Goal: Task Accomplishment & Management: Manage account settings

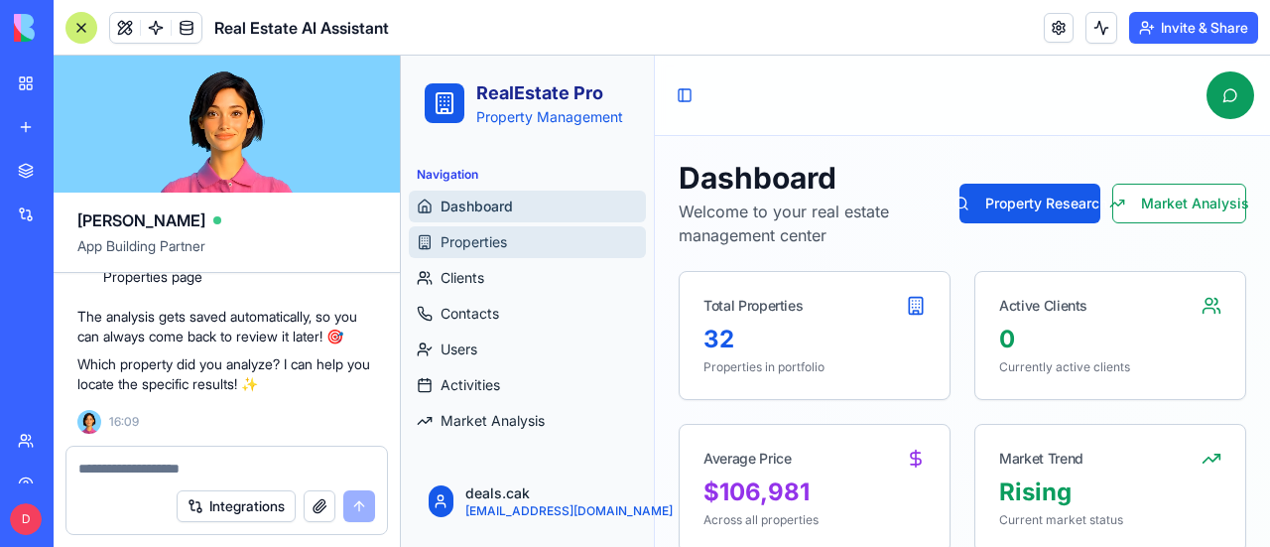
click at [487, 235] on span "Properties" at bounding box center [474, 242] width 66 height 20
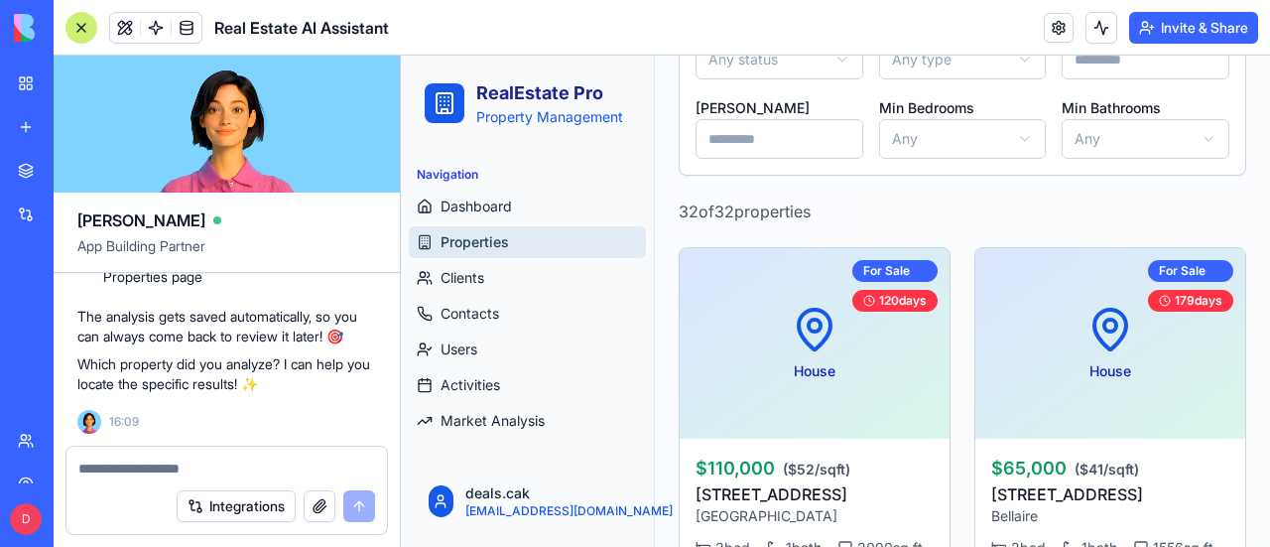
scroll to position [397, 0]
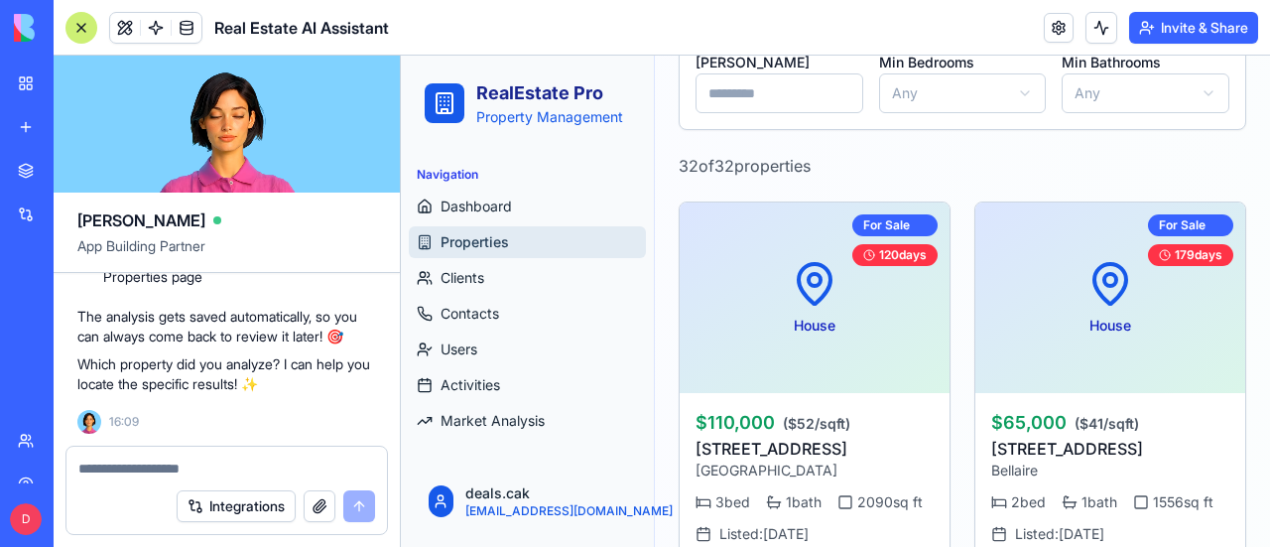
click at [266, 467] on textarea at bounding box center [226, 468] width 297 height 20
paste textarea "**********"
type textarea "**********"
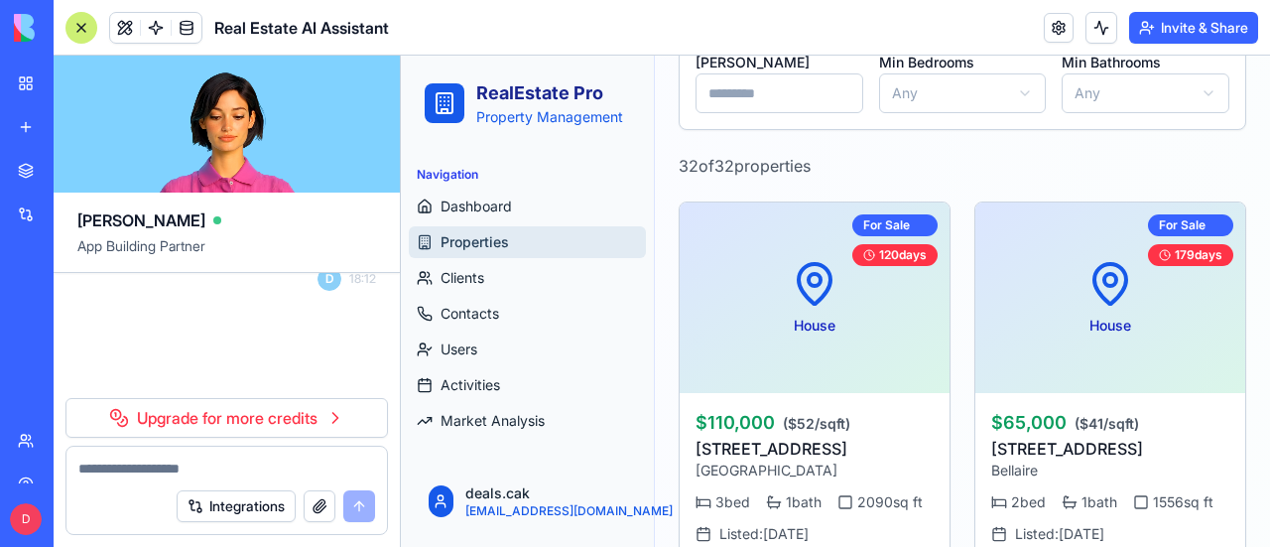
scroll to position [24756, 0]
paste textarea "**********"
type textarea "**********"
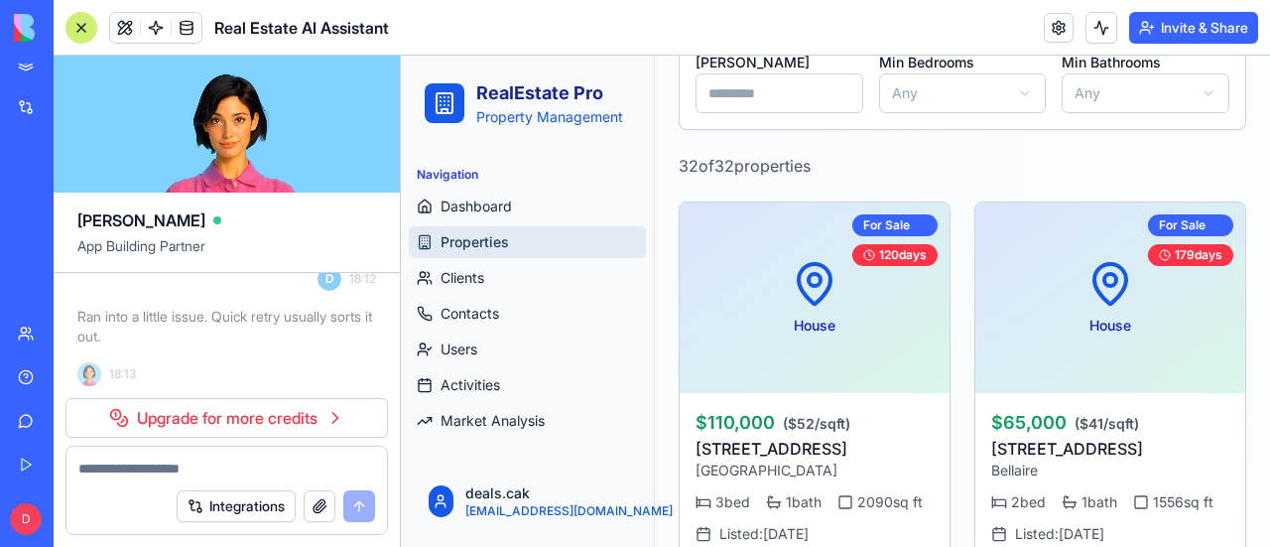
scroll to position [107, 0]
click at [492, 30] on header "Real Estate AI Assistant Invite & Share" at bounding box center [662, 28] width 1216 height 56
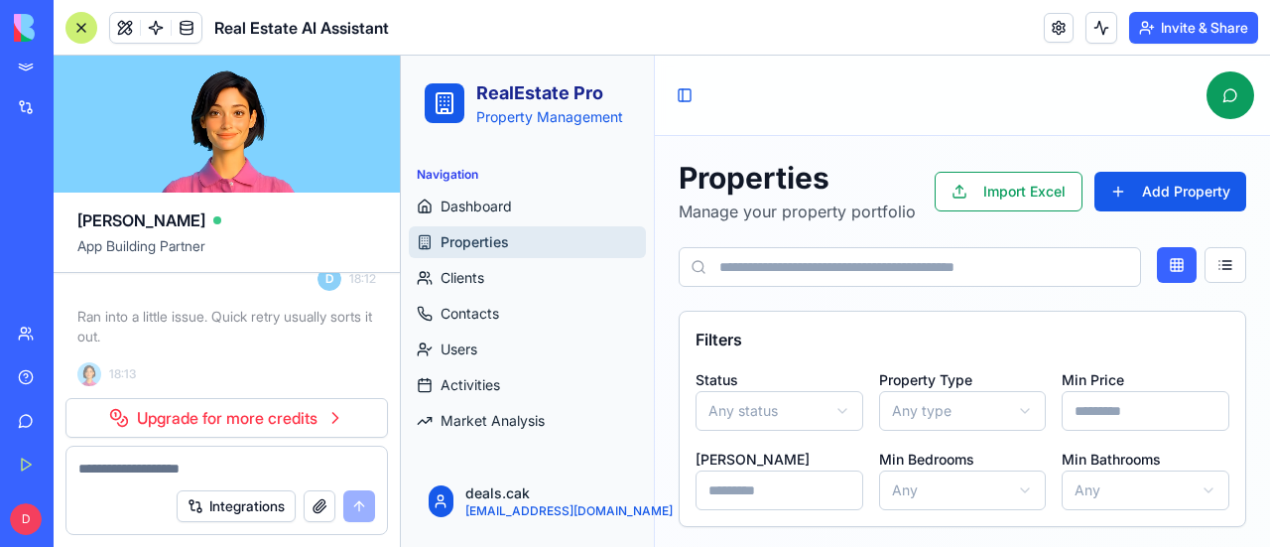
scroll to position [24629, 0]
click at [27, 418] on link "Give feedback" at bounding box center [45, 421] width 79 height 40
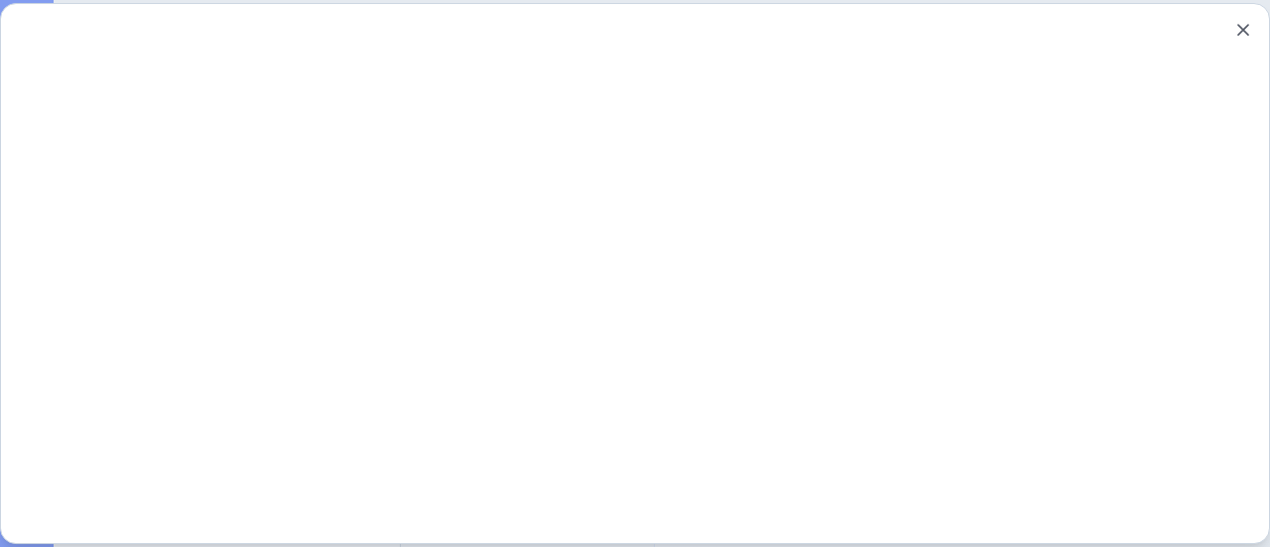
scroll to position [0, 0]
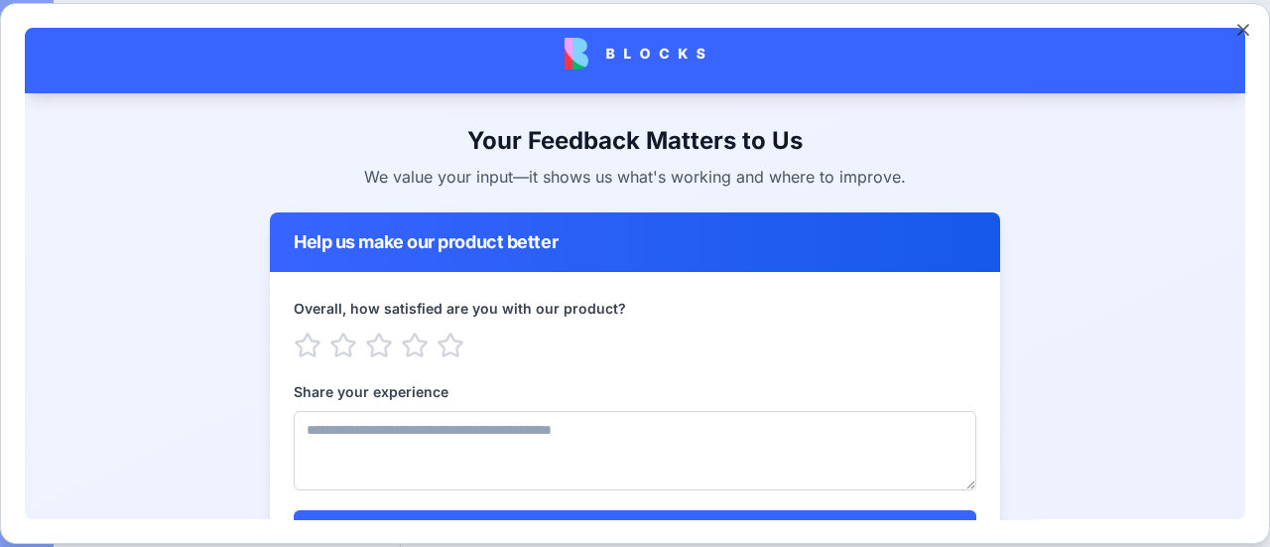
scroll to position [99, 0]
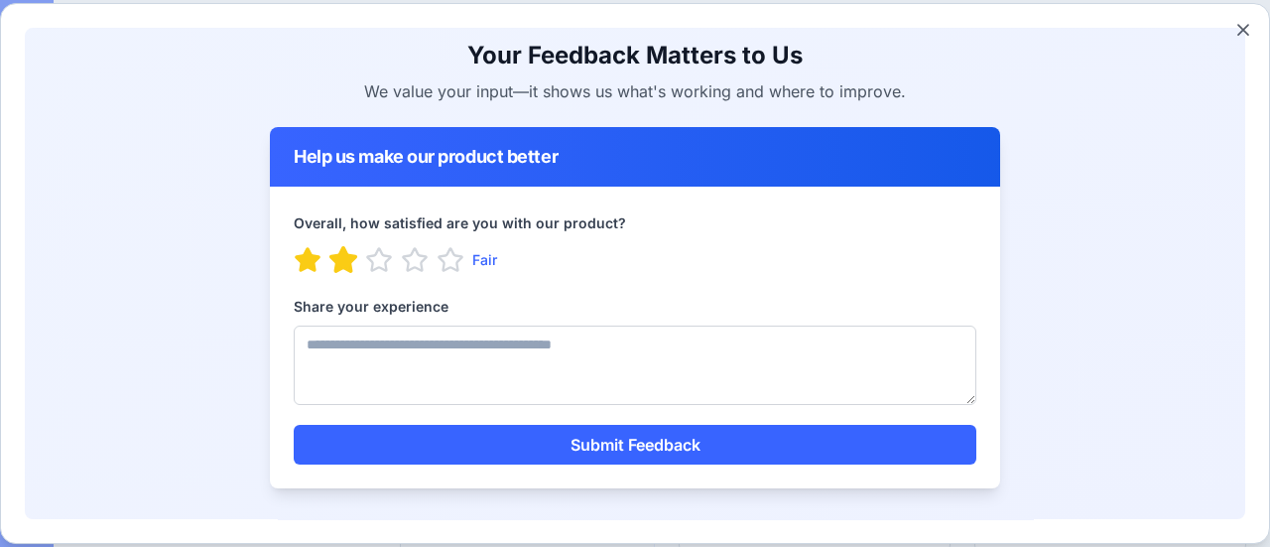
click at [334, 256] on icon "button" at bounding box center [343, 258] width 26 height 24
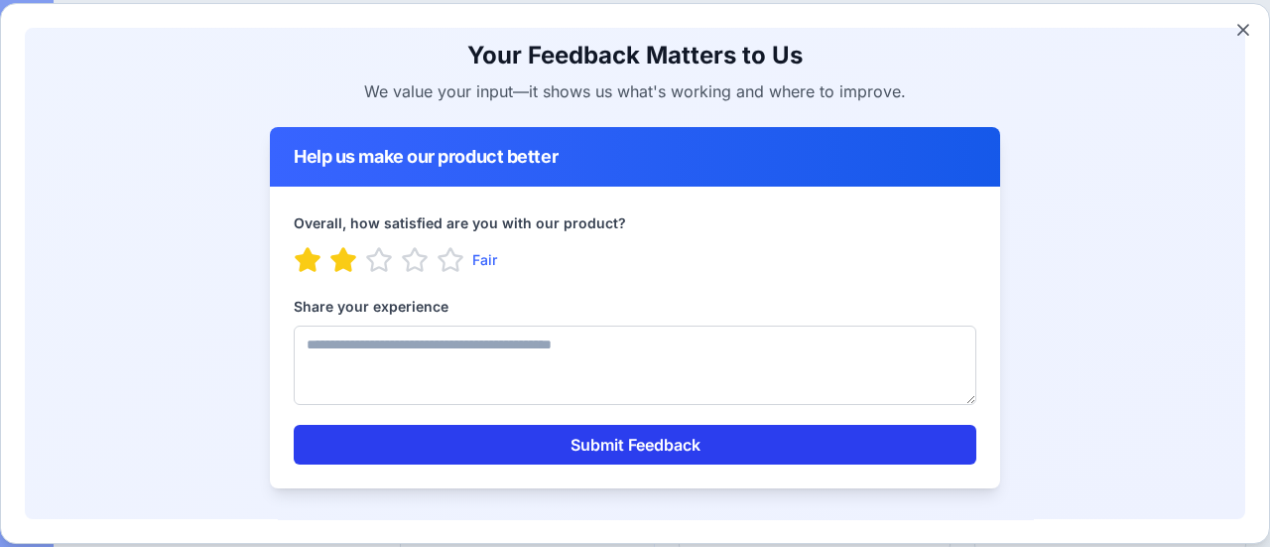
click at [598, 442] on button "Submit Feedback" at bounding box center [635, 444] width 683 height 40
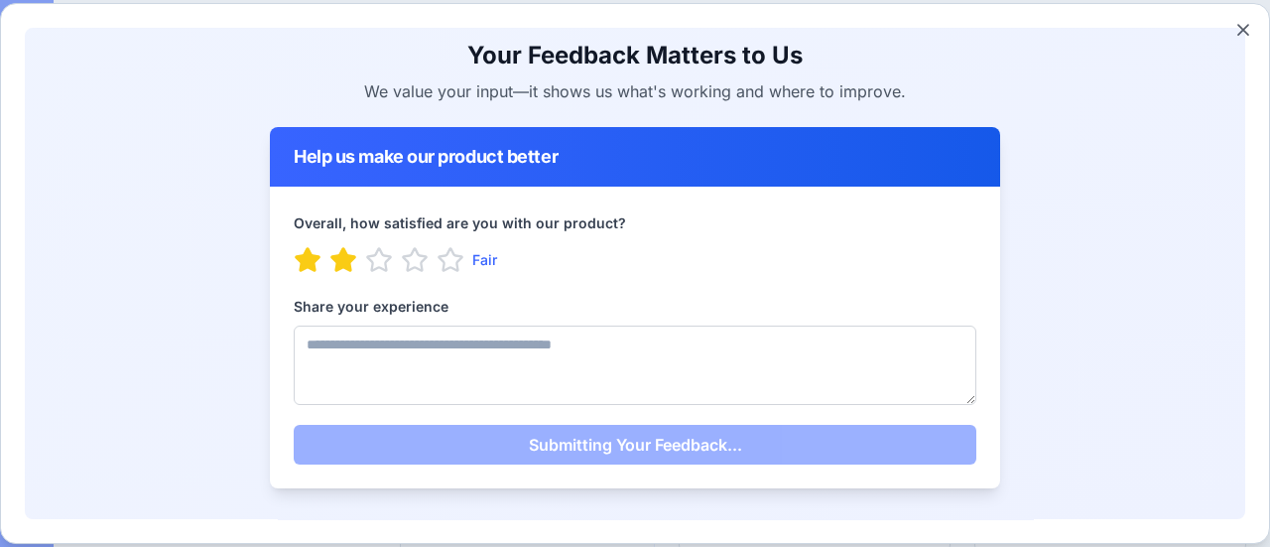
scroll to position [0, 0]
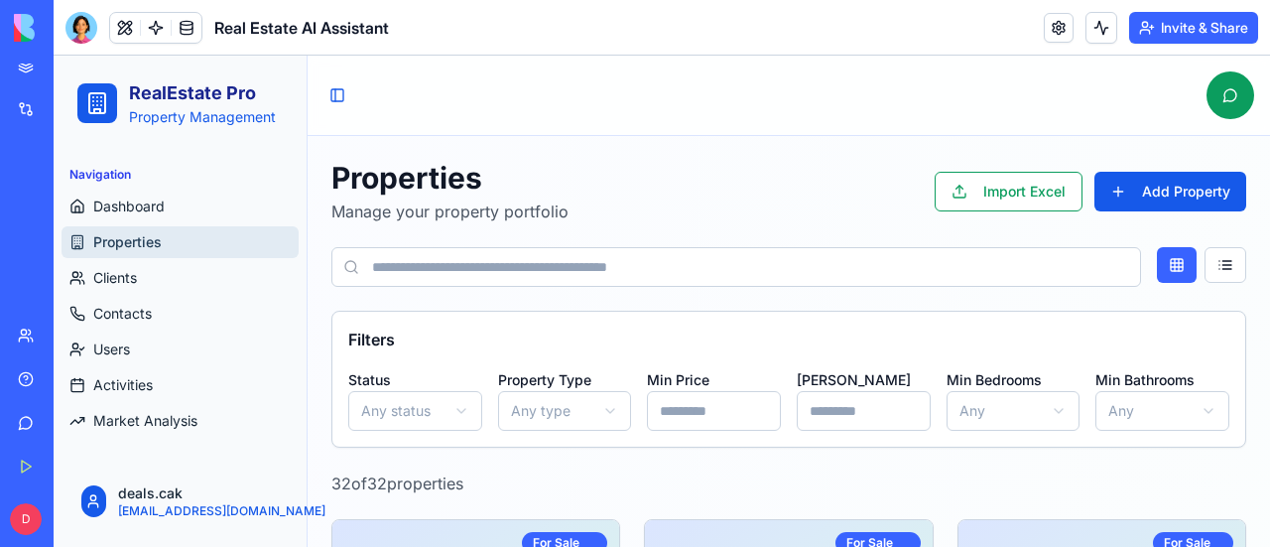
scroll to position [107, 0]
click at [62, 364] on link "Help" at bounding box center [45, 377] width 79 height 40
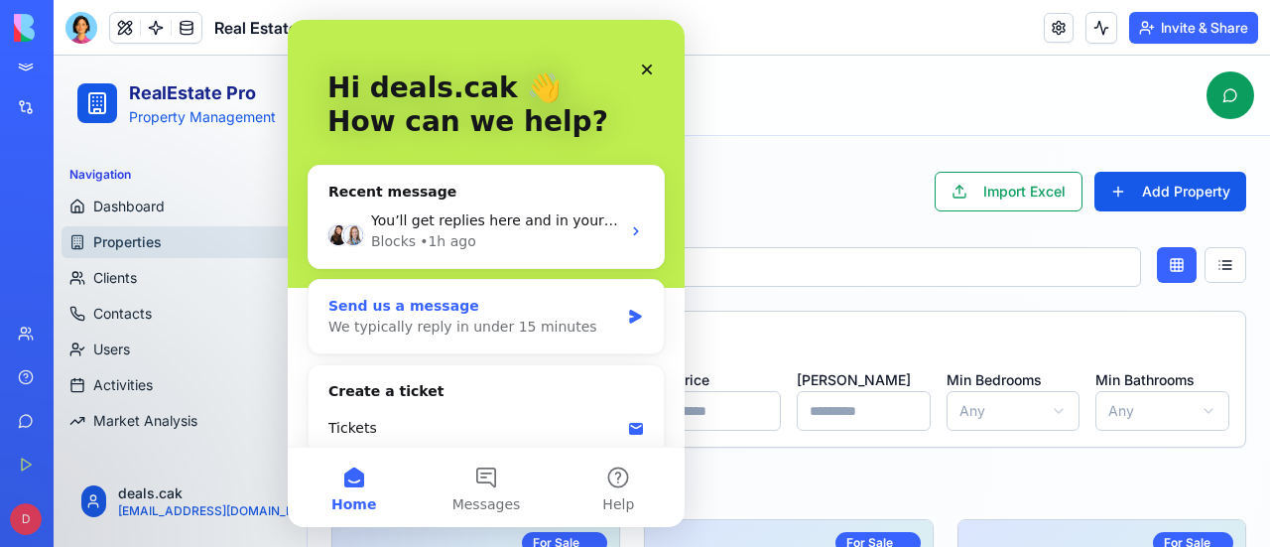
scroll to position [0, 0]
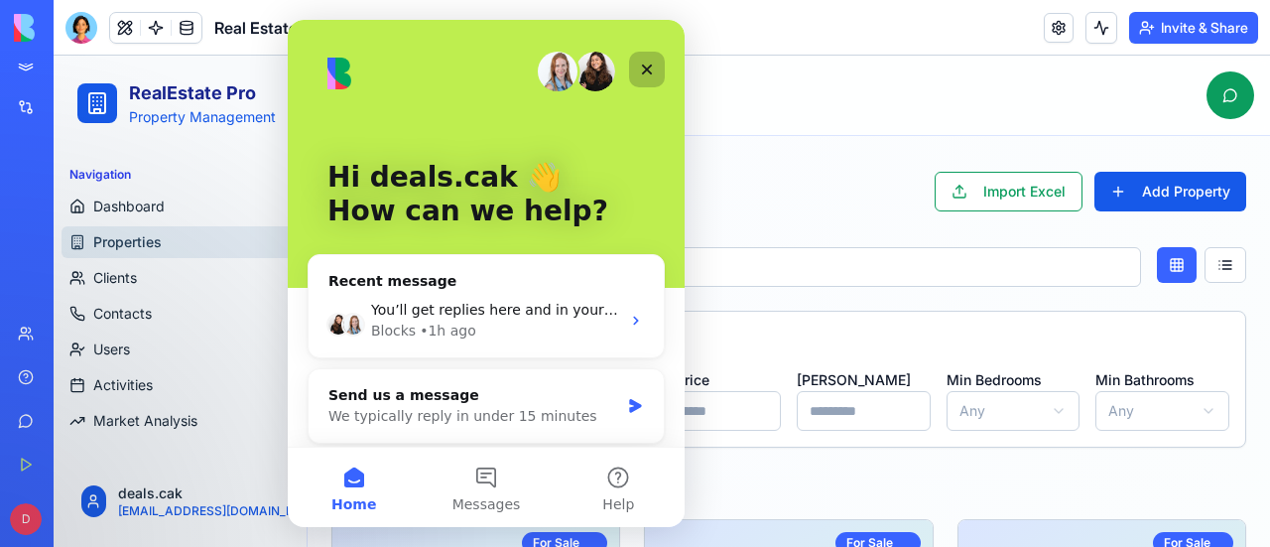
click at [645, 67] on icon "Close" at bounding box center [647, 69] width 11 height 11
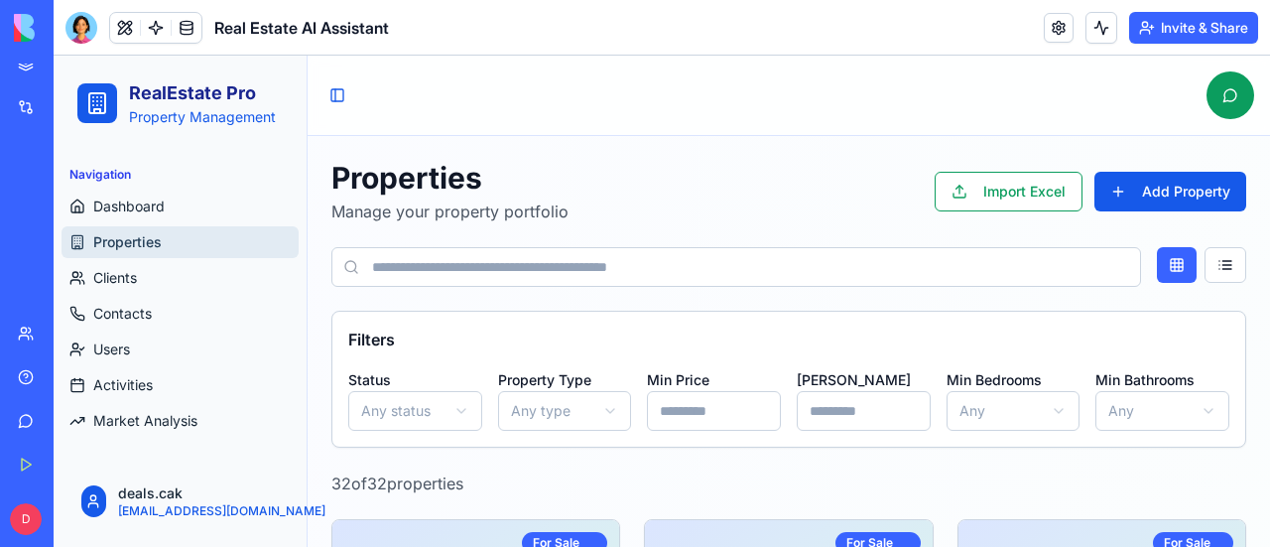
click at [71, 382] on div "Help" at bounding box center [61, 377] width 26 height 20
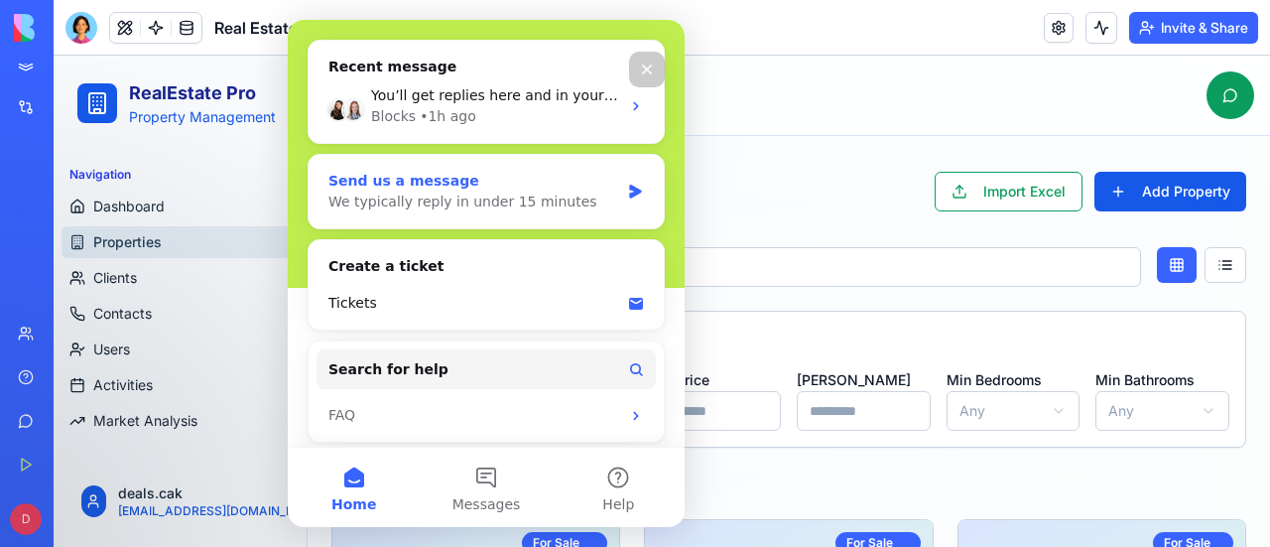
scroll to position [216, 0]
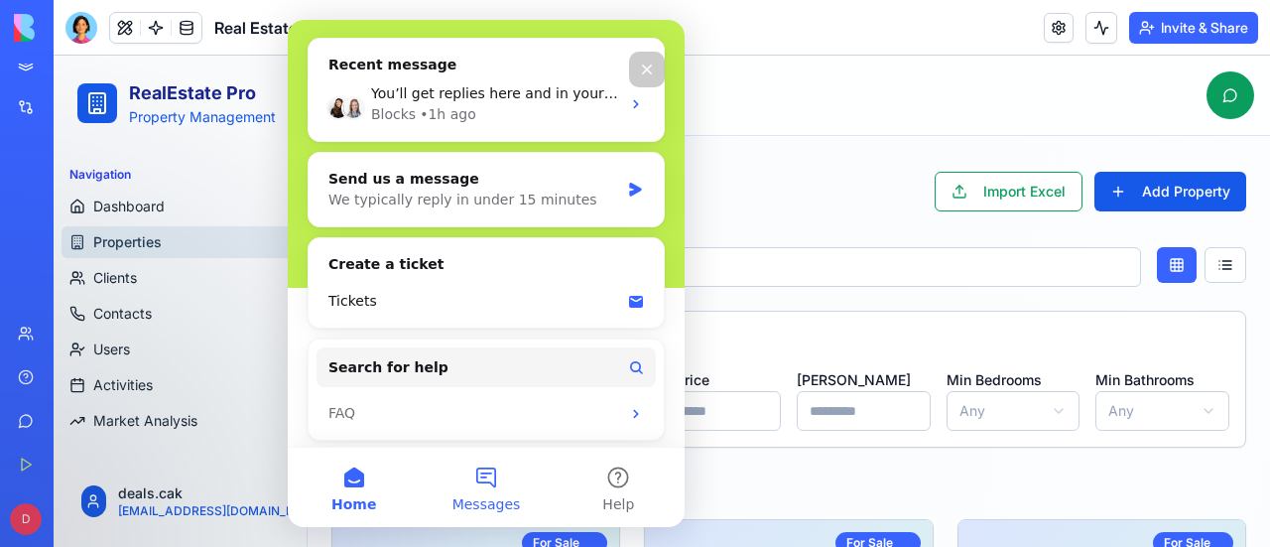
click at [481, 475] on button "Messages" at bounding box center [486, 486] width 132 height 79
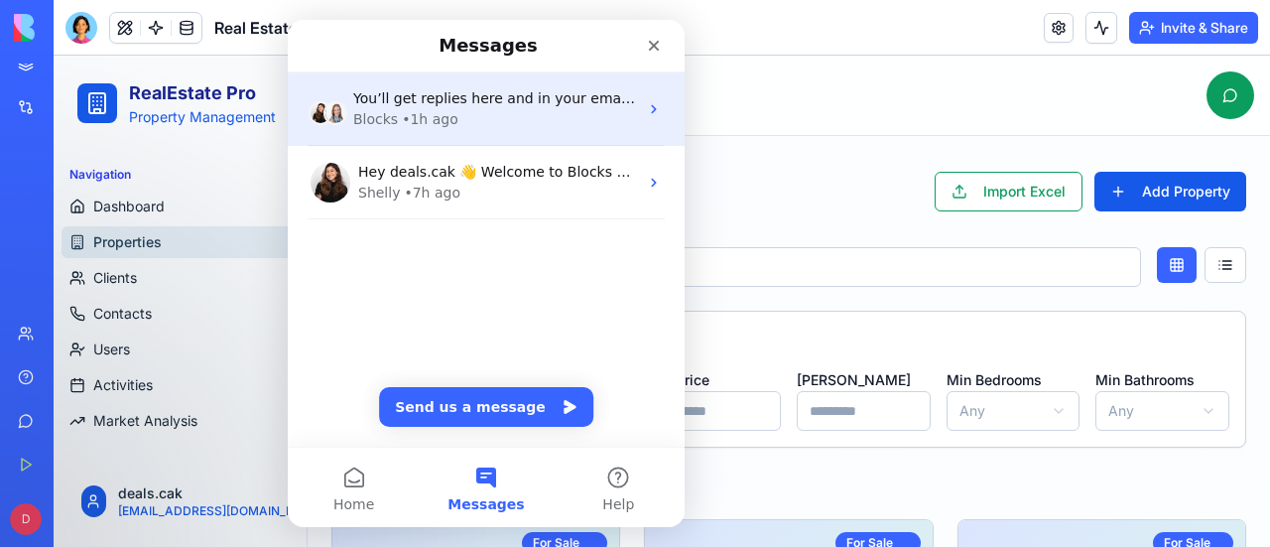
click at [516, 95] on span "You’ll get replies here and in your email: ✉️ [EMAIL_ADDRESS][DOMAIN_NAME] Our …" at bounding box center [775, 98] width 844 height 16
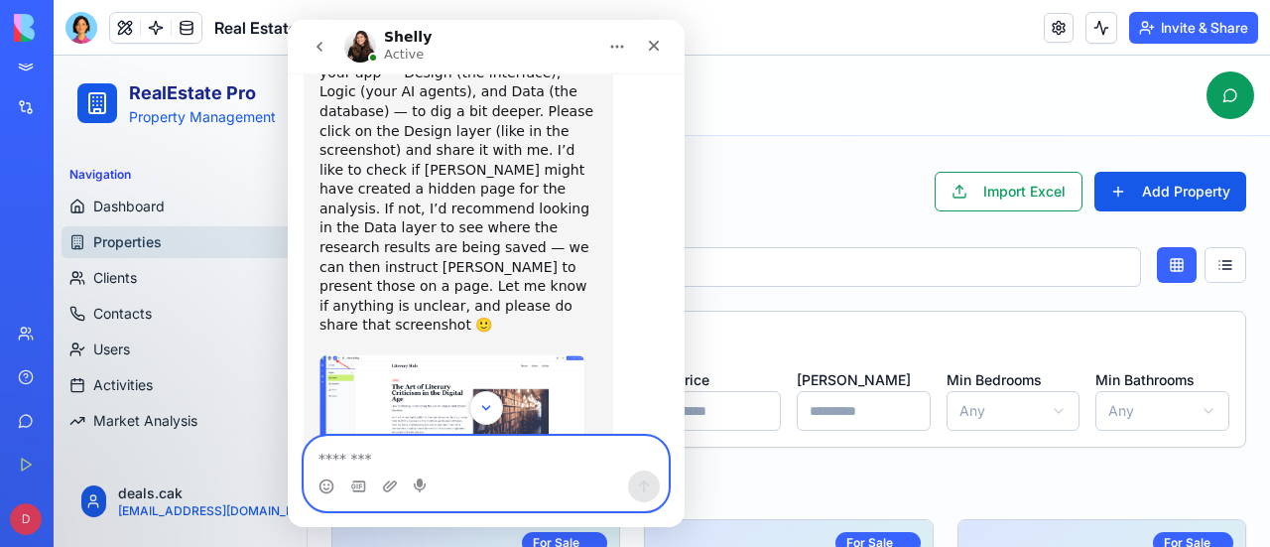
scroll to position [500, 0]
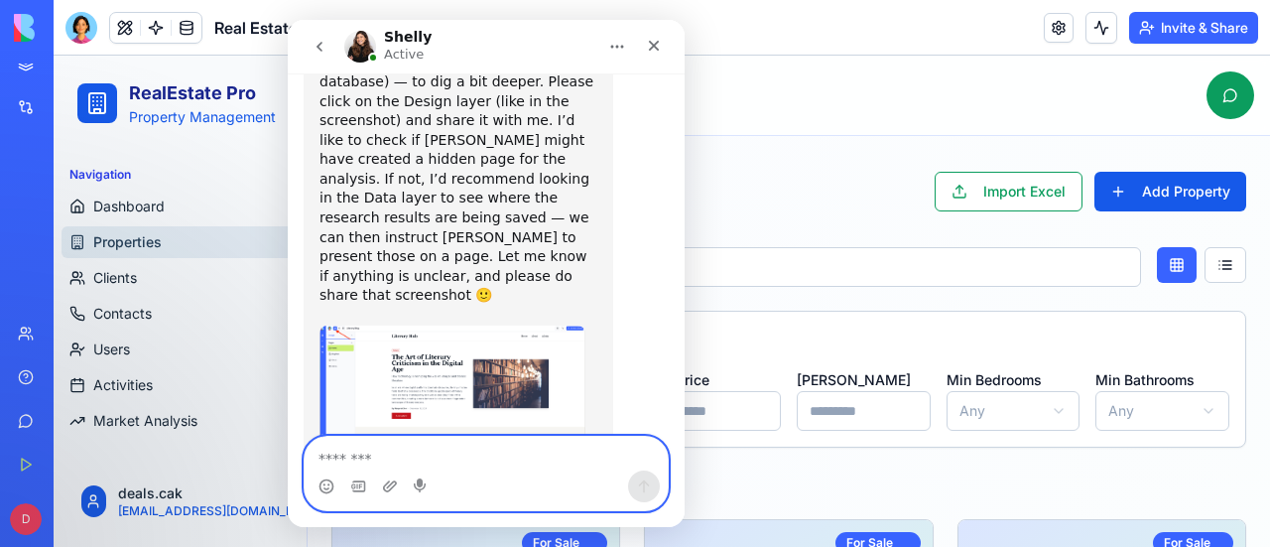
click at [355, 460] on textarea "Message…" at bounding box center [486, 454] width 363 height 34
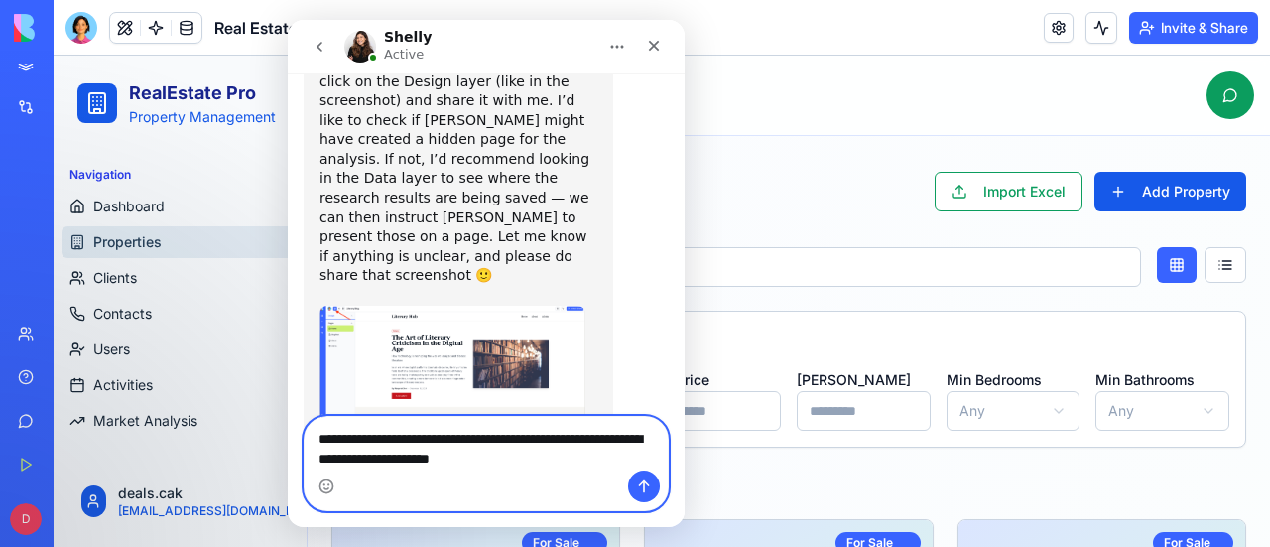
scroll to position [540, 0]
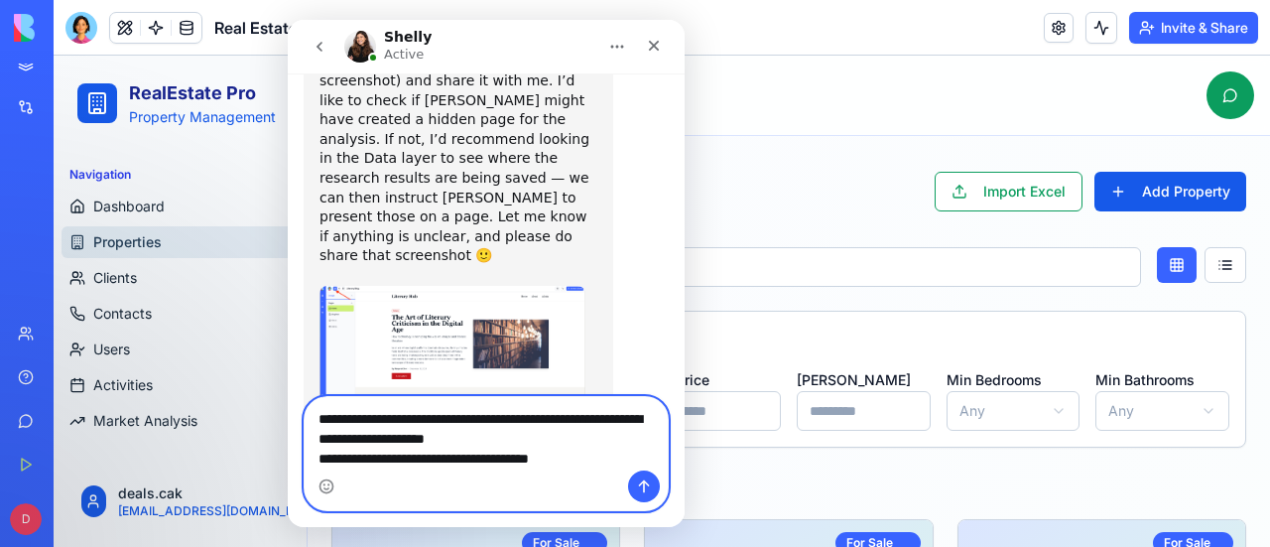
type textarea "**********"
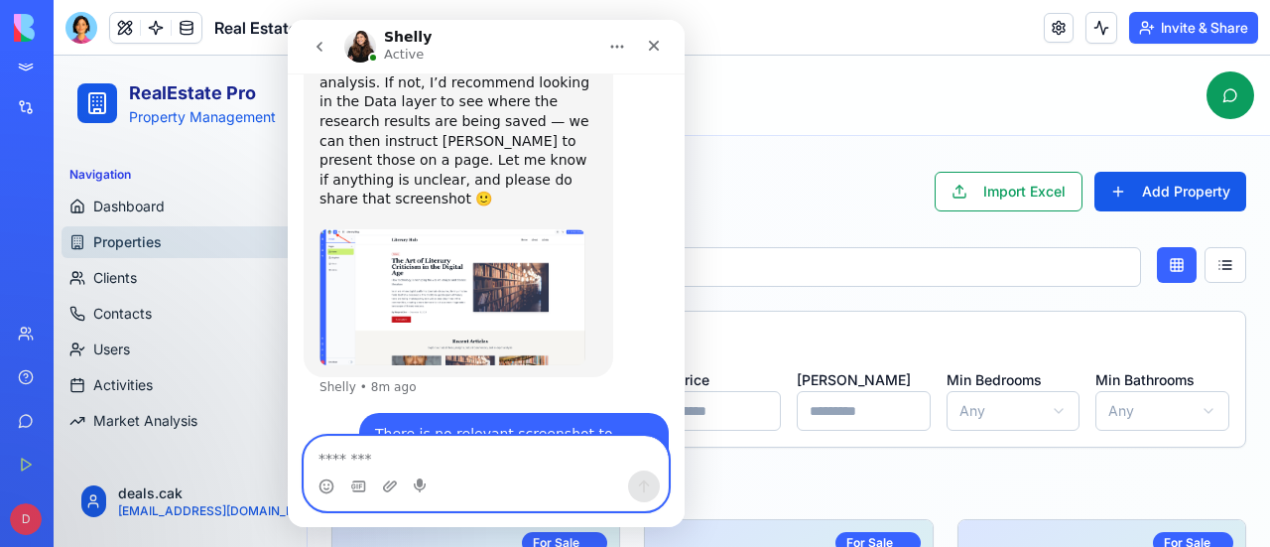
scroll to position [597, 0]
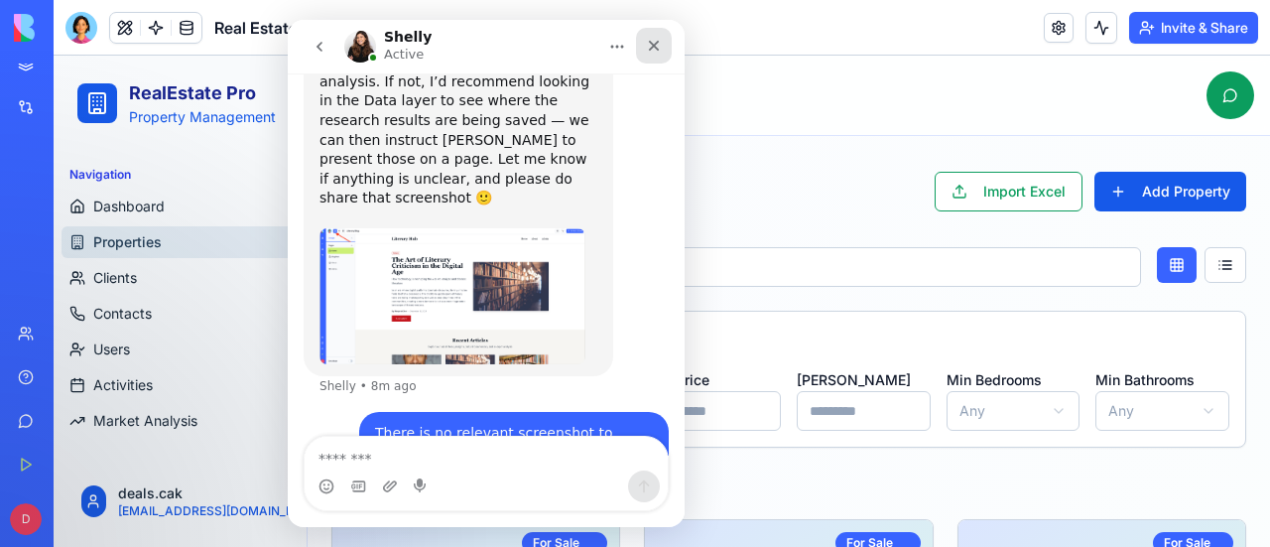
drag, startPoint x: 663, startPoint y: 49, endPoint x: 947, endPoint y: 74, distance: 284.9
click at [663, 49] on div "Close" at bounding box center [654, 46] width 36 height 36
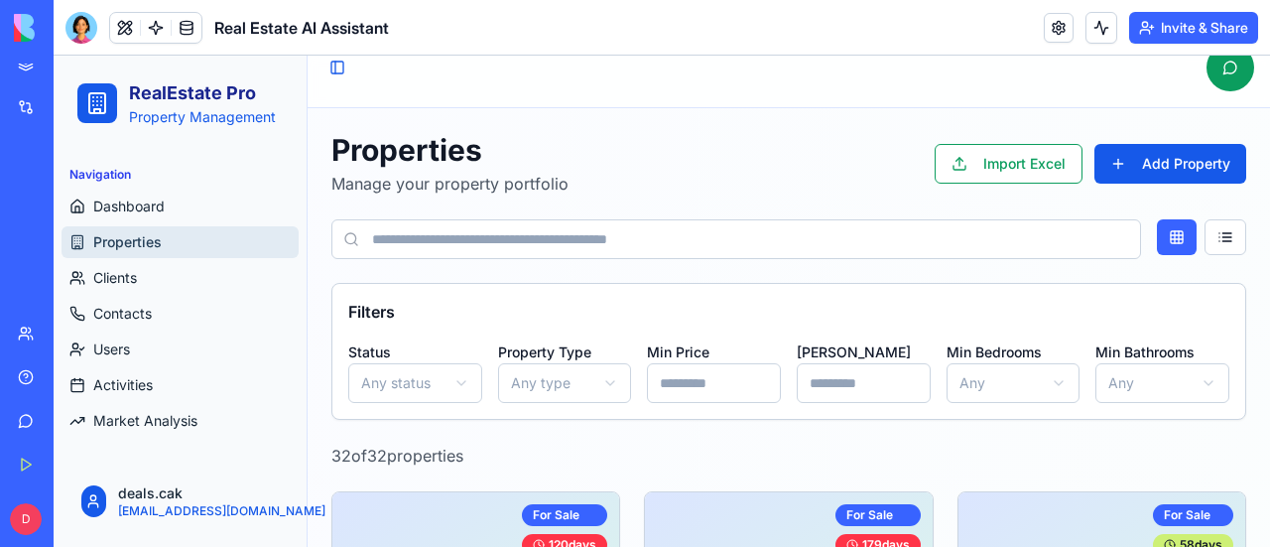
scroll to position [0, 0]
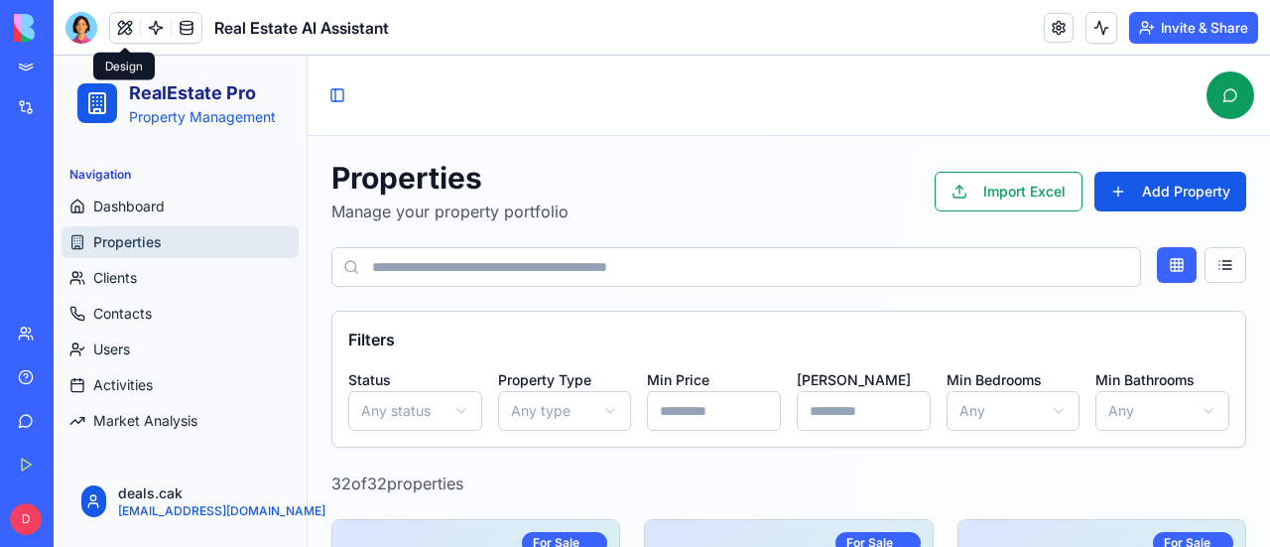
click at [122, 22] on button at bounding box center [125, 28] width 30 height 30
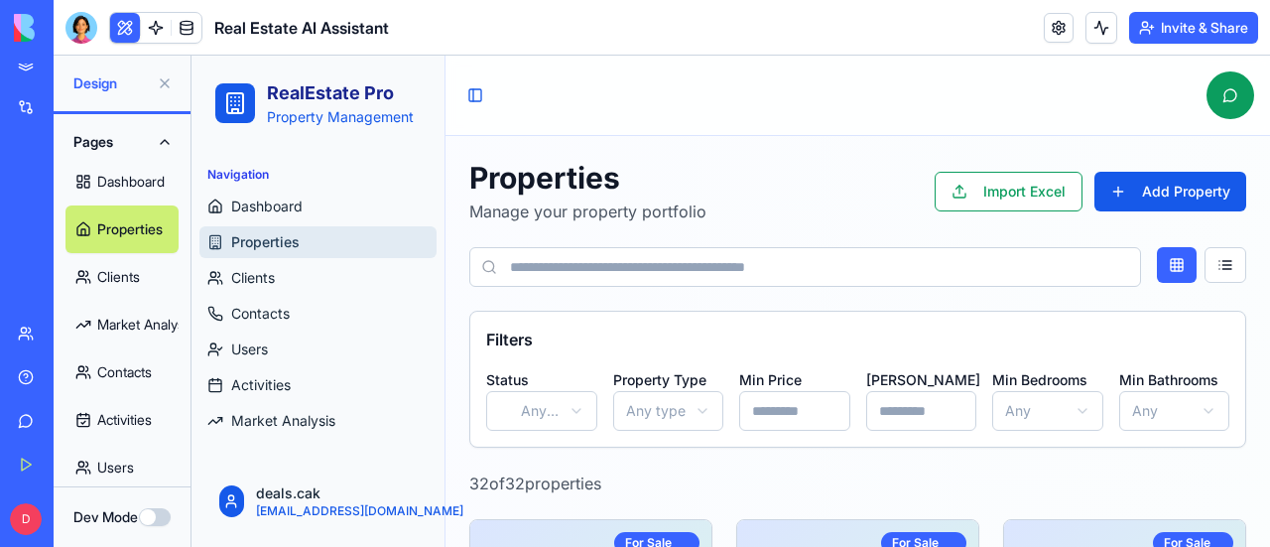
click at [122, 22] on button at bounding box center [125, 28] width 30 height 30
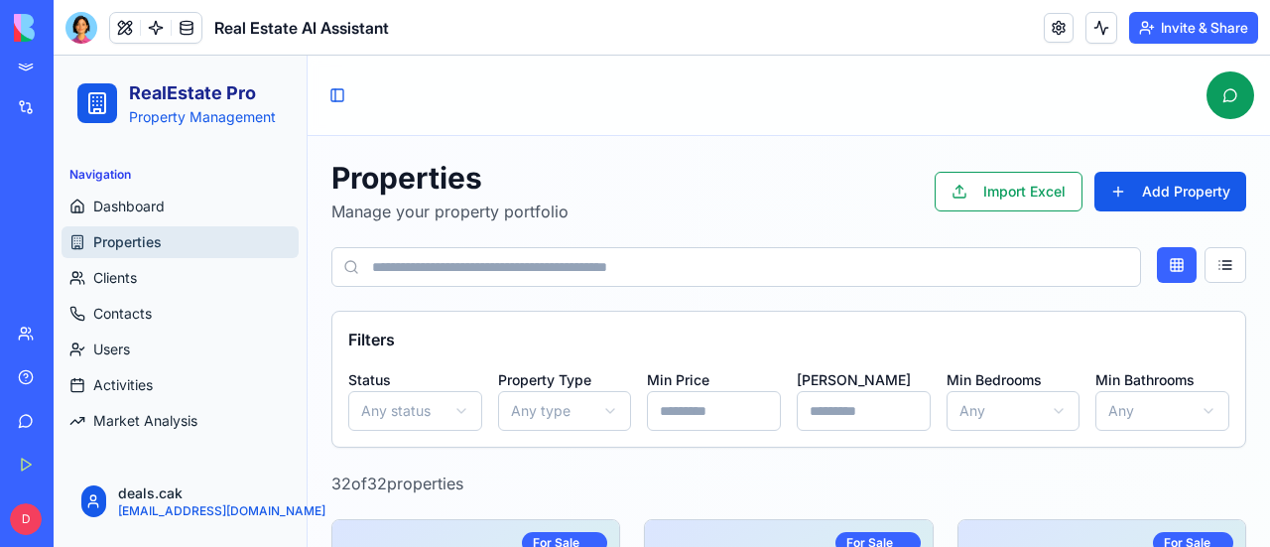
click at [122, 22] on button at bounding box center [125, 28] width 30 height 30
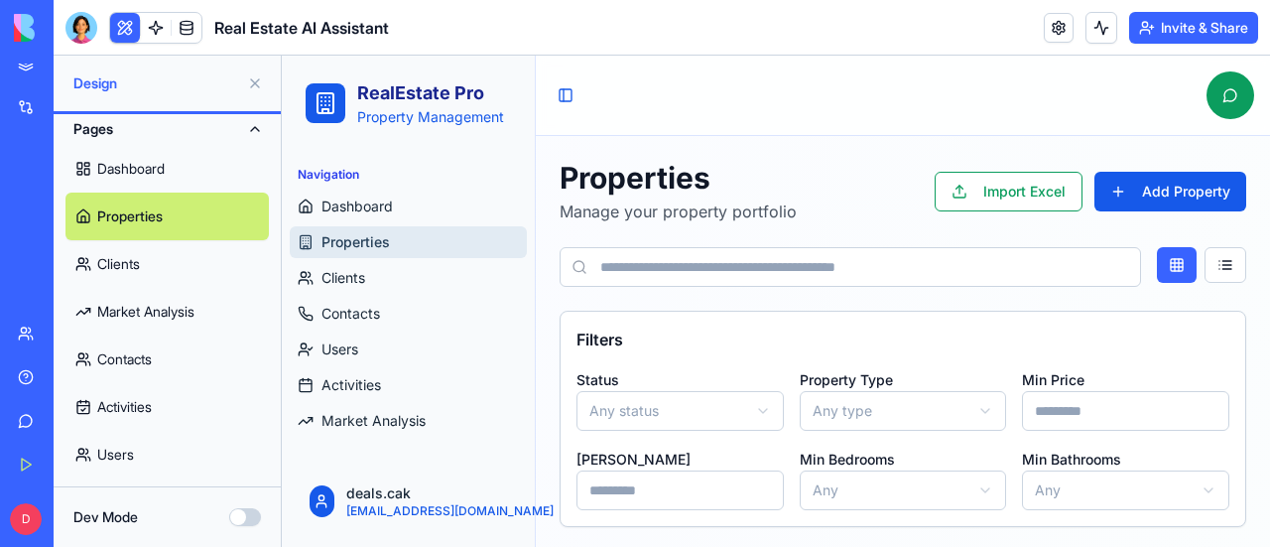
scroll to position [16, 0]
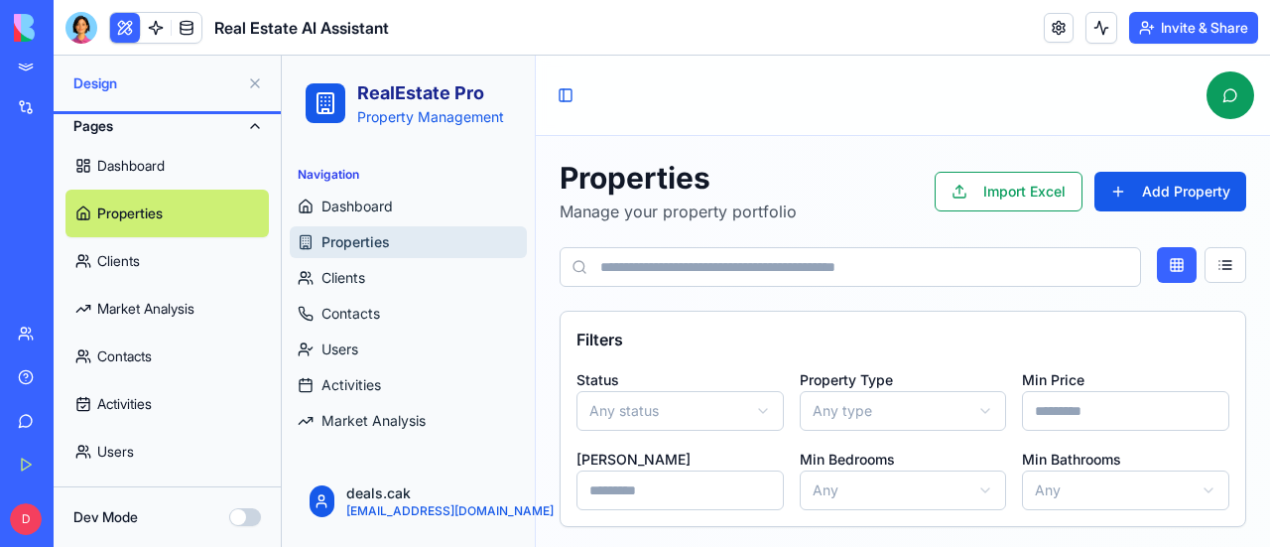
click at [383, 237] on span "Properties" at bounding box center [355, 242] width 68 height 20
click at [189, 27] on link at bounding box center [187, 28] width 30 height 30
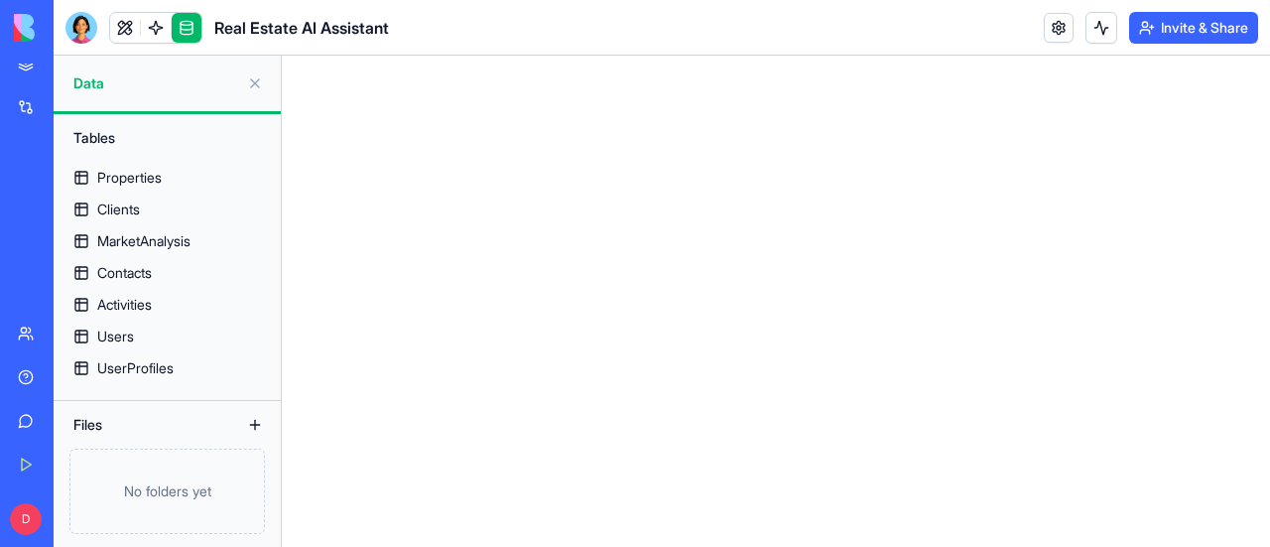
click at [189, 27] on link at bounding box center [187, 28] width 30 height 30
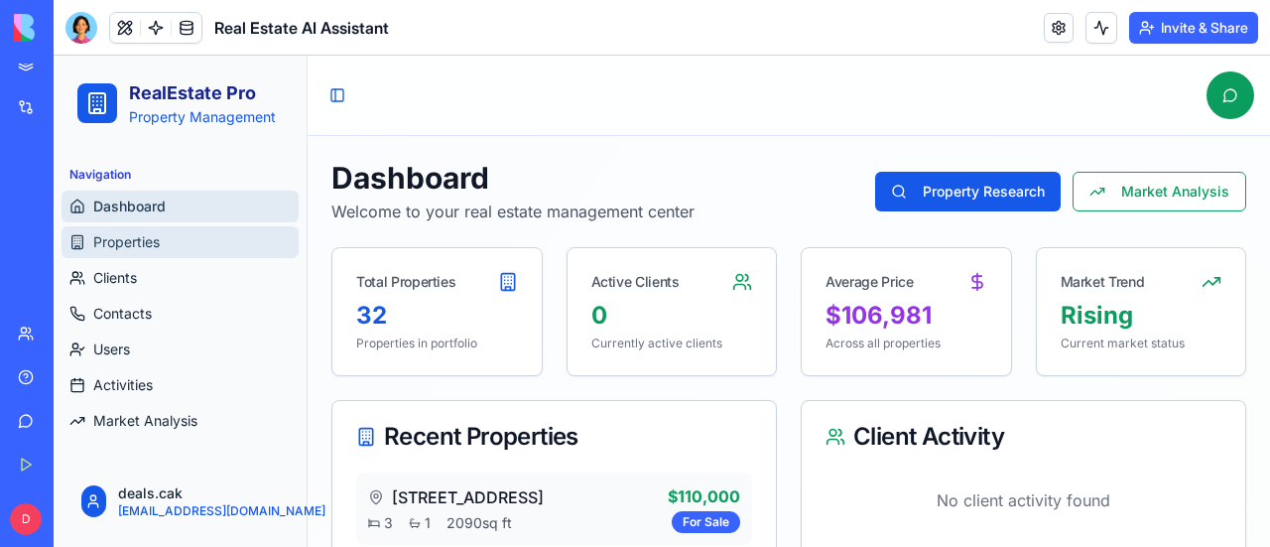
click at [153, 240] on span "Properties" at bounding box center [126, 242] width 66 height 20
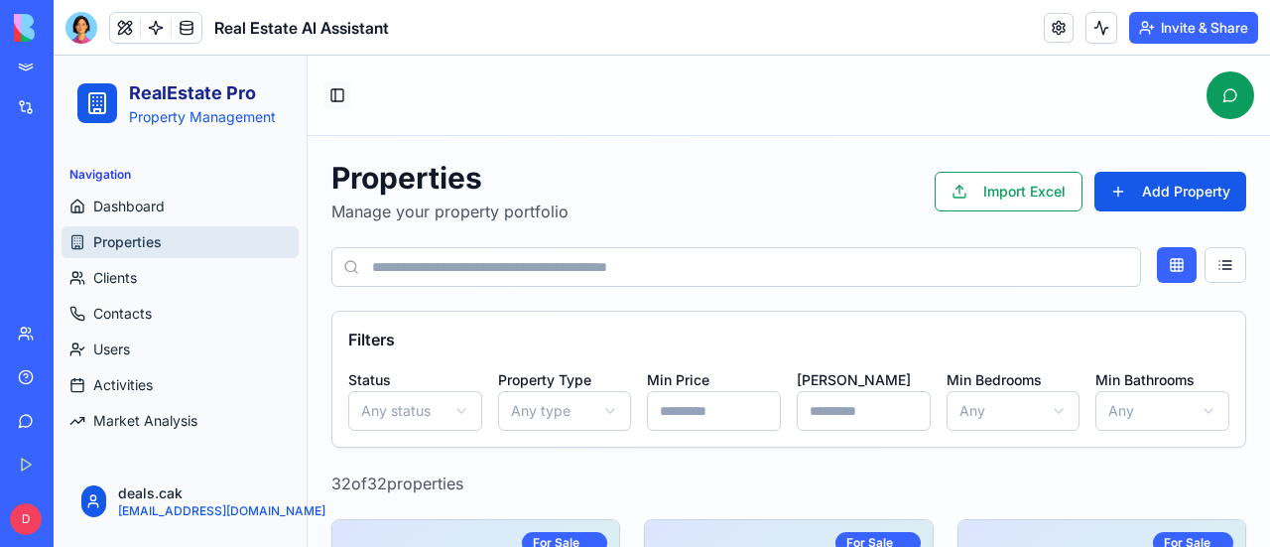
click at [337, 94] on button "Toggle Sidebar" at bounding box center [337, 95] width 28 height 28
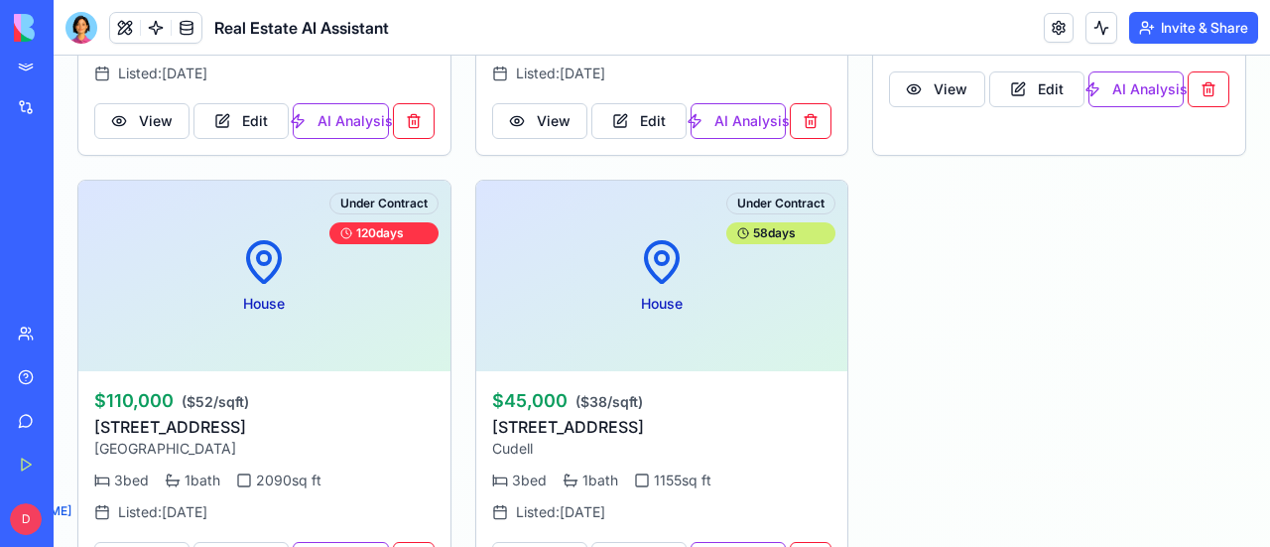
scroll to position [4762, 0]
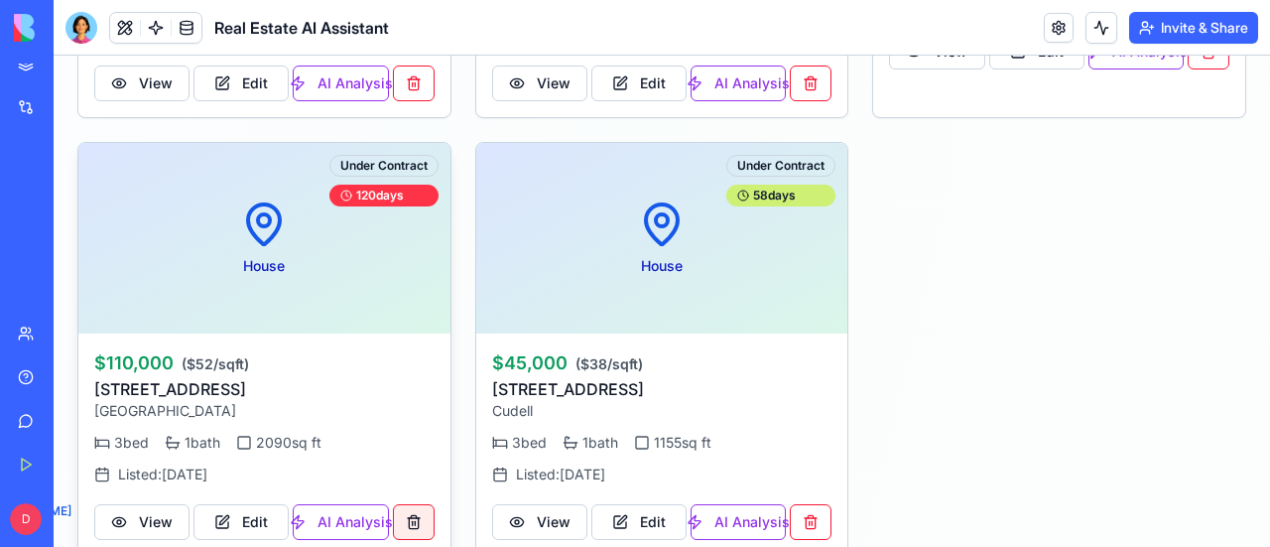
click at [413, 512] on button at bounding box center [414, 522] width 42 height 36
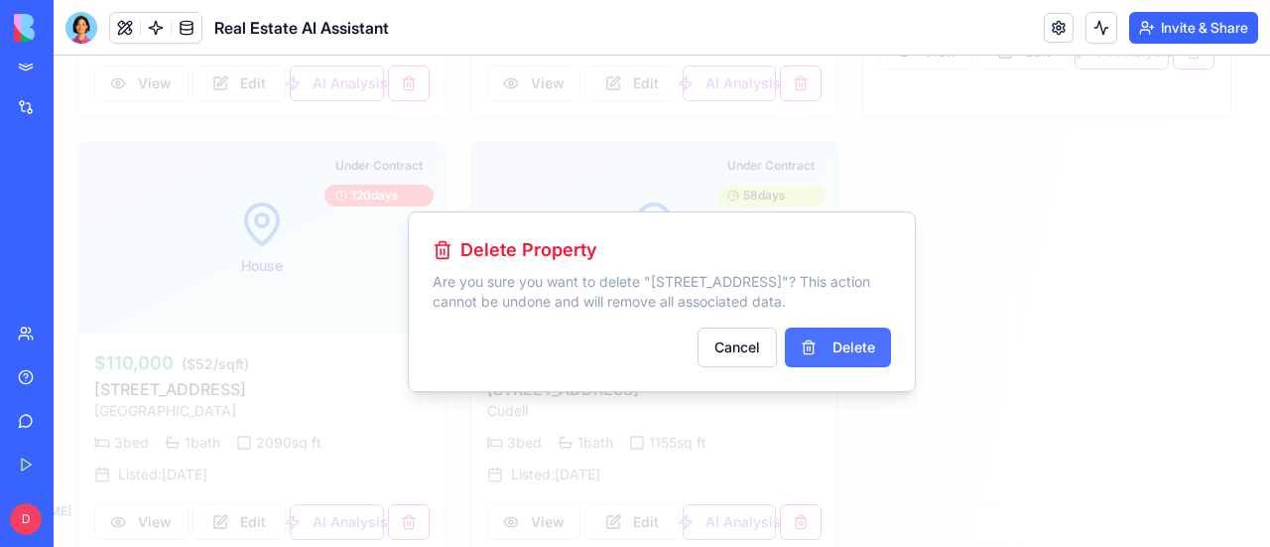
click at [861, 358] on button "Delete" at bounding box center [838, 347] width 106 height 40
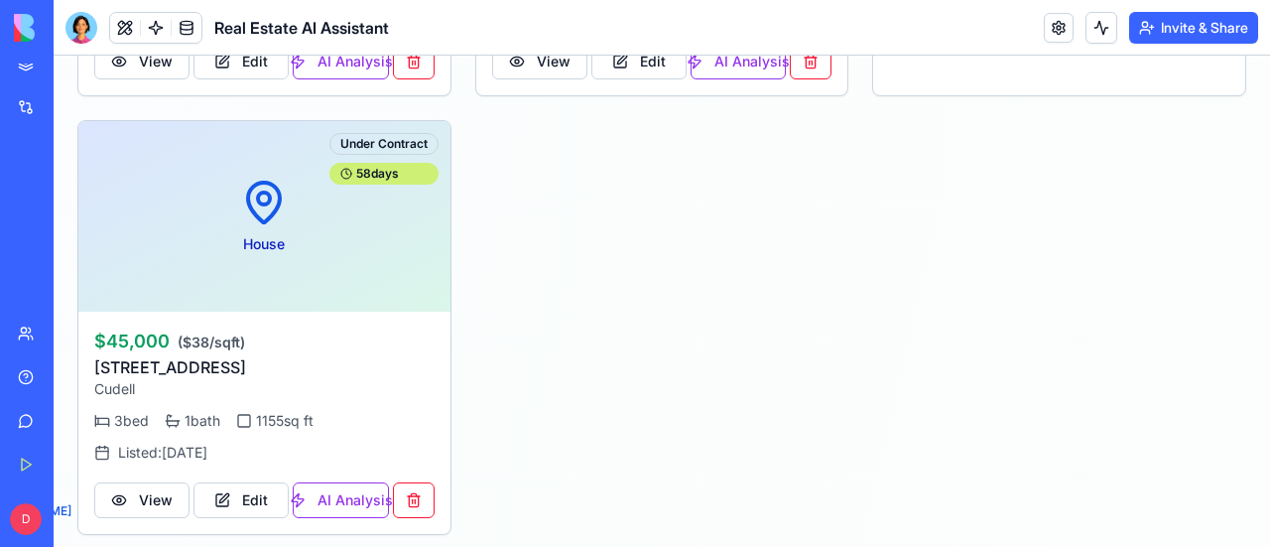
scroll to position [4787, 0]
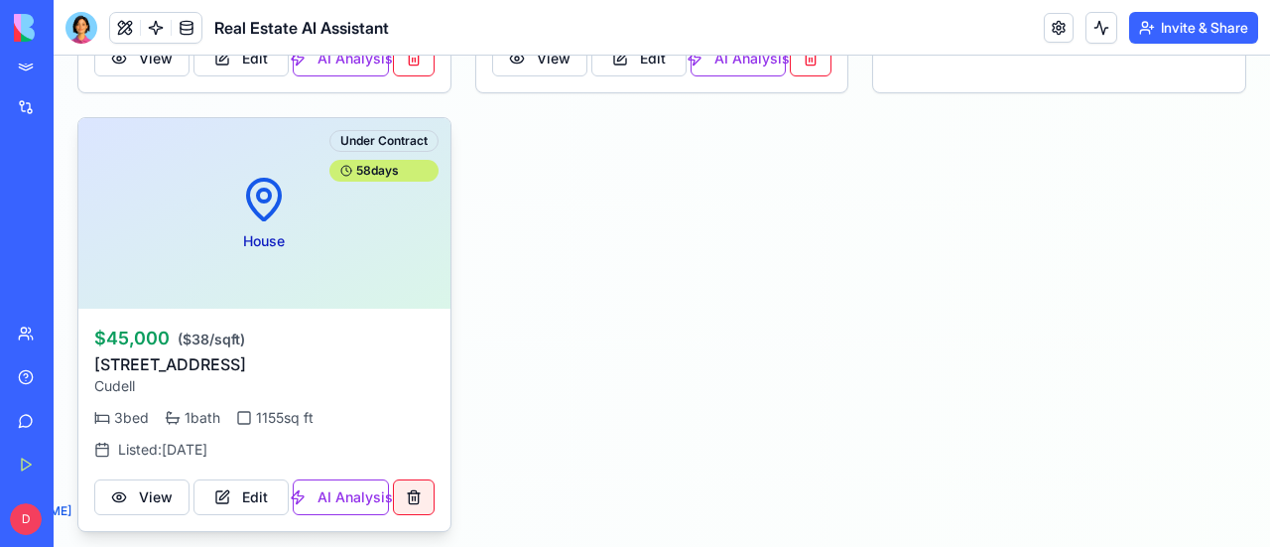
click at [412, 486] on button at bounding box center [414, 497] width 42 height 36
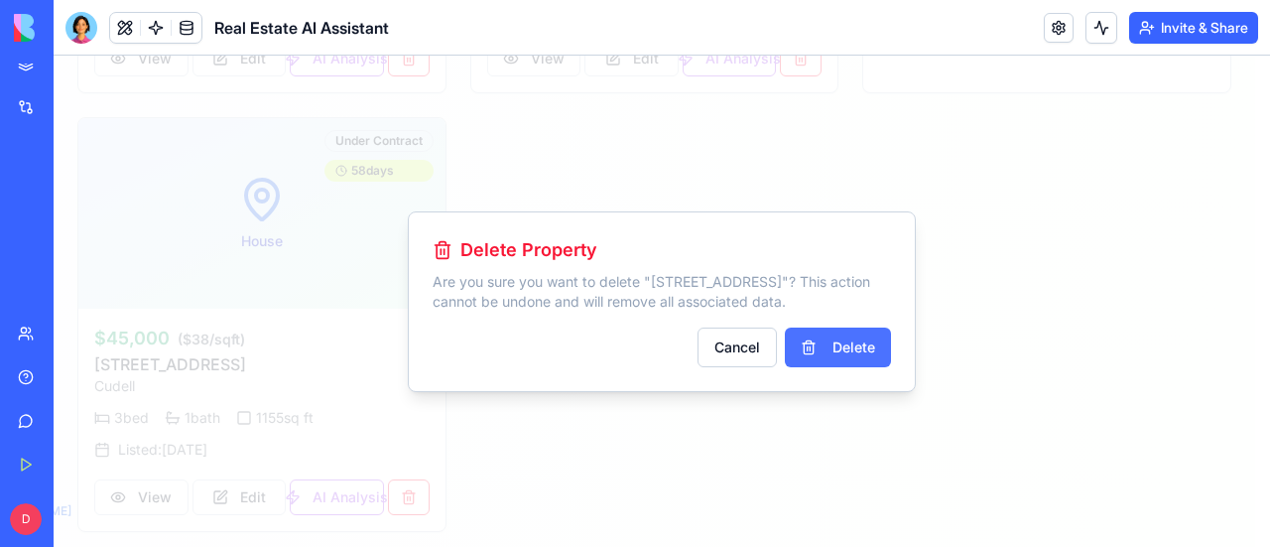
click at [849, 346] on button "Delete" at bounding box center [838, 347] width 106 height 40
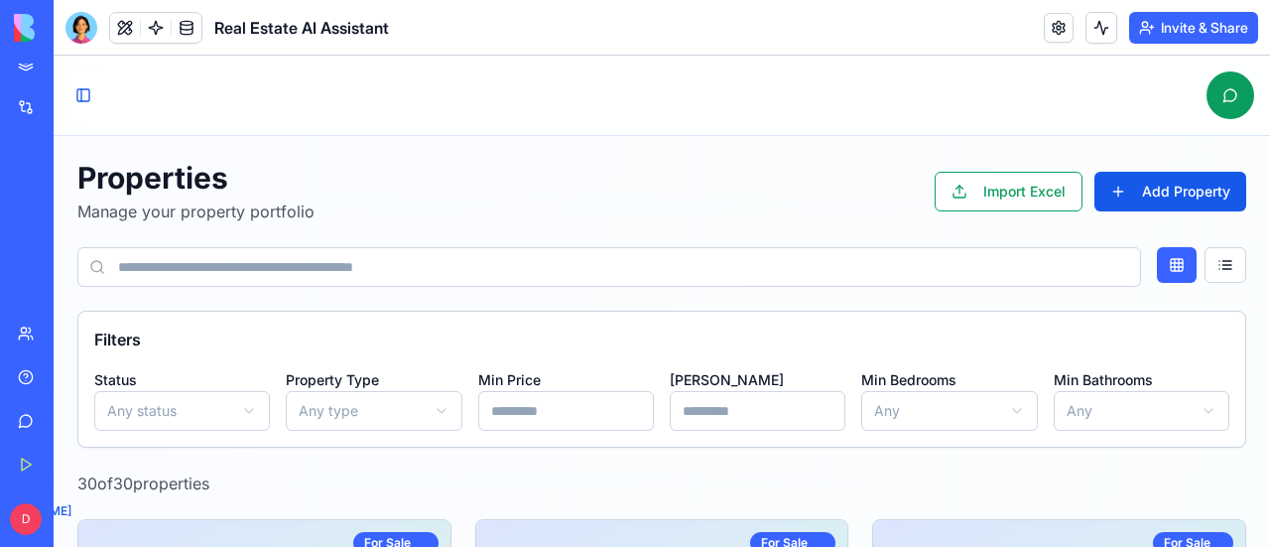
scroll to position [674, 0]
click at [80, 95] on button "Toggle Sidebar" at bounding box center [83, 95] width 28 height 28
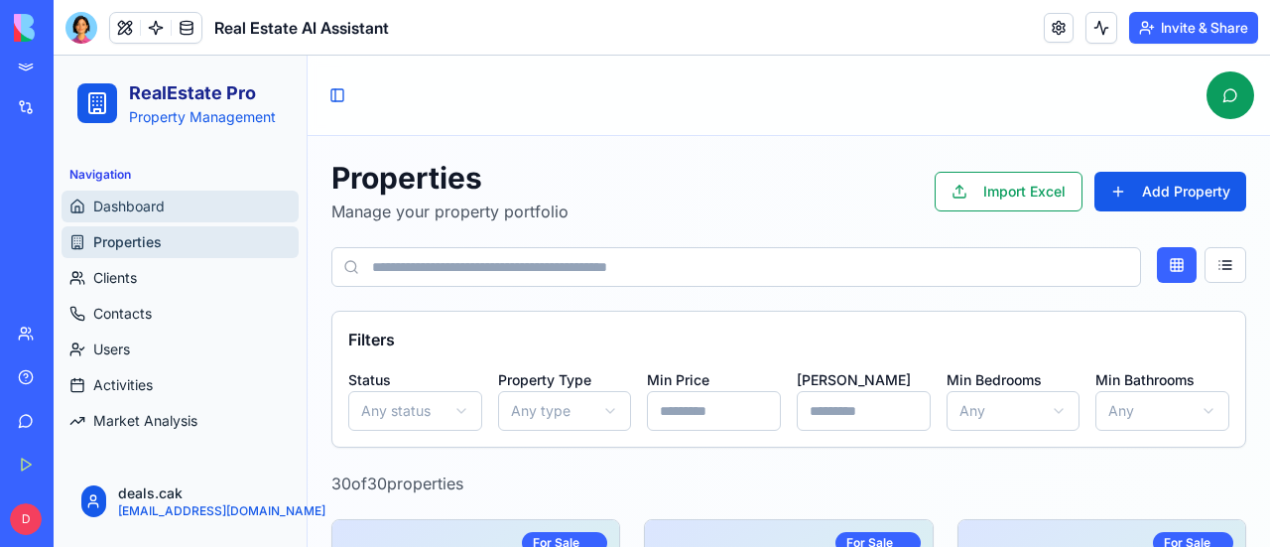
click at [115, 203] on span "Dashboard" at bounding box center [128, 206] width 71 height 20
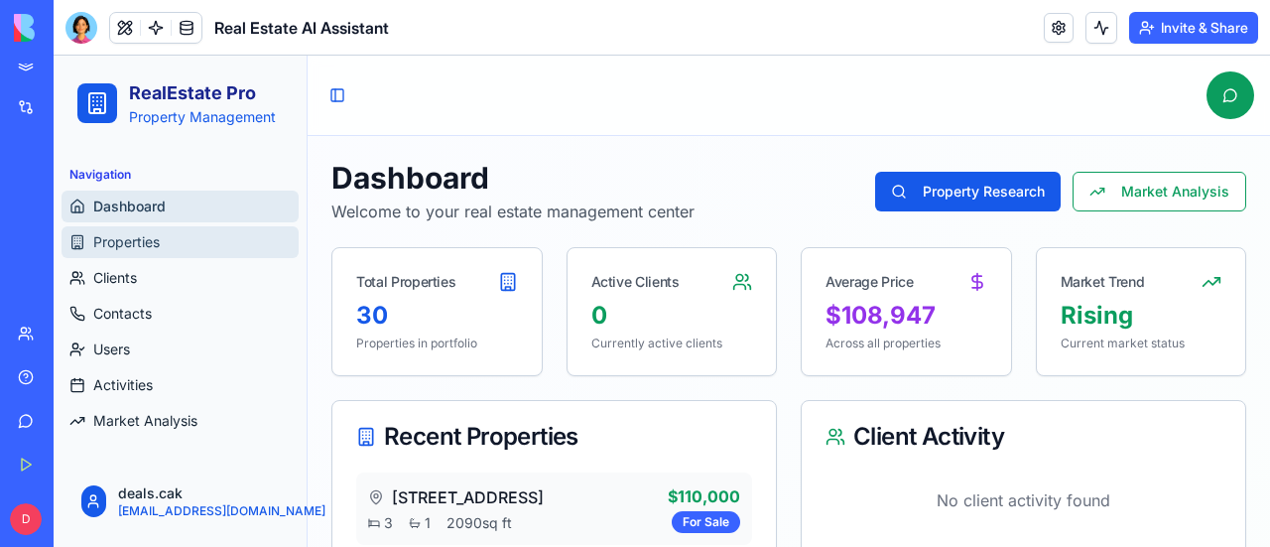
click at [159, 238] on span "Properties" at bounding box center [126, 242] width 66 height 20
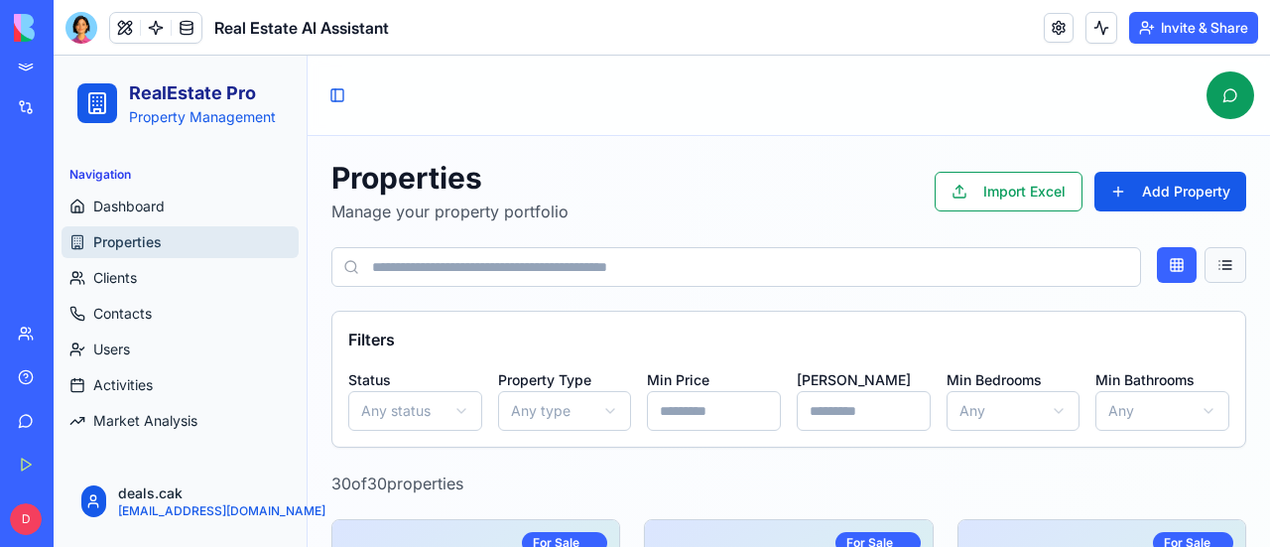
click at [1216, 267] on button at bounding box center [1225, 265] width 42 height 36
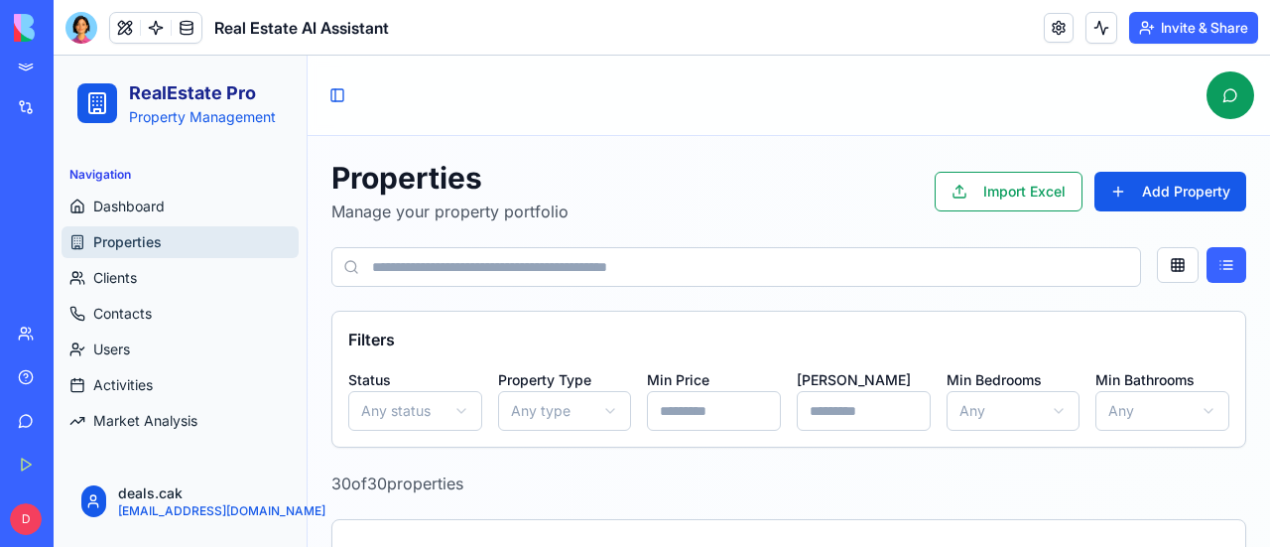
type input "**"
click at [900, 410] on input "**" at bounding box center [864, 411] width 134 height 40
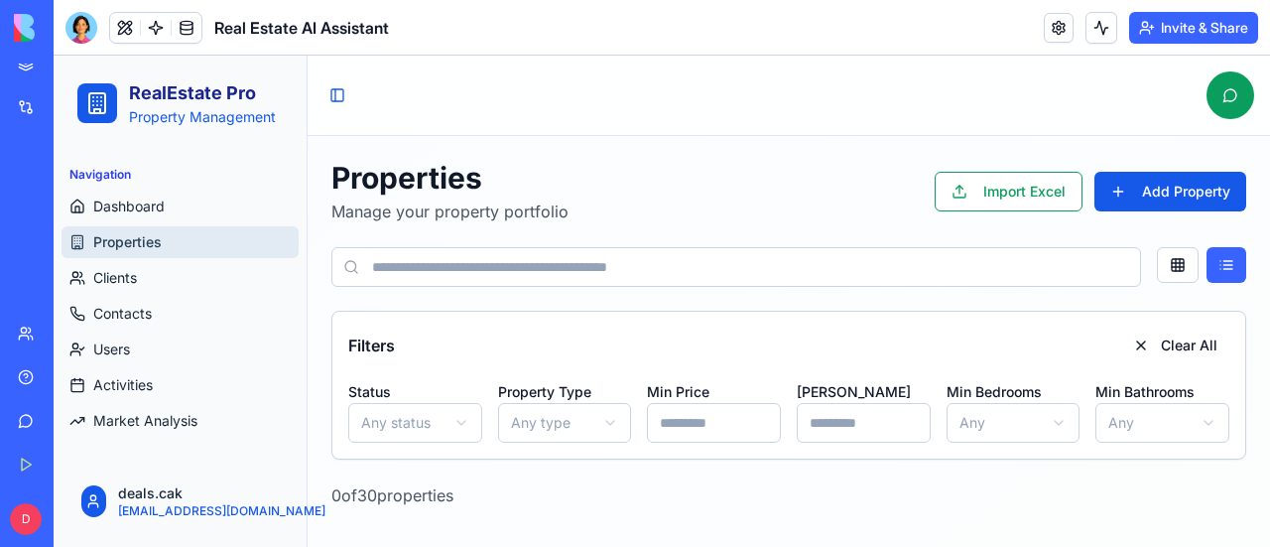
click at [891, 320] on div "Filters Clear All Status Any status Property Type Any type Min Price Max Price …" at bounding box center [788, 385] width 913 height 147
drag, startPoint x: 851, startPoint y: 432, endPoint x: 771, endPoint y: 417, distance: 81.7
click at [771, 417] on div "Status Any status Property Type Any type Min Price Max Price ** Min Bedrooms An…" at bounding box center [788, 410] width 881 height 63
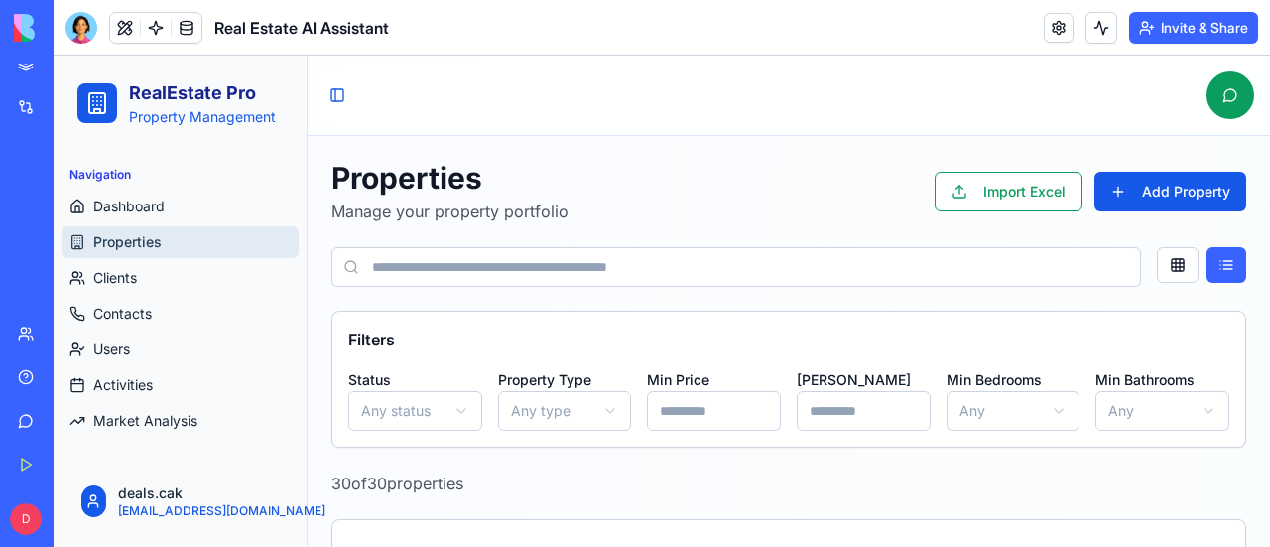
scroll to position [674, 0]
click at [806, 414] on input "number" at bounding box center [864, 411] width 134 height 40
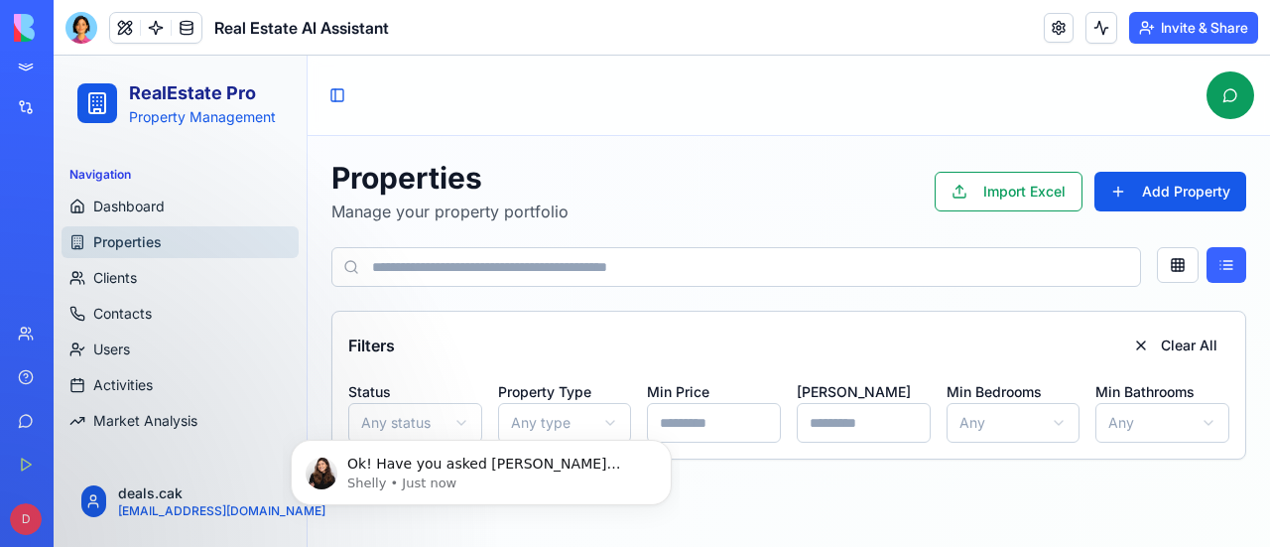
scroll to position [714, 0]
type input "*****"
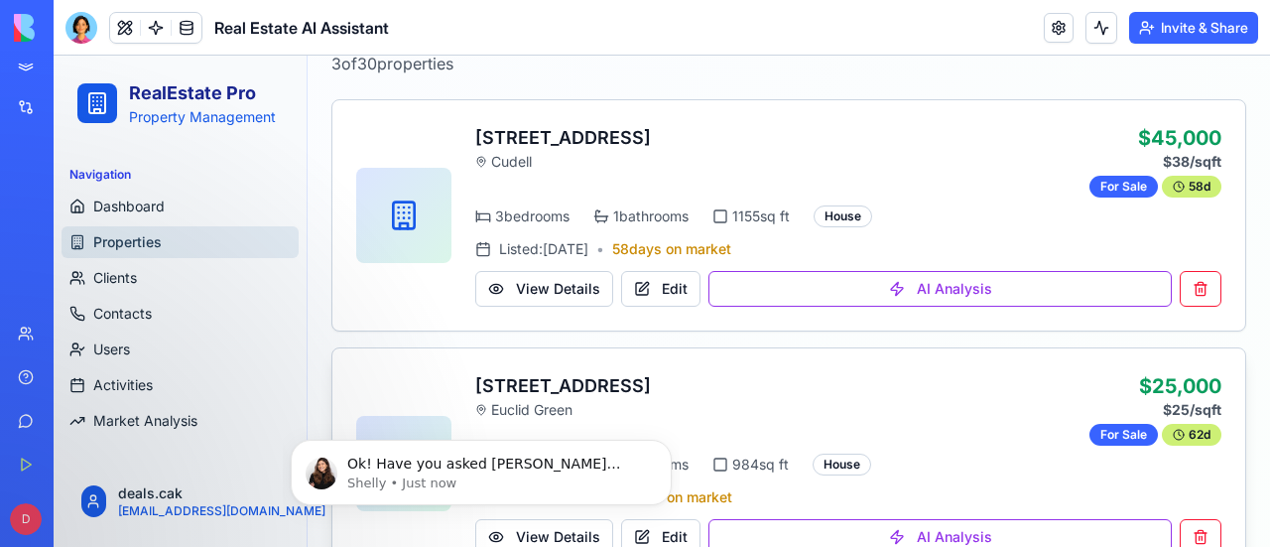
scroll to position [232, 0]
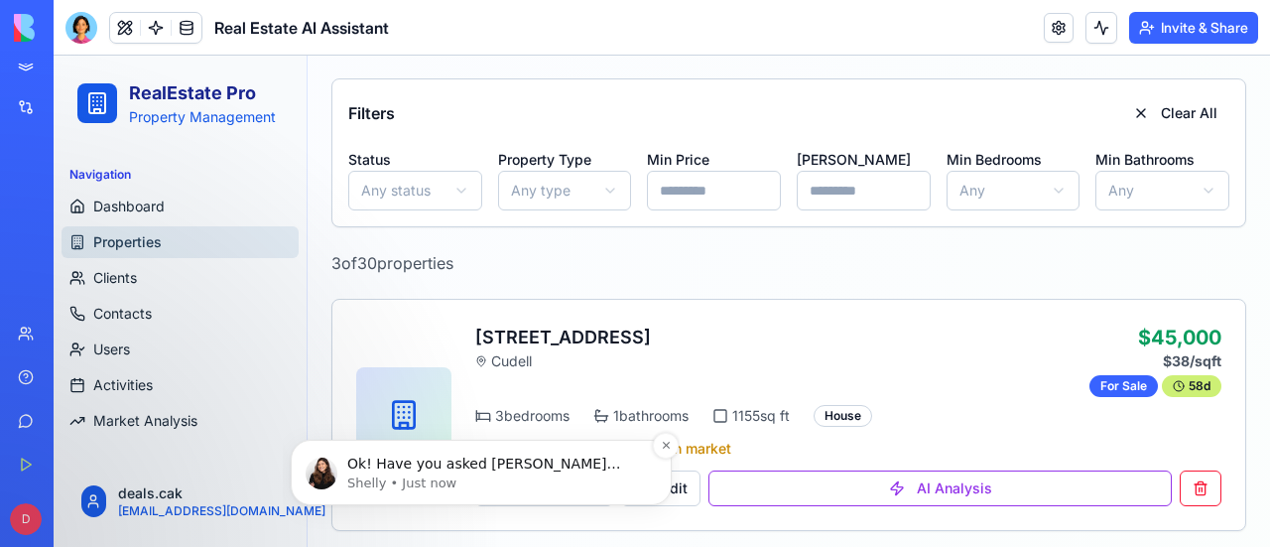
click at [532, 480] on p "Shelly • Just now" at bounding box center [497, 483] width 300 height 18
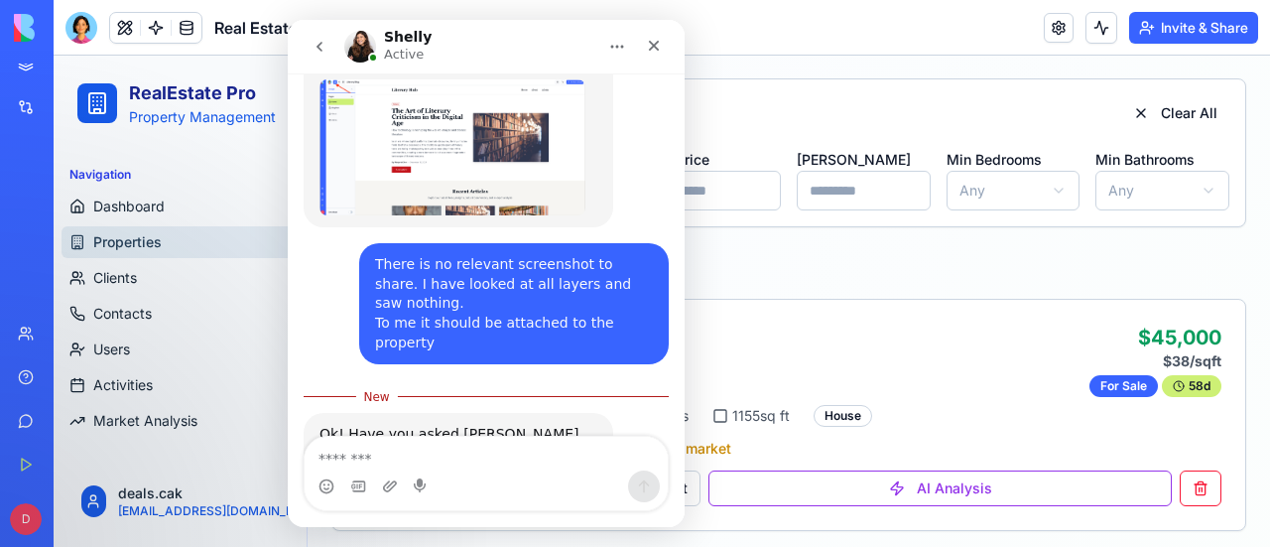
scroll to position [748, 0]
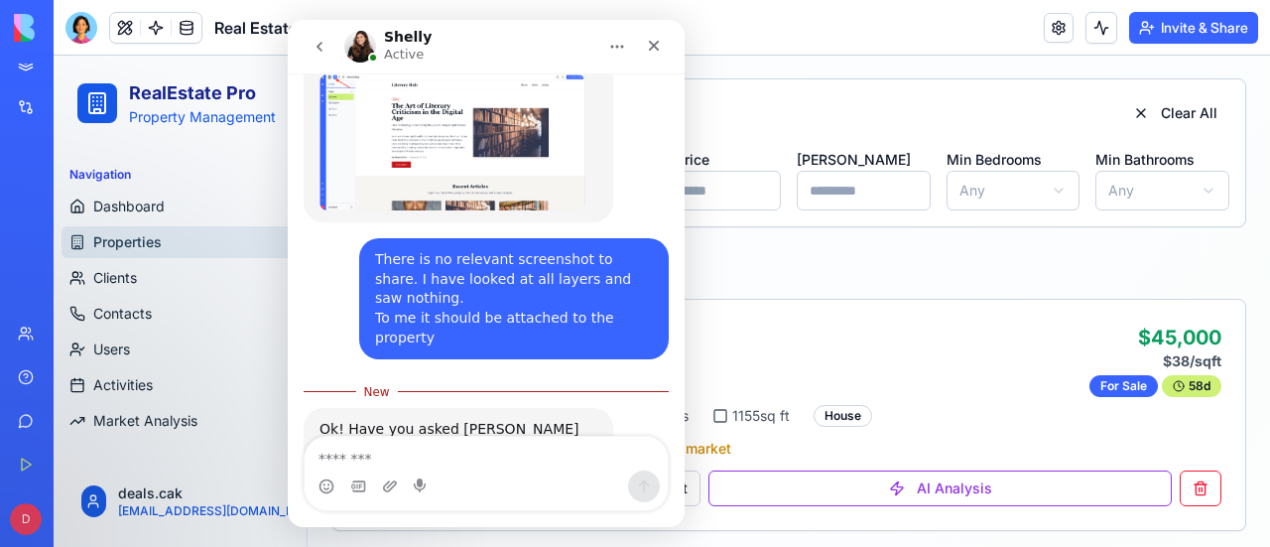
click at [433, 446] on textarea "Message…" at bounding box center [486, 454] width 363 height 34
type textarea "*"
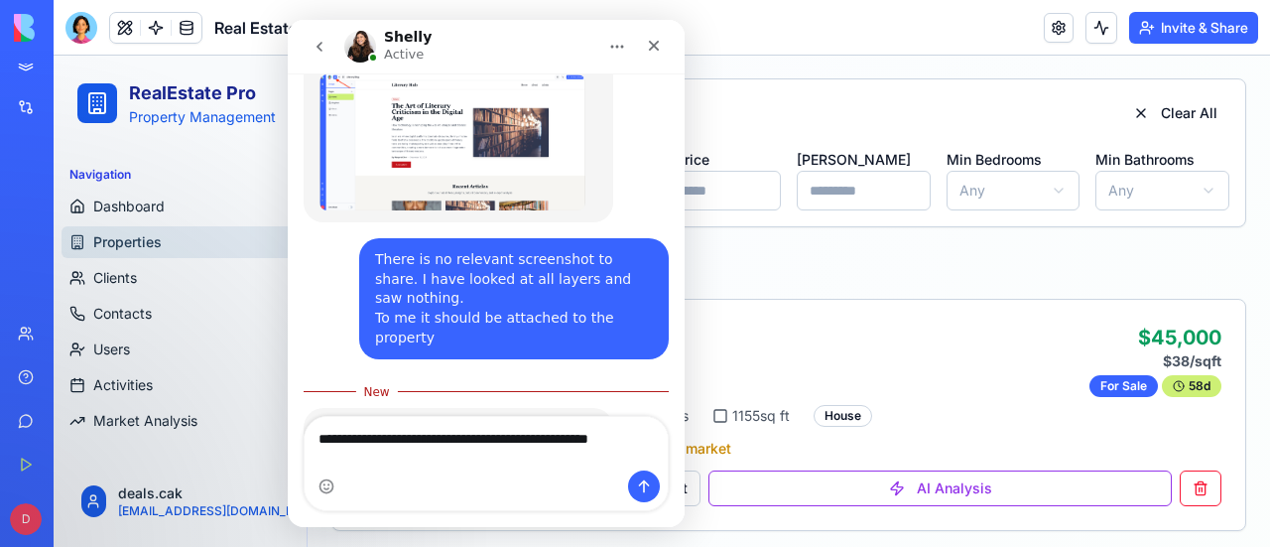
scroll to position [768, 0]
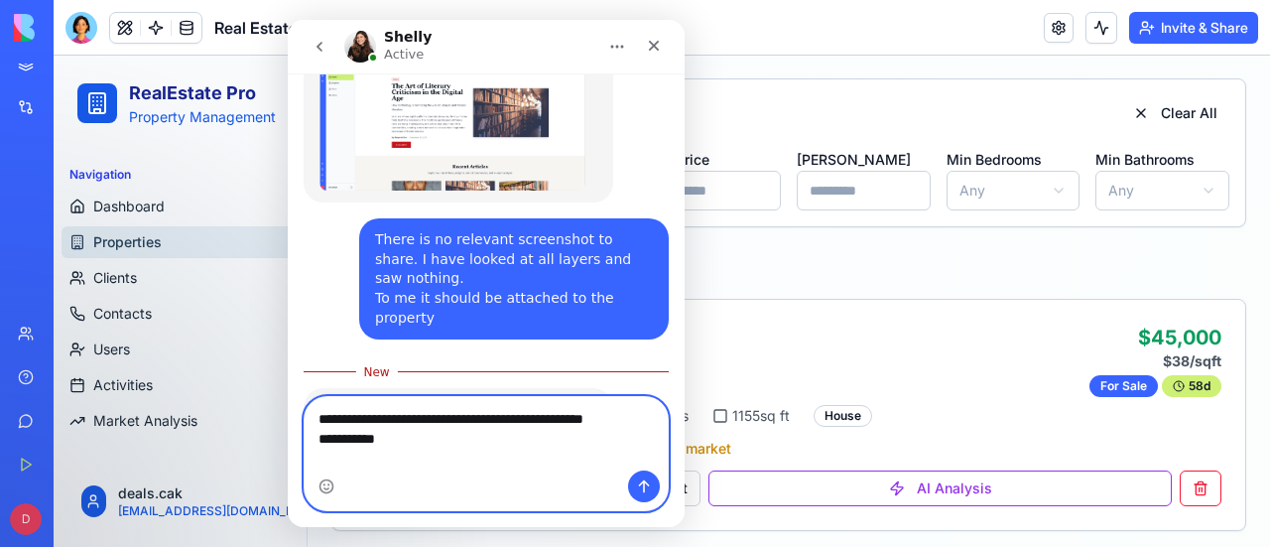
click at [411, 450] on textarea "**********" at bounding box center [487, 424] width 364 height 54
paste textarea "**********"
type textarea "**********"
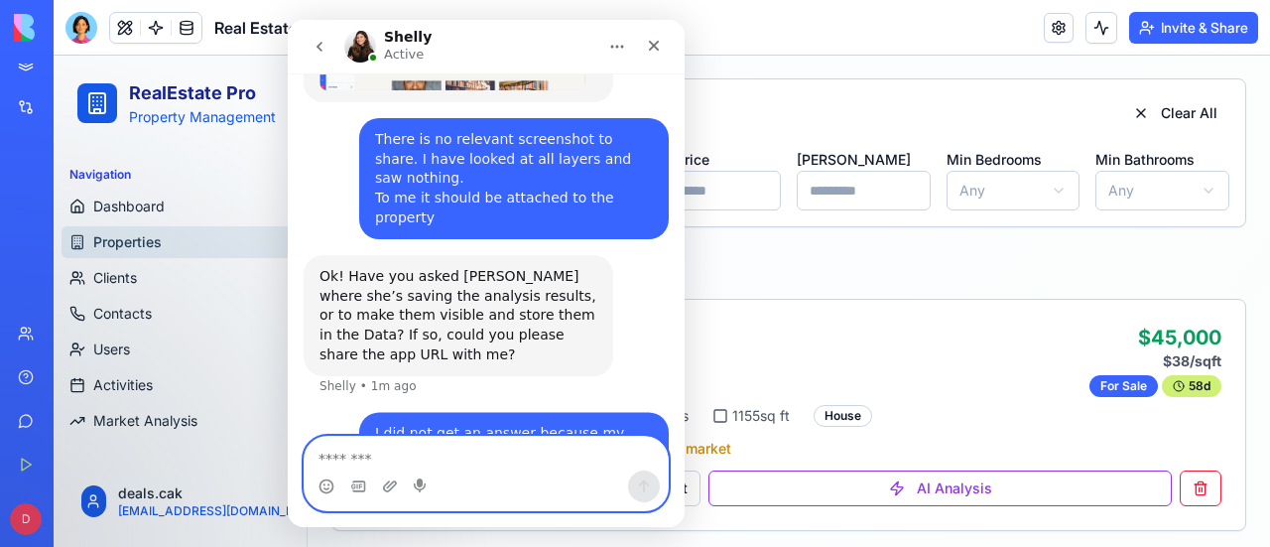
scroll to position [871, 0]
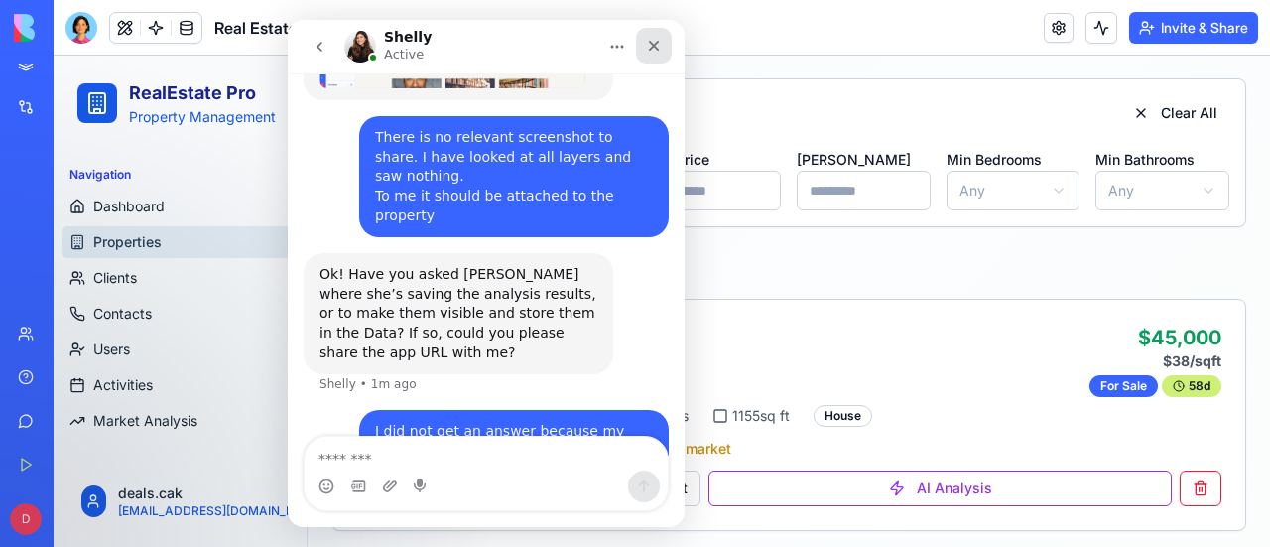
click at [651, 47] on icon "Close" at bounding box center [654, 46] width 16 height 16
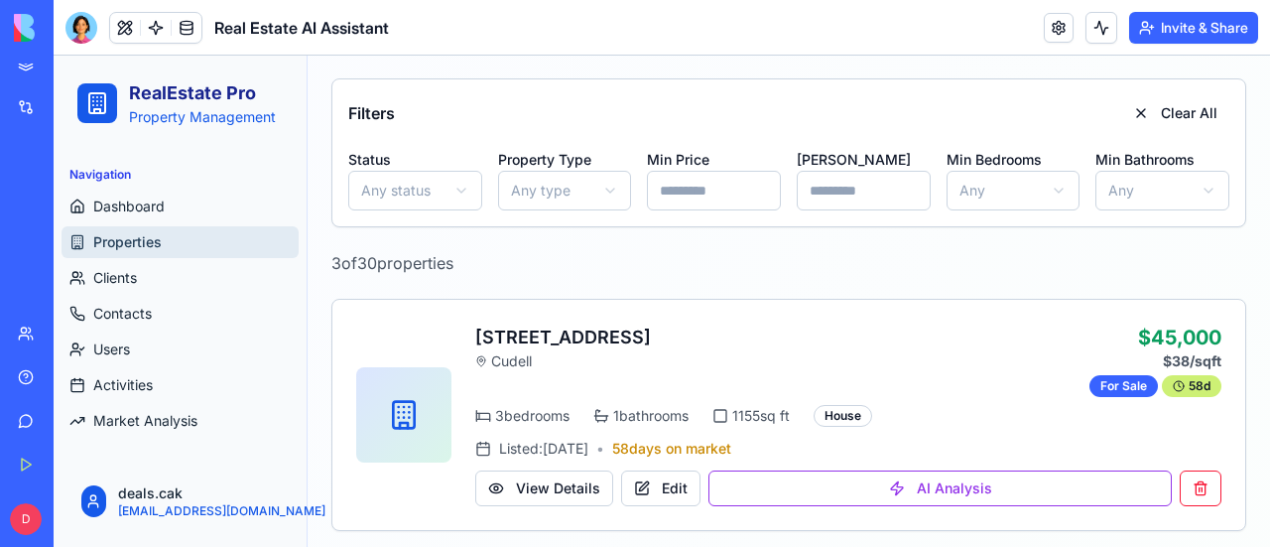
drag, startPoint x: 722, startPoint y: 190, endPoint x: 609, endPoint y: 191, distance: 113.1
click at [609, 191] on div "Status Any status Property Type Any type Min Price Max Price ***** Min Bedrooms…" at bounding box center [788, 178] width 881 height 63
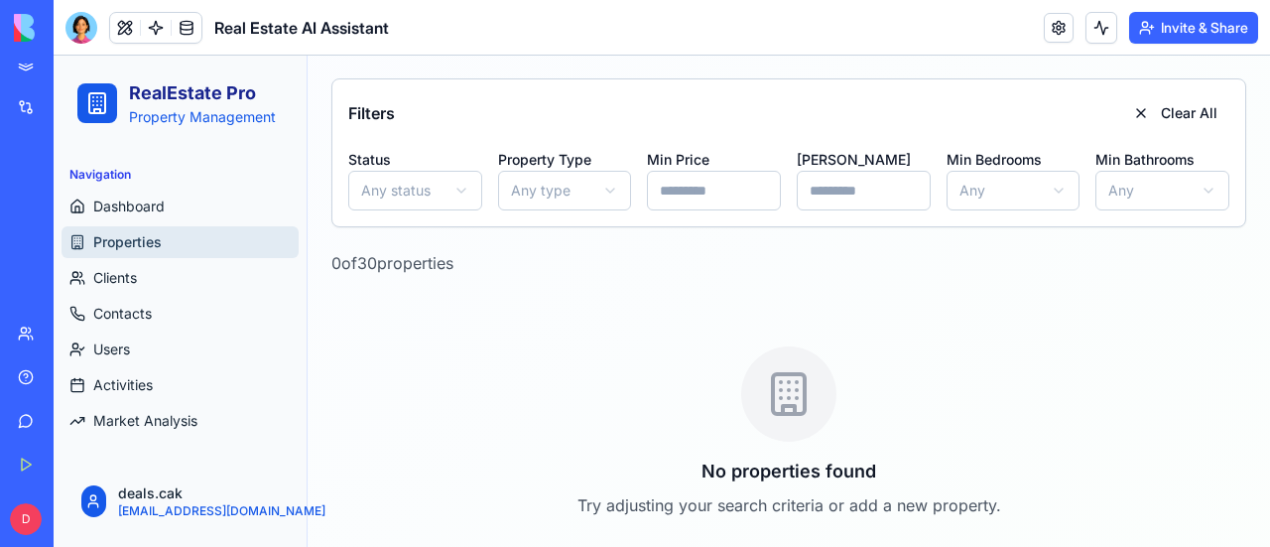
type input "*****"
drag, startPoint x: 873, startPoint y: 195, endPoint x: 778, endPoint y: 198, distance: 95.3
click at [778, 198] on div "Status Any status Property Type Any type Min Price ***** Max Price ***** Min Be…" at bounding box center [788, 178] width 881 height 63
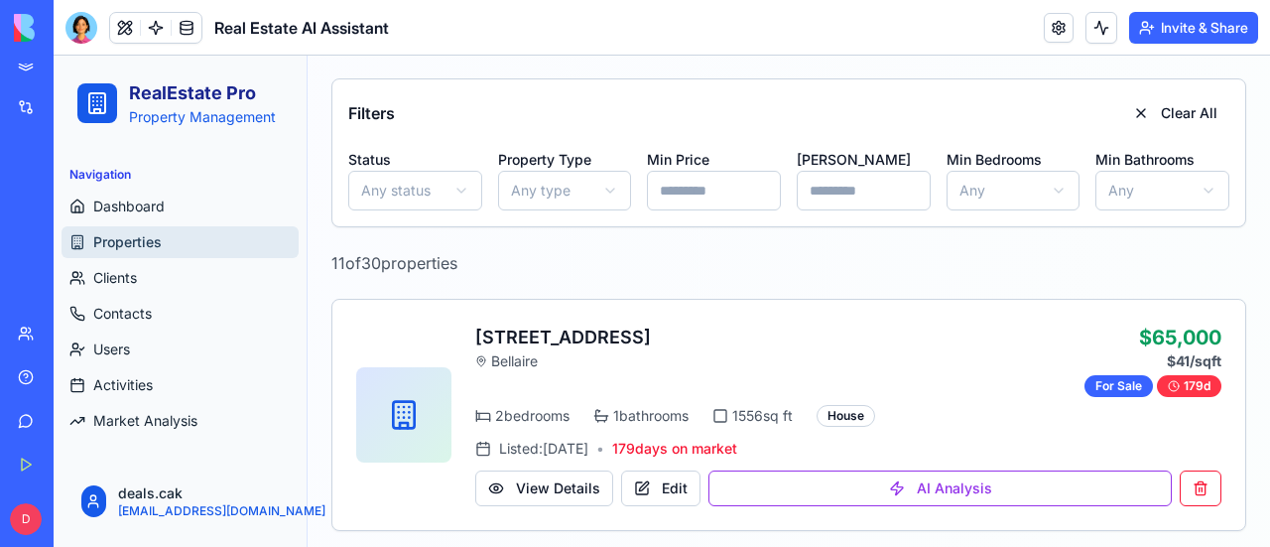
type input "*****"
click at [890, 255] on div "11 of 30 properties" at bounding box center [788, 263] width 915 height 24
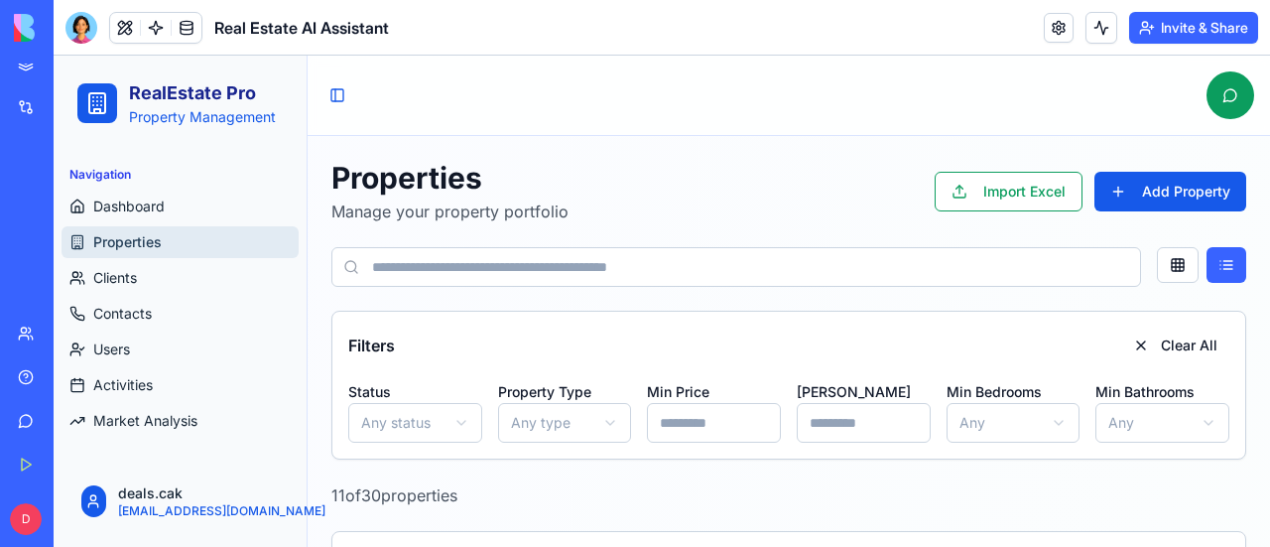
scroll to position [99, 0]
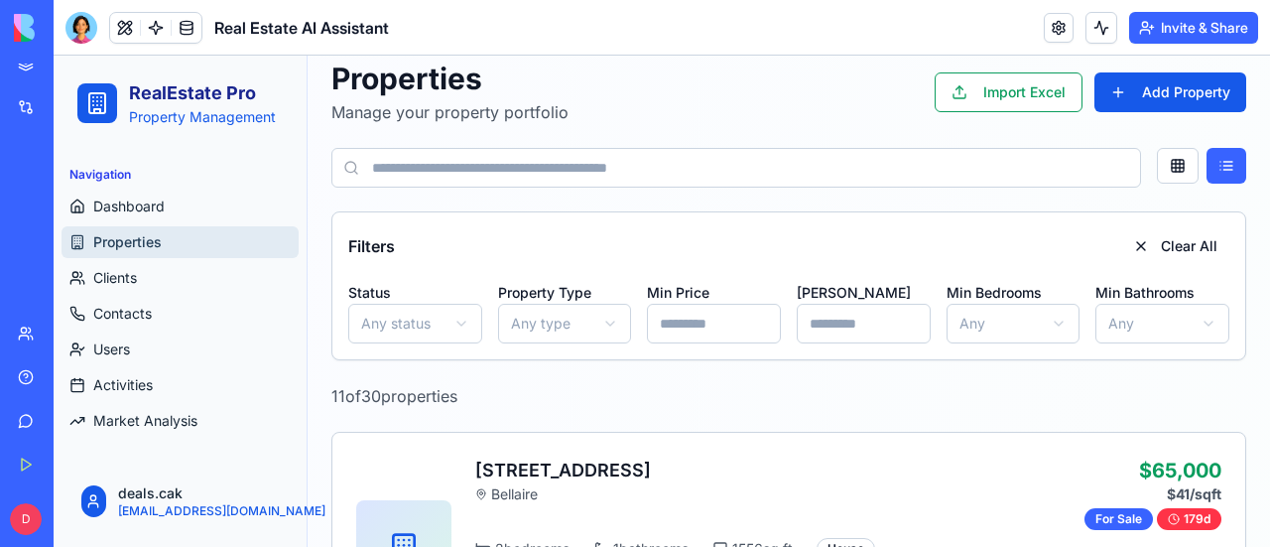
drag, startPoint x: 717, startPoint y: 324, endPoint x: 579, endPoint y: 316, distance: 138.1
click at [578, 322] on div "Status Any status Property Type Any type Min Price ***** Max Price ***** Min Be…" at bounding box center [788, 311] width 881 height 63
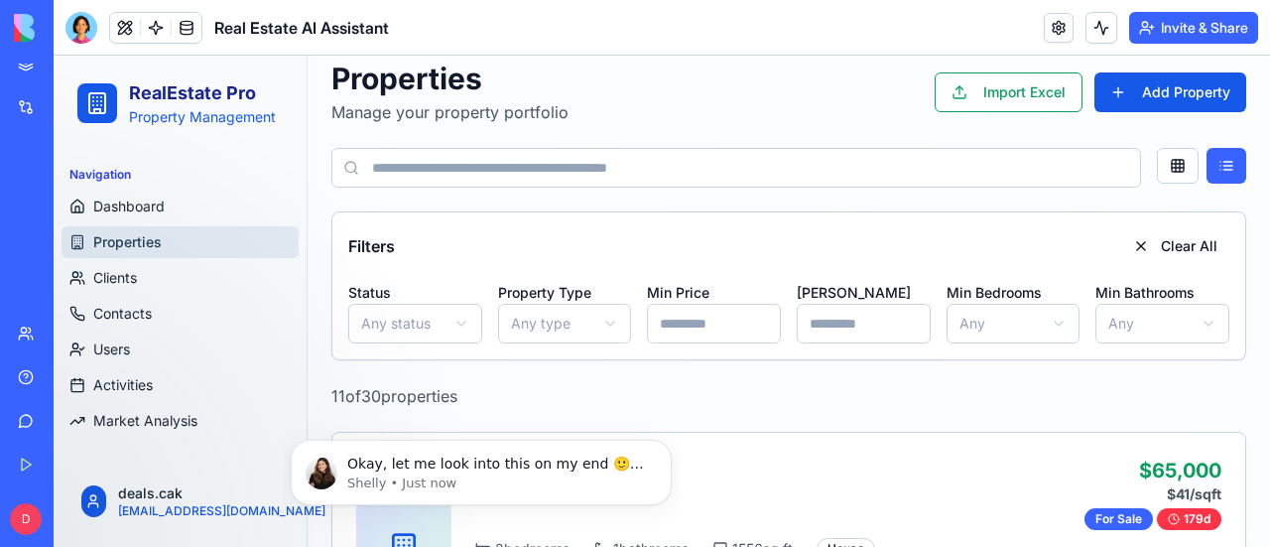
scroll to position [0, 0]
type input "*"
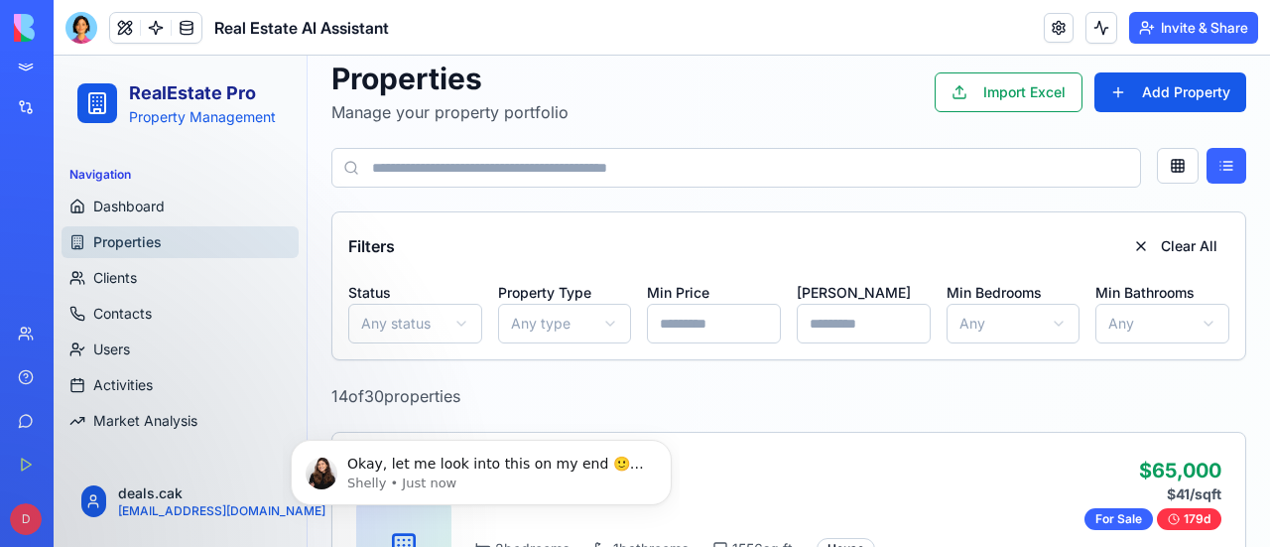
scroll to position [969, 0]
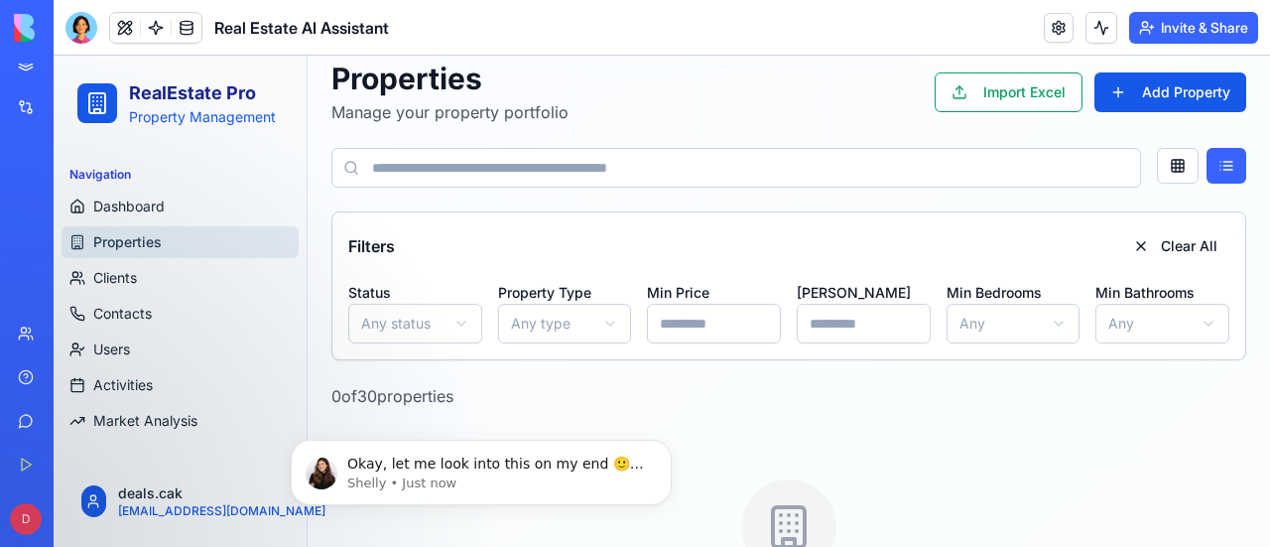
type input "*****"
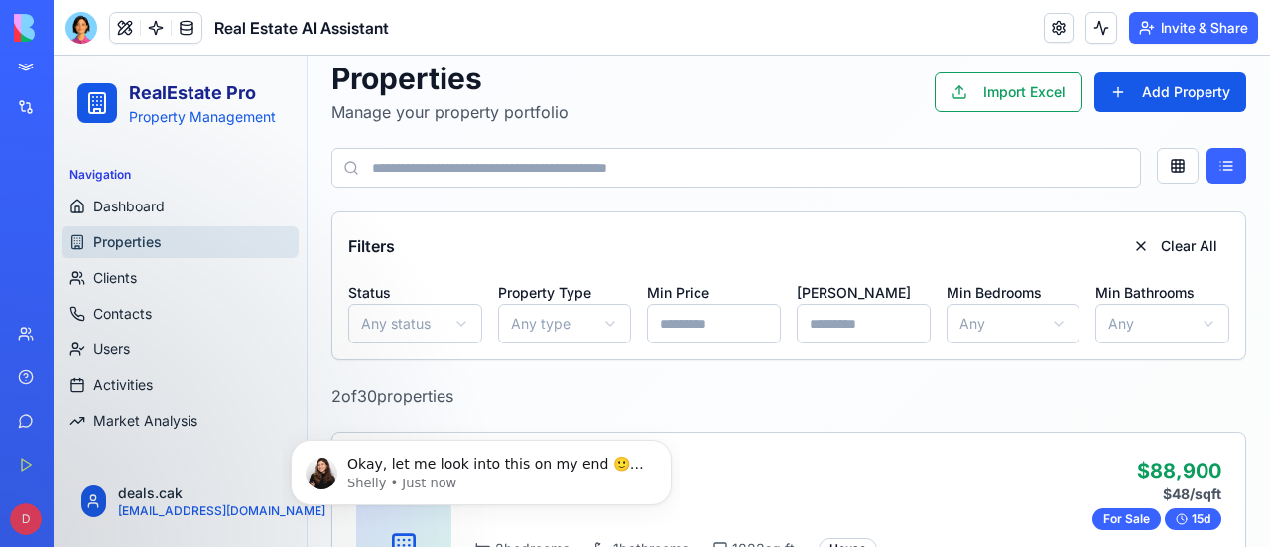
type input "******"
click at [441, 464] on p "Okay, let me look into this on my end 🙂 Do I have your permission to log in on …" at bounding box center [497, 464] width 300 height 20
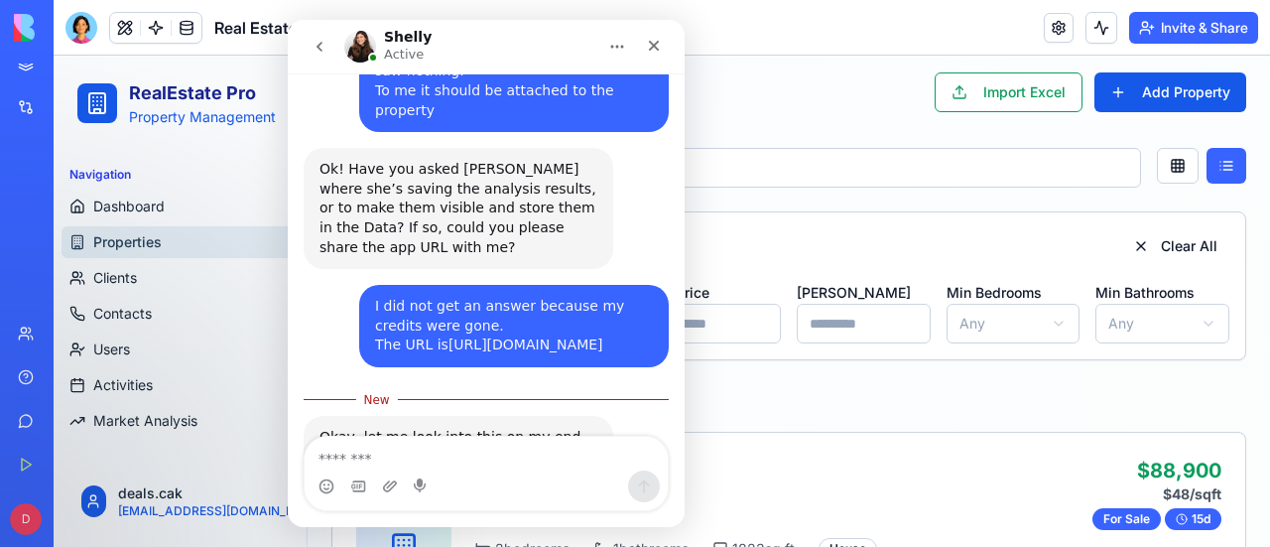
scroll to position [1002, 0]
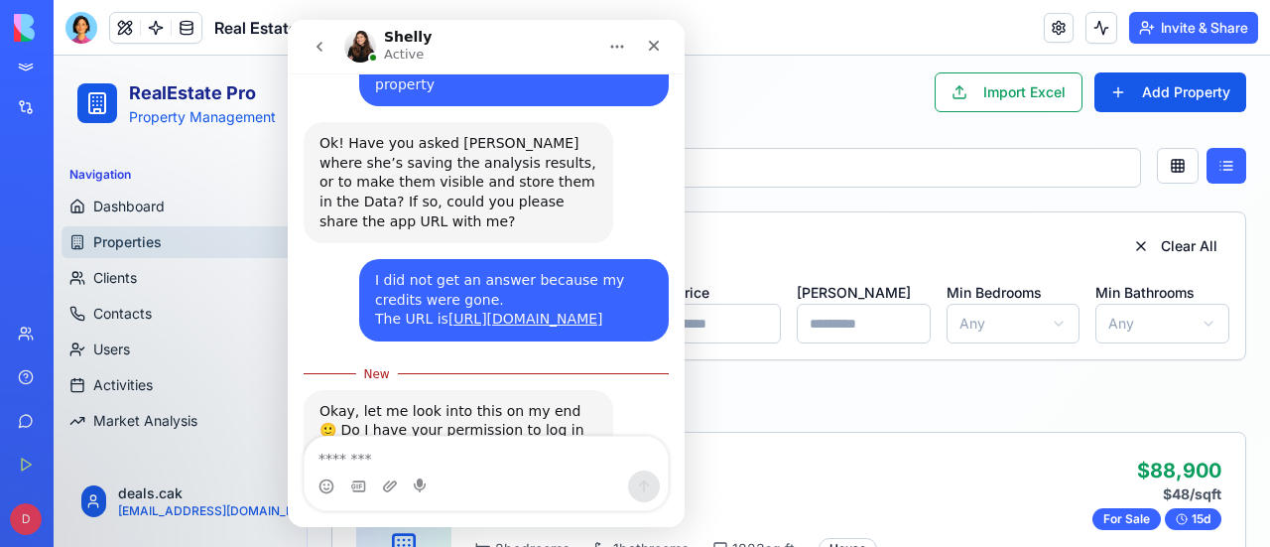
click at [491, 432] on div "Okay, let me look into this on my end 🙂 Do I have your permission to log in on …" at bounding box center [486, 453] width 365 height 126
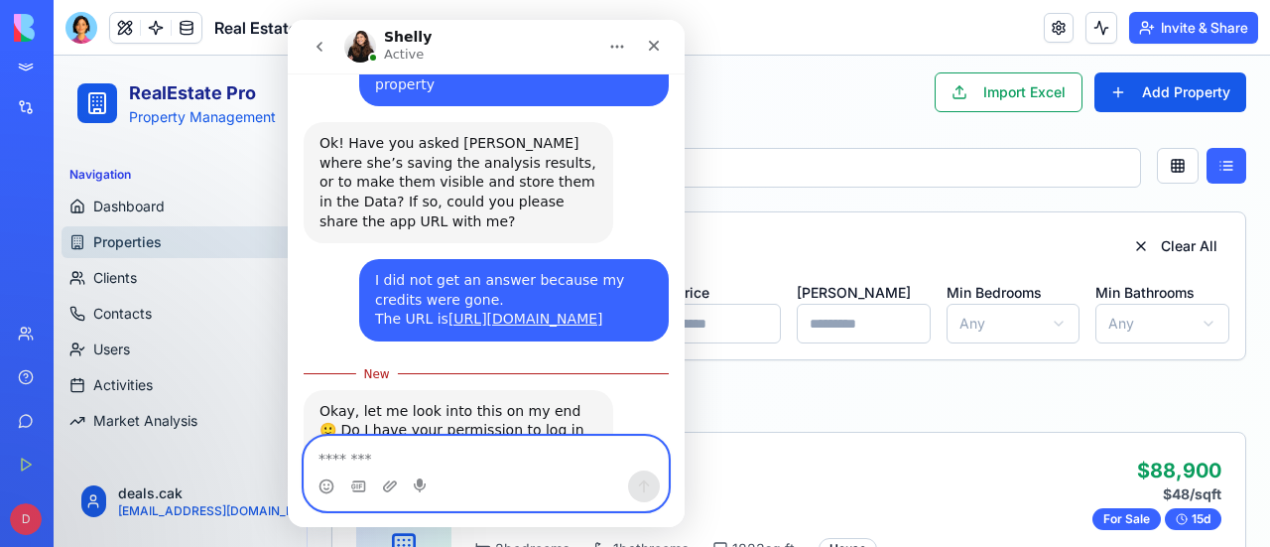
click at [433, 450] on textarea "Message…" at bounding box center [486, 454] width 363 height 34
type textarea "**********"
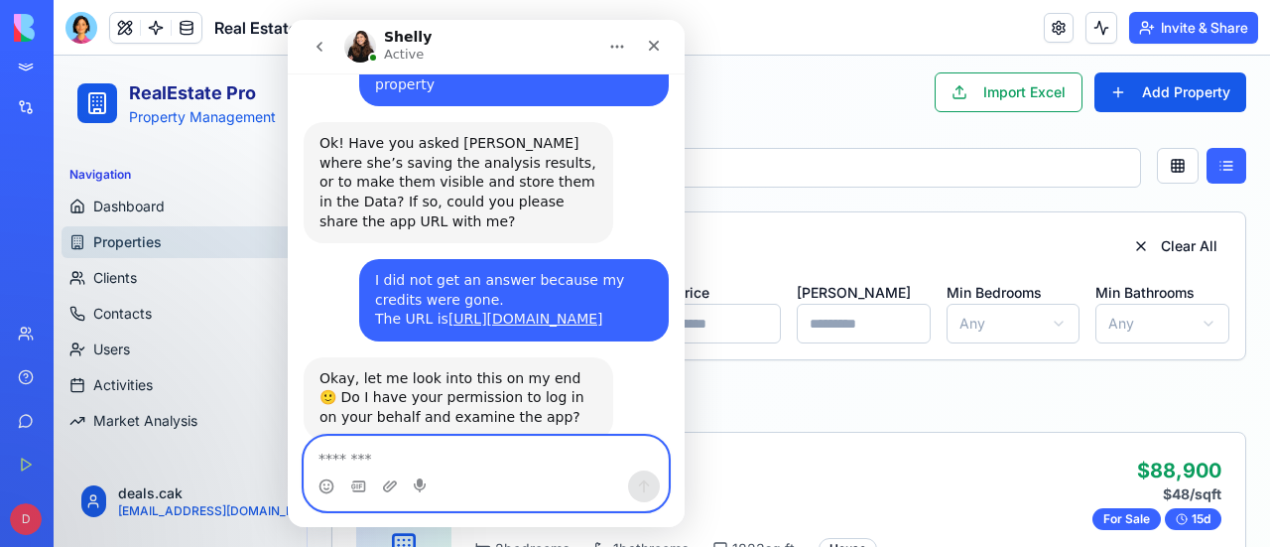
scroll to position [1028, 0]
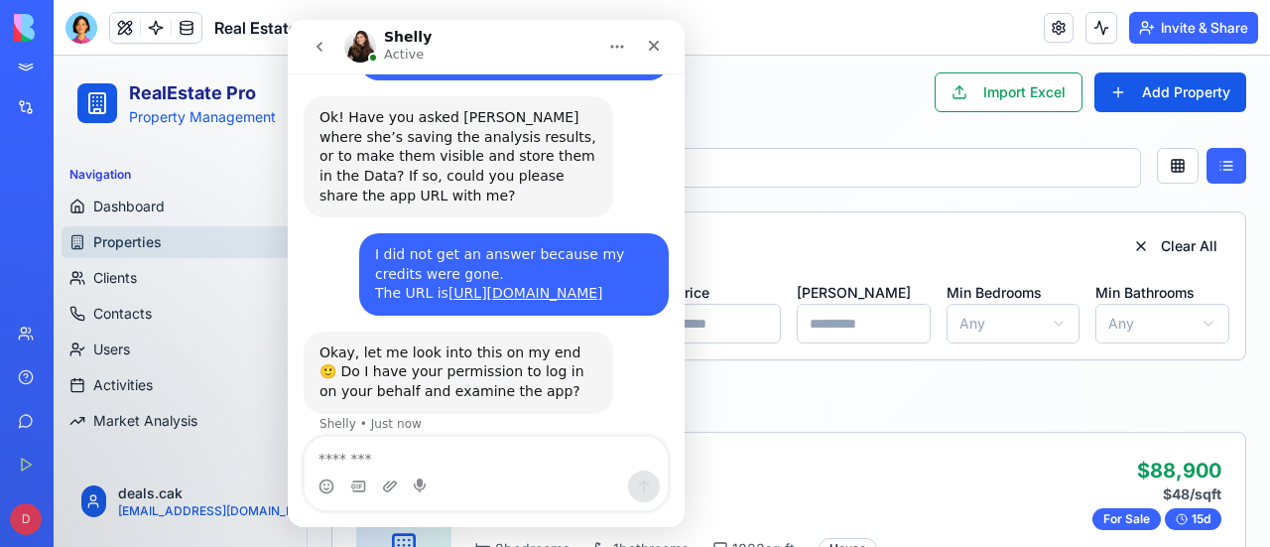
click at [764, 82] on div "Properties Manage your property portfolio Import Excel Add Property" at bounding box center [788, 92] width 915 height 63
click at [659, 40] on icon "Close" at bounding box center [654, 46] width 16 height 16
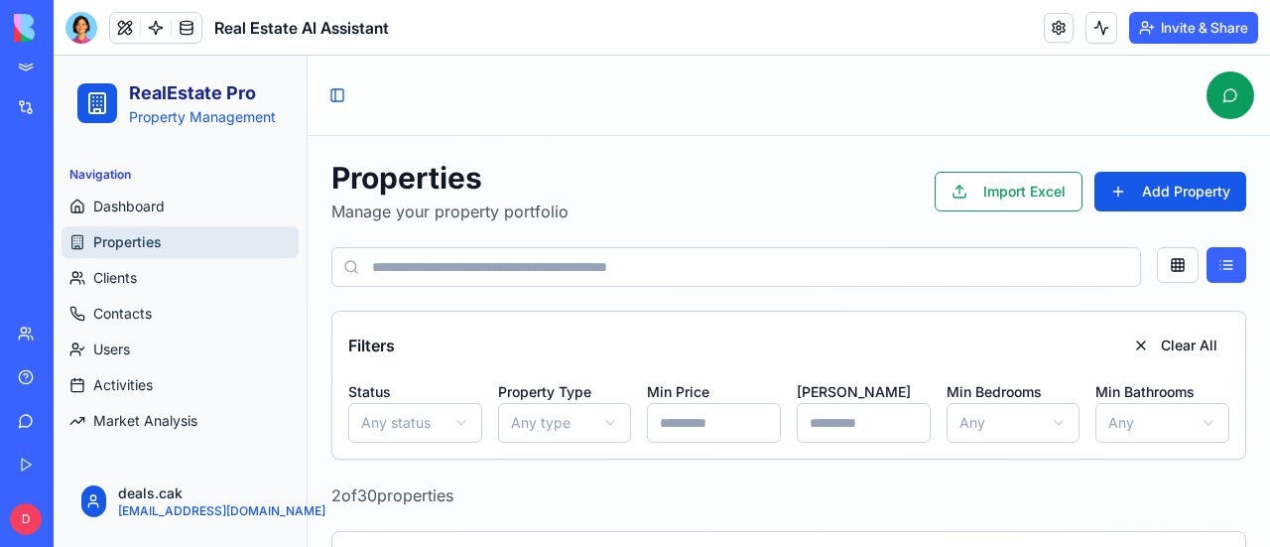
scroll to position [198, 0]
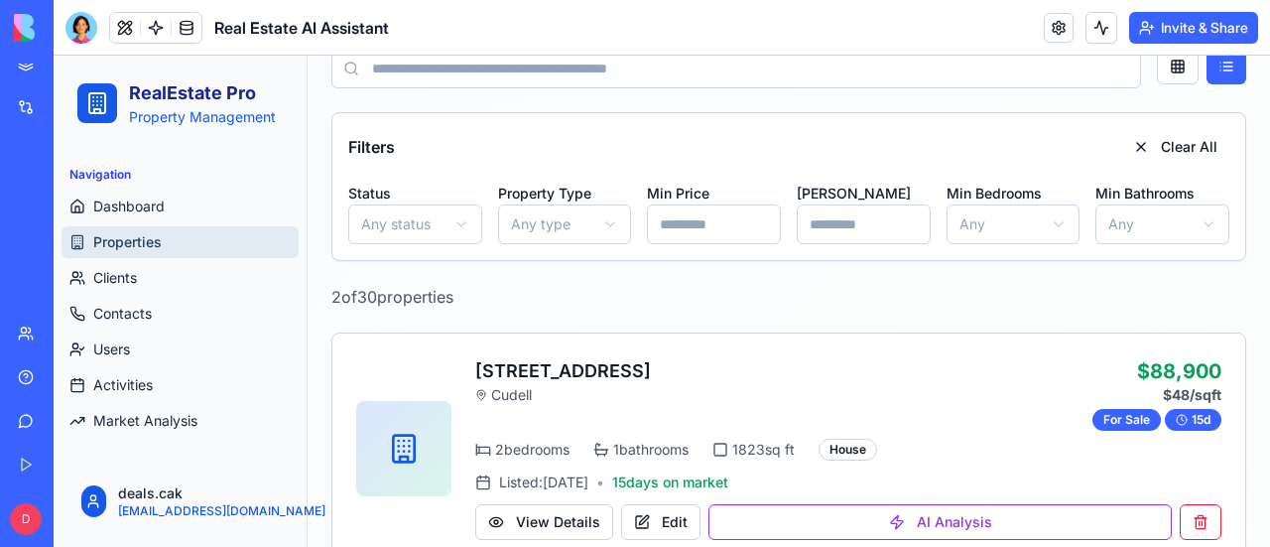
drag, startPoint x: 718, startPoint y: 224, endPoint x: 603, endPoint y: 218, distance: 115.2
click at [603, 218] on div "Status Any status Property Type Any type Min Price ***** Max Price ****** Min B…" at bounding box center [788, 212] width 881 height 63
type input "*****"
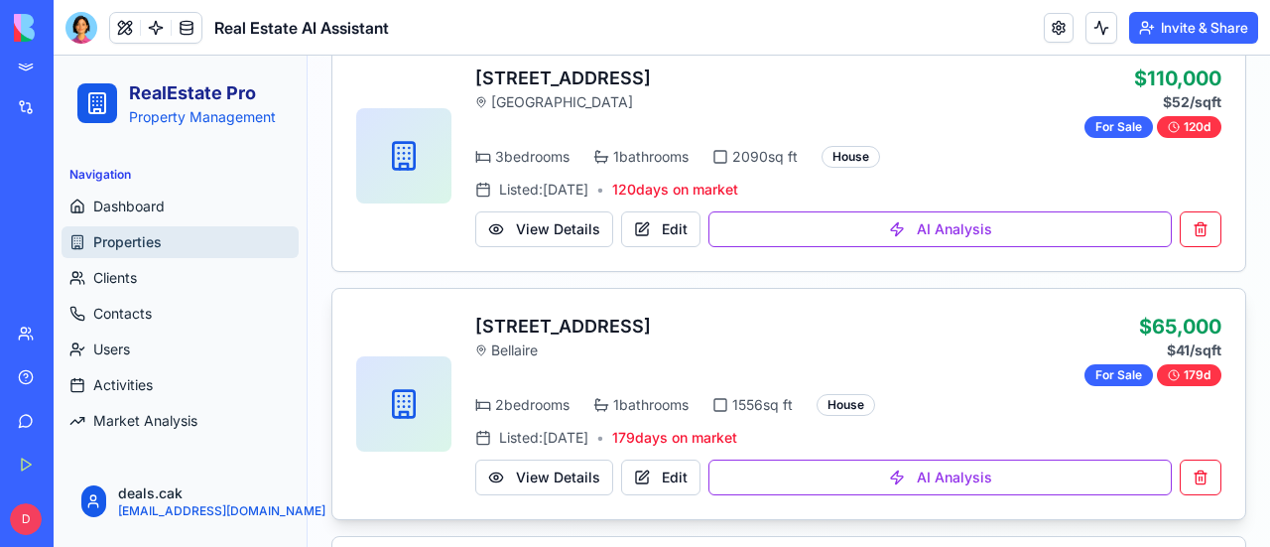
scroll to position [298, 0]
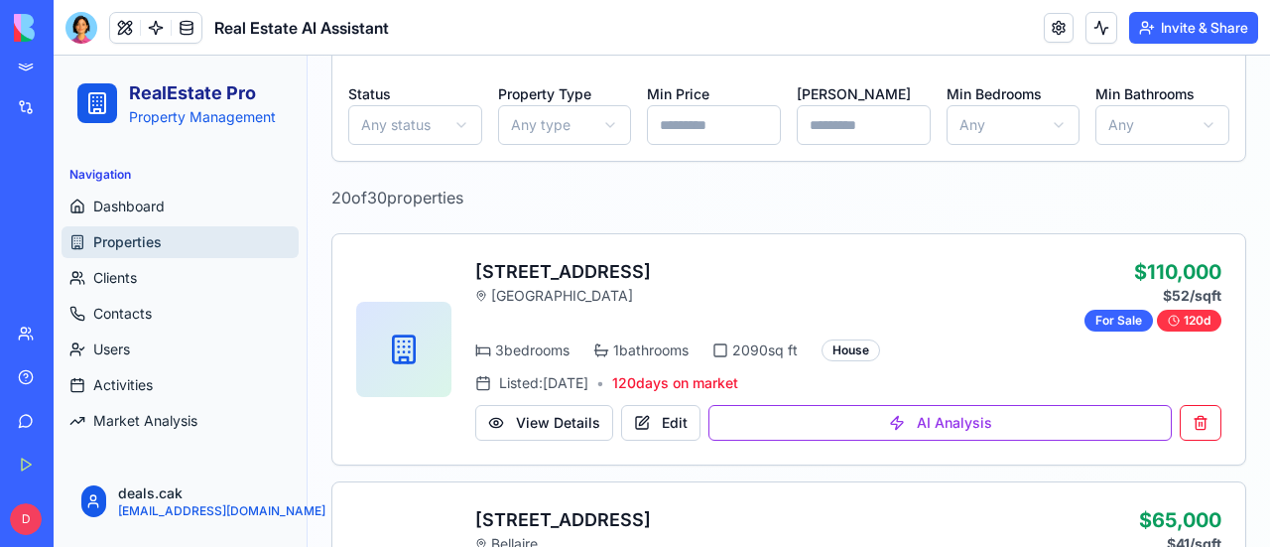
type input "******"
click at [679, 126] on input "*****" at bounding box center [714, 125] width 134 height 40
type input "******"
click at [873, 204] on div "4 of 30 properties" at bounding box center [788, 198] width 915 height 24
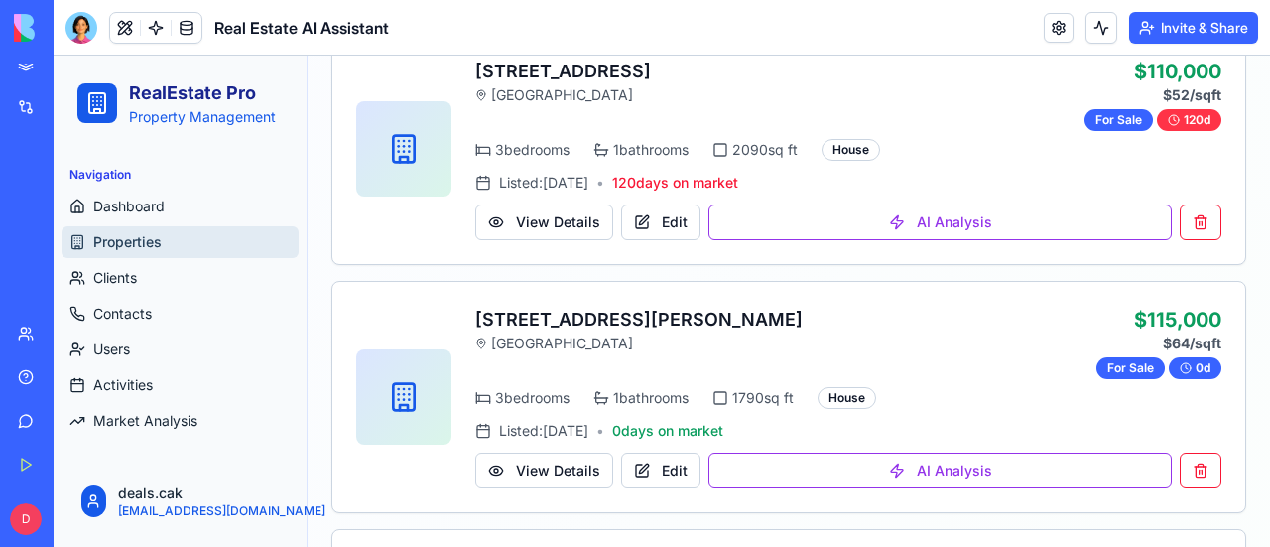
scroll to position [399, 0]
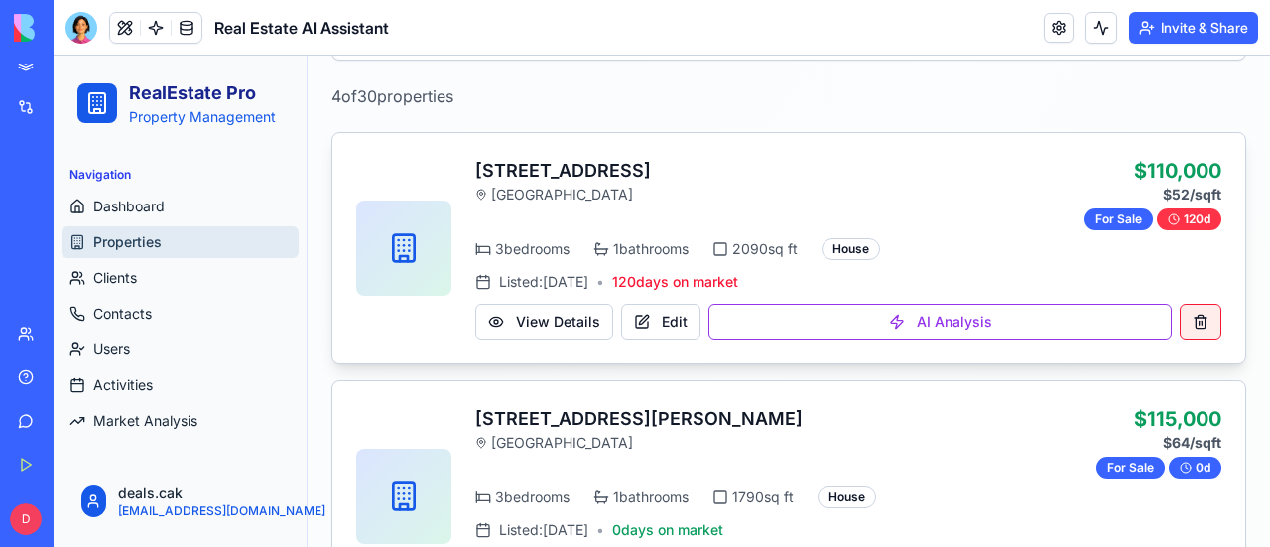
click at [1181, 315] on button at bounding box center [1201, 322] width 42 height 36
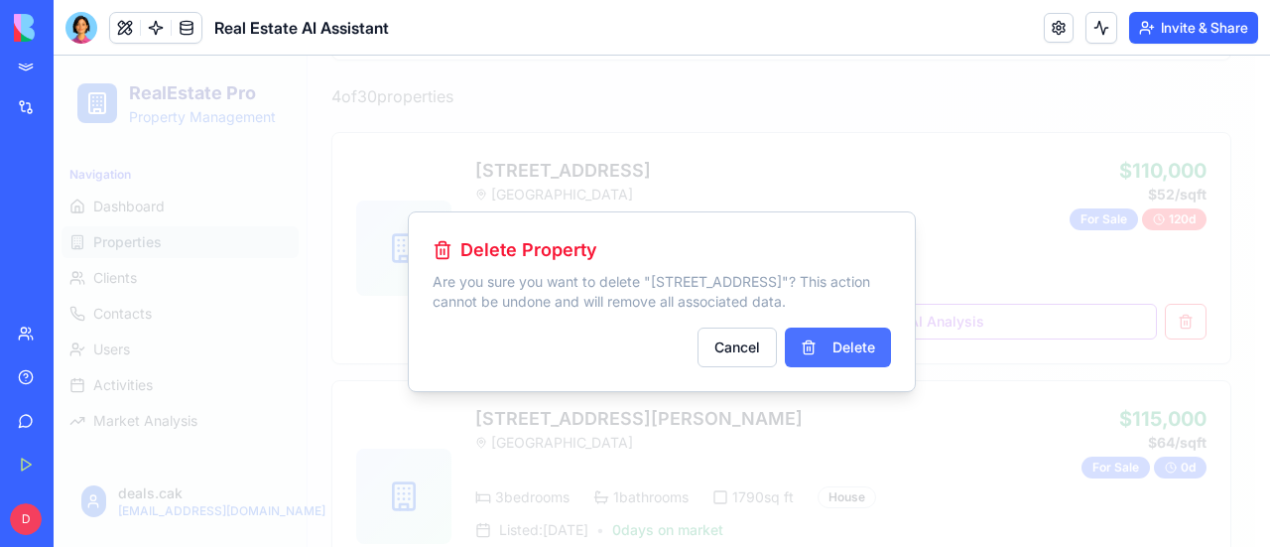
click at [862, 347] on button "Delete" at bounding box center [838, 347] width 106 height 40
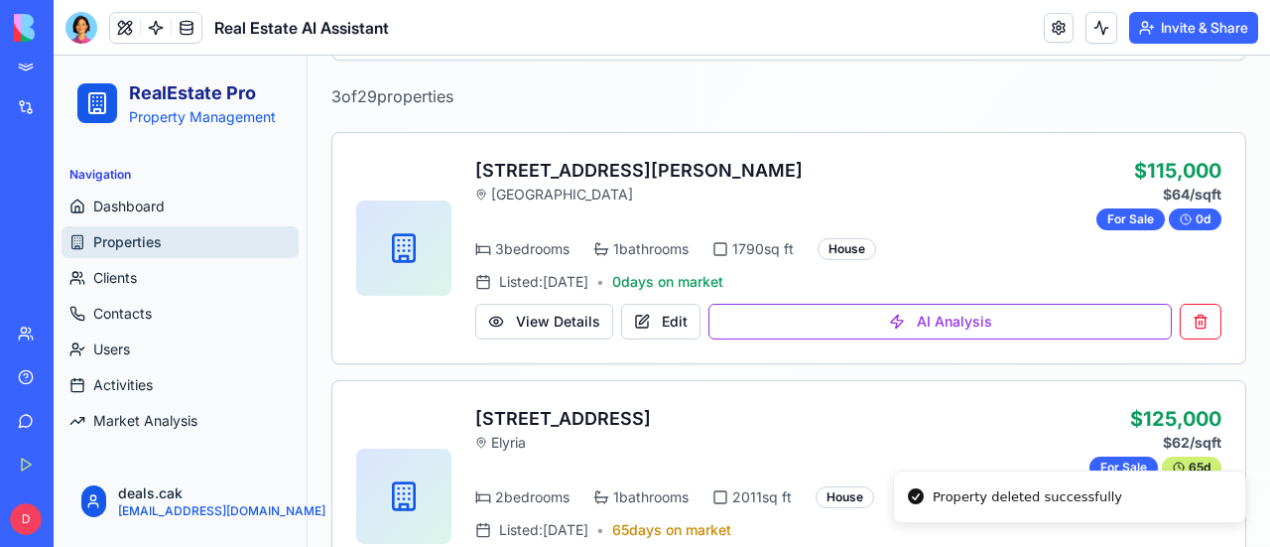
scroll to position [0, 0]
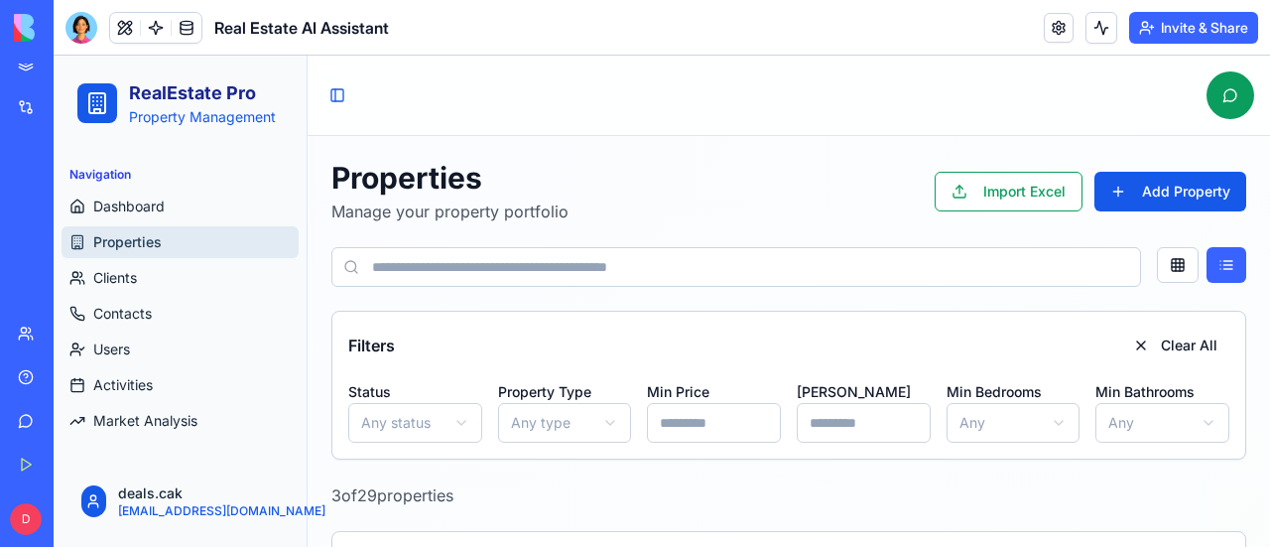
drag, startPoint x: 710, startPoint y: 422, endPoint x: 596, endPoint y: 432, distance: 114.5
click at [596, 432] on div "Status Any status Property Type Any type Min Price ****** Max Price ****** Min …" at bounding box center [788, 410] width 881 height 63
drag, startPoint x: 865, startPoint y: 424, endPoint x: 786, endPoint y: 418, distance: 79.6
click at [786, 418] on div "Status Any status Property Type Any type Min Price Max Price ****** Min Bedroom…" at bounding box center [788, 410] width 881 height 63
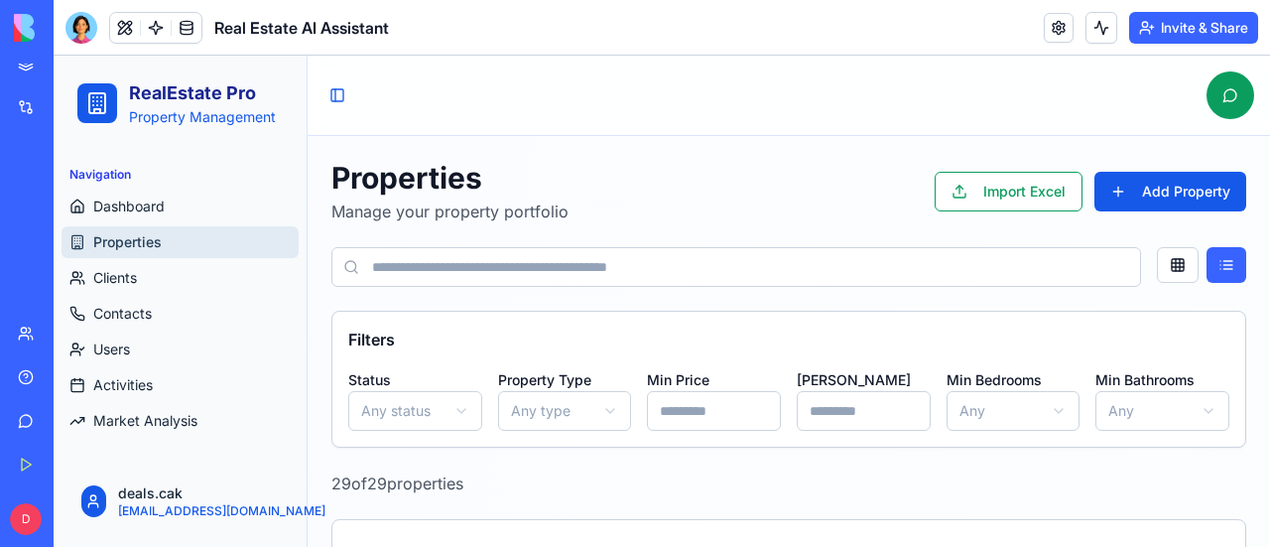
click at [746, 202] on div "Properties Manage your property portfolio Import Excel Add Property" at bounding box center [788, 191] width 915 height 63
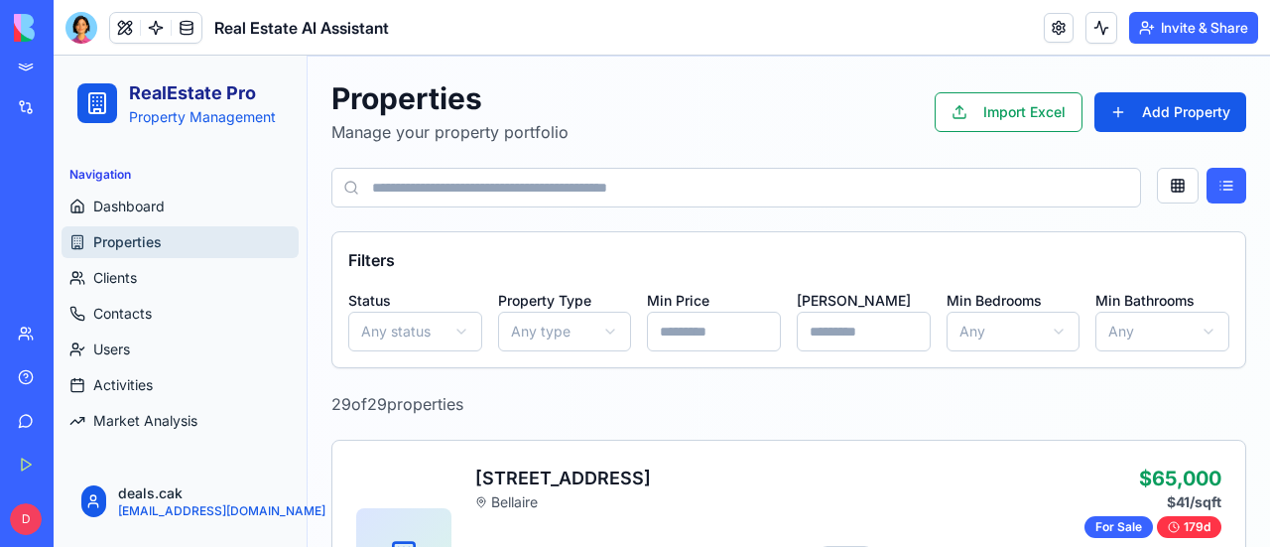
scroll to position [0, 0]
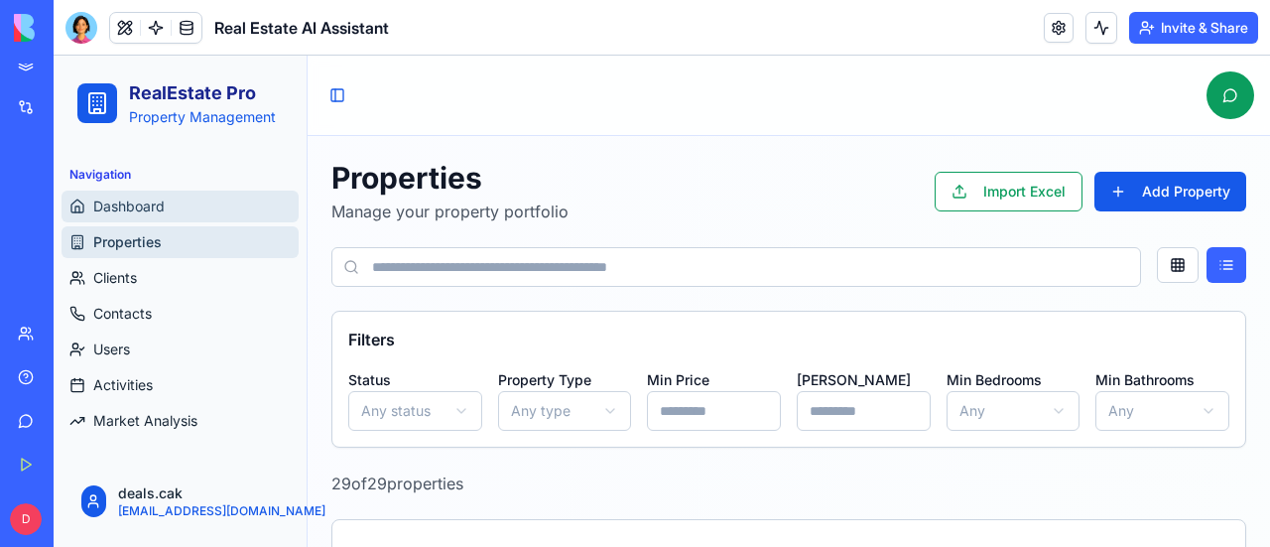
click at [149, 209] on span "Dashboard" at bounding box center [128, 206] width 71 height 20
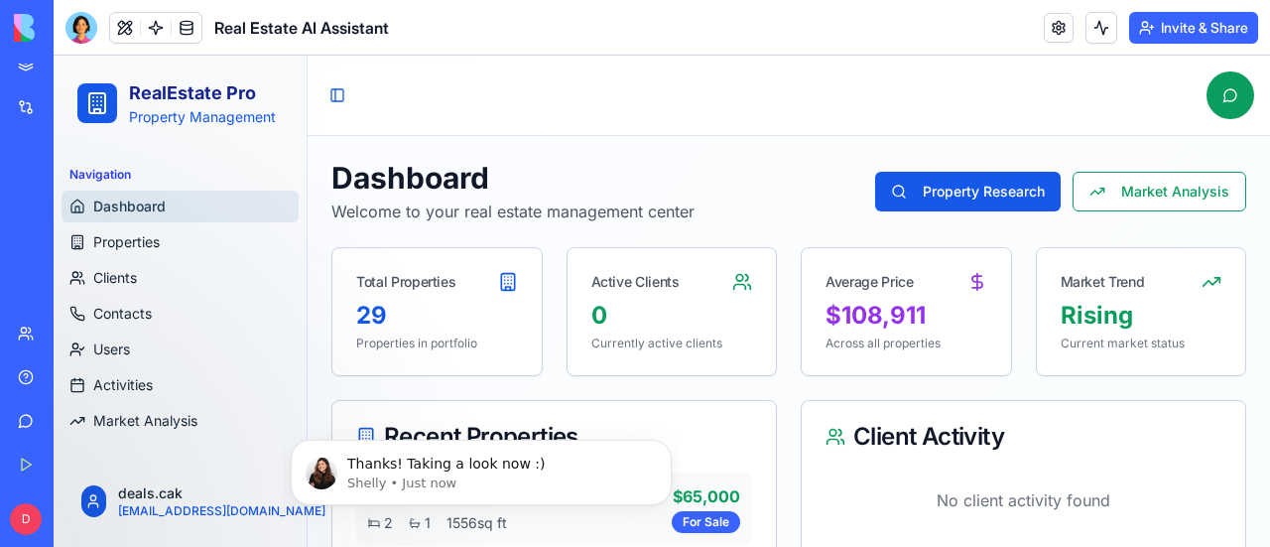
scroll to position [1087, 0]
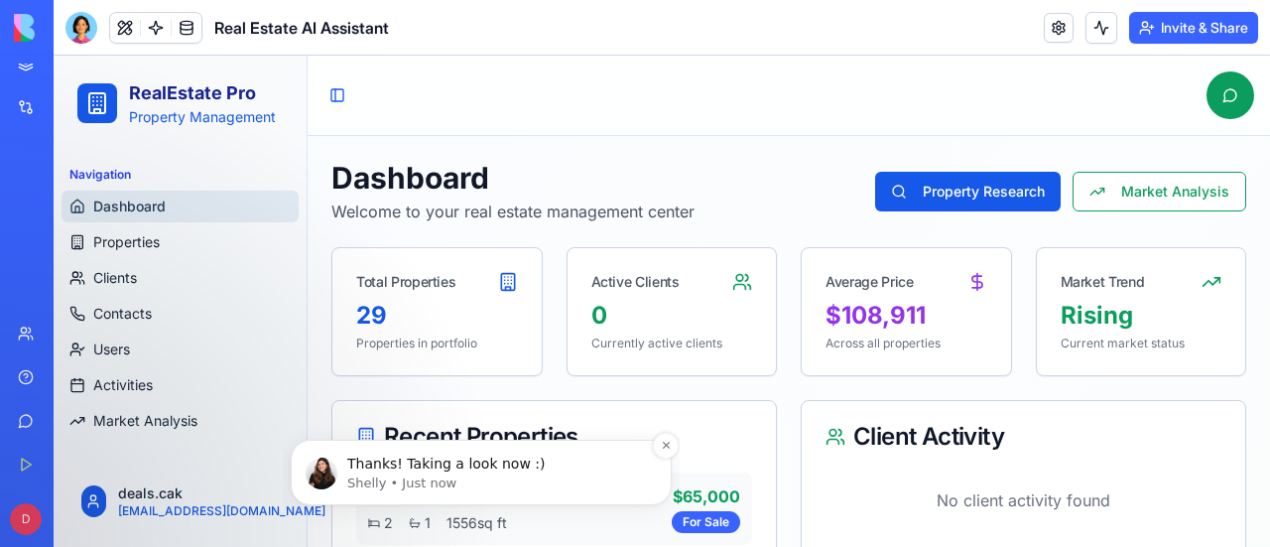
click at [433, 477] on p "Shelly • Just now" at bounding box center [497, 483] width 300 height 18
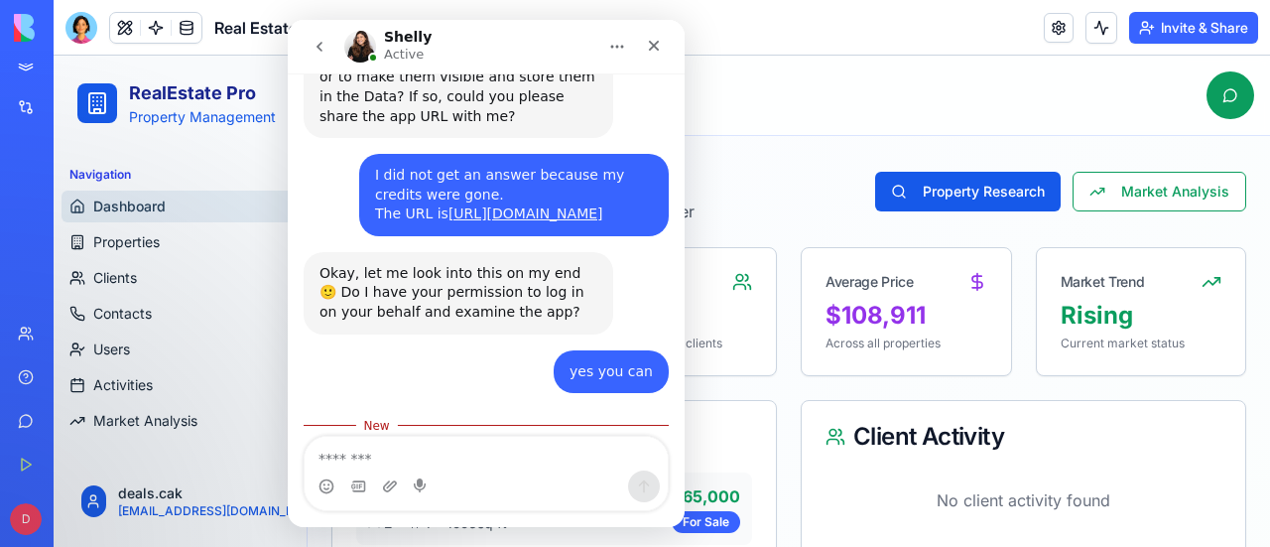
scroll to position [1120, 0]
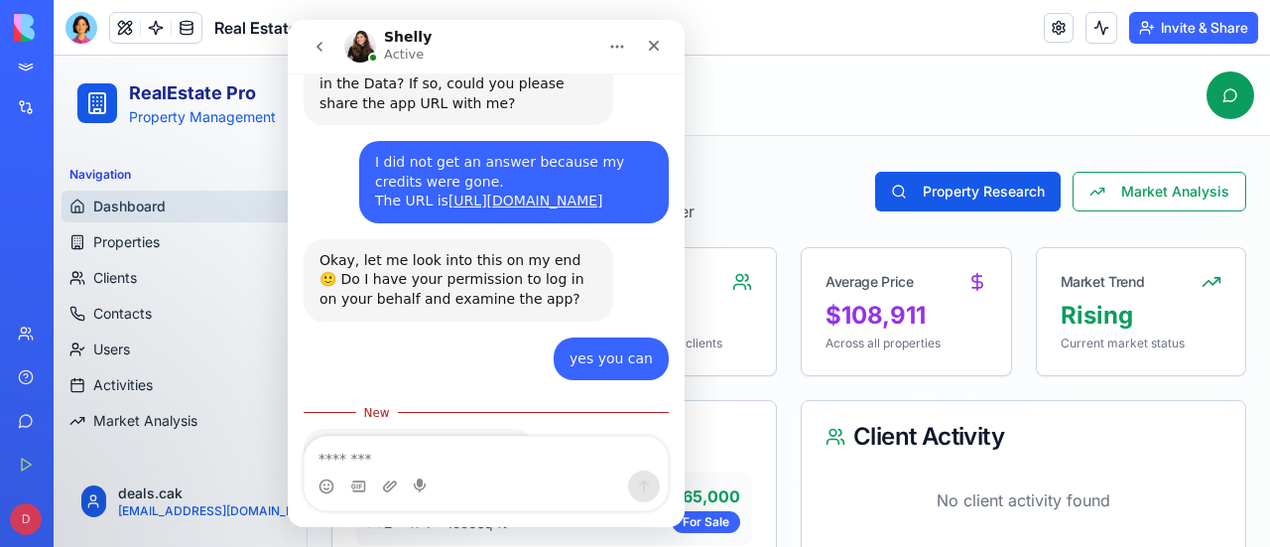
click at [471, 455] on textarea "Message…" at bounding box center [486, 454] width 363 height 34
type textarea "*****"
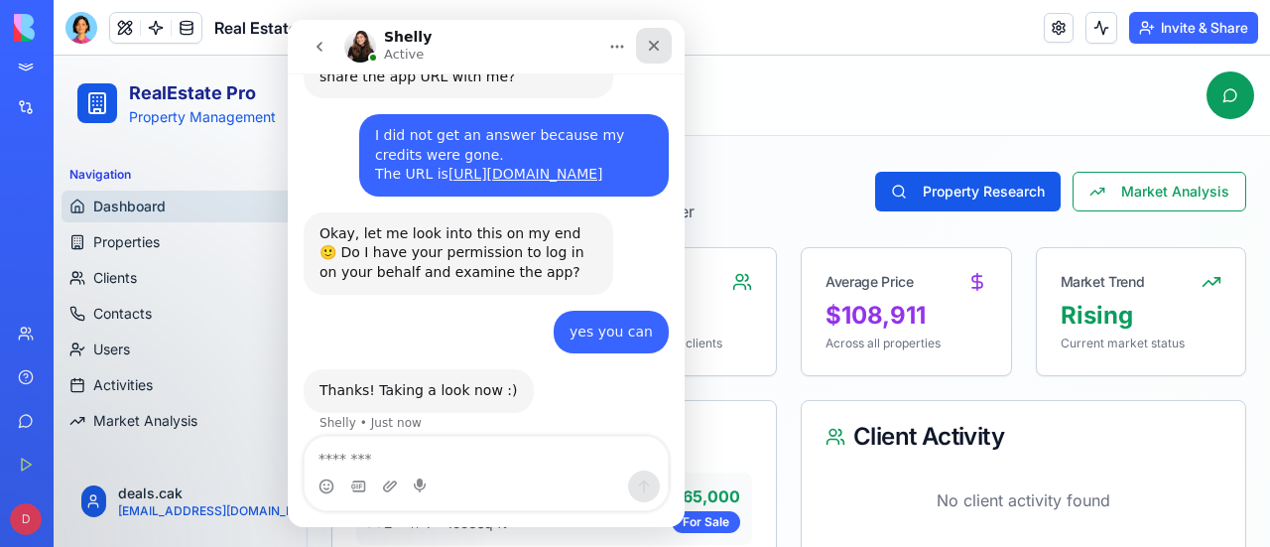
click at [654, 46] on icon "Close" at bounding box center [654, 46] width 11 height 11
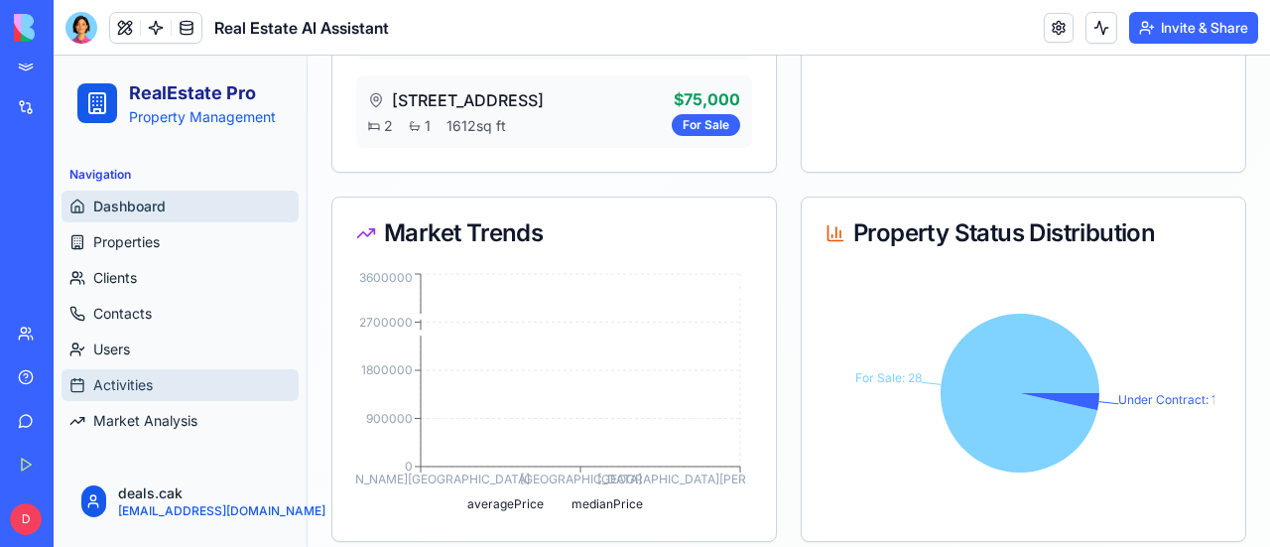
scroll to position [761, 0]
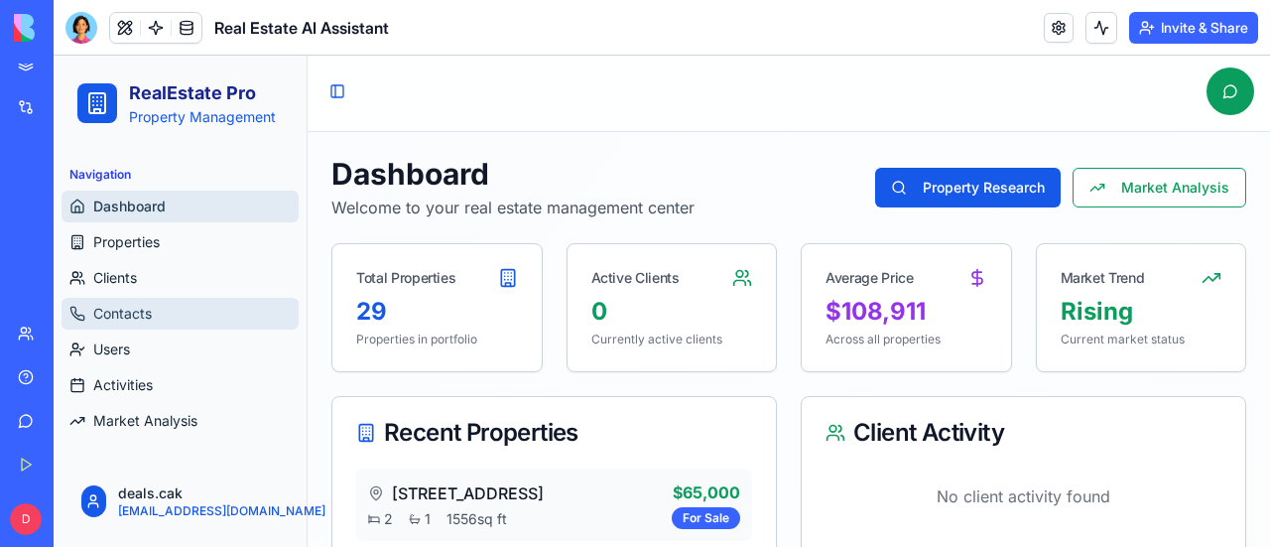
scroll to position [0, 0]
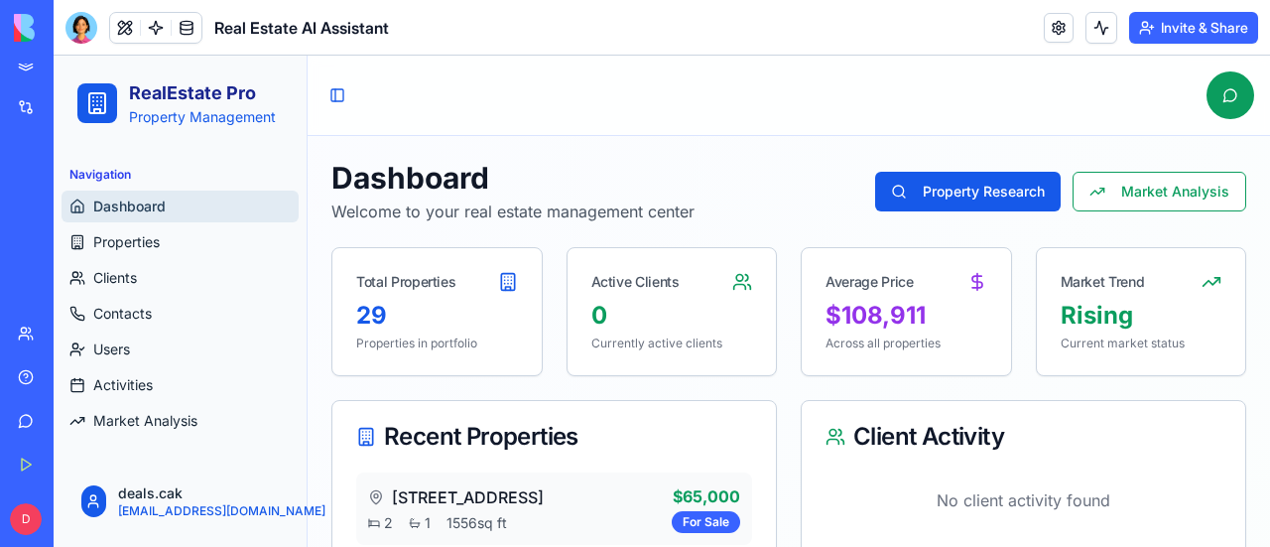
click at [105, 509] on button "Upgrade" at bounding box center [99, 519] width 74 height 32
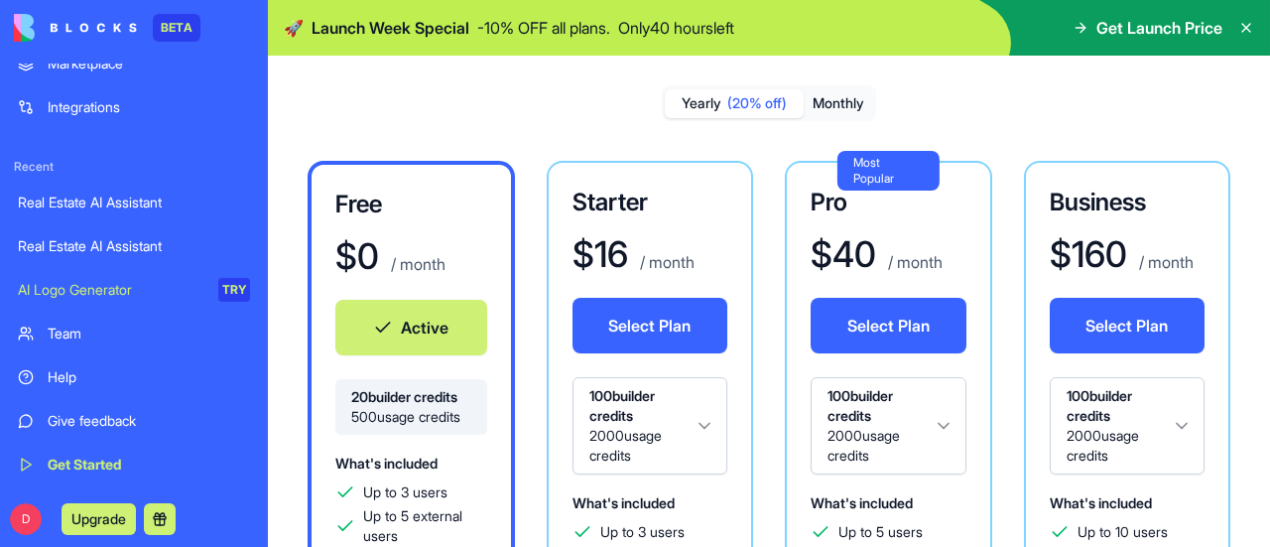
scroll to position [1223, 0]
click at [1242, 24] on icon at bounding box center [1246, 28] width 8 height 8
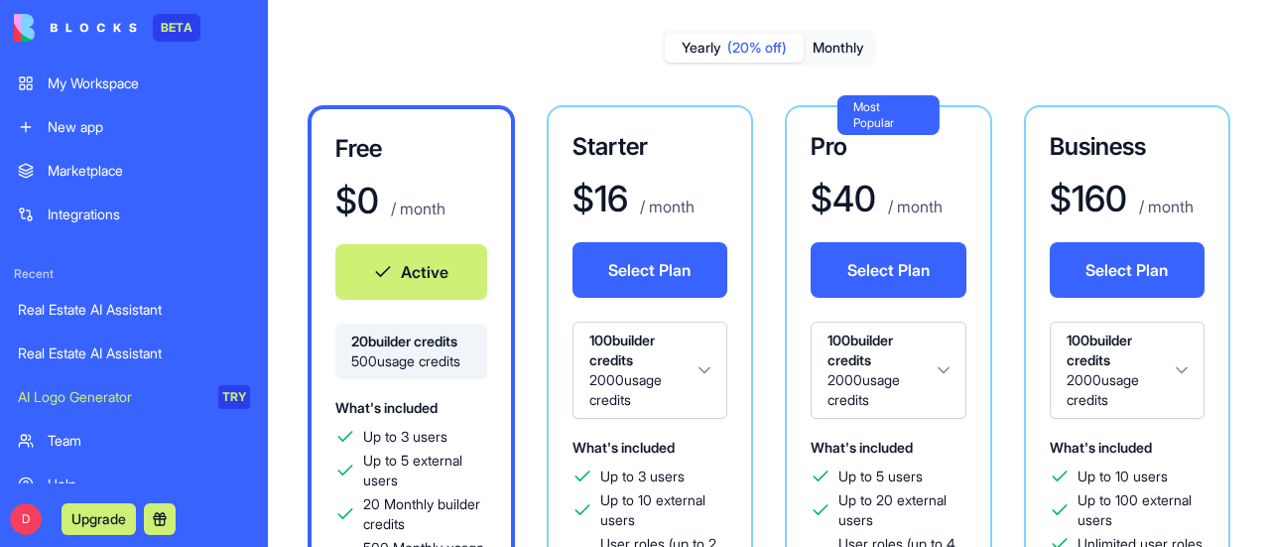
scroll to position [0, 0]
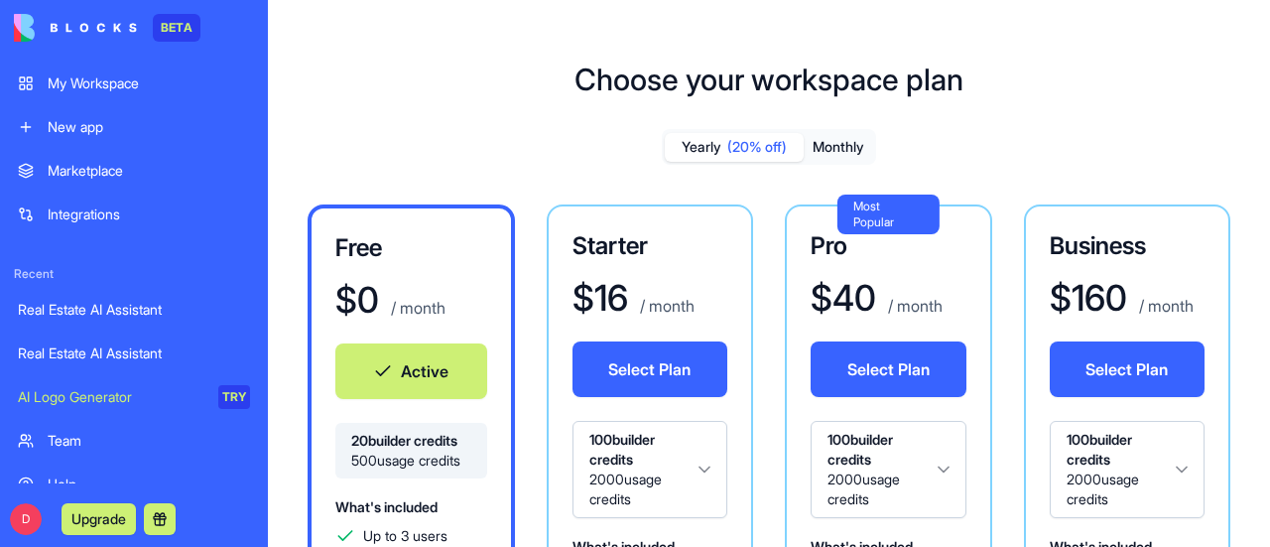
click at [83, 80] on div "My Workspace" at bounding box center [149, 83] width 202 height 20
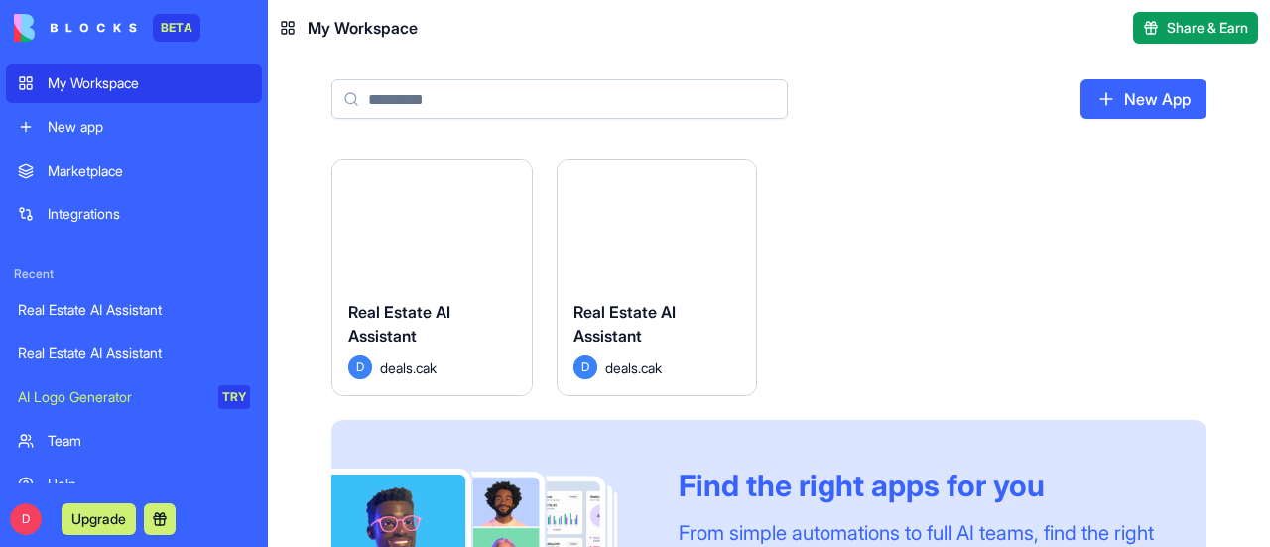
click at [437, 217] on button "Launch" at bounding box center [431, 222] width 149 height 40
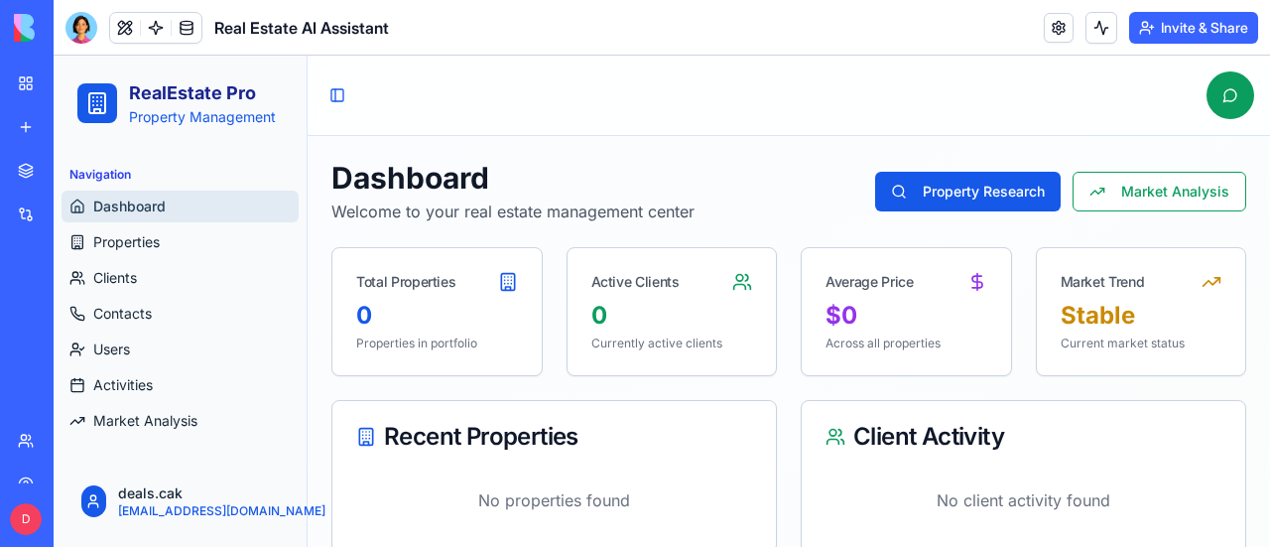
click at [73, 82] on div "My Workspace" at bounding box center [61, 83] width 26 height 20
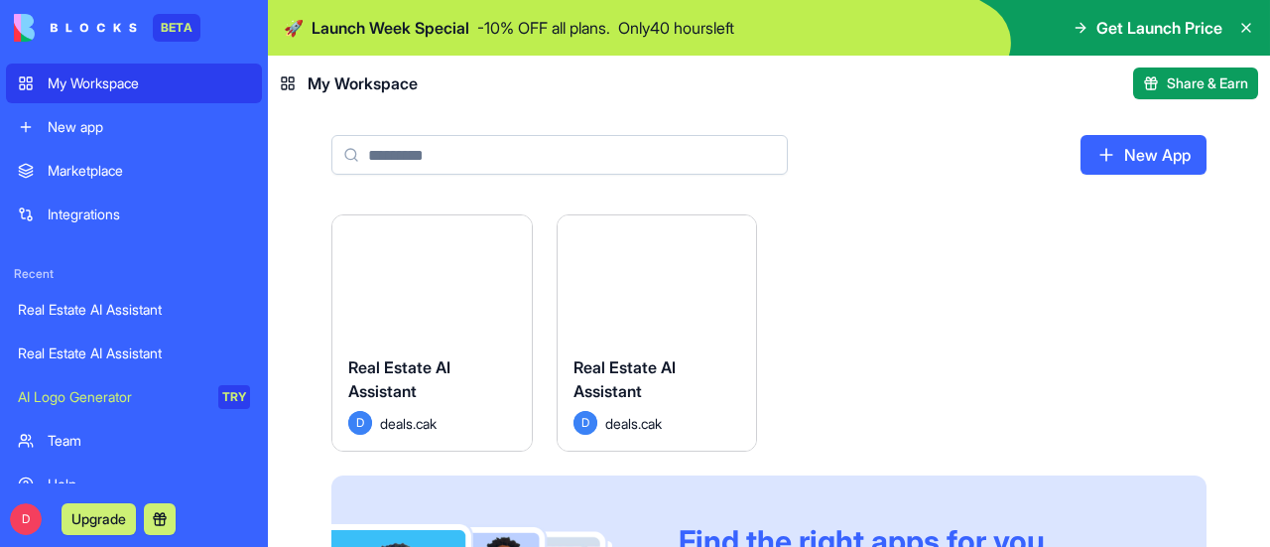
scroll to position [1223, 0]
click at [652, 279] on button "Launch" at bounding box center [656, 278] width 149 height 40
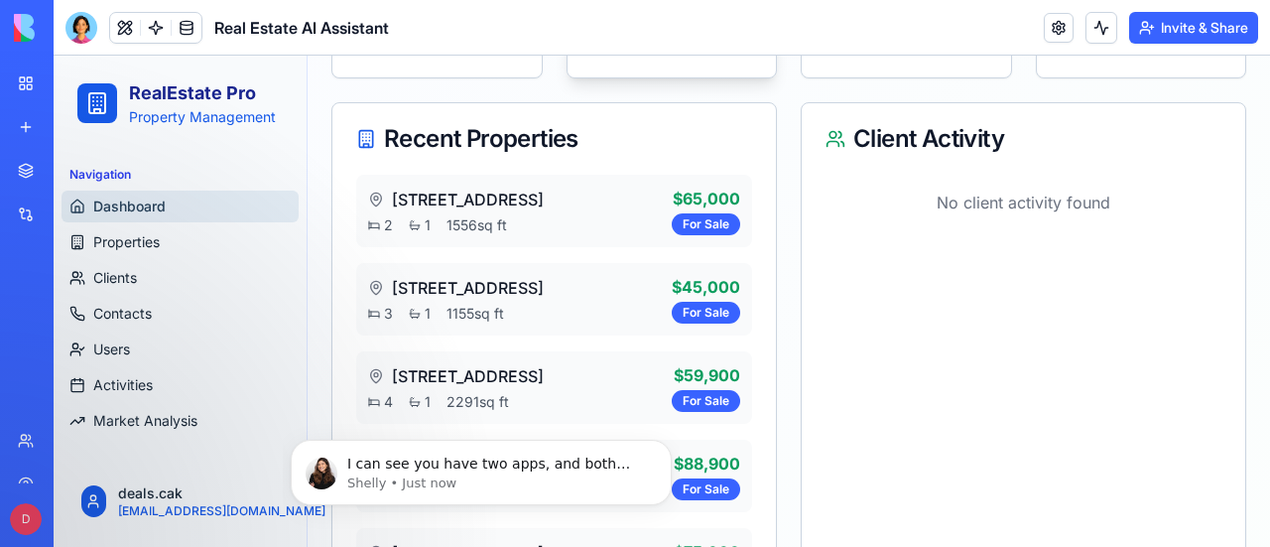
scroll to position [1323, 0]
click at [568, 470] on p "I can see you have two apps, and both include a ‘marketAnalysis’ data table. In…" at bounding box center [497, 464] width 300 height 20
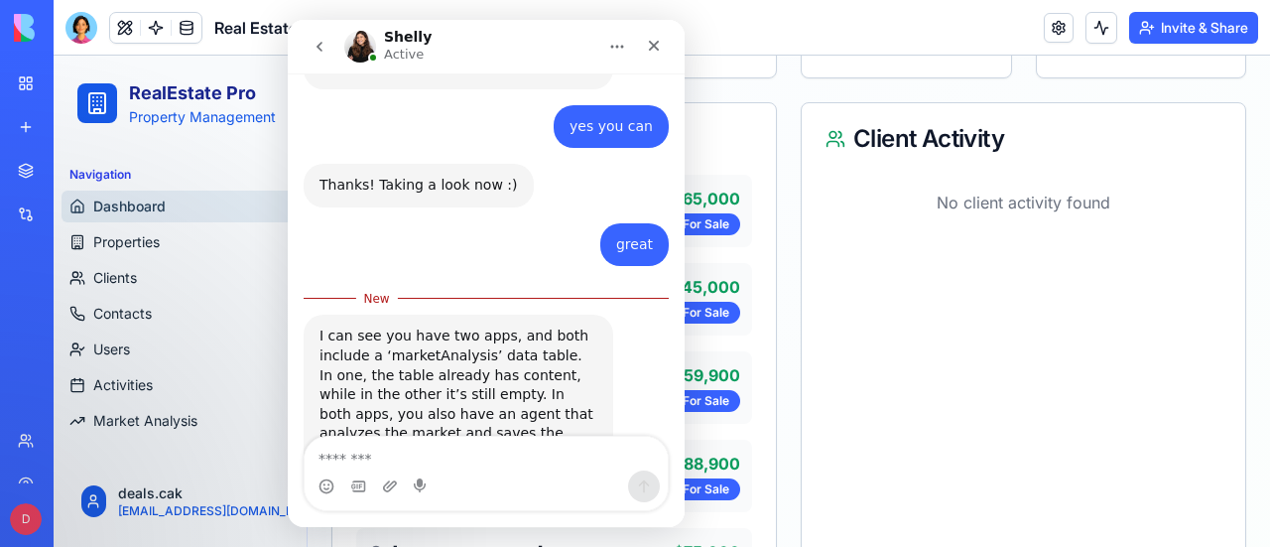
scroll to position [1355, 0]
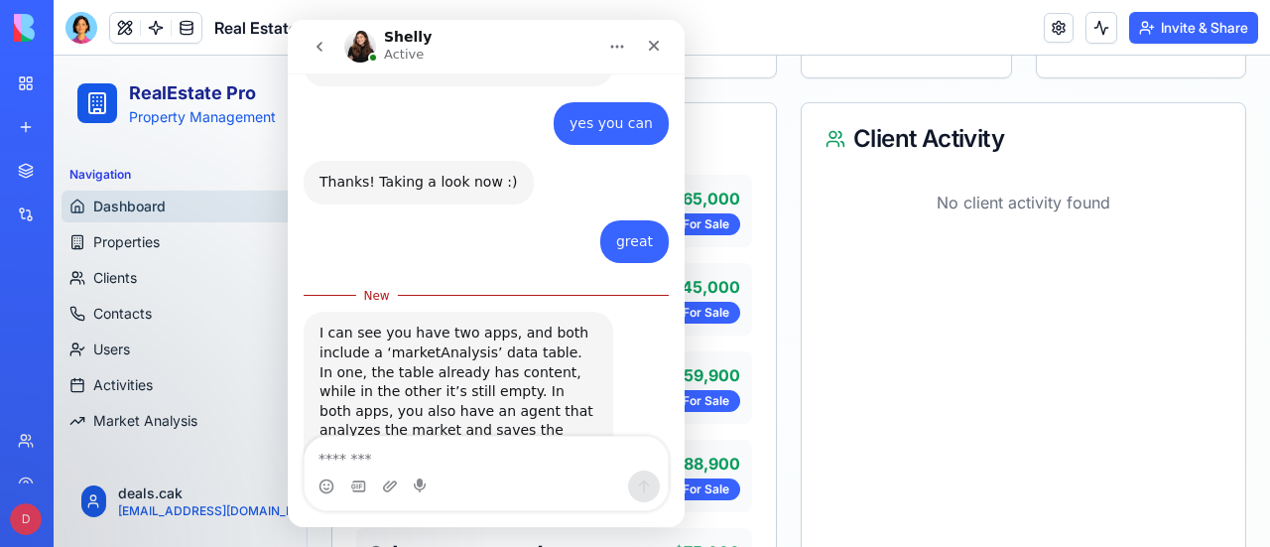
click at [404, 451] on textarea "Message…" at bounding box center [486, 454] width 363 height 34
type textarea "*"
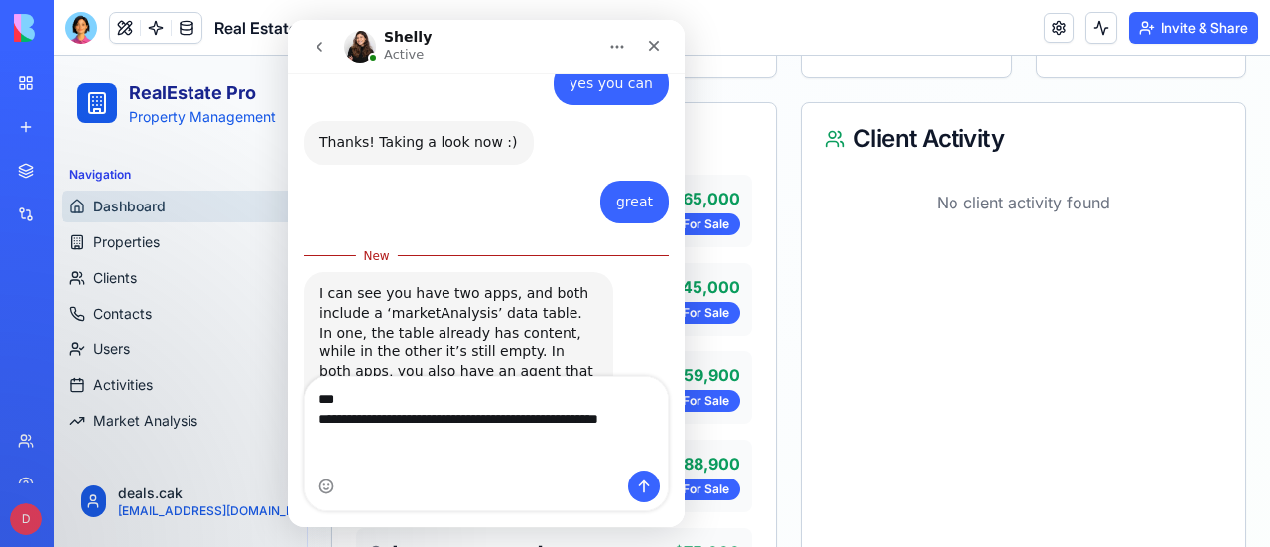
scroll to position [0, 0]
type textarea "**********"
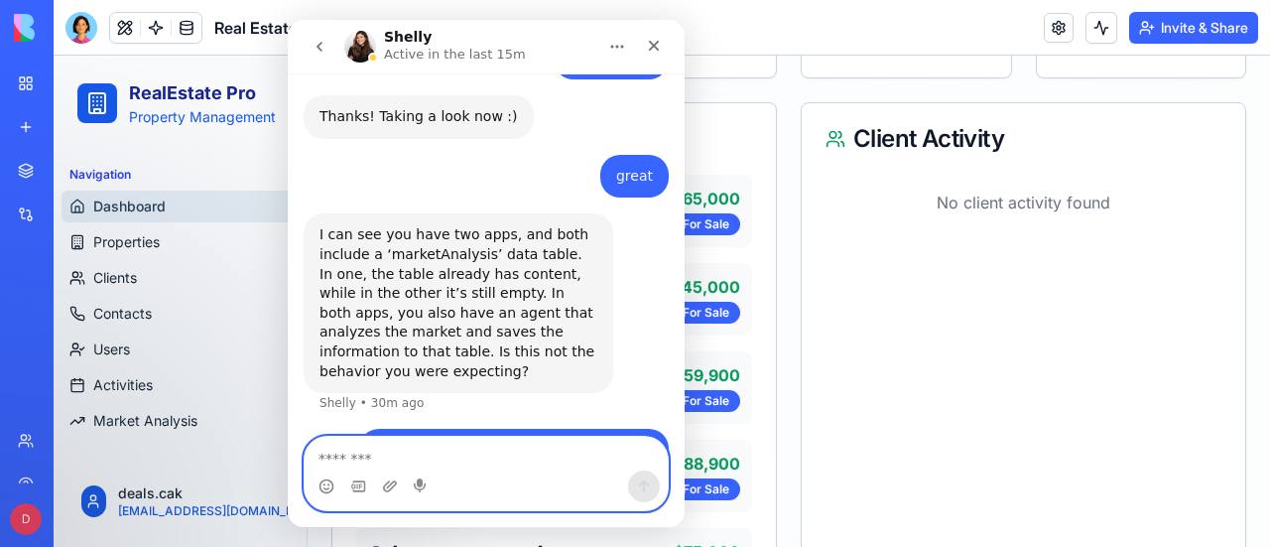
scroll to position [1440, 0]
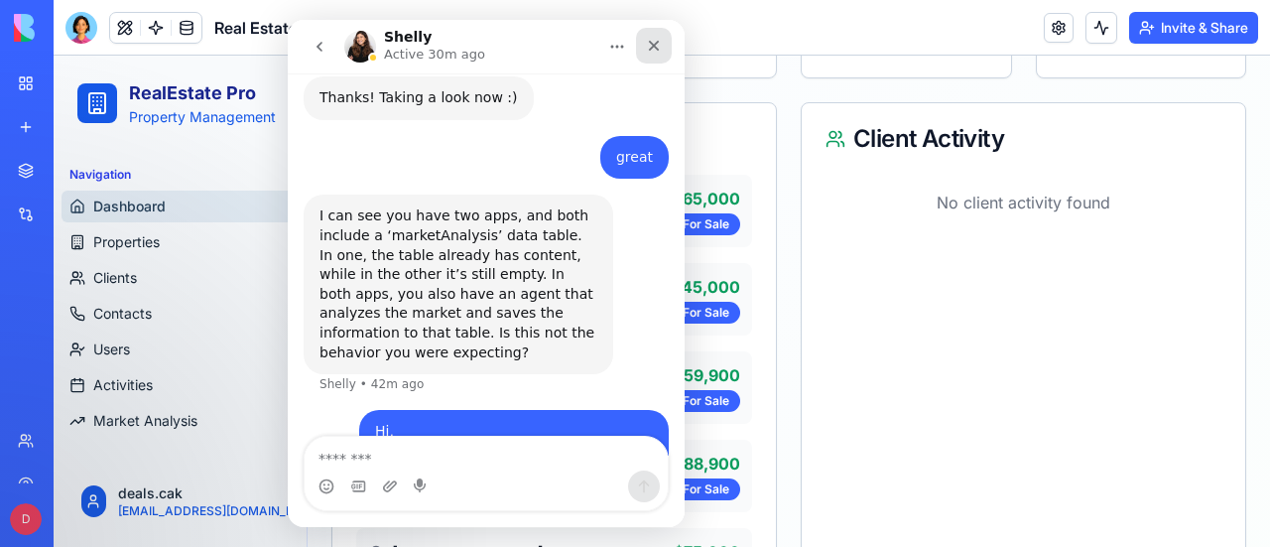
drag, startPoint x: 651, startPoint y: 44, endPoint x: 873, endPoint y: 30, distance: 222.7
click at [651, 44] on icon "Close" at bounding box center [654, 46] width 16 height 16
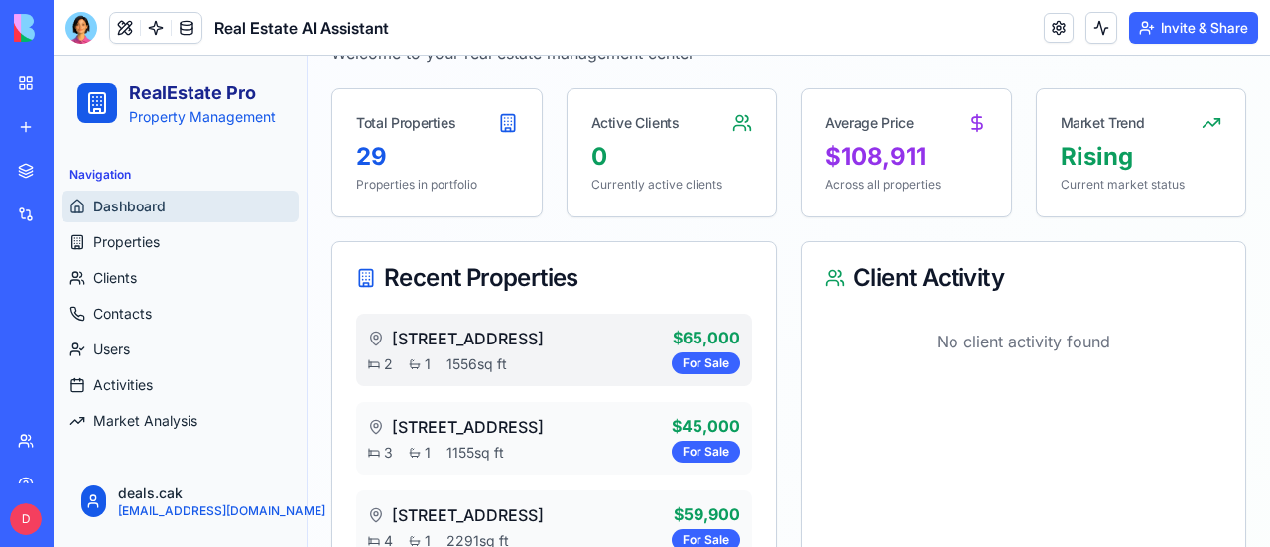
scroll to position [0, 0]
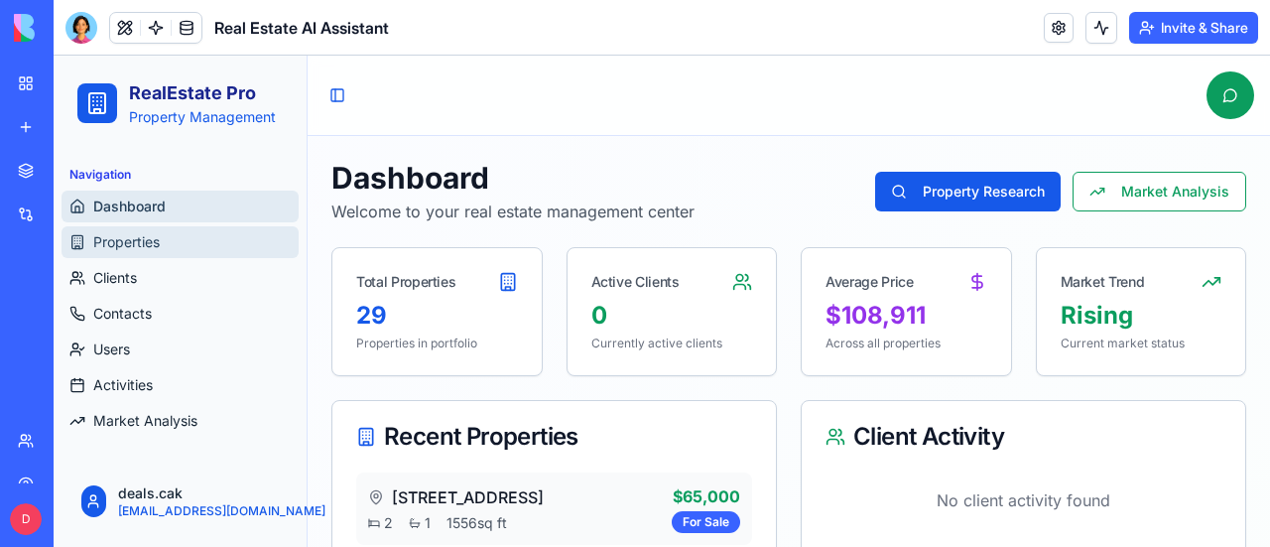
click at [121, 246] on span "Properties" at bounding box center [126, 242] width 66 height 20
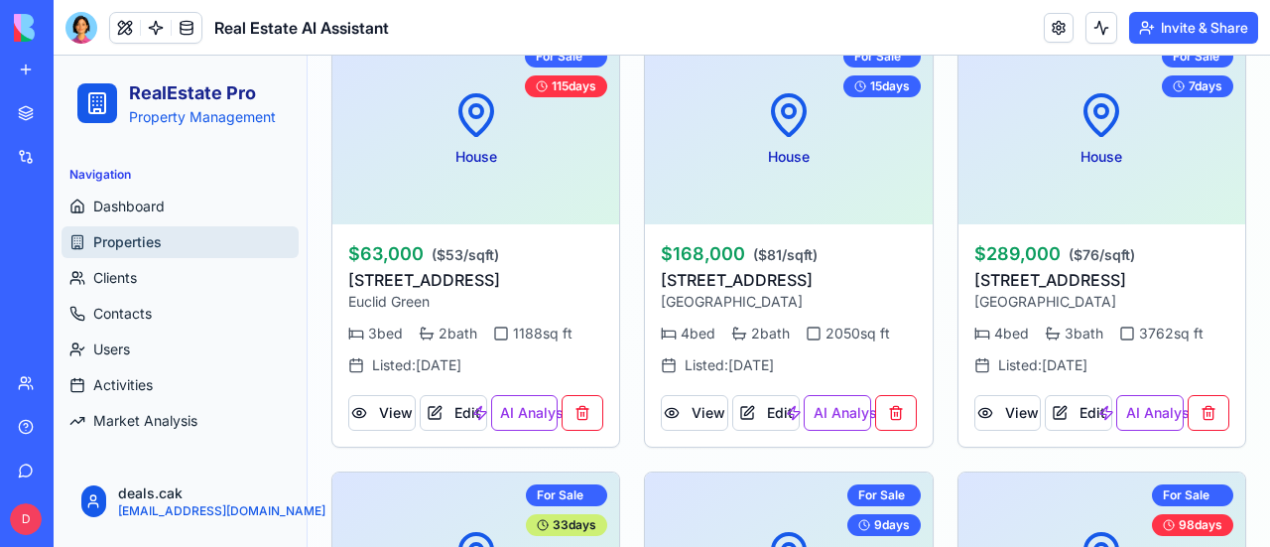
scroll to position [107, 0]
click at [73, 384] on div "Help" at bounding box center [61, 377] width 26 height 20
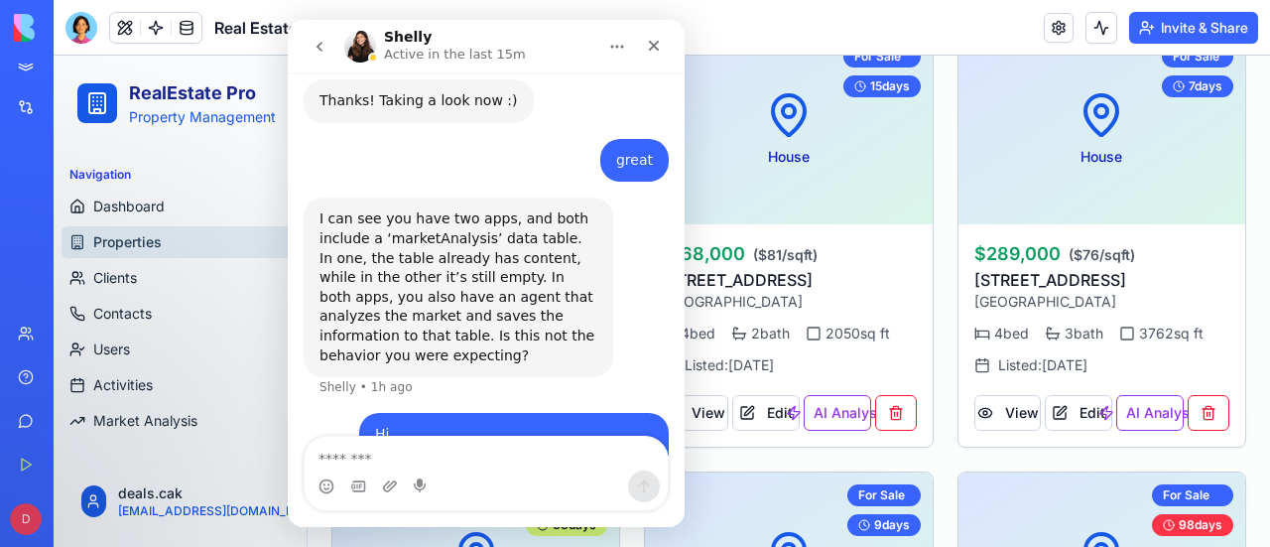
scroll to position [1440, 0]
click at [564, 496] on div "Intercom messenger" at bounding box center [486, 486] width 363 height 32
click at [655, 45] on icon "Close" at bounding box center [654, 46] width 16 height 16
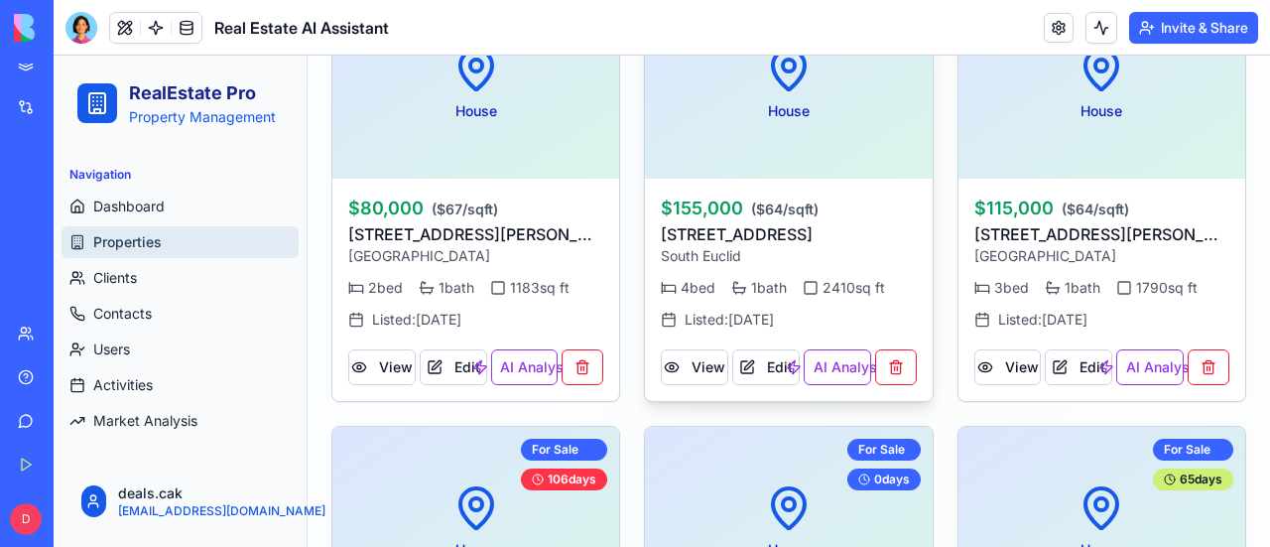
scroll to position [3572, 0]
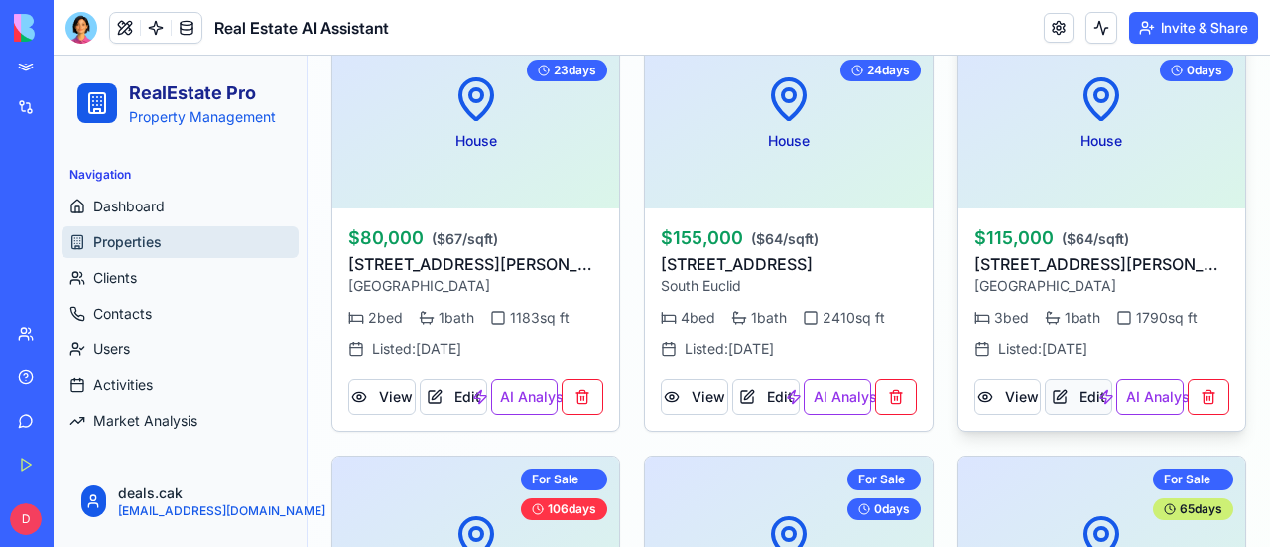
click at [1075, 392] on button "Edit" at bounding box center [1078, 397] width 67 height 36
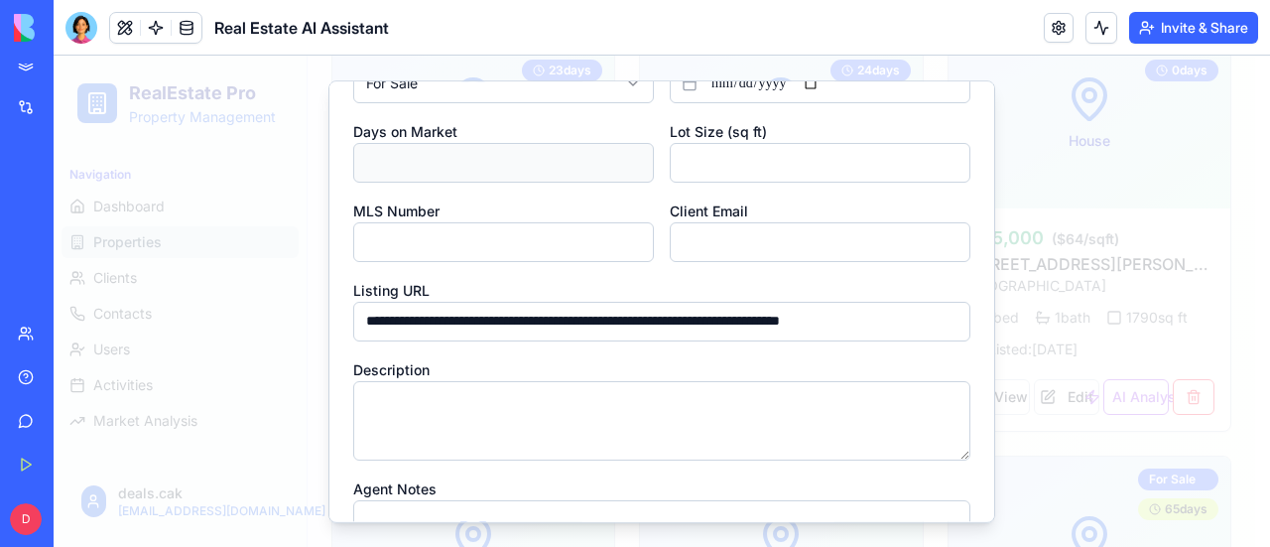
scroll to position [595, 0]
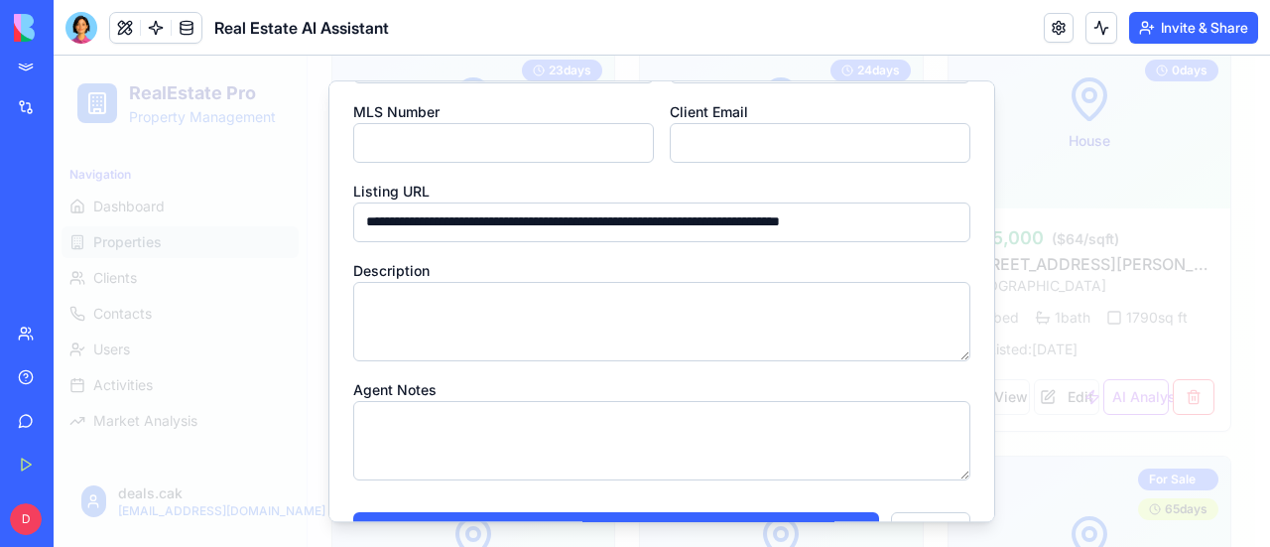
click at [411, 305] on textarea "Description" at bounding box center [661, 321] width 617 height 79
type textarea "*"
type textarea "**********"
drag, startPoint x: 367, startPoint y: 301, endPoint x: 546, endPoint y: 356, distance: 187.0
click at [546, 356] on textarea "**********" at bounding box center [654, 321] width 602 height 79
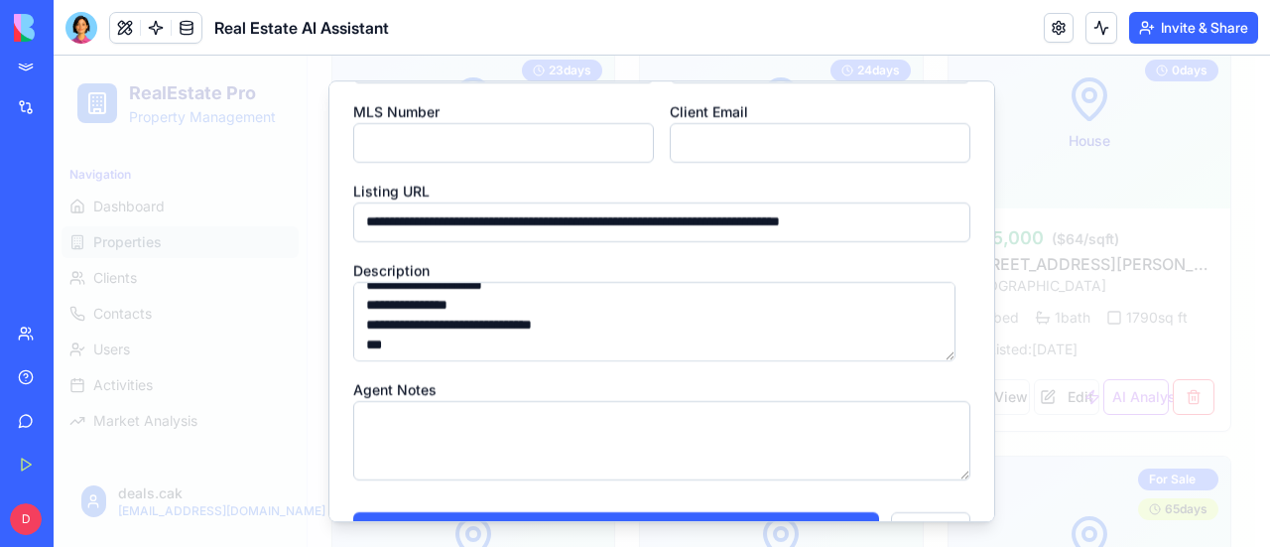
scroll to position [17, 0]
type textarea "**********"
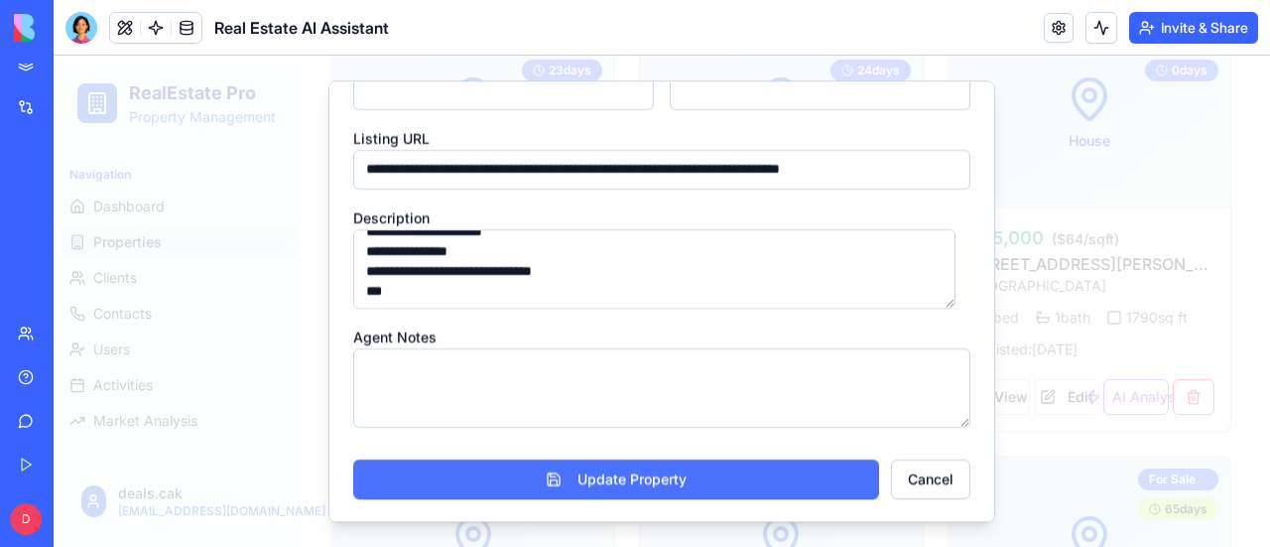
click at [655, 475] on button "Update Property" at bounding box center [616, 479] width 526 height 40
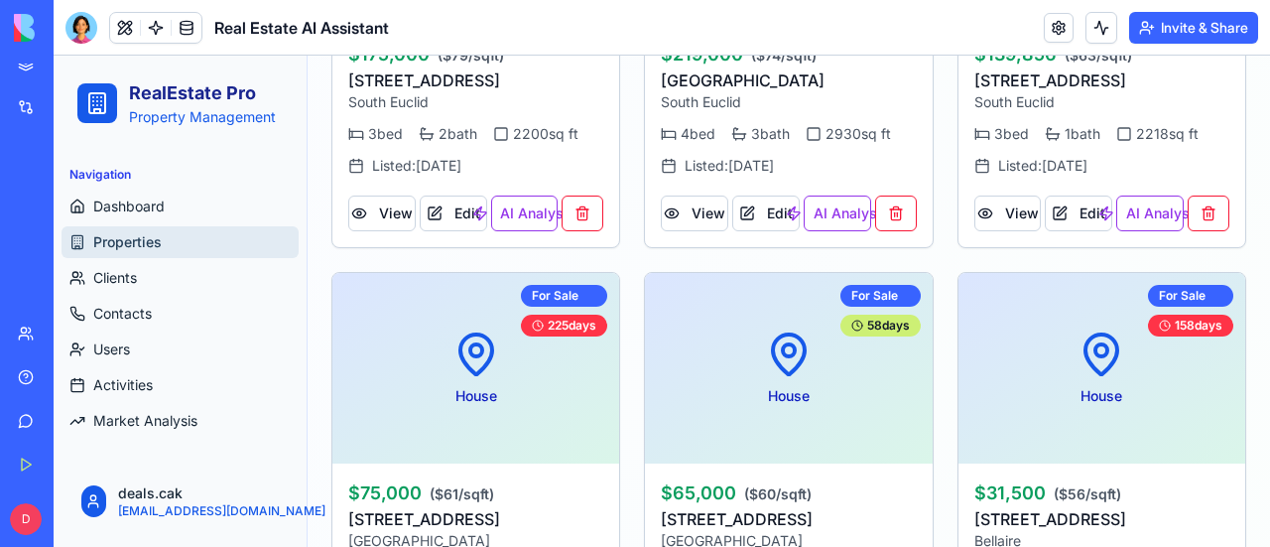
scroll to position [2580, 0]
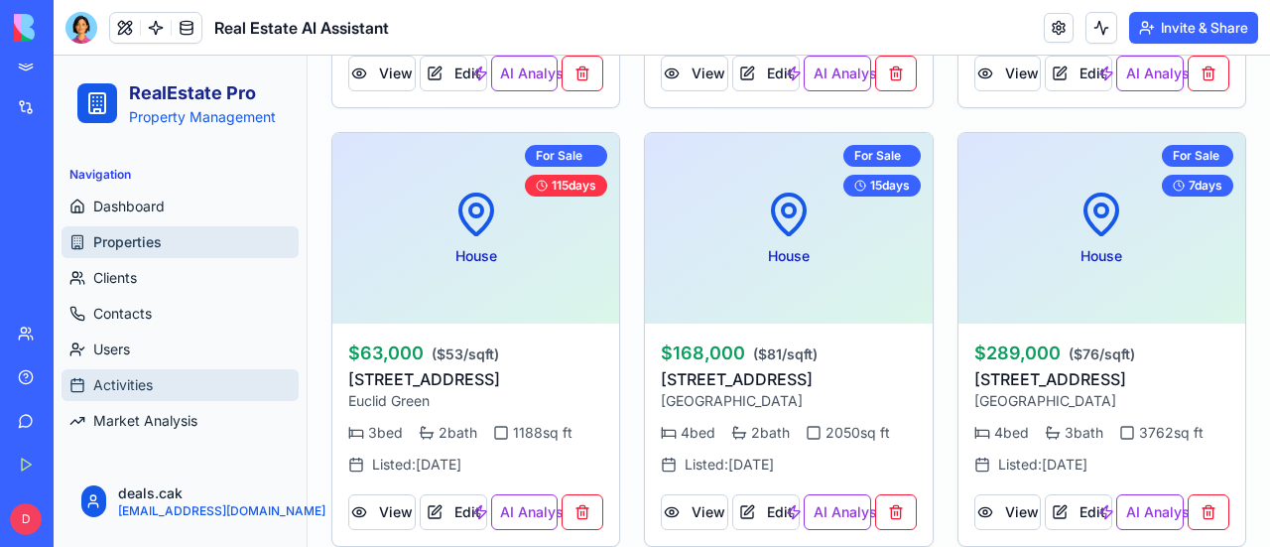
click at [143, 384] on span "Activities" at bounding box center [123, 385] width 60 height 20
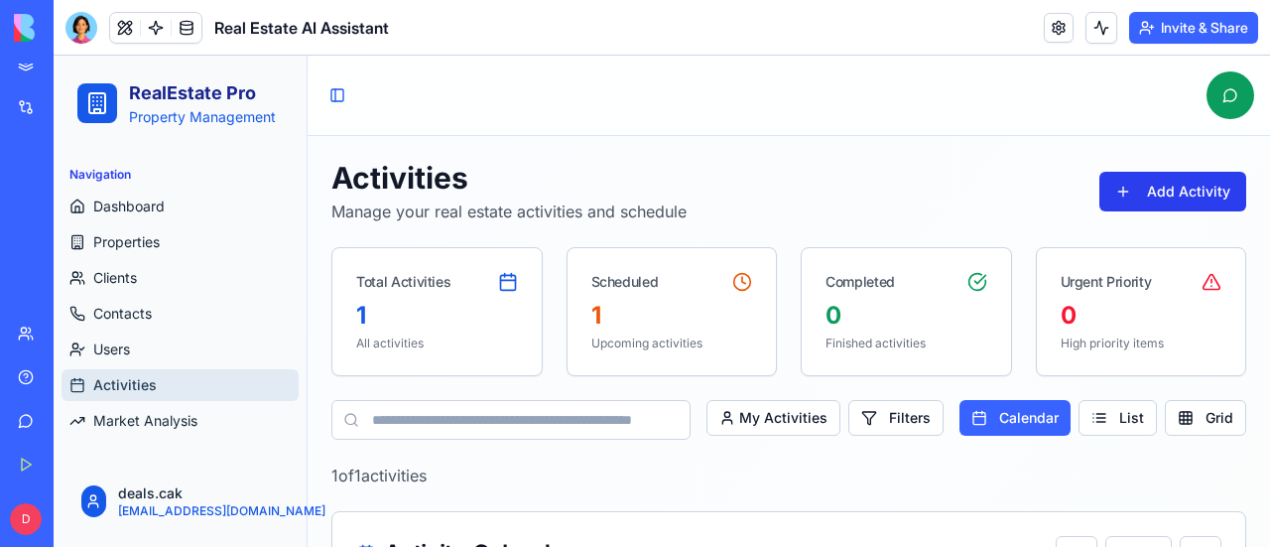
click at [1134, 188] on button "Add Activity" at bounding box center [1172, 192] width 147 height 40
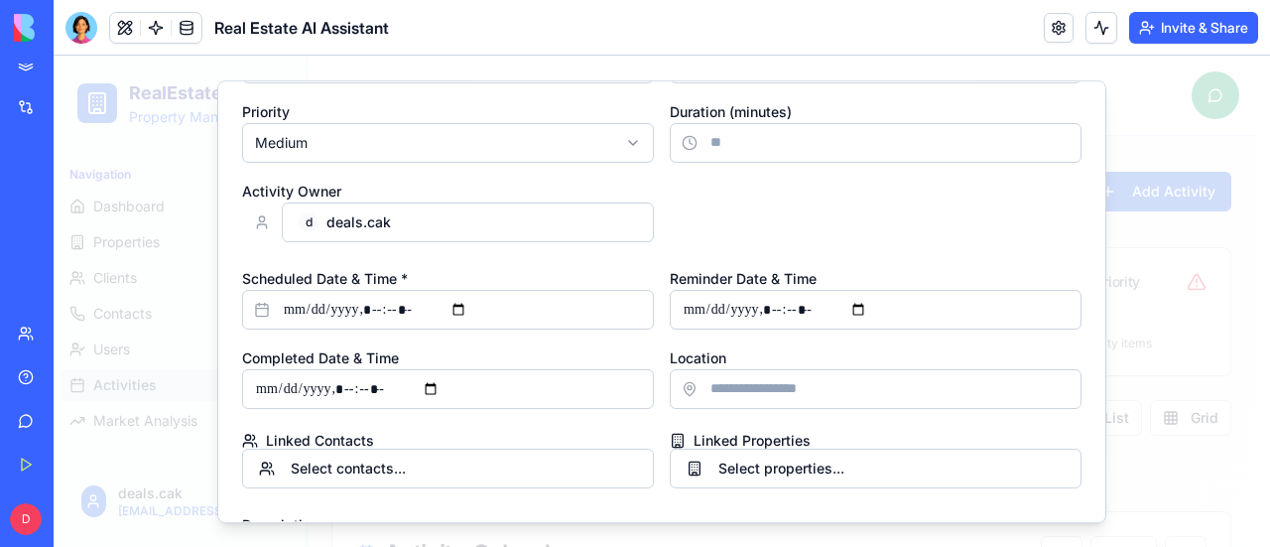
scroll to position [298, 0]
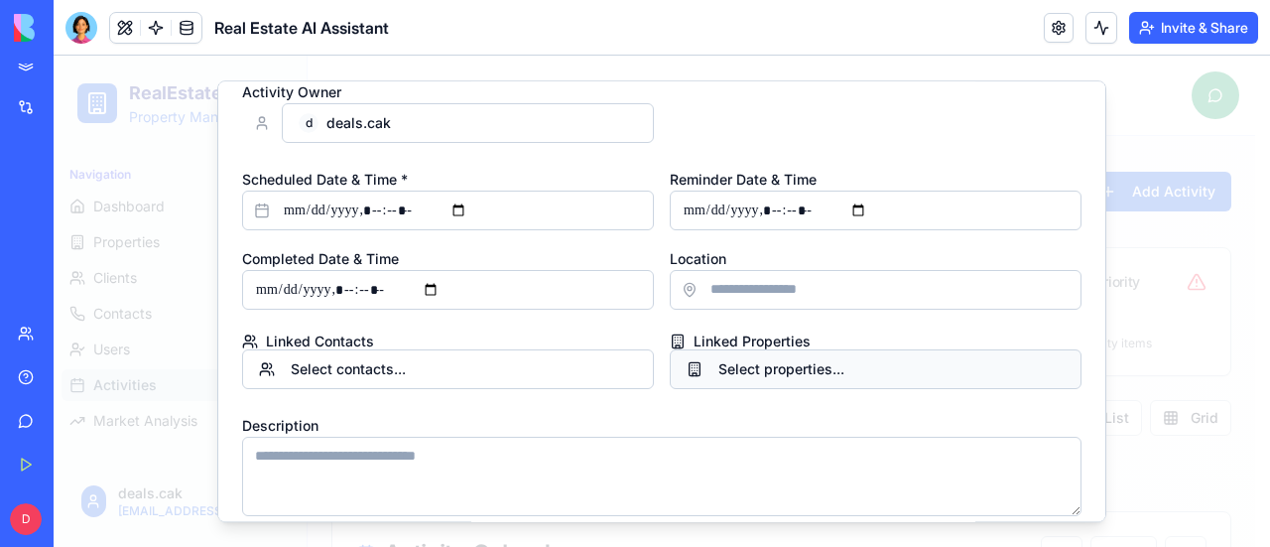
click at [689, 370] on button "Select properties..." at bounding box center [876, 369] width 412 height 40
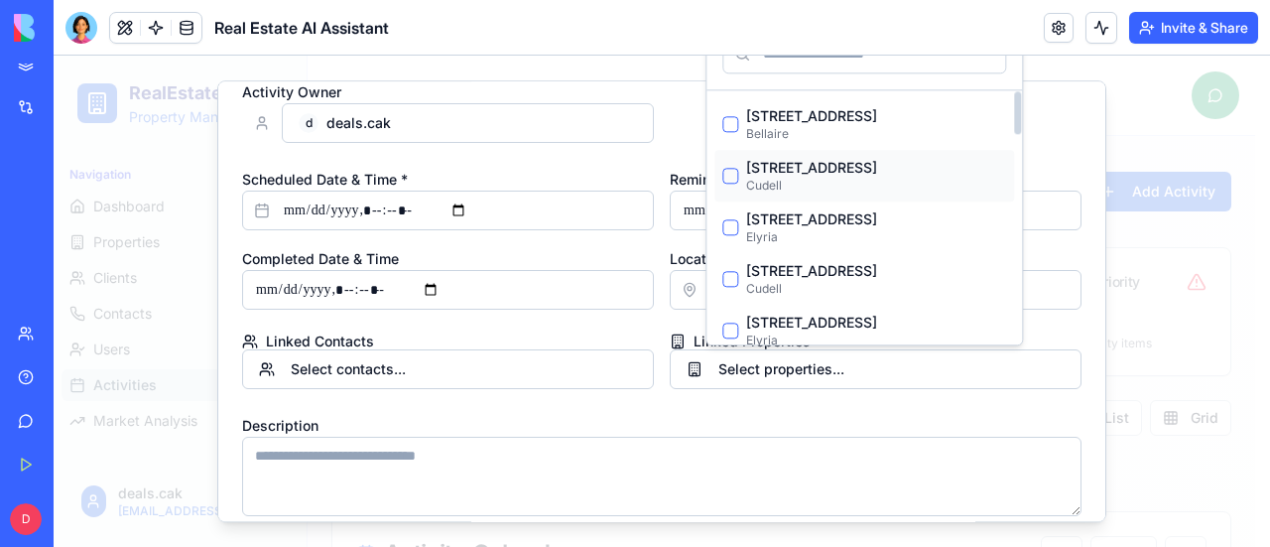
type input "*"
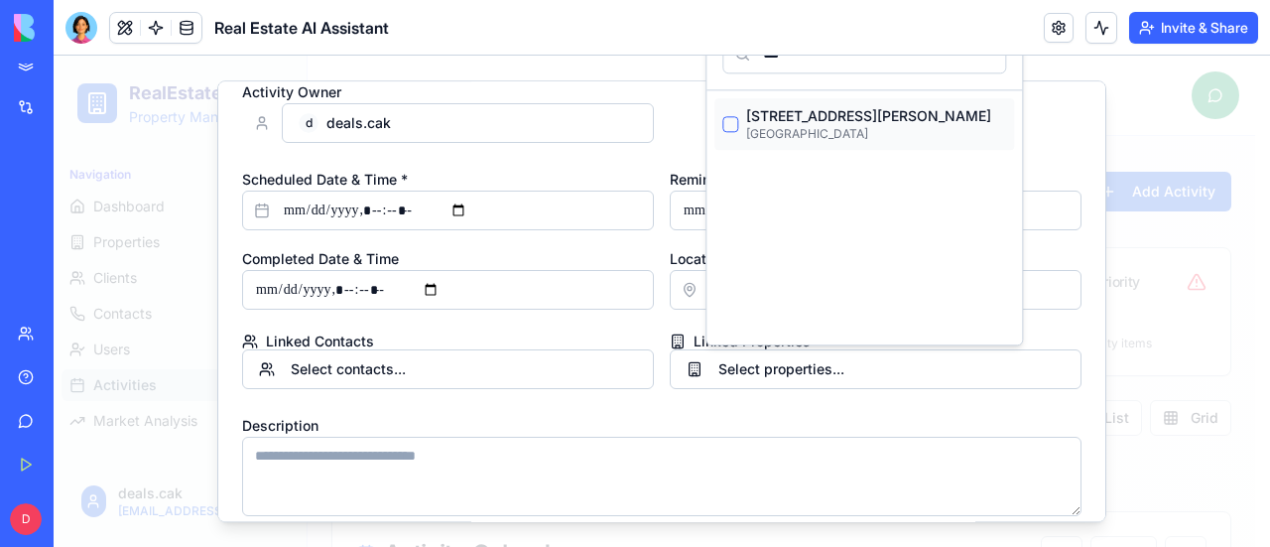
type input "***"
click at [825, 111] on p "[STREET_ADDRESS][PERSON_NAME]" at bounding box center [876, 116] width 260 height 20
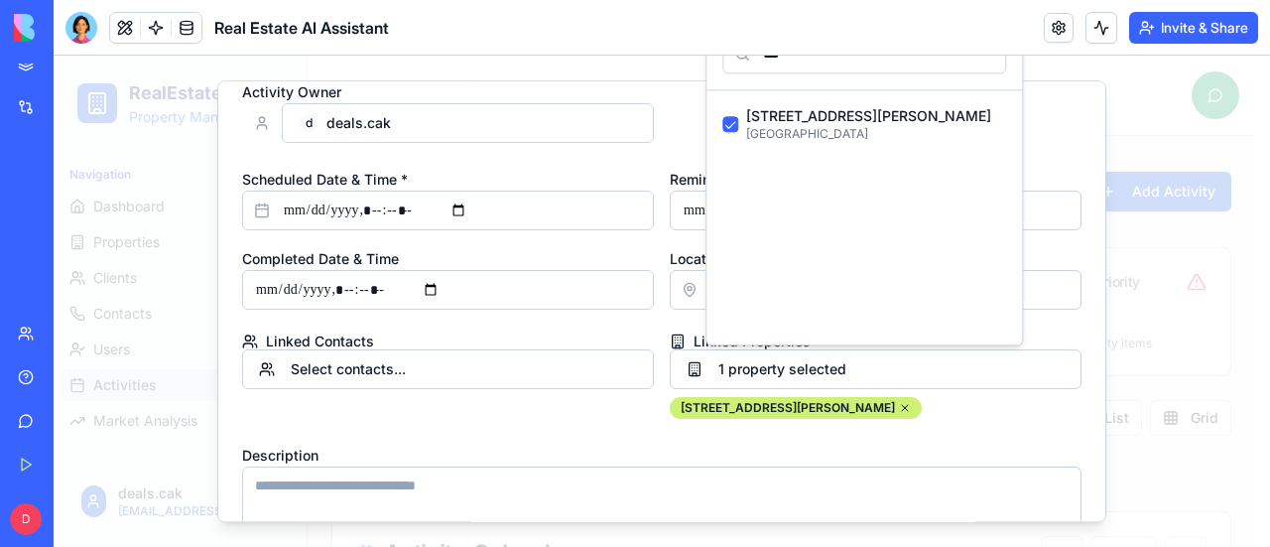
click at [558, 485] on textarea "Description" at bounding box center [661, 505] width 839 height 79
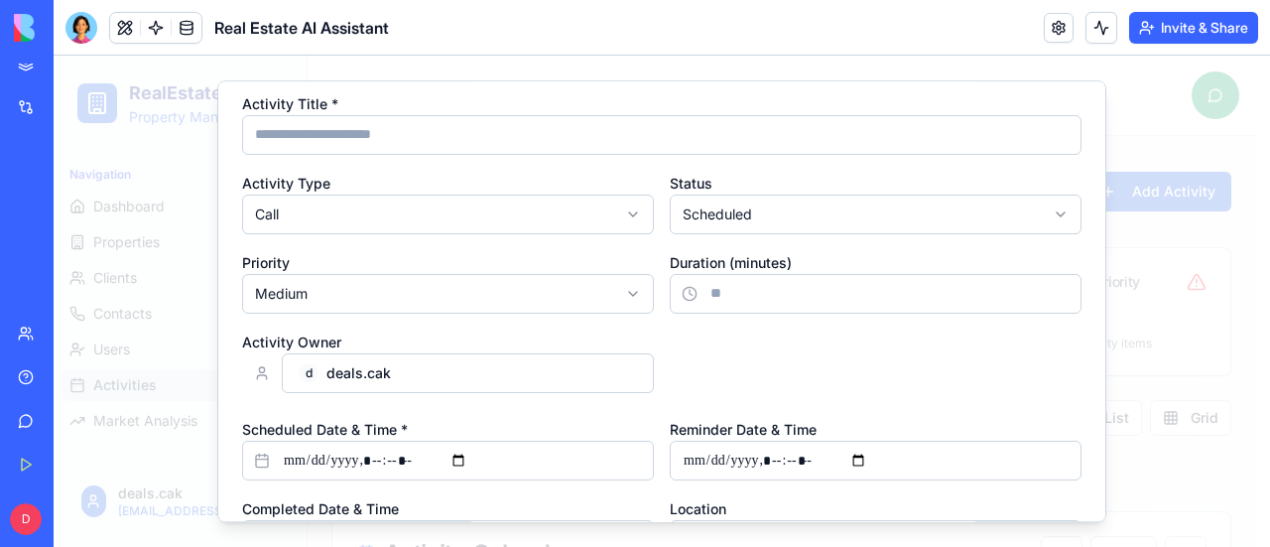
scroll to position [0, 0]
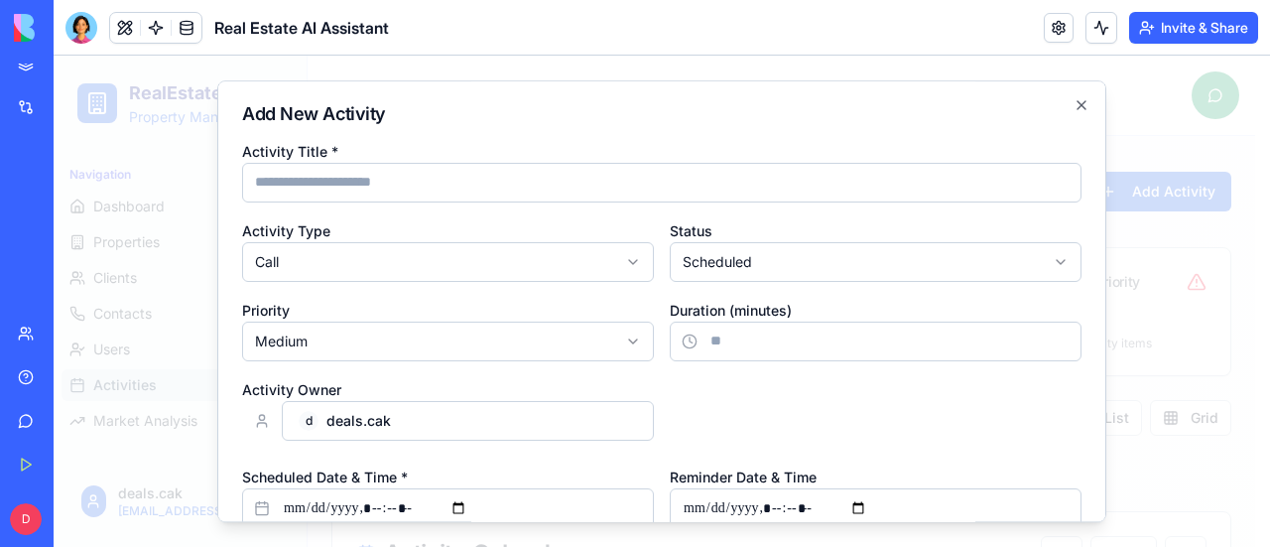
click at [446, 186] on input "Activity Title *" at bounding box center [661, 183] width 839 height 40
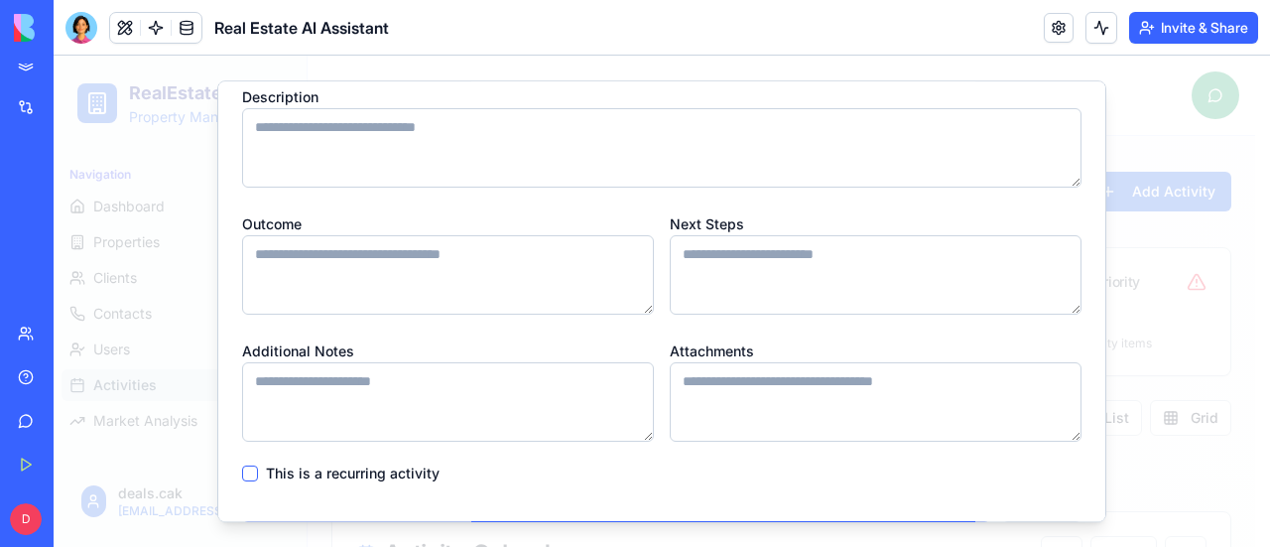
scroll to position [716, 0]
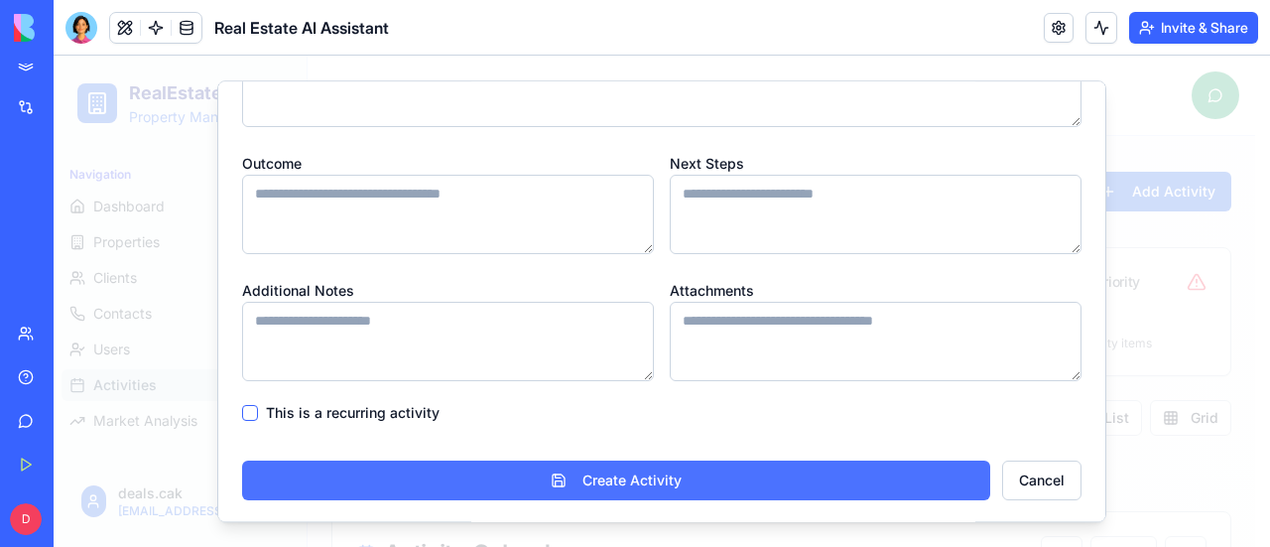
type input "********"
click at [654, 477] on button "Create Activity" at bounding box center [616, 480] width 748 height 40
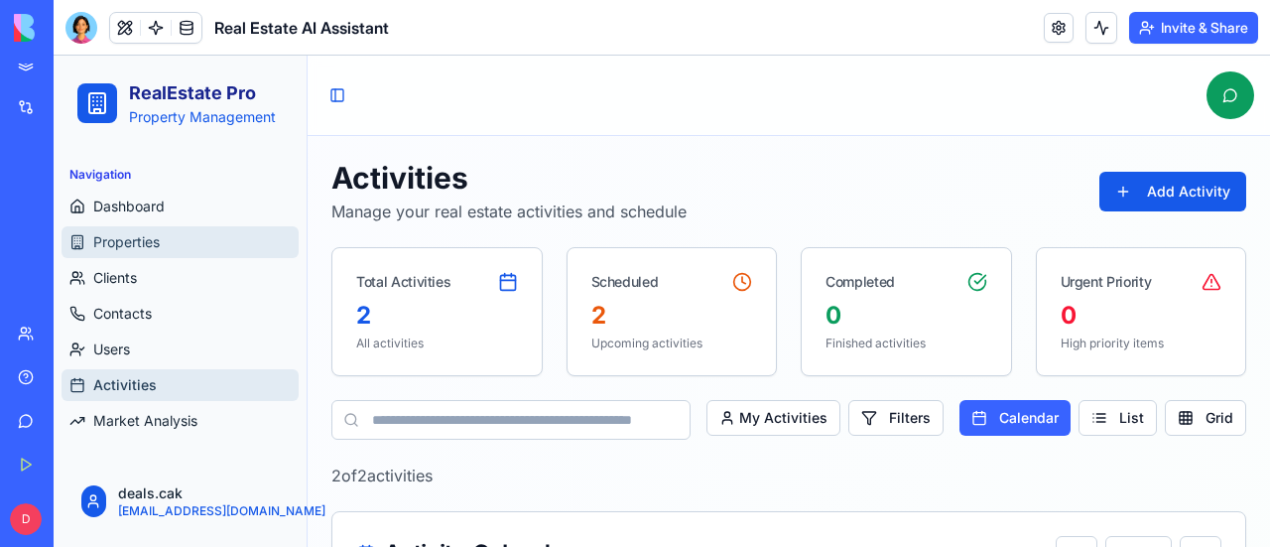
click at [156, 243] on span "Properties" at bounding box center [126, 242] width 66 height 20
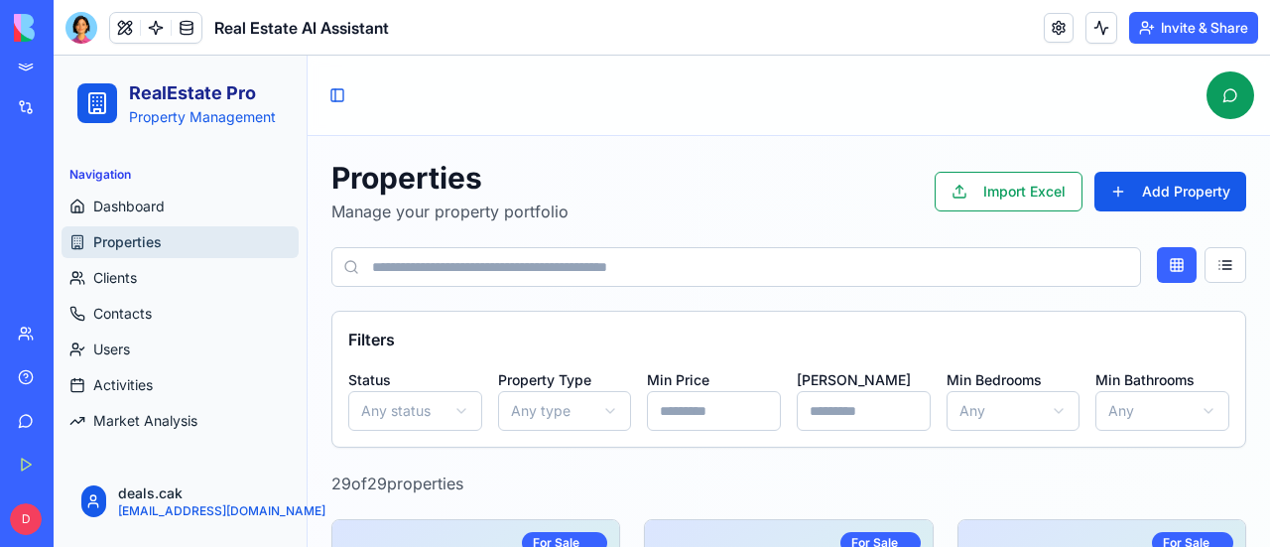
click at [536, 268] on input at bounding box center [736, 267] width 810 height 40
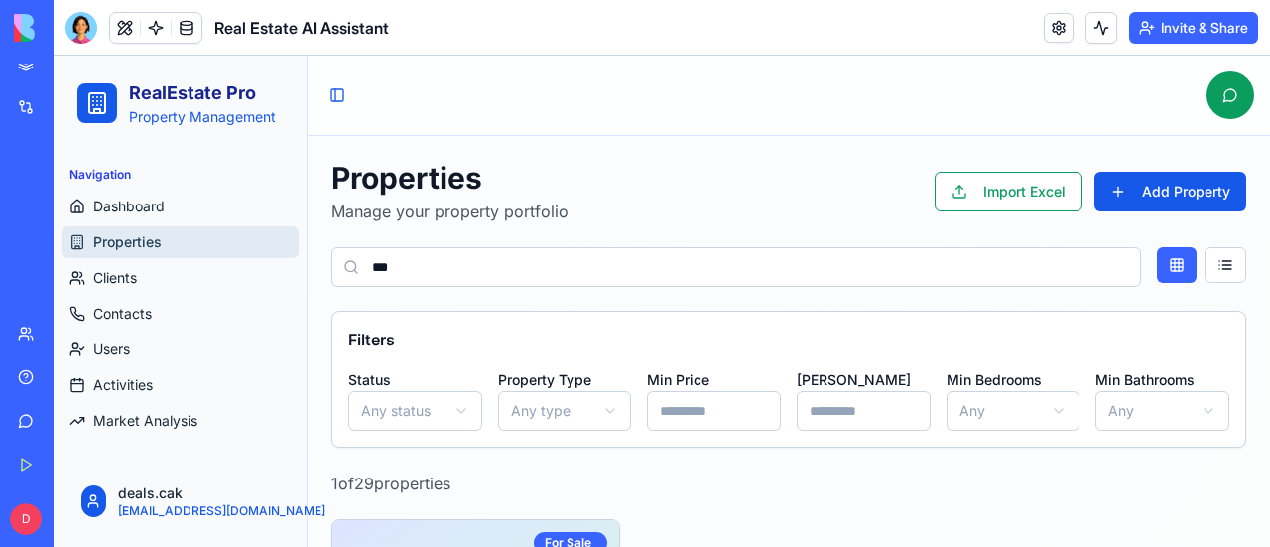
click at [349, 269] on icon at bounding box center [351, 267] width 16 height 16
click at [430, 269] on input "***" at bounding box center [736, 267] width 810 height 40
type input "*******"
drag, startPoint x: 430, startPoint y: 265, endPoint x: 338, endPoint y: 267, distance: 91.3
click at [338, 267] on input "*******" at bounding box center [736, 267] width 810 height 40
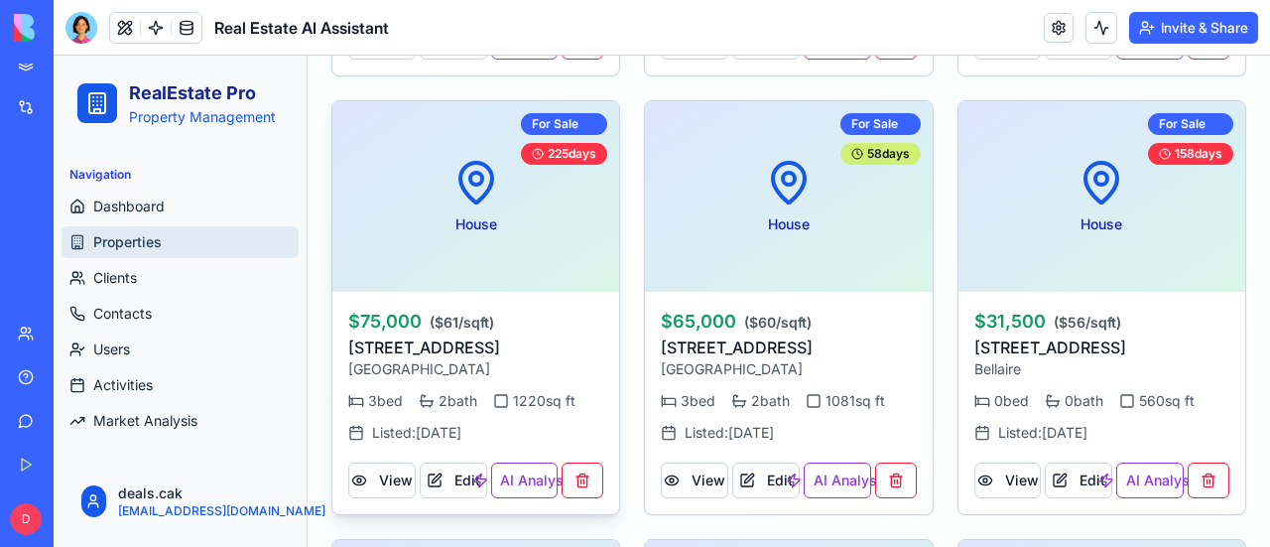
scroll to position [2381, 0]
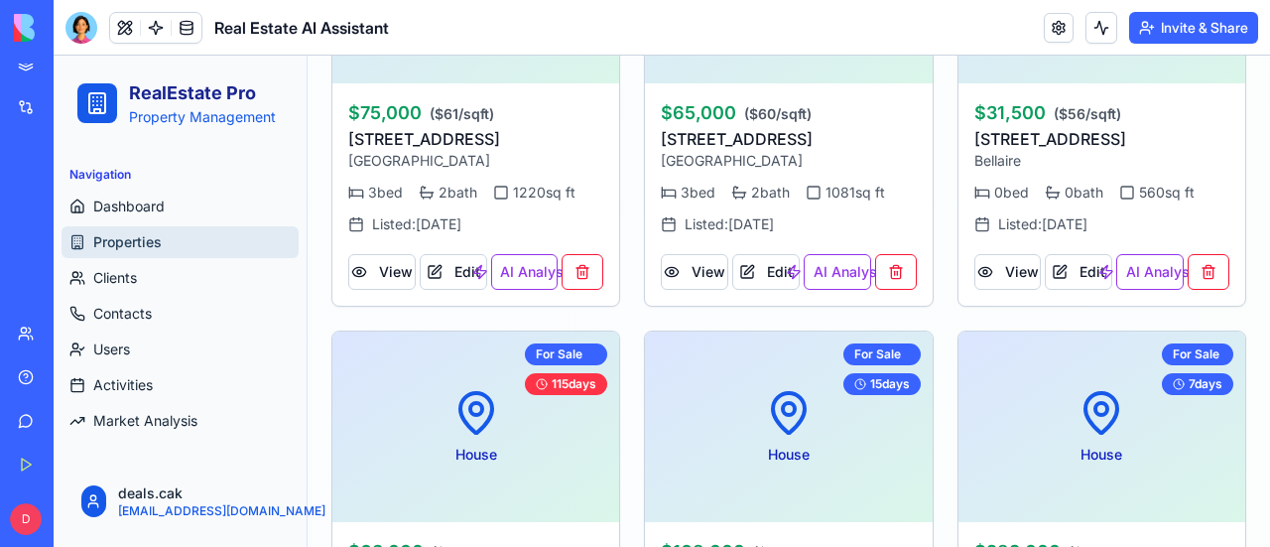
click at [311, 321] on div "Properties Manage your property portfolio Import Excel Add Property Filters Sta…" at bounding box center [789, 139] width 962 height 4768
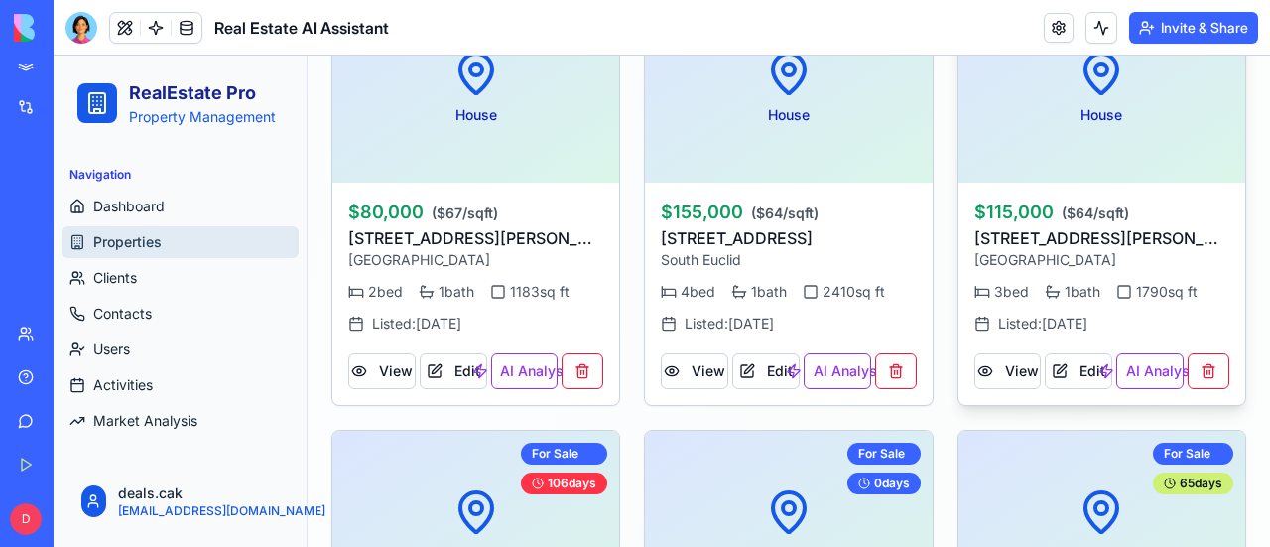
scroll to position [3572, 0]
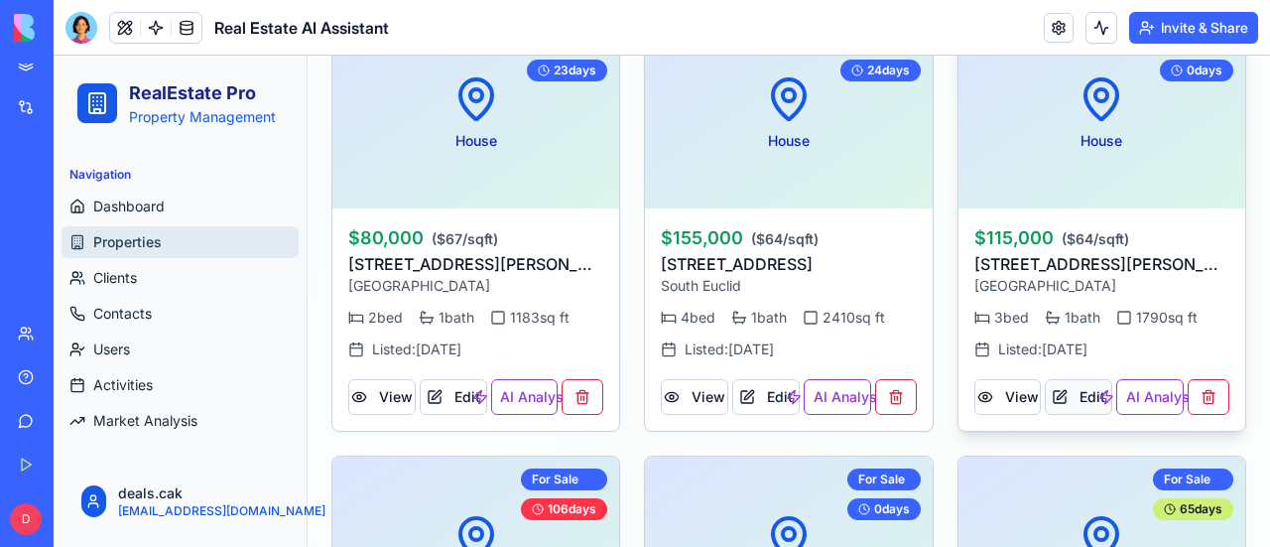
click at [1075, 390] on button "Edit" at bounding box center [1078, 397] width 67 height 36
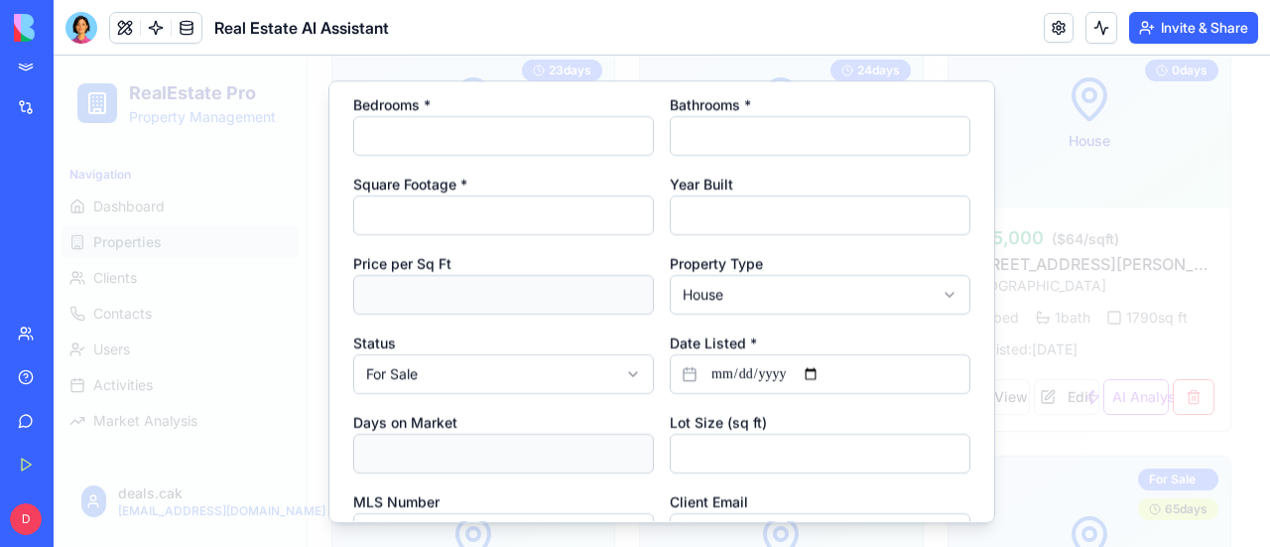
scroll to position [298, 0]
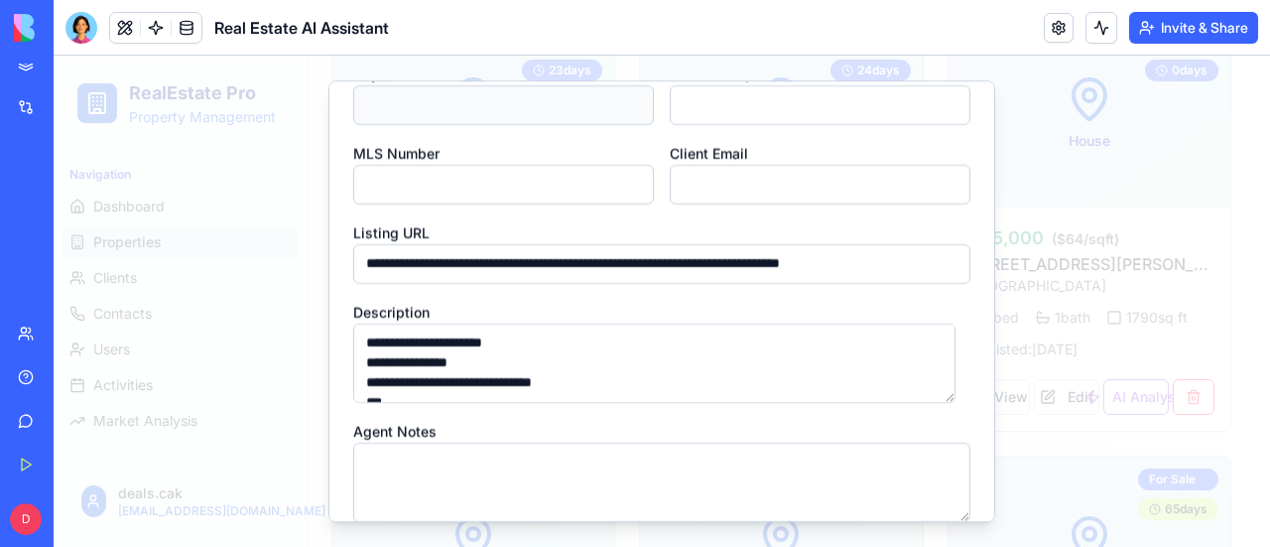
scroll to position [648, 0]
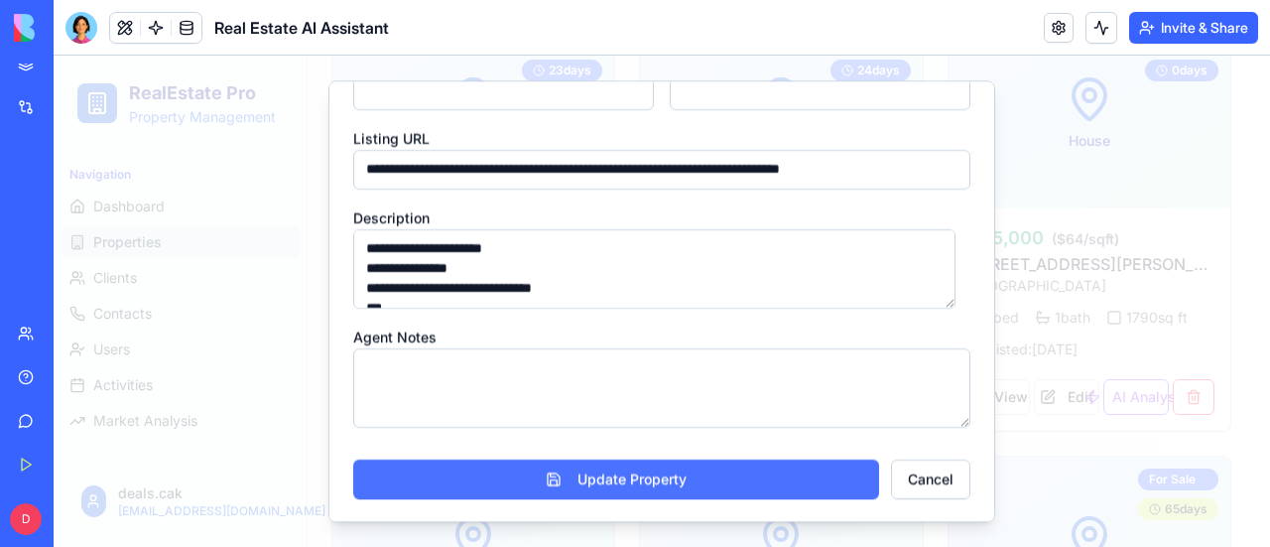
click at [612, 481] on button "Update Property" at bounding box center [616, 479] width 526 height 40
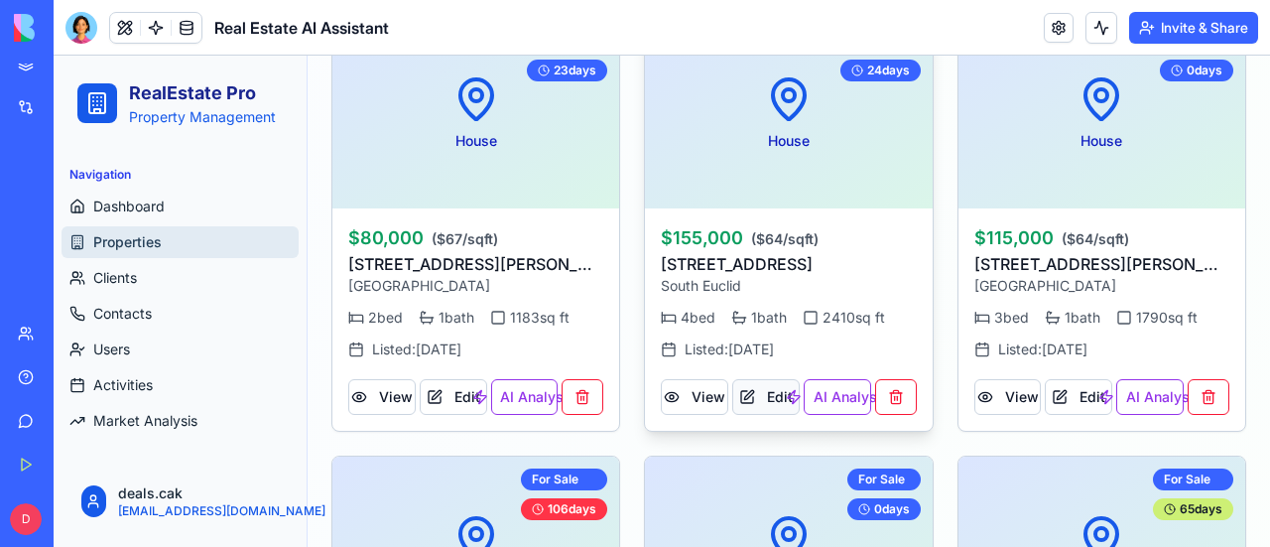
click at [750, 387] on button "Edit" at bounding box center [765, 397] width 67 height 36
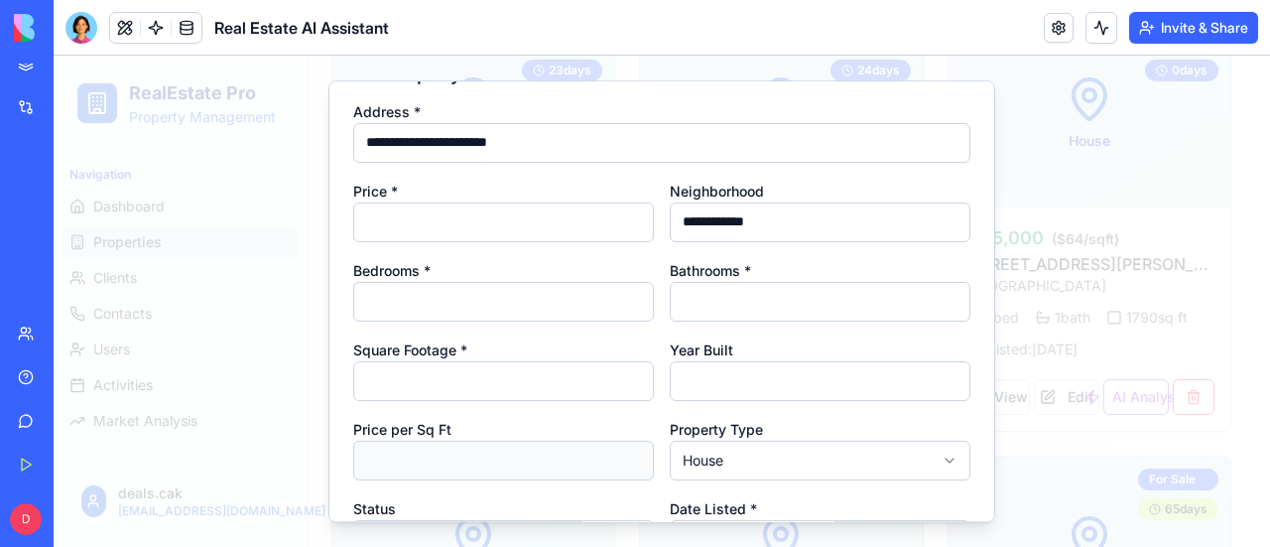
scroll to position [0, 0]
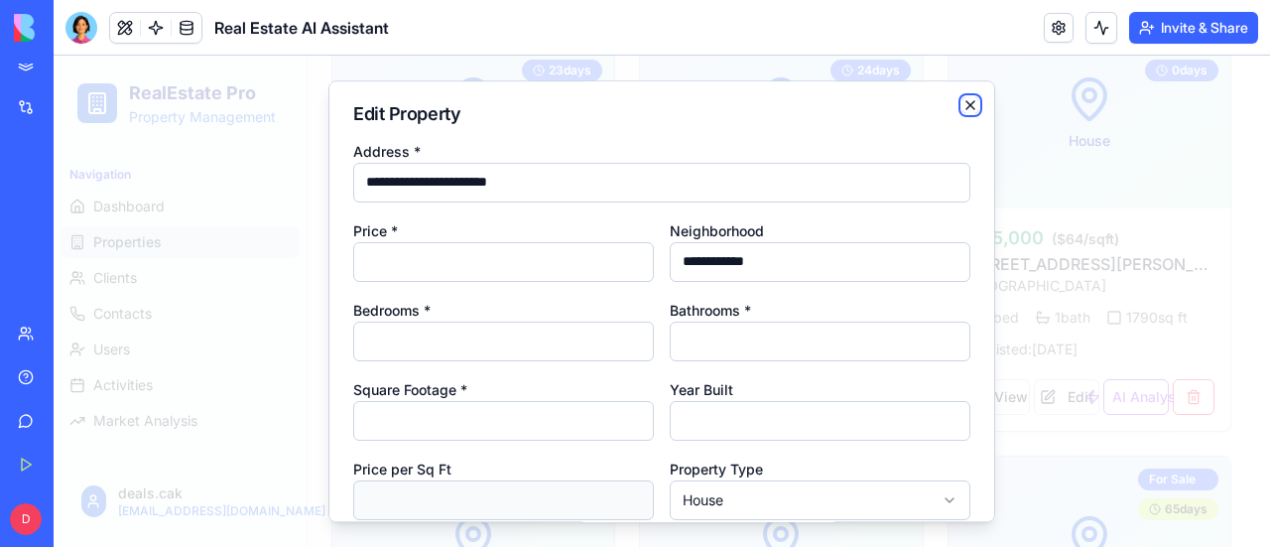
click at [966, 103] on icon "button" at bounding box center [970, 105] width 8 height 8
type input "**********"
type input "*"
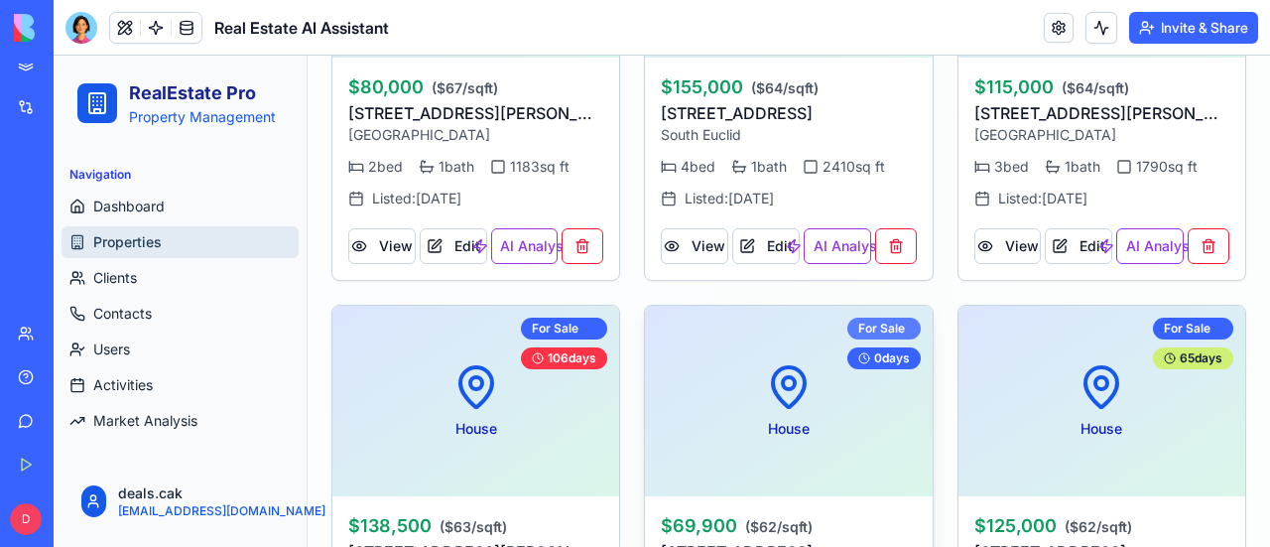
scroll to position [3869, 0]
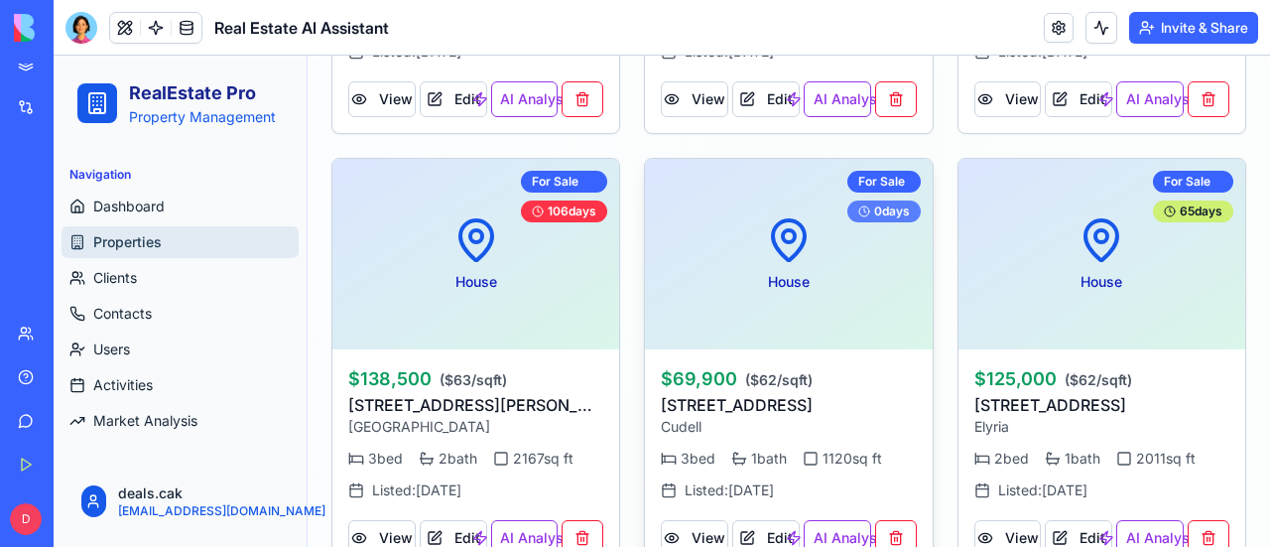
click at [894, 208] on div "0 days" at bounding box center [883, 211] width 73 height 22
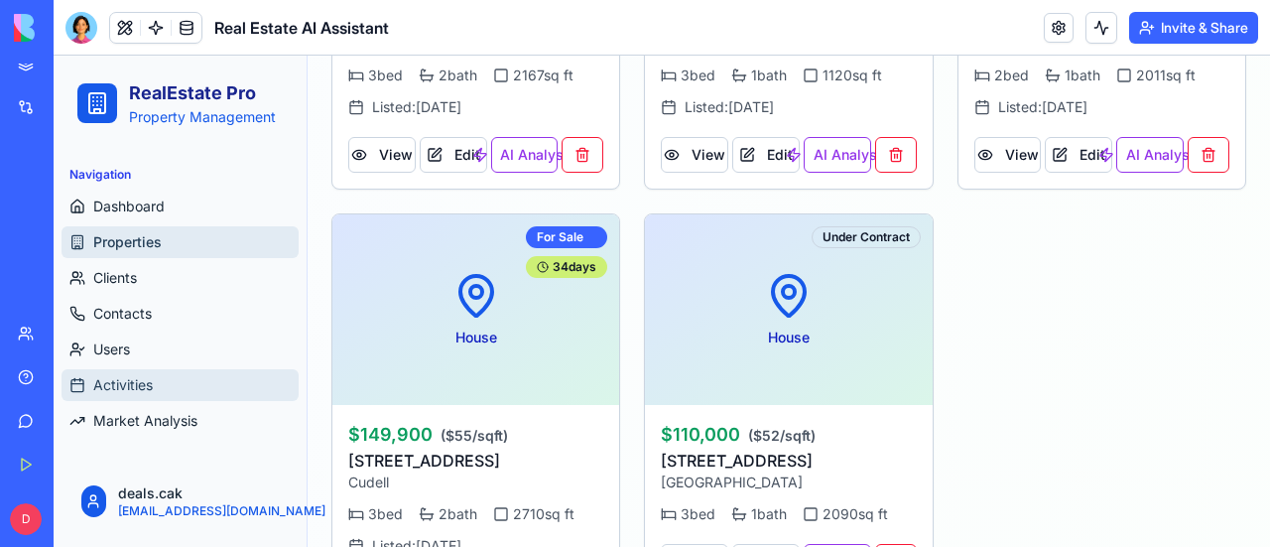
scroll to position [4350, 0]
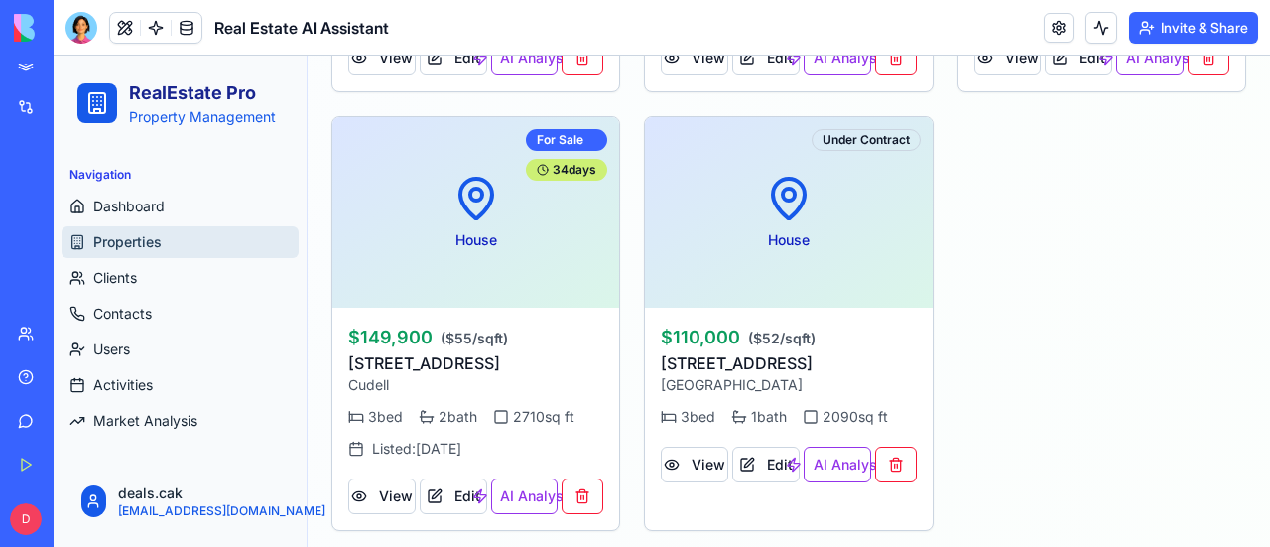
click at [63, 380] on div "Help" at bounding box center [61, 377] width 26 height 20
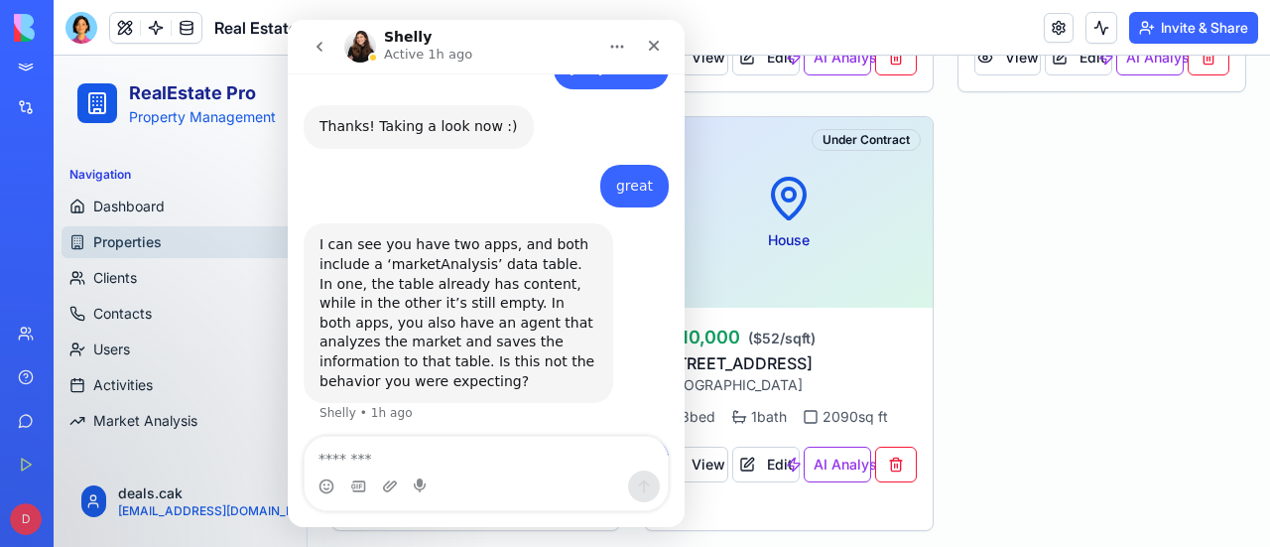
scroll to position [1440, 0]
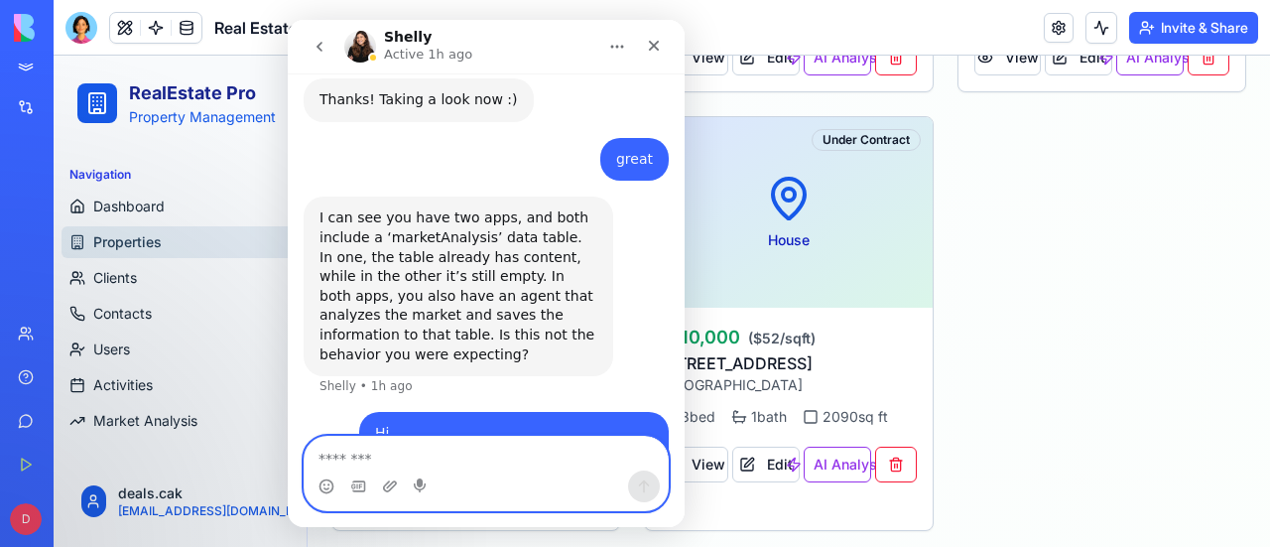
click at [442, 459] on textarea "Message…" at bounding box center [486, 454] width 363 height 34
type textarea "**********"
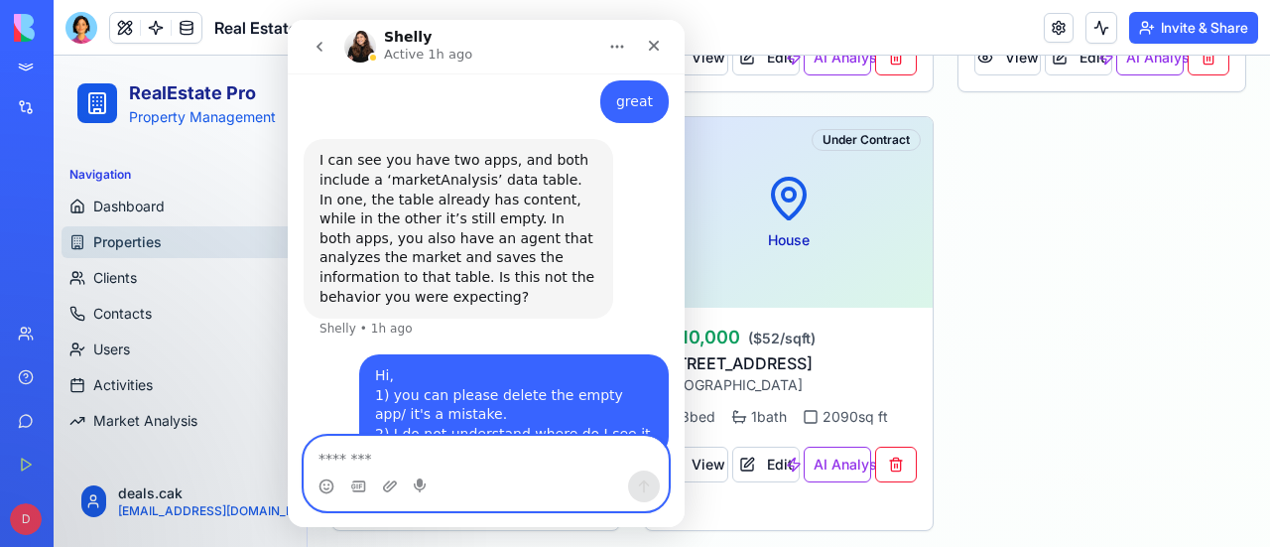
scroll to position [1499, 0]
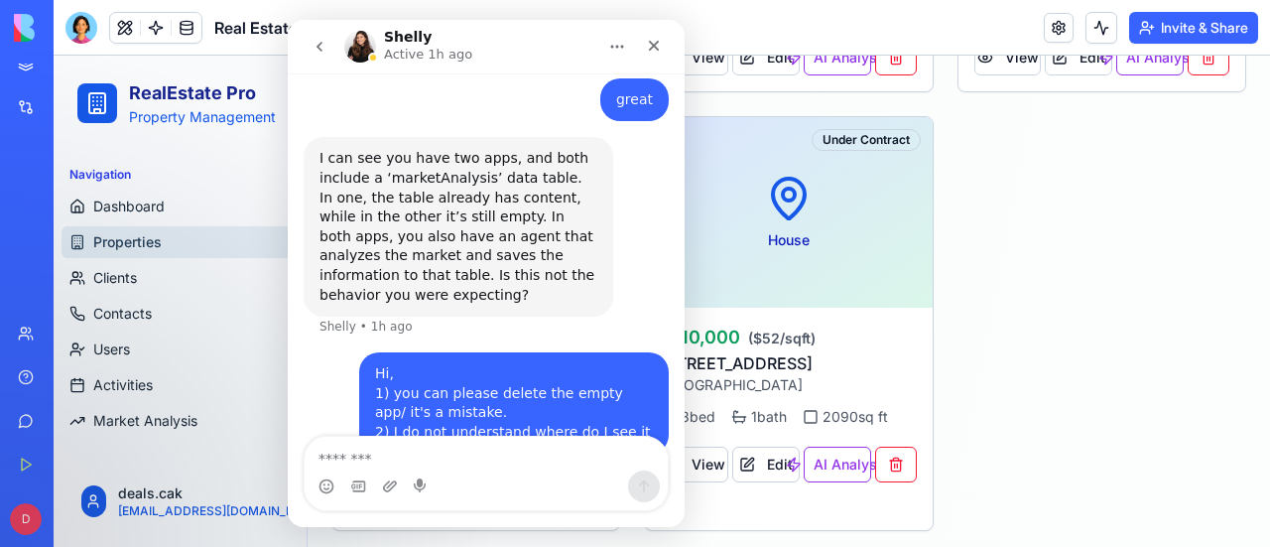
click at [449, 470] on div "R U with me? deals.cak • Just now" at bounding box center [486, 503] width 365 height 67
click at [657, 44] on icon "Close" at bounding box center [654, 46] width 16 height 16
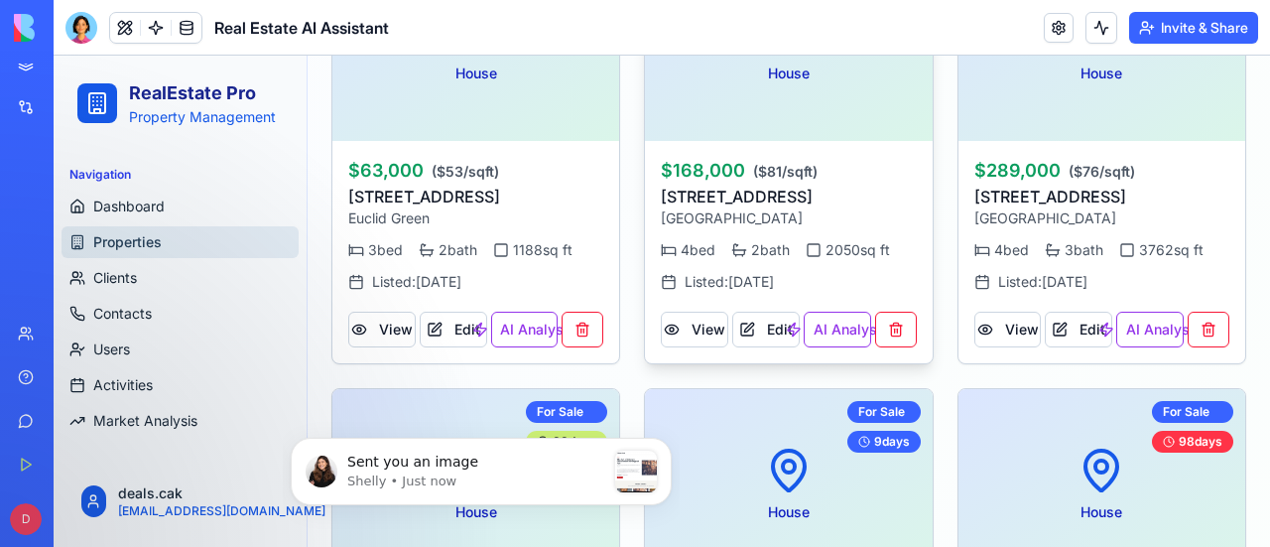
scroll to position [1801, 0]
click at [423, 466] on p "Sent you an image" at bounding box center [476, 462] width 258 height 20
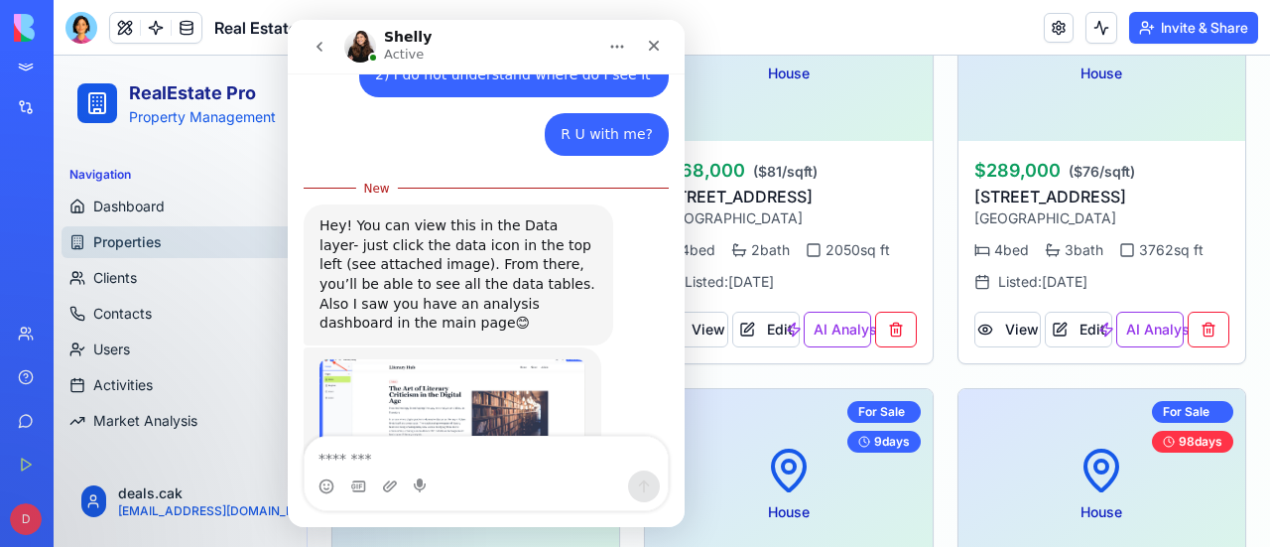
scroll to position [1833, 0]
click at [649, 347] on div "[PERSON_NAME] • Just now" at bounding box center [486, 450] width 365 height 206
click at [436, 359] on img "Shelly says…" at bounding box center [452, 428] width 266 height 139
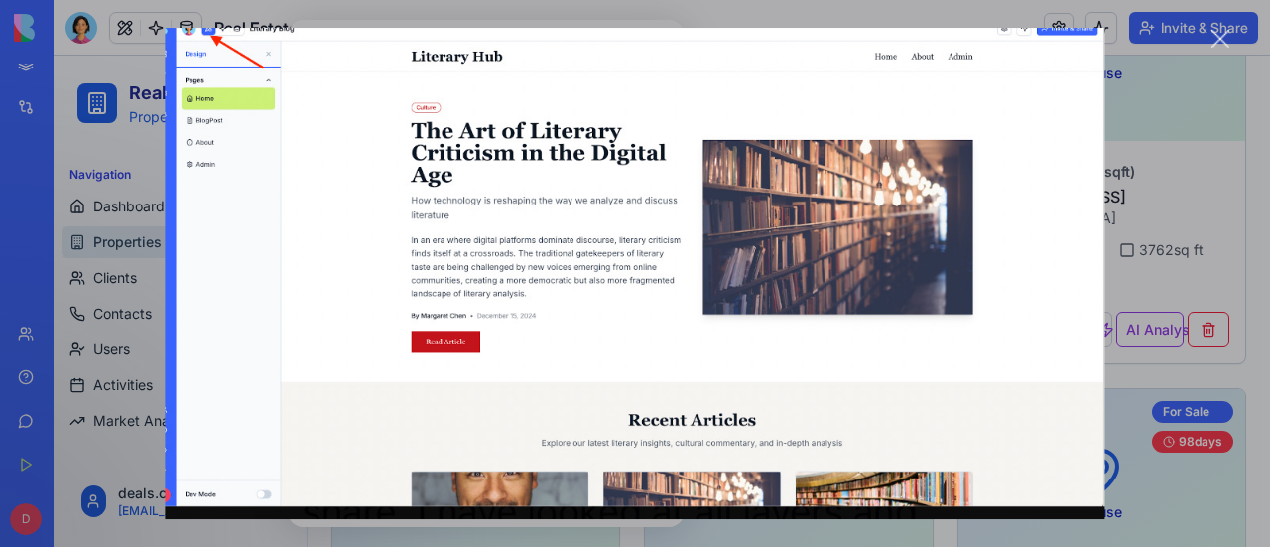
scroll to position [0, 0]
click at [256, 365] on img "Close" at bounding box center [635, 274] width 940 height 492
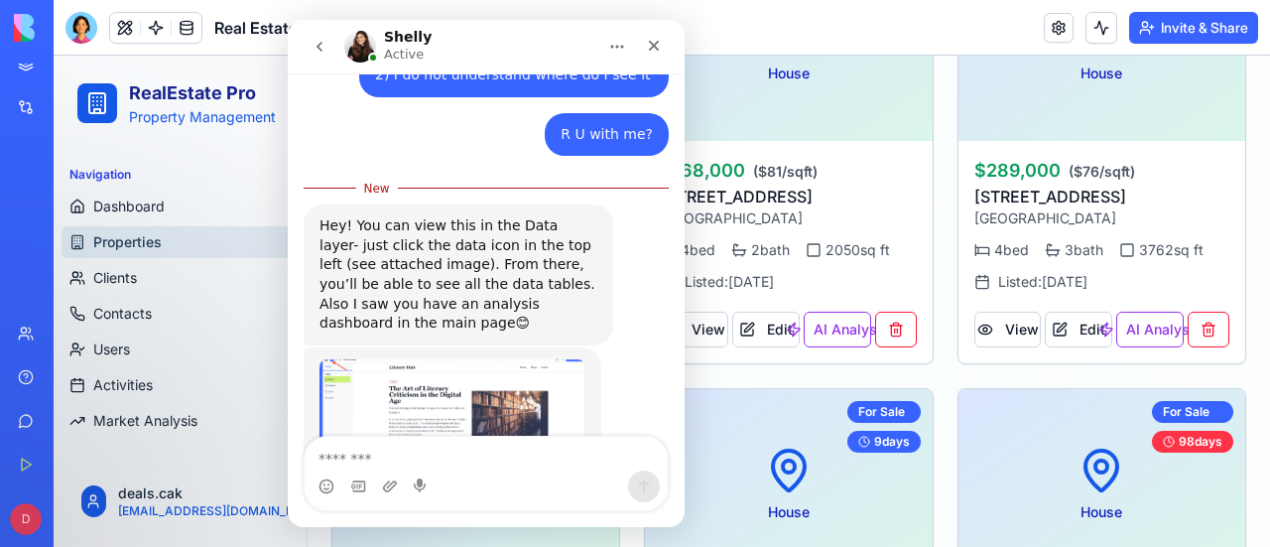
click at [379, 359] on img "Shelly says…" at bounding box center [452, 428] width 266 height 139
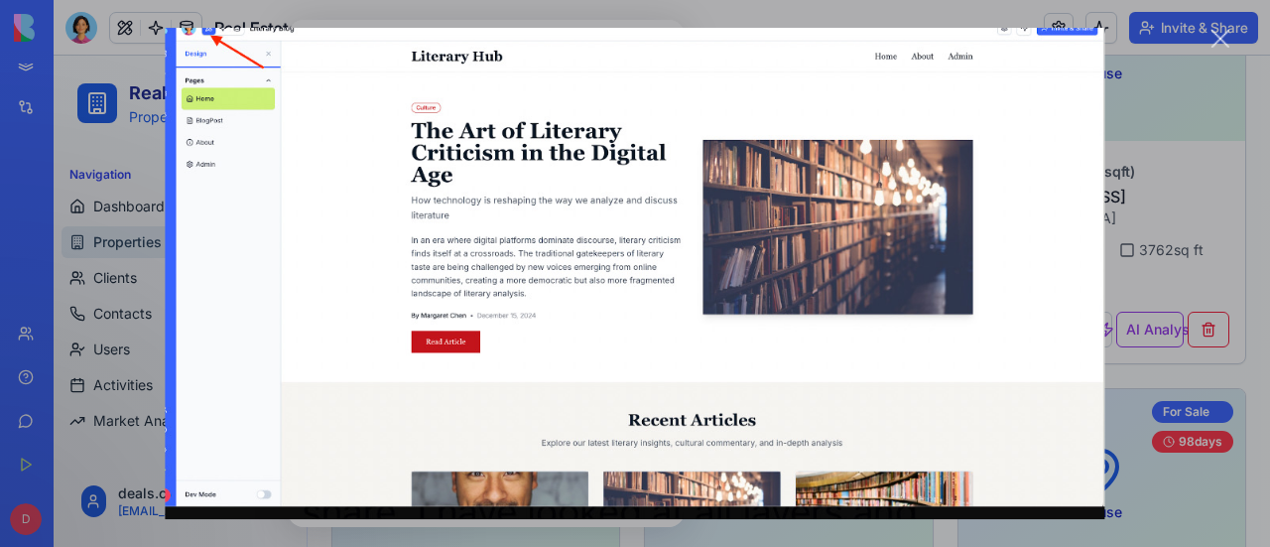
click at [597, 96] on img "Close" at bounding box center [635, 274] width 940 height 492
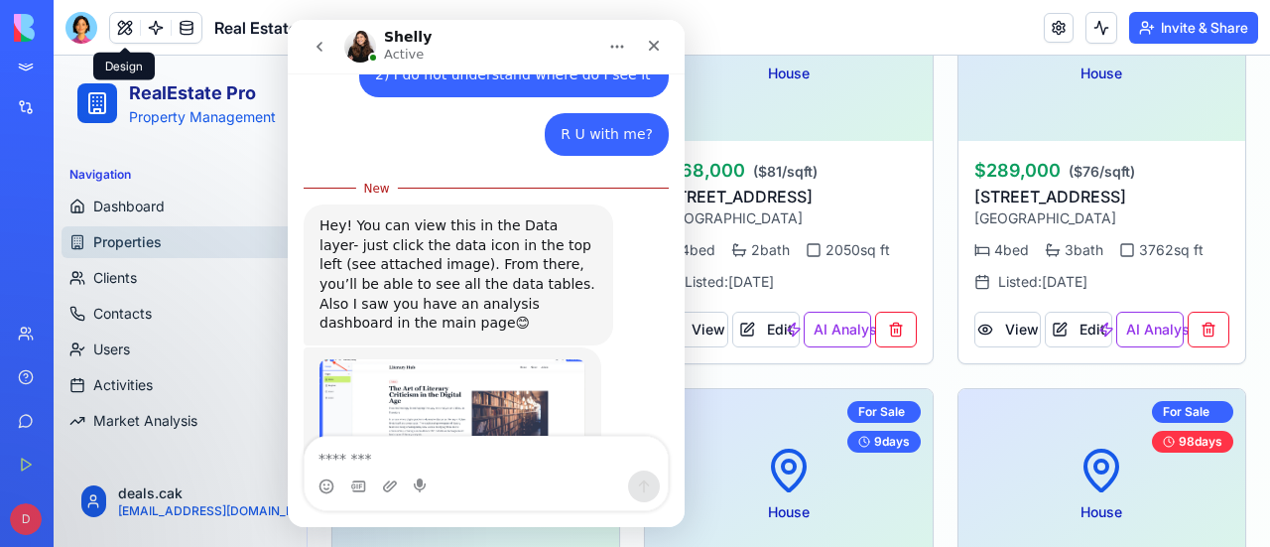
click at [126, 27] on button at bounding box center [125, 28] width 30 height 30
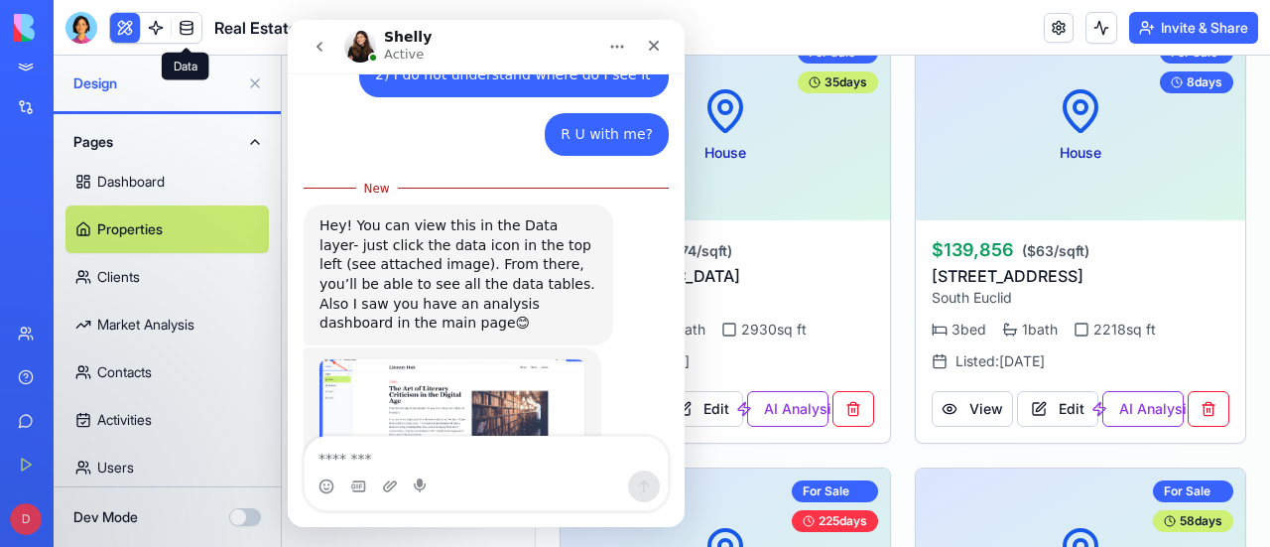
click at [189, 25] on link at bounding box center [187, 28] width 30 height 30
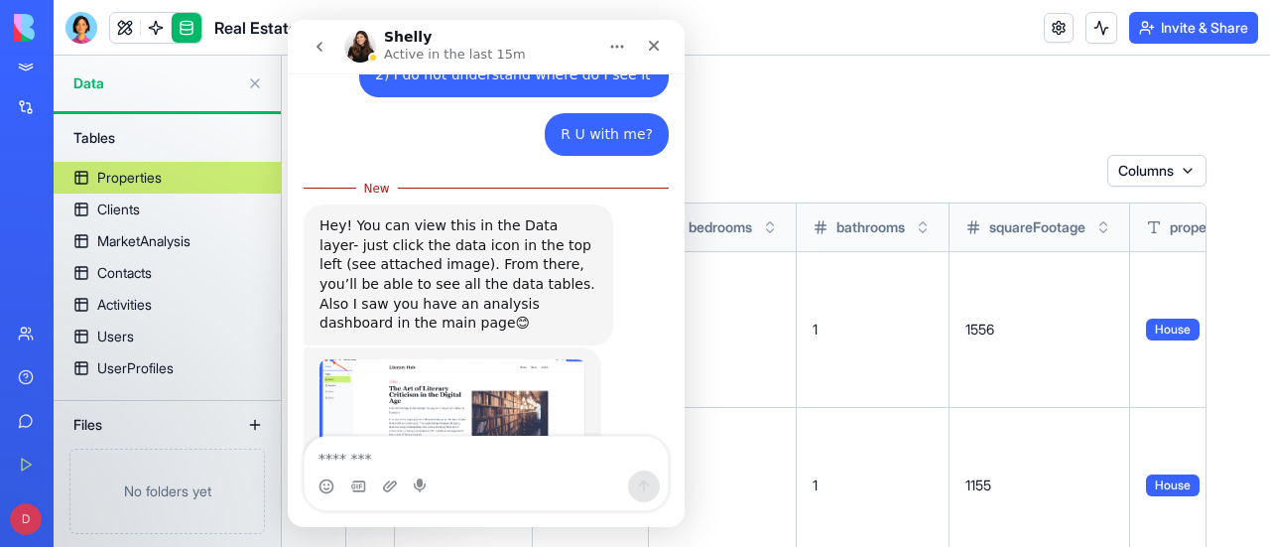
click at [139, 178] on div "Properties" at bounding box center [129, 178] width 64 height 20
click at [321, 46] on icon "go back" at bounding box center [320, 47] width 16 height 16
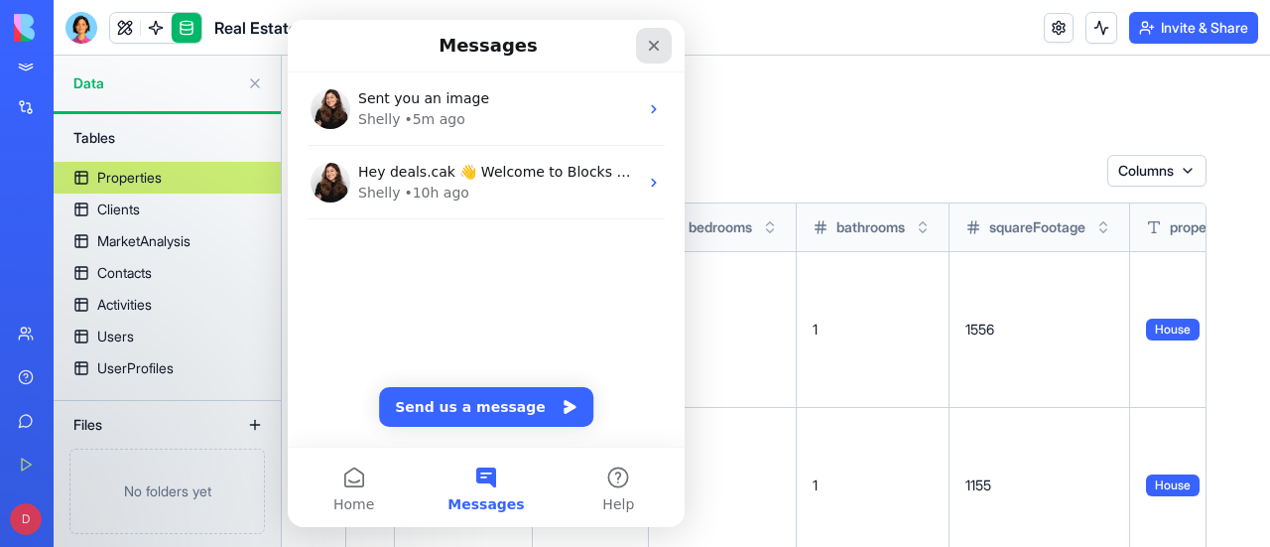
click at [662, 45] on div "Close" at bounding box center [654, 46] width 36 height 36
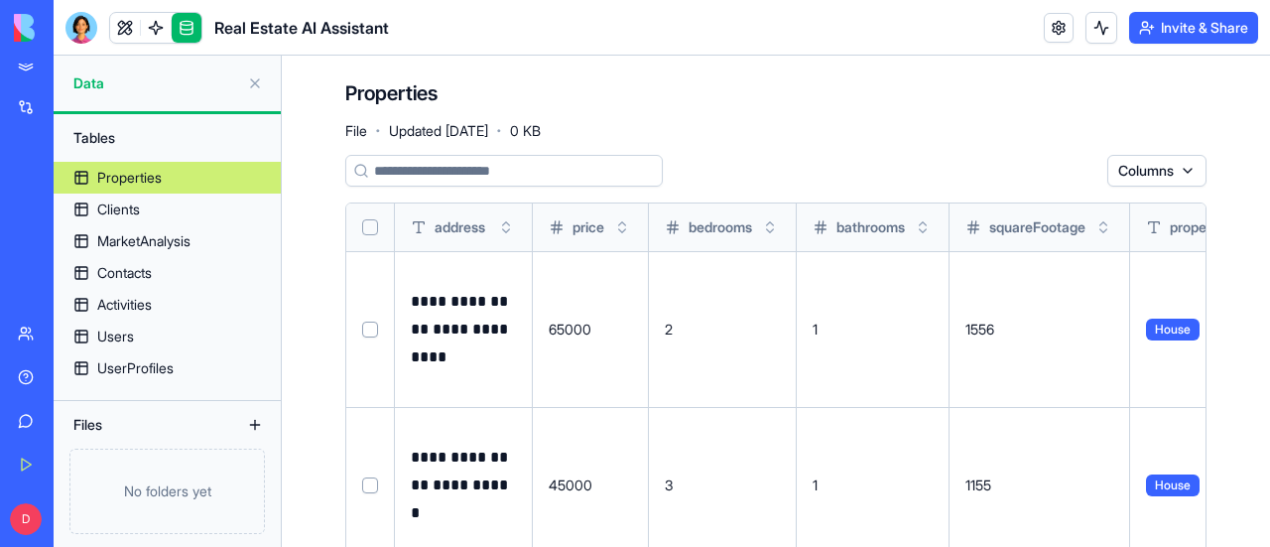
click at [677, 101] on div "Properties File · Updated [DATE] · 0 KB" at bounding box center [775, 109] width 861 height 60
click at [257, 81] on button at bounding box center [255, 83] width 32 height 32
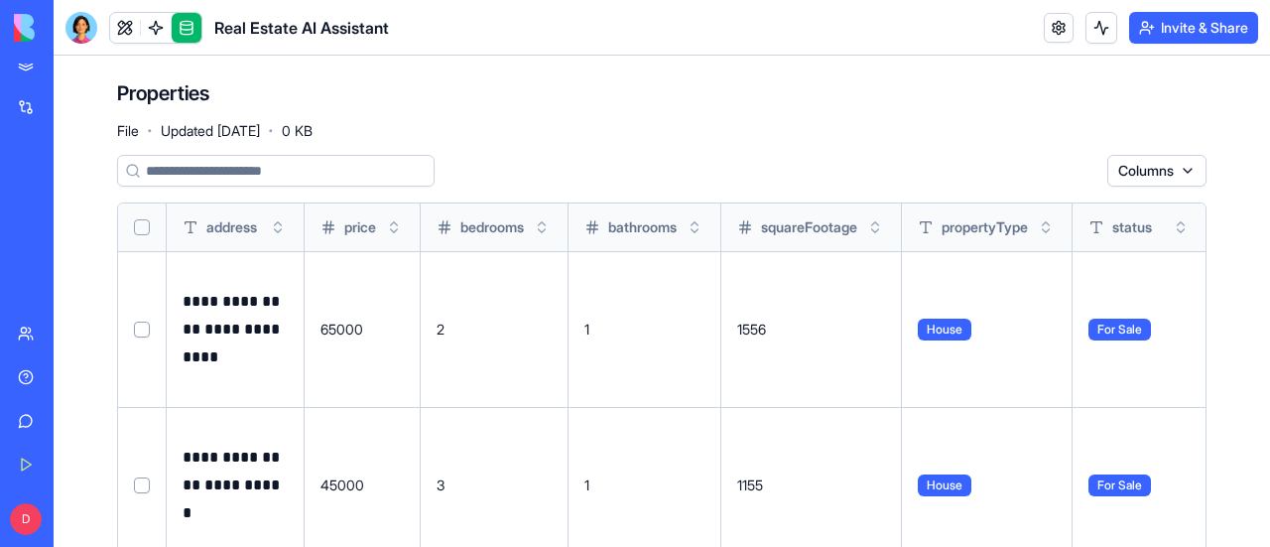
click at [769, 93] on div "Properties File · Updated [DATE] · 0 KB" at bounding box center [661, 109] width 1089 height 60
click at [73, 88] on div "My Workspace" at bounding box center [61, 83] width 26 height 20
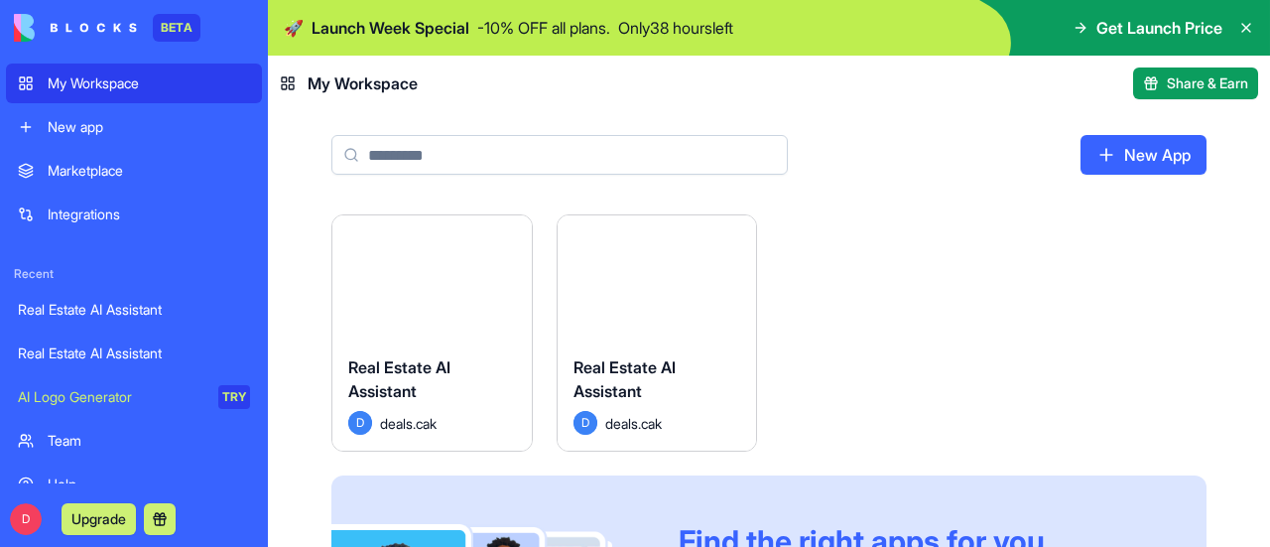
click at [623, 279] on button "Launch" at bounding box center [656, 278] width 149 height 40
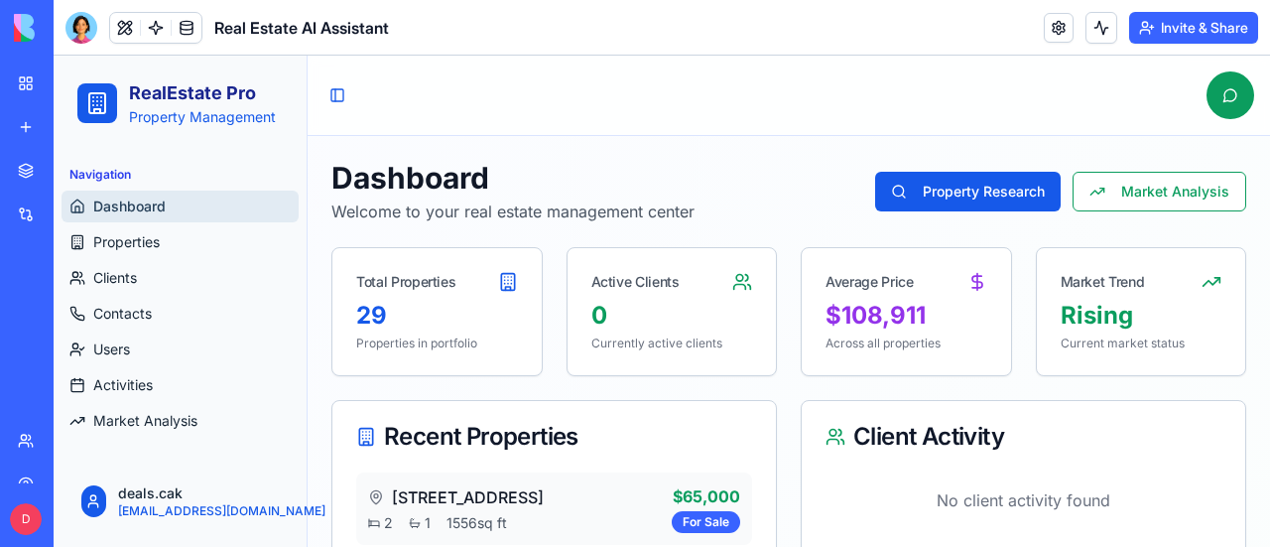
click at [302, 346] on div "Navigation Dashboard Properties Clients Contacts Users Activities Market Analys…" at bounding box center [180, 298] width 253 height 294
click at [1179, 184] on button "Market Analysis" at bounding box center [1160, 192] width 174 height 40
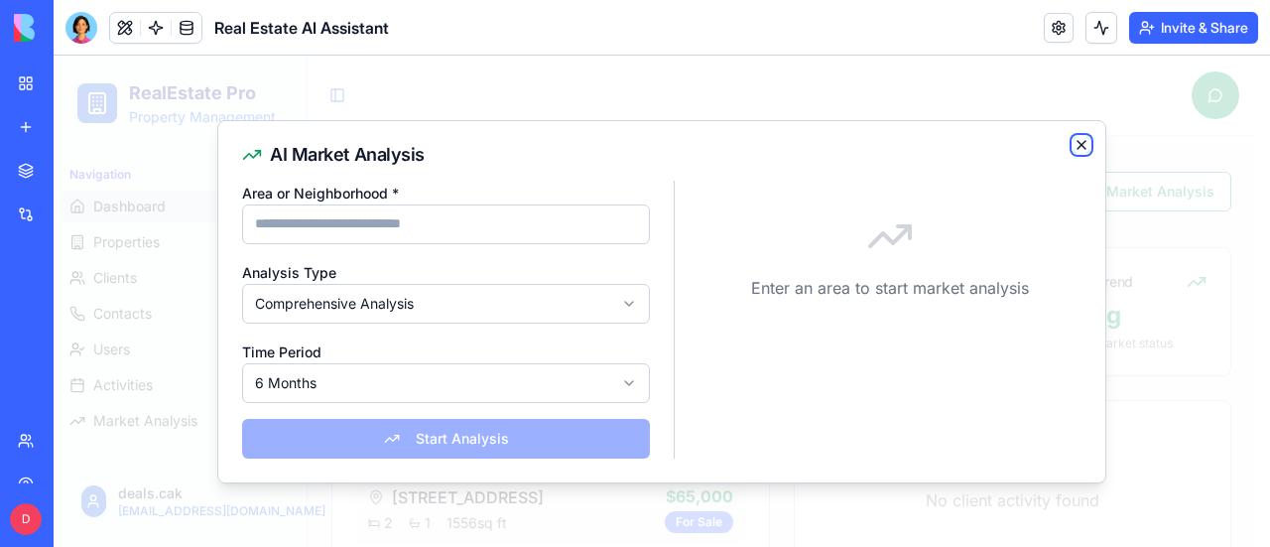
click at [1083, 144] on icon "button" at bounding box center [1082, 145] width 16 height 16
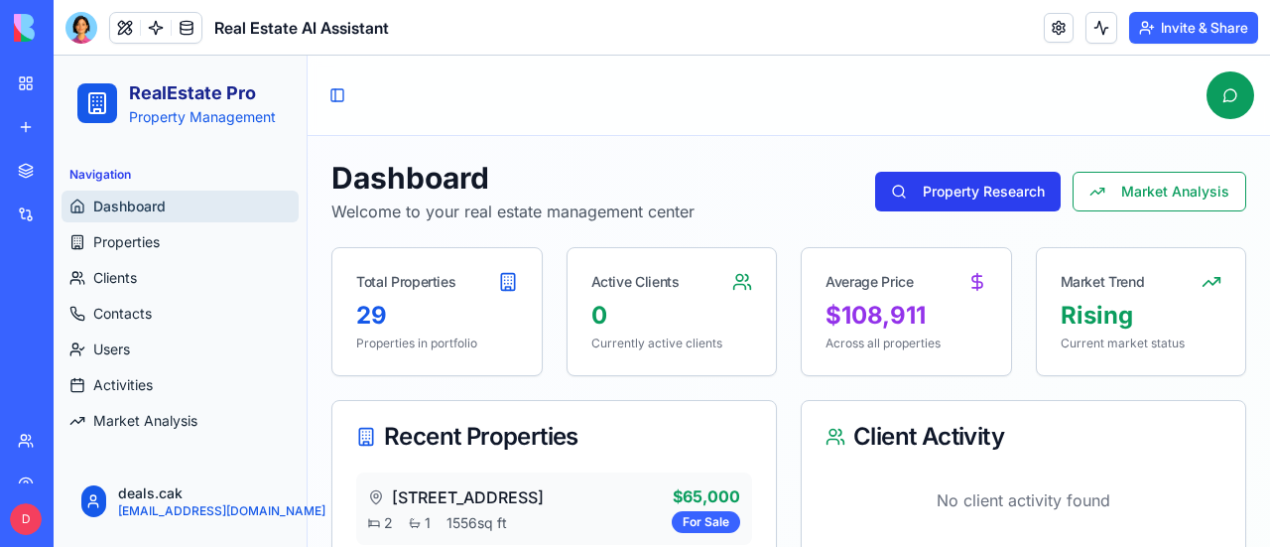
click at [966, 189] on button "Property Research" at bounding box center [968, 192] width 186 height 40
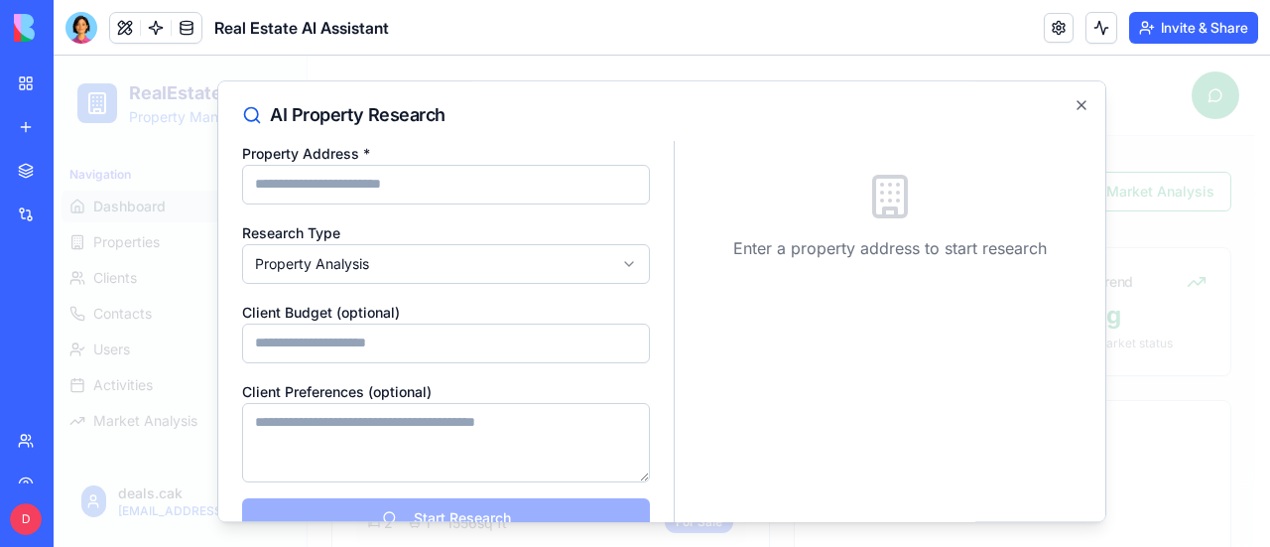
click at [595, 128] on div "**********" at bounding box center [661, 301] width 889 height 442
click at [1077, 102] on icon "button" at bounding box center [1081, 105] width 8 height 8
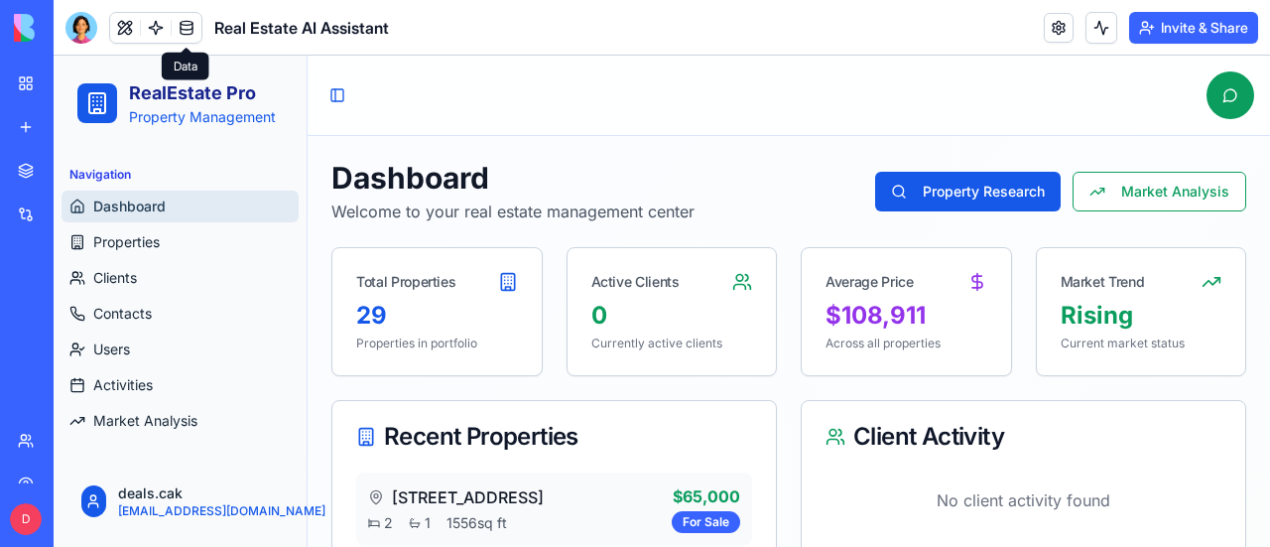
click at [191, 27] on link at bounding box center [187, 28] width 30 height 30
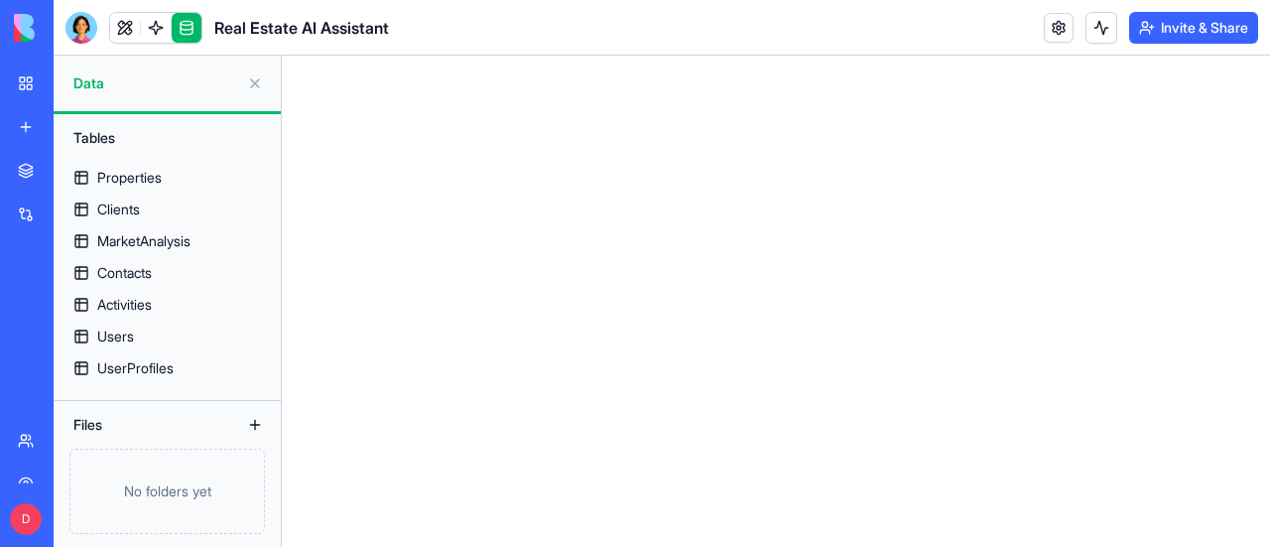
click at [89, 78] on span "Data" at bounding box center [156, 83] width 166 height 20
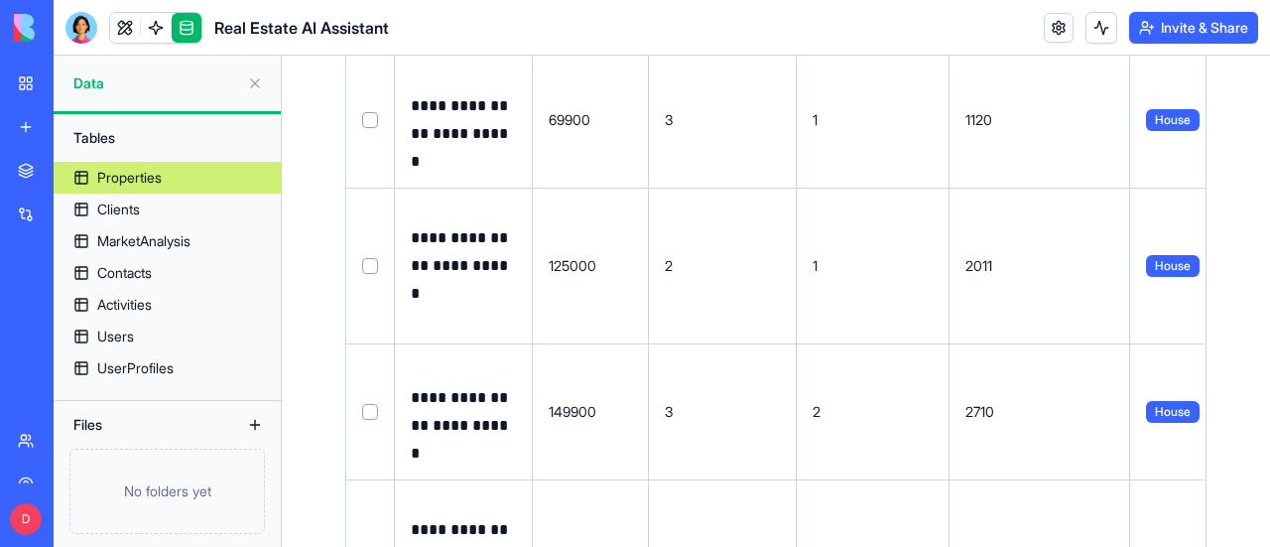
scroll to position [3954, 0]
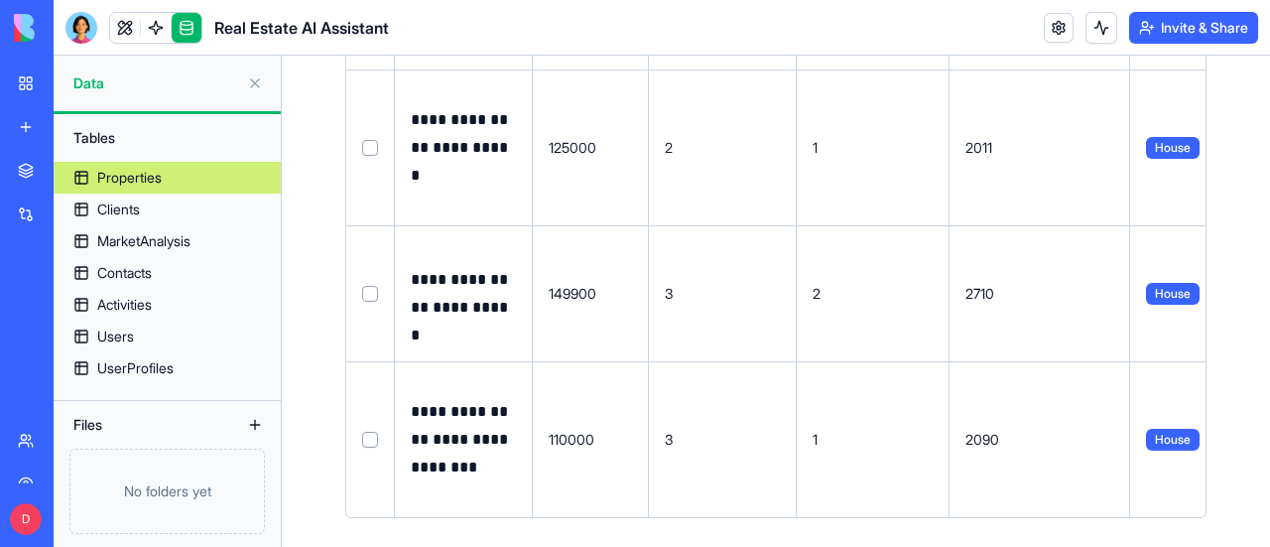
click at [375, 432] on button "Select row" at bounding box center [370, 440] width 16 height 16
click at [376, 436] on button "Select row" at bounding box center [370, 441] width 16 height 16
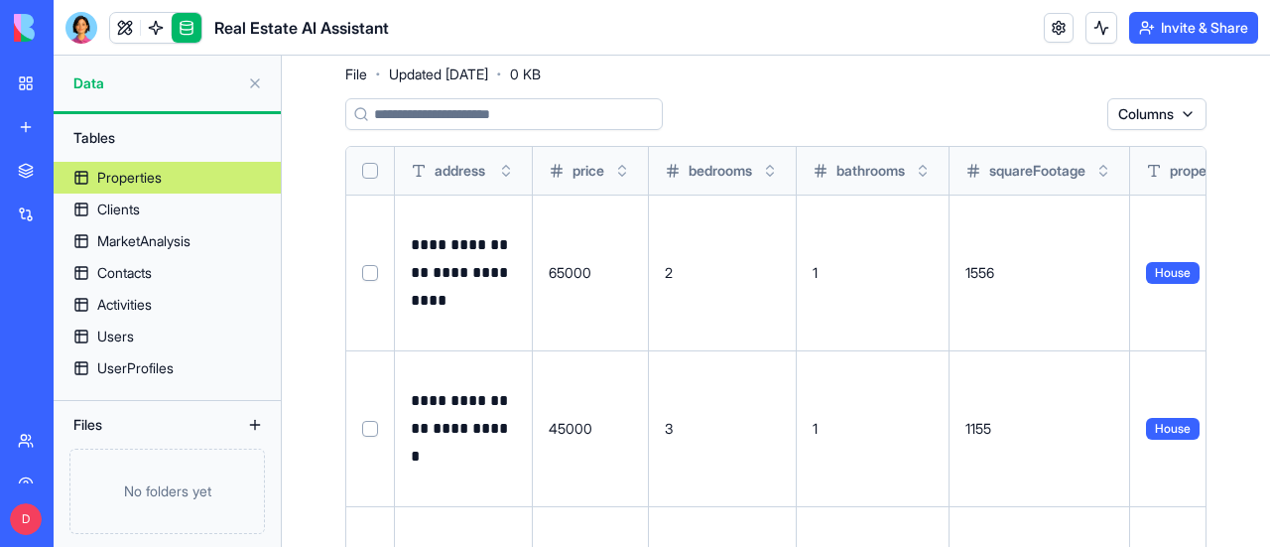
scroll to position [0, 0]
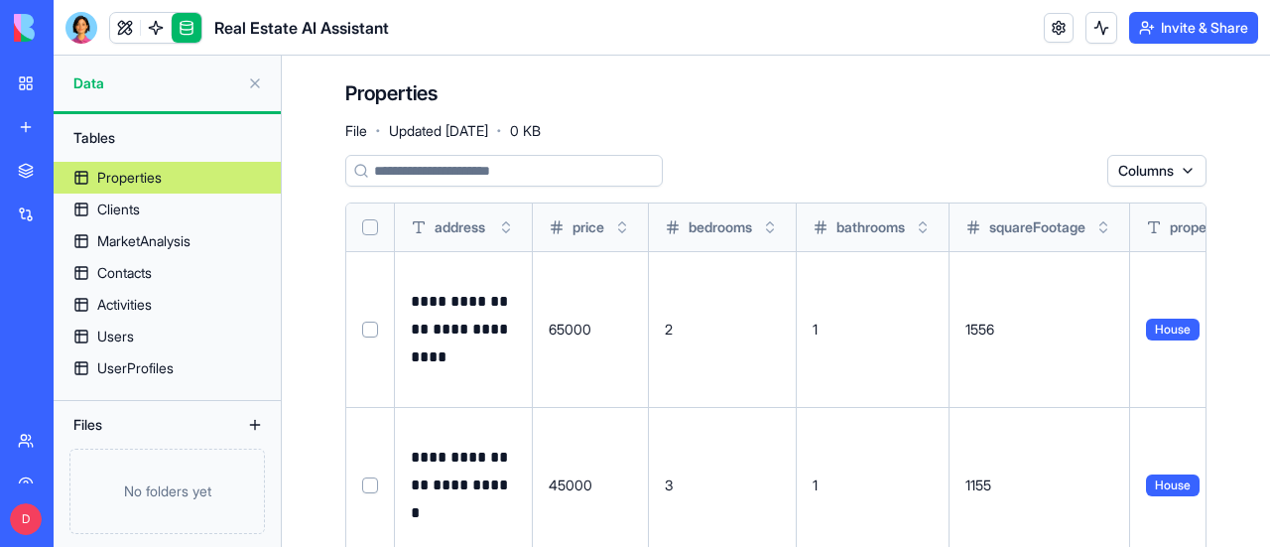
type button "on"
click at [103, 139] on div "Tables" at bounding box center [166, 138] width 207 height 32
click at [1172, 169] on html "**********" at bounding box center [635, 273] width 1270 height 547
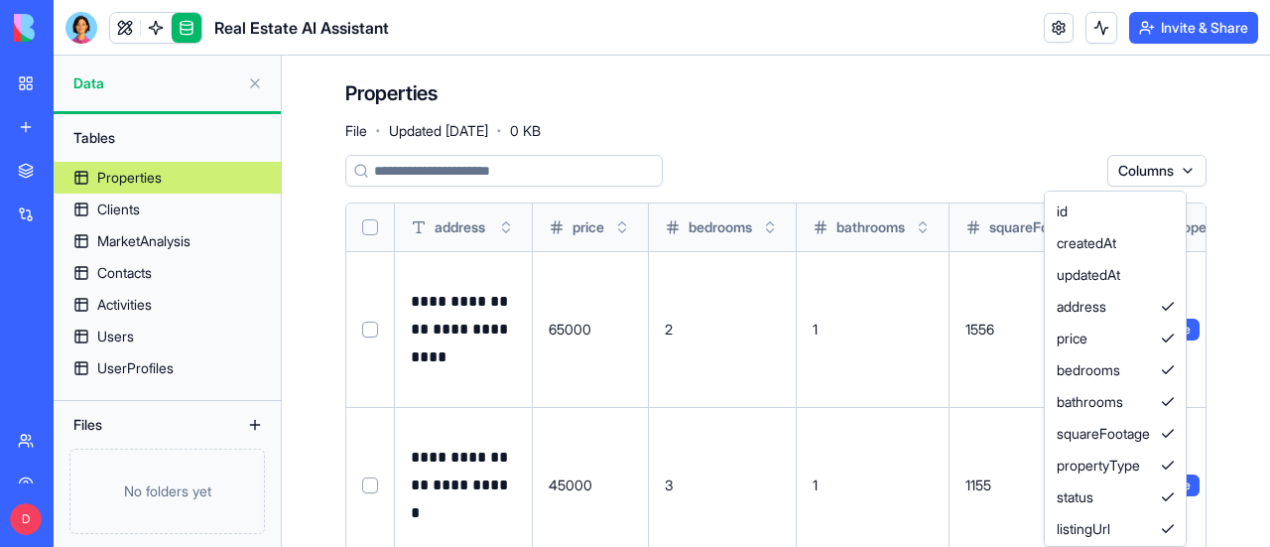
click at [962, 118] on html "**********" at bounding box center [635, 273] width 1270 height 547
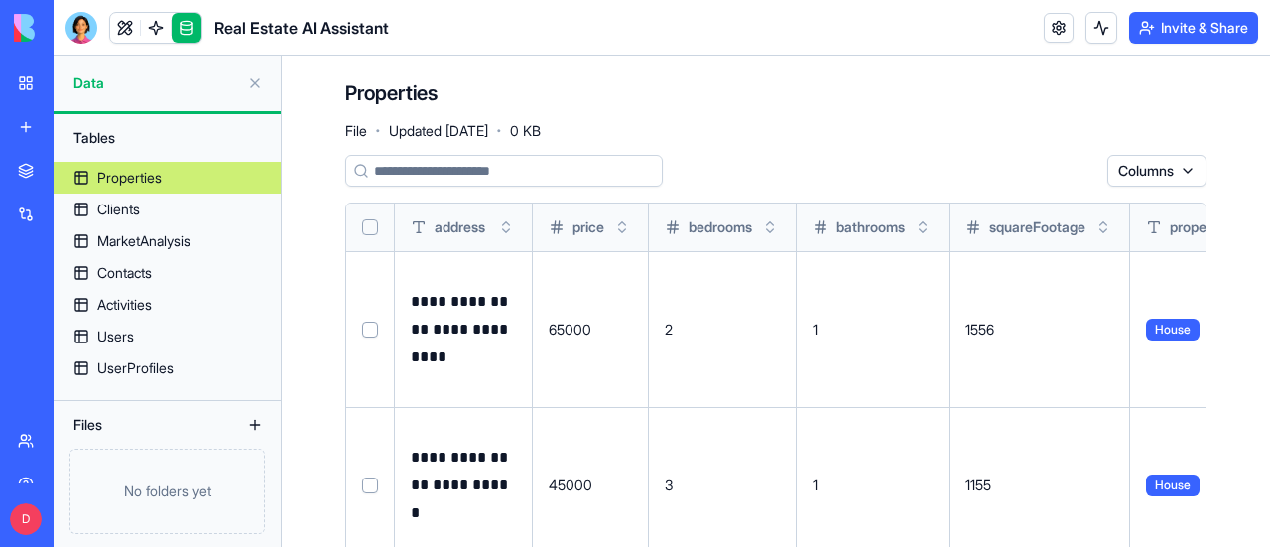
click at [626, 82] on div "Properties File · Updated [DATE] · 0 KB" at bounding box center [775, 109] width 861 height 60
click at [694, 104] on div "Properties File · Updated [DATE] · 0 KB" at bounding box center [775, 109] width 861 height 60
click at [63, 375] on div "Help" at bounding box center [61, 377] width 26 height 20
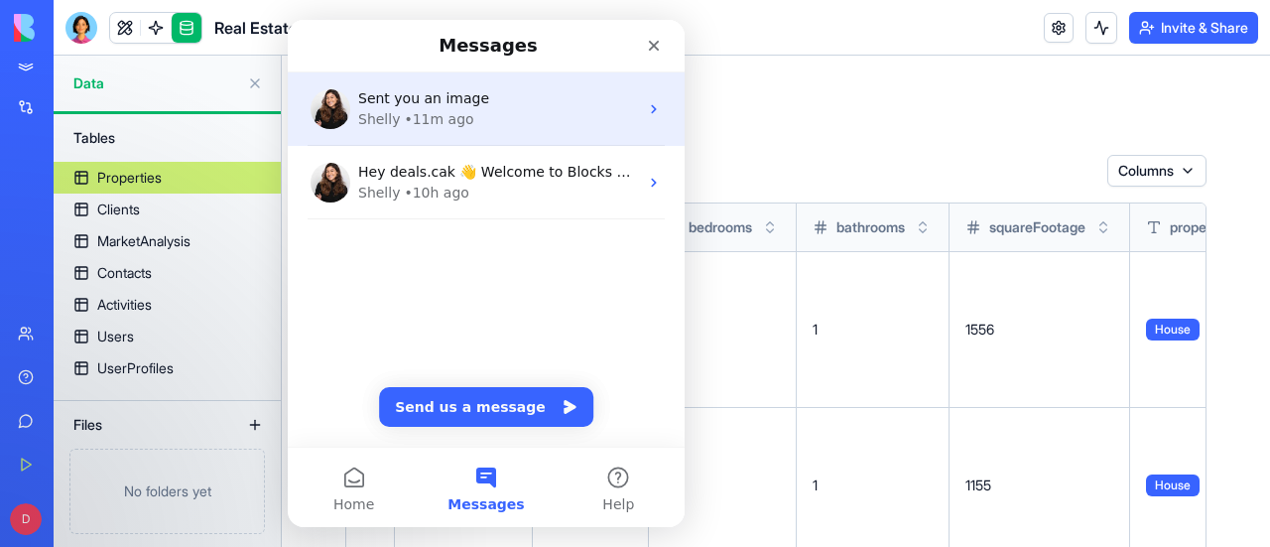
click at [464, 105] on span "Sent you an image" at bounding box center [423, 98] width 131 height 16
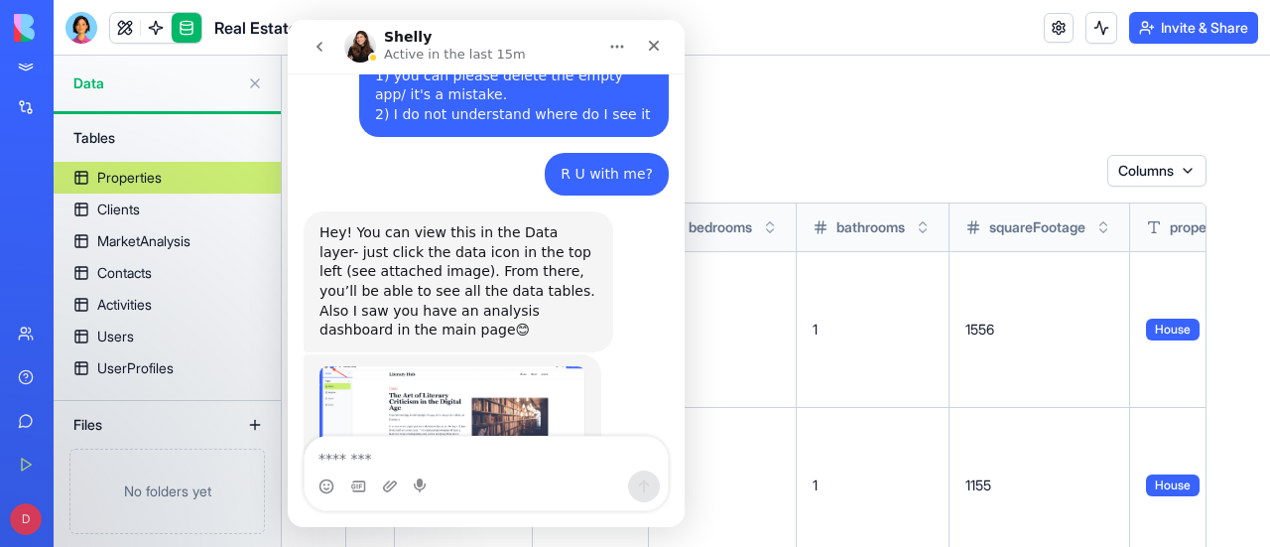
scroll to position [1801, 0]
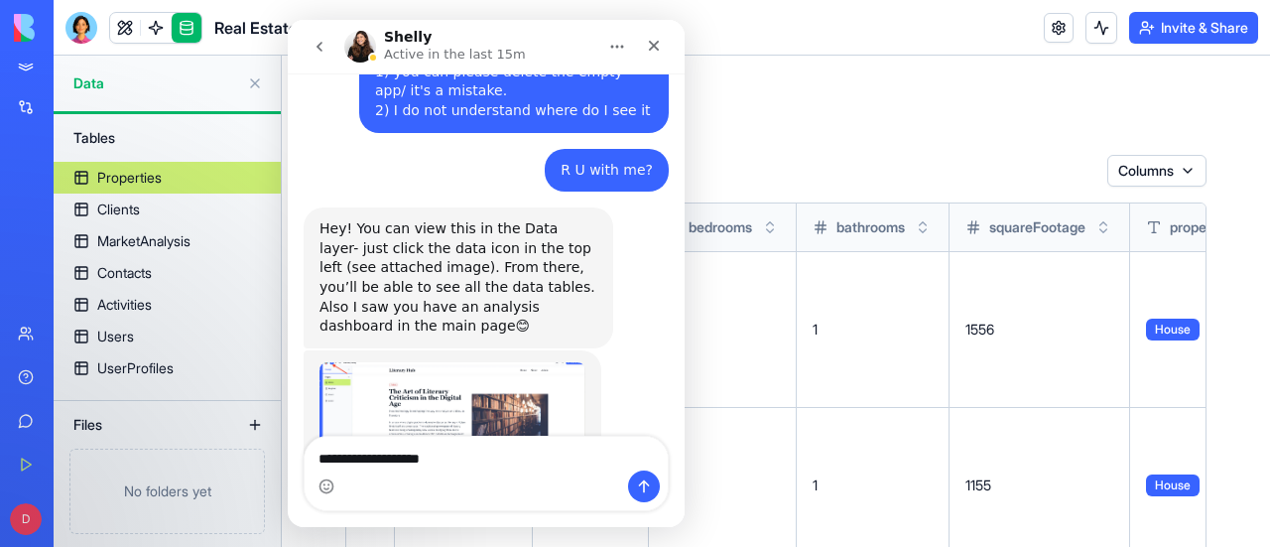
type textarea "**********"
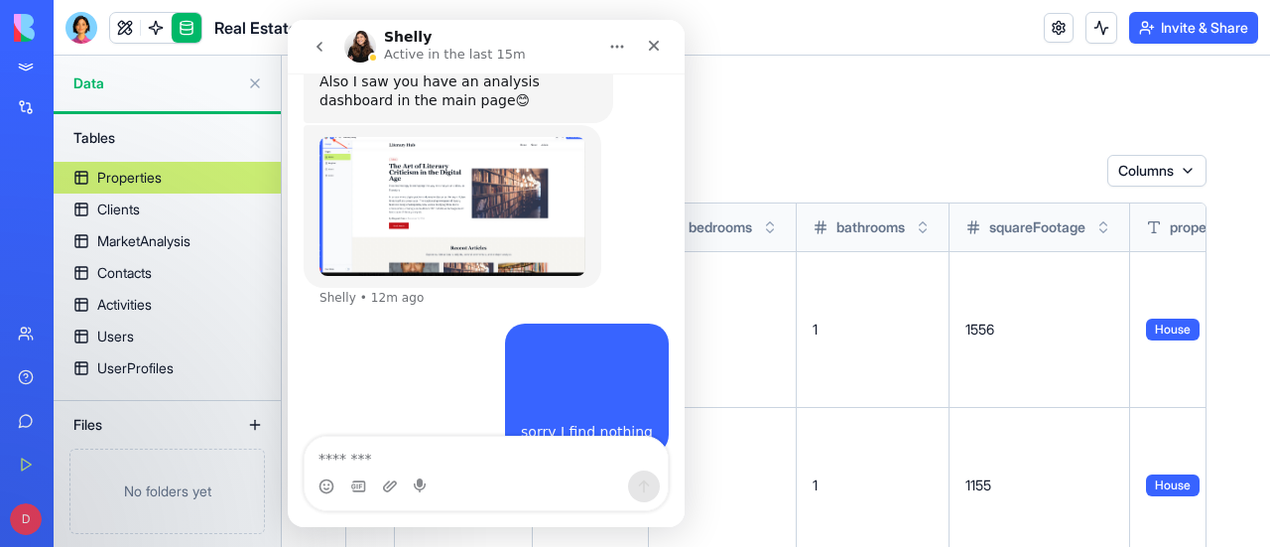
scroll to position [2046, 0]
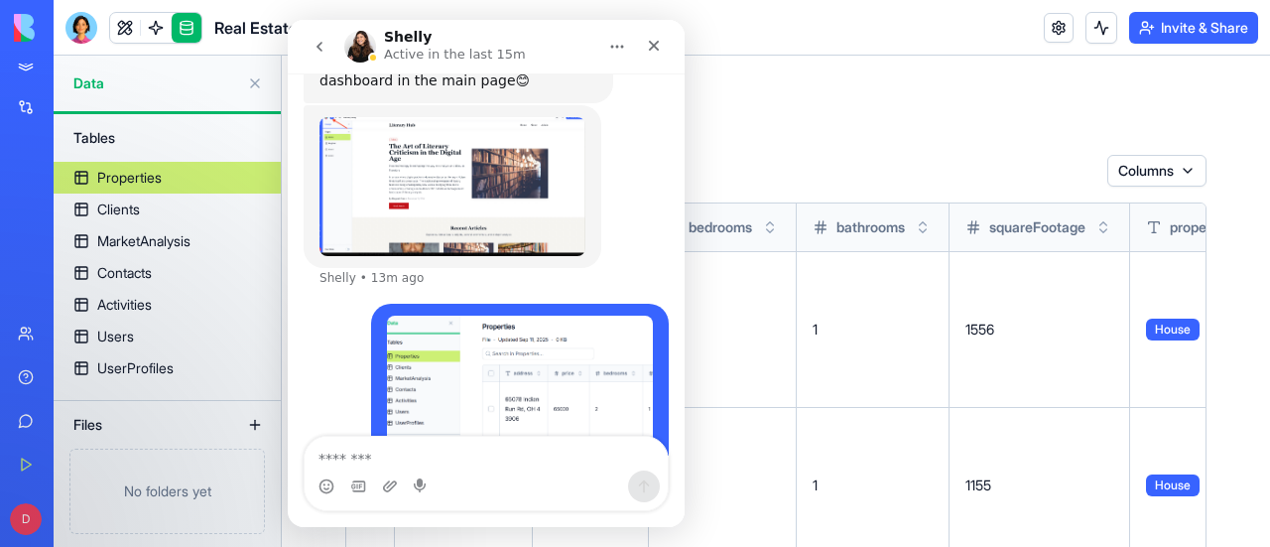
click at [754, 108] on div "Properties File · Updated [DATE] · 0 KB" at bounding box center [775, 109] width 861 height 60
click at [665, 49] on div "Close" at bounding box center [654, 46] width 36 height 36
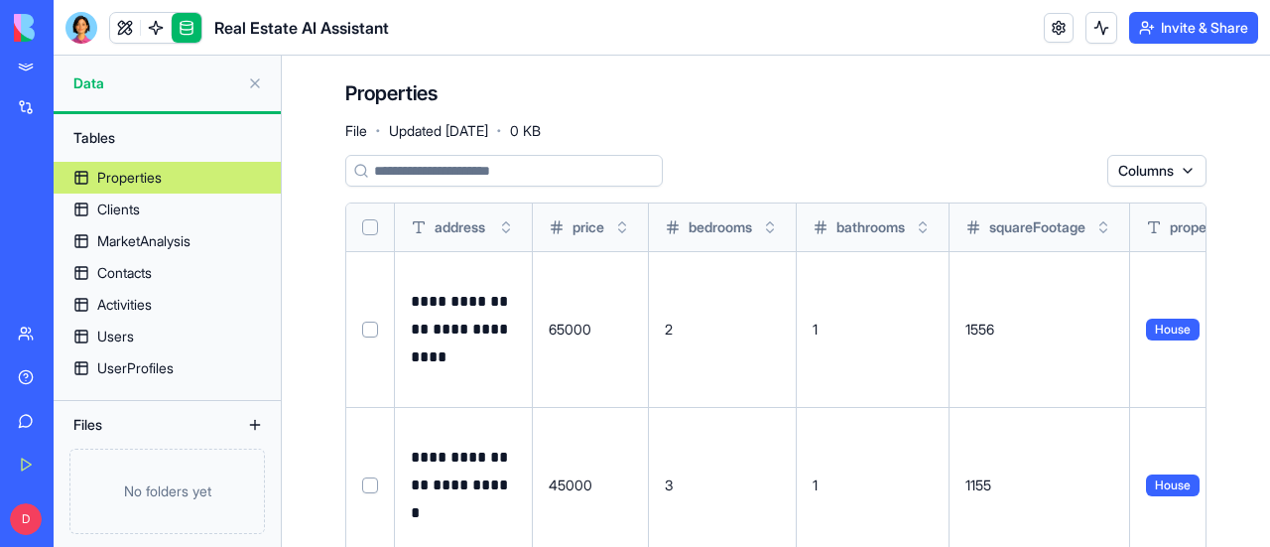
click at [93, 77] on span "Data" at bounding box center [156, 83] width 166 height 20
click at [111, 132] on div "Tables" at bounding box center [166, 138] width 207 height 32
click at [0, 0] on button at bounding box center [0, 0] width 0 height 0
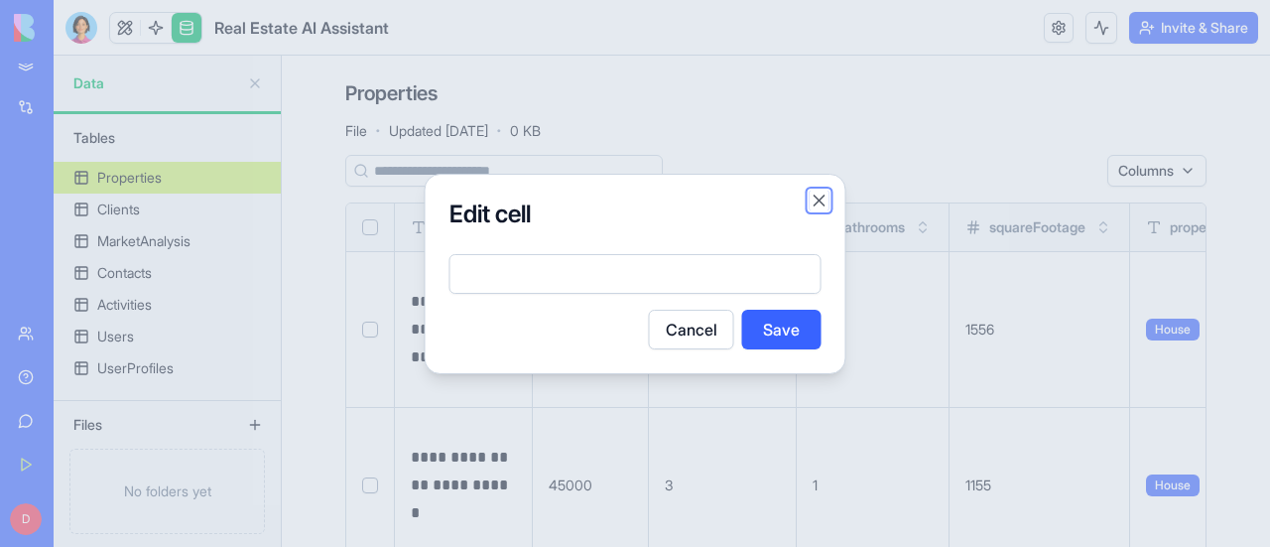
click at [818, 207] on button "Close" at bounding box center [820, 200] width 20 height 20
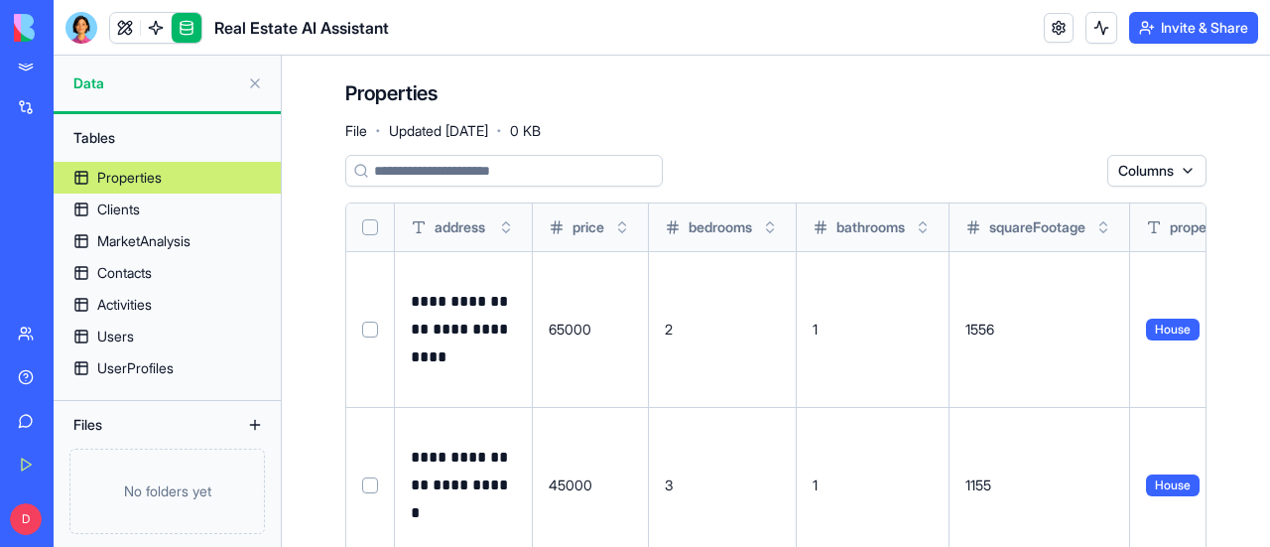
click at [0, 0] on button at bounding box center [0, 0] width 0 height 0
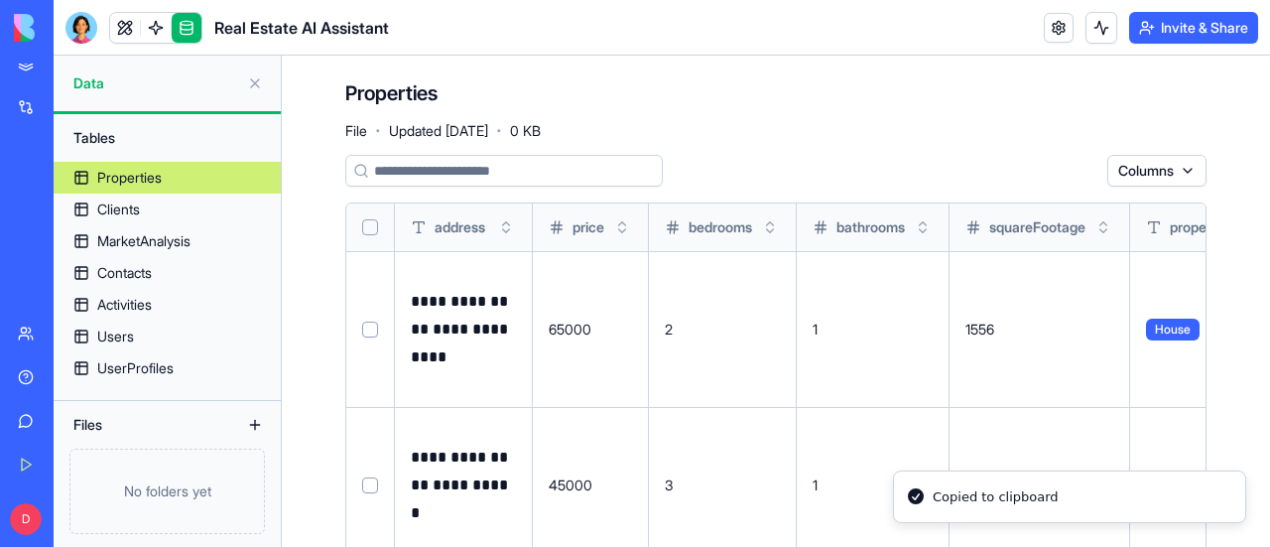
click at [779, 120] on div "Properties File · Updated [DATE] · 0 KB" at bounding box center [775, 109] width 861 height 60
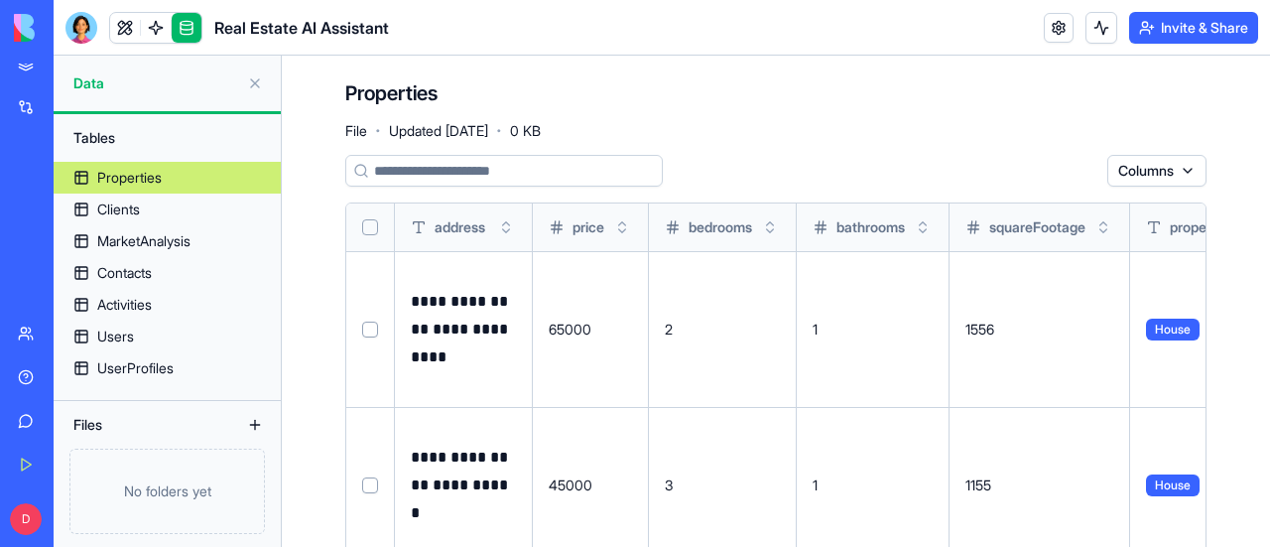
click at [853, 85] on div "Properties File · Updated [DATE] · 0 KB" at bounding box center [775, 109] width 861 height 60
click at [1095, 25] on button at bounding box center [1101, 28] width 32 height 32
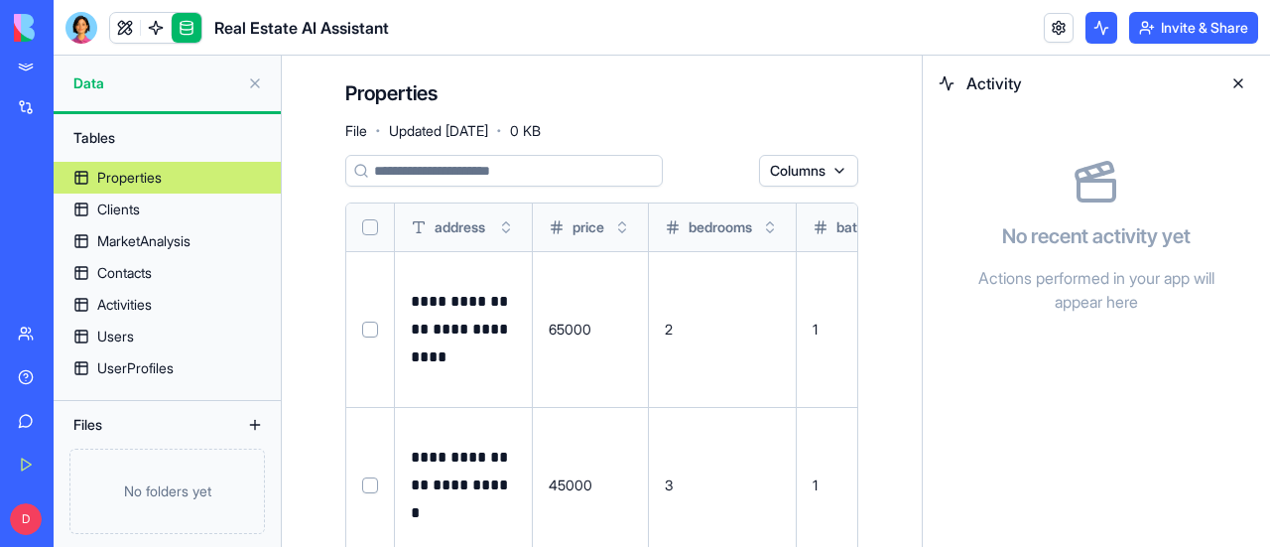
click at [1095, 25] on button at bounding box center [1101, 28] width 32 height 32
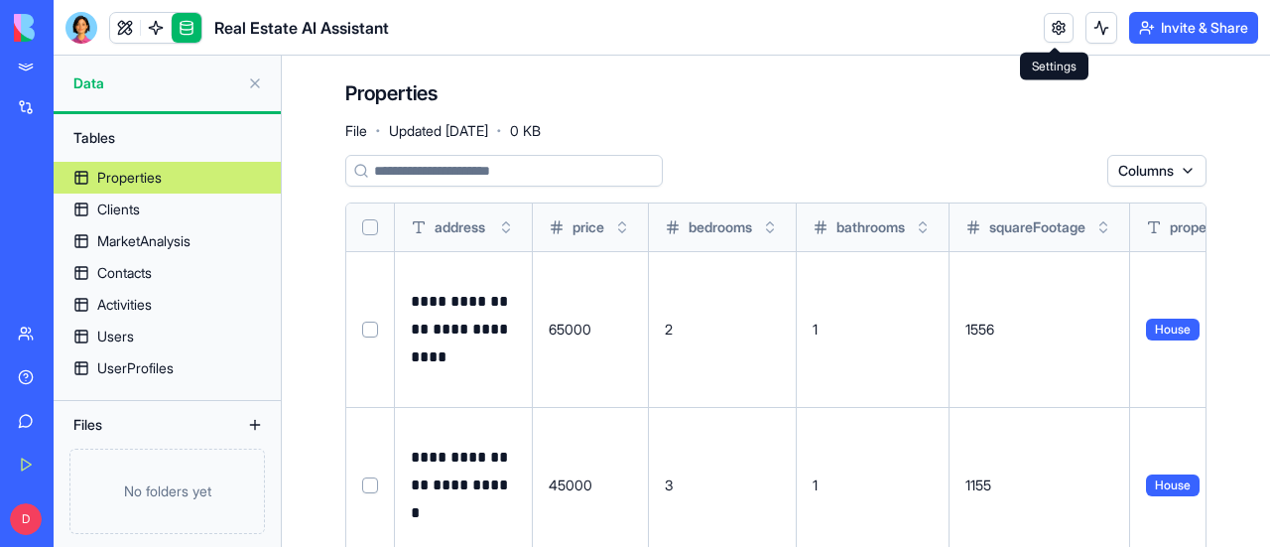
click at [1062, 25] on link at bounding box center [1059, 28] width 30 height 30
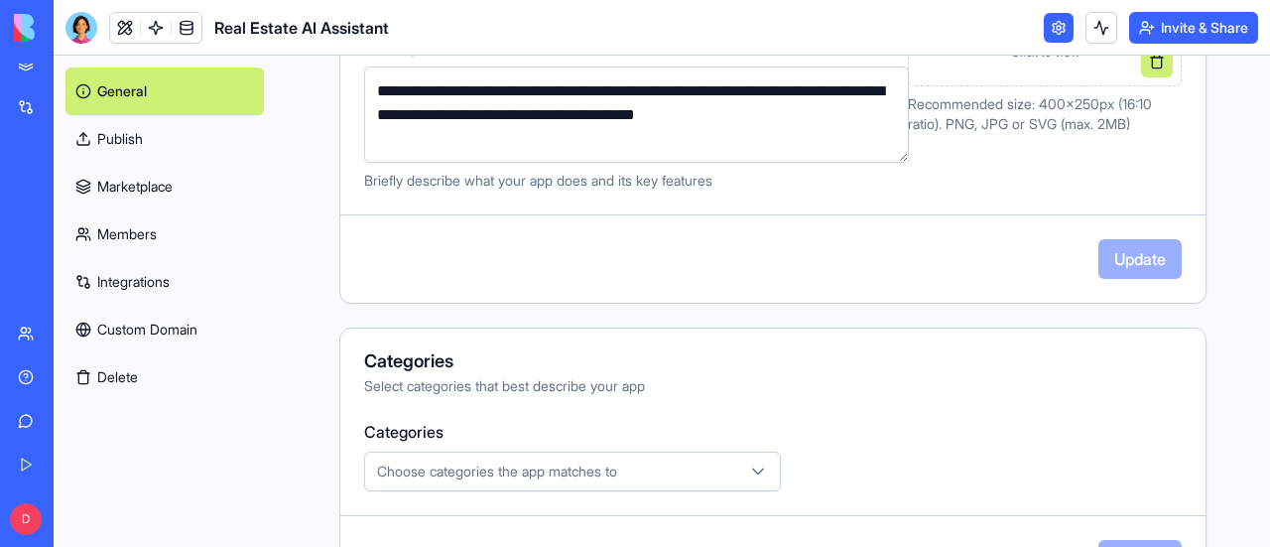
scroll to position [681, 0]
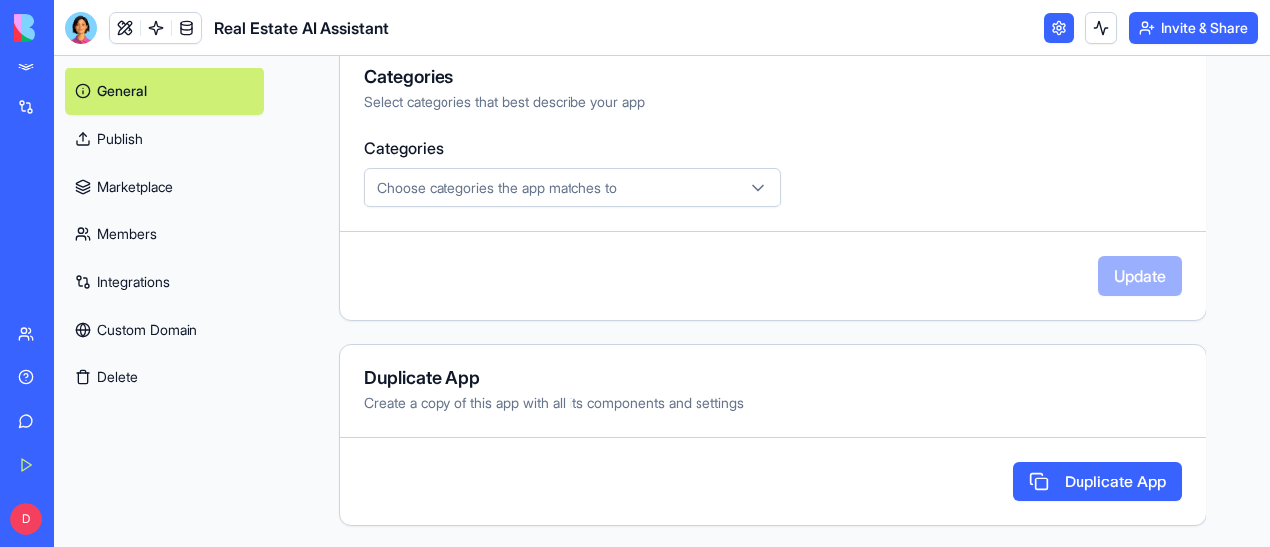
click at [150, 277] on link "Integrations" at bounding box center [164, 282] width 198 height 48
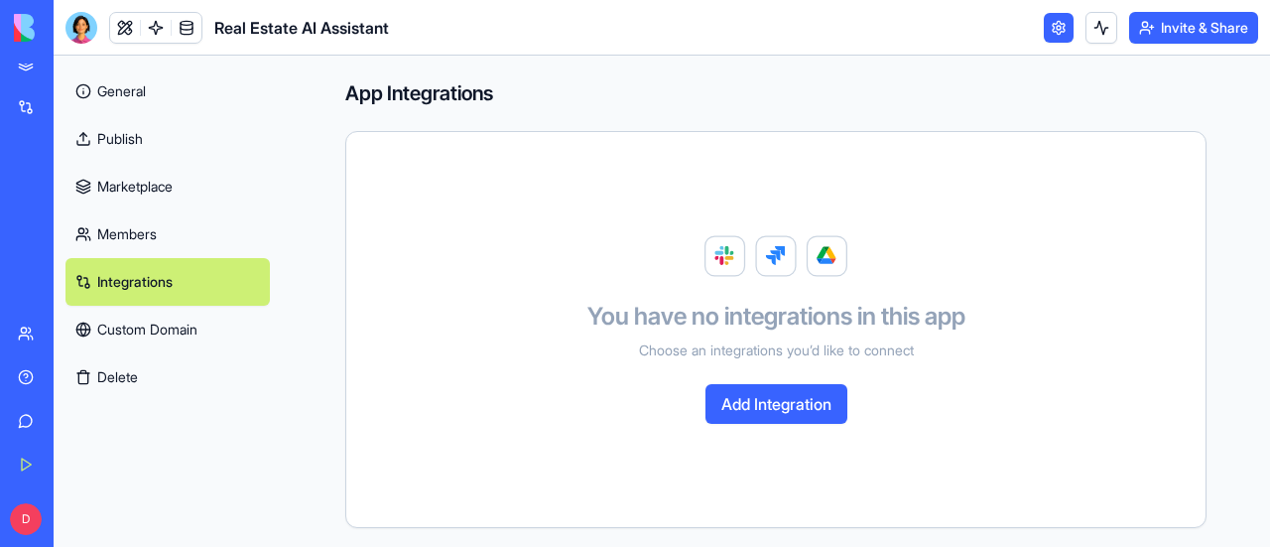
click at [782, 408] on button "Add Integration" at bounding box center [776, 404] width 142 height 40
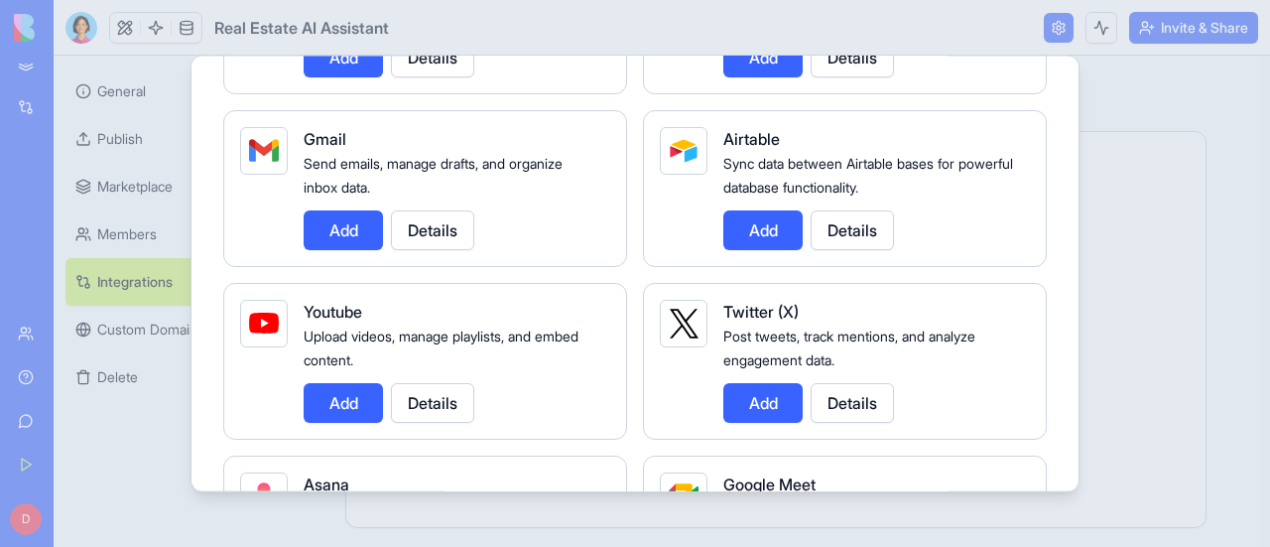
scroll to position [298, 0]
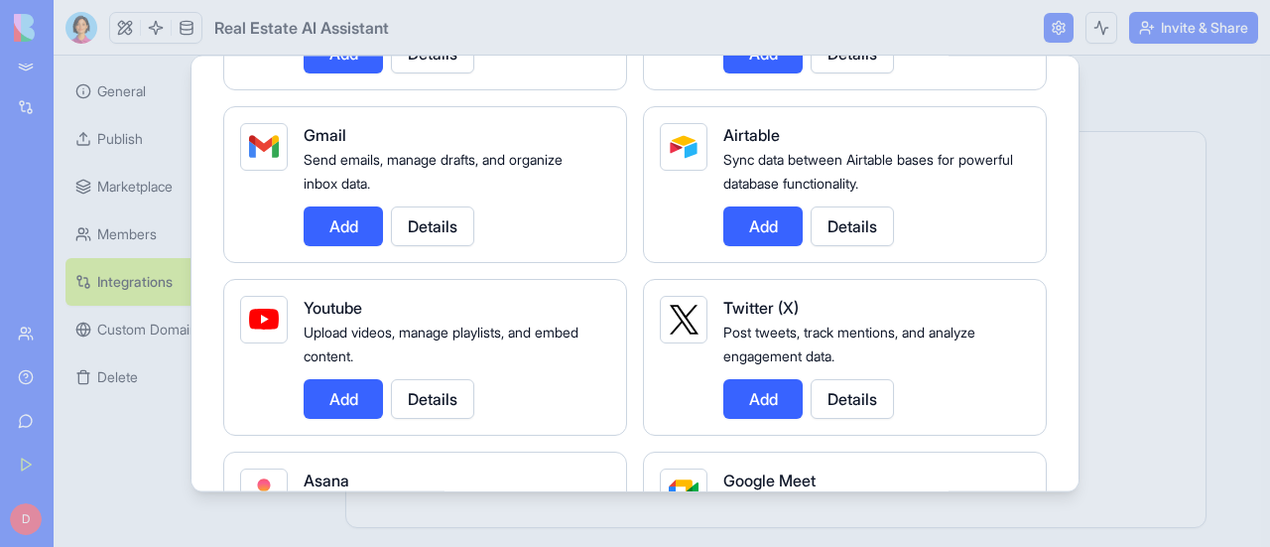
click at [426, 228] on button "Details" at bounding box center [432, 225] width 83 height 40
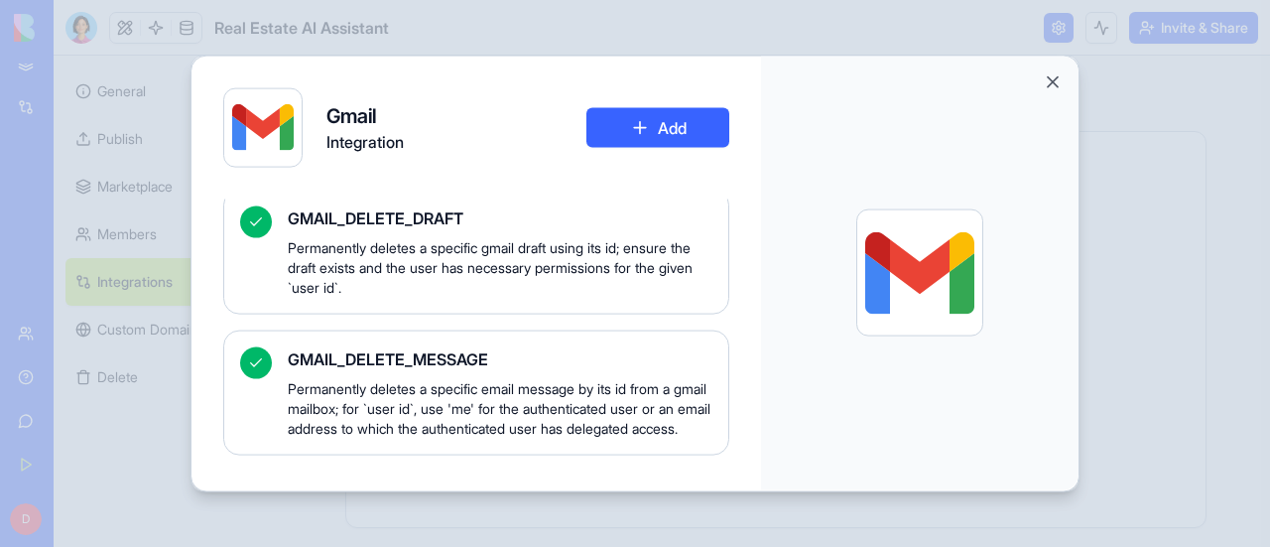
scroll to position [0, 0]
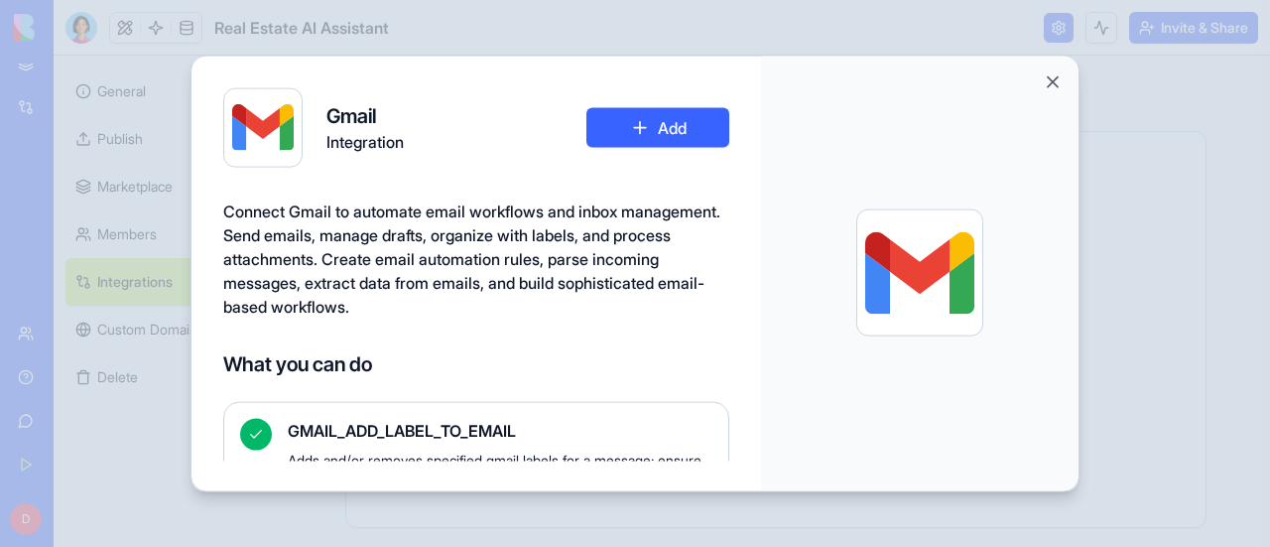
click at [685, 132] on button "Add" at bounding box center [657, 127] width 143 height 40
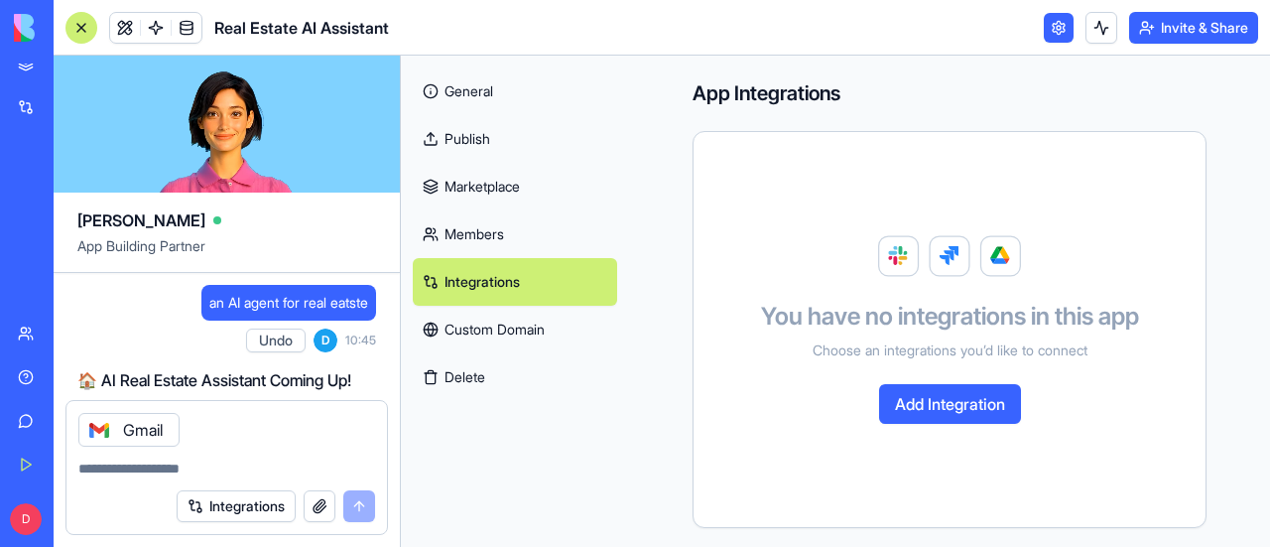
scroll to position [24584, 0]
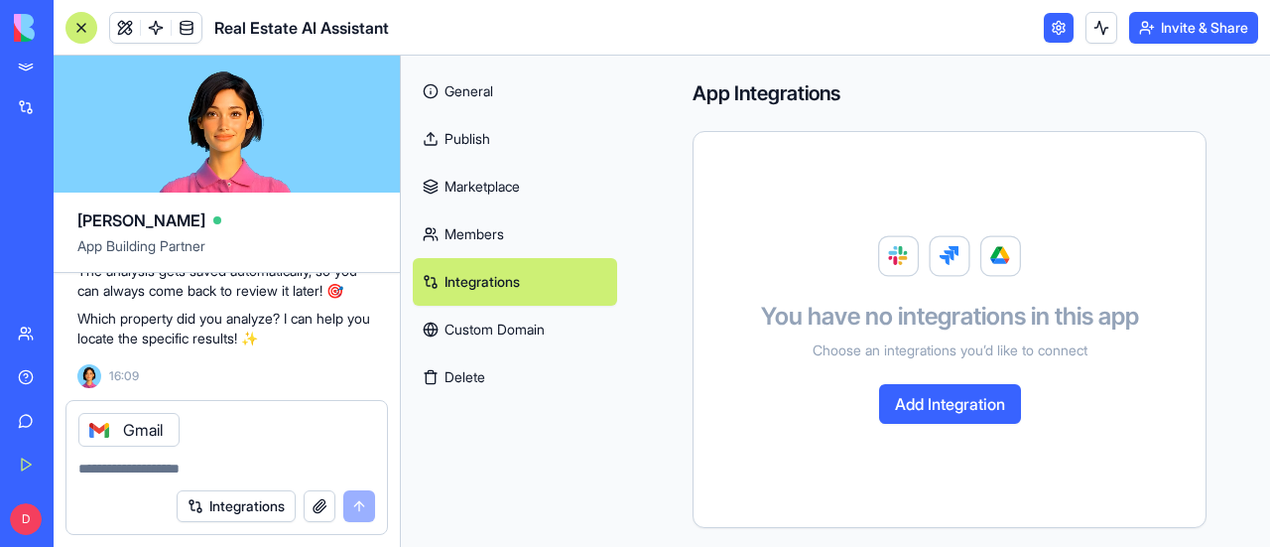
click at [226, 330] on p "Which property did you analyze? I can help you locate the specific results! ✨" at bounding box center [226, 329] width 299 height 40
click at [198, 470] on textarea at bounding box center [226, 468] width 297 height 20
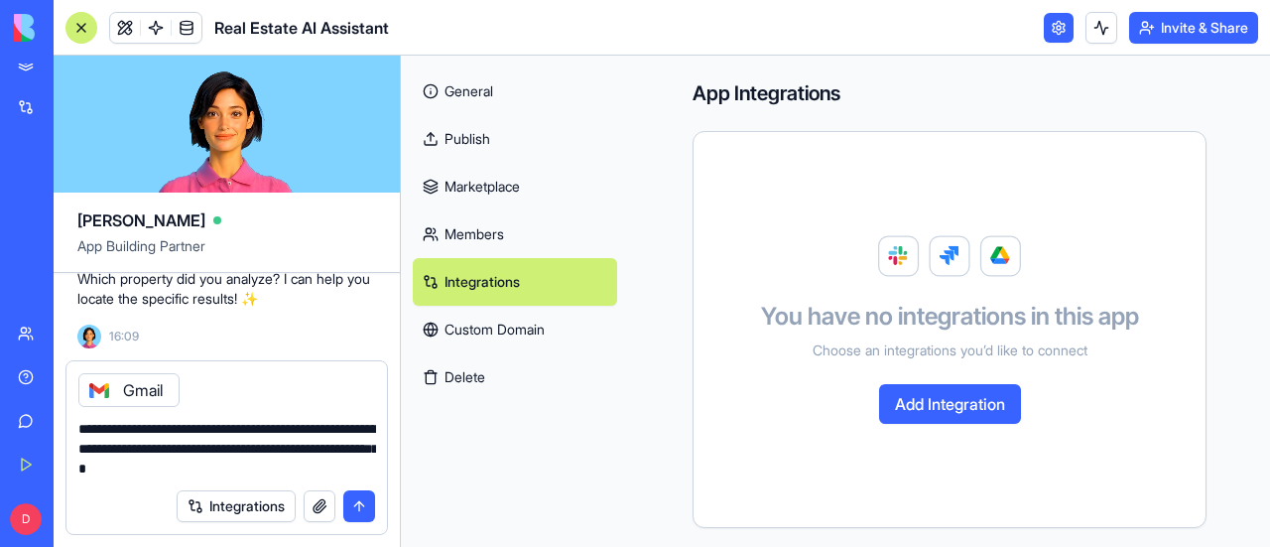
type textarea "**********"
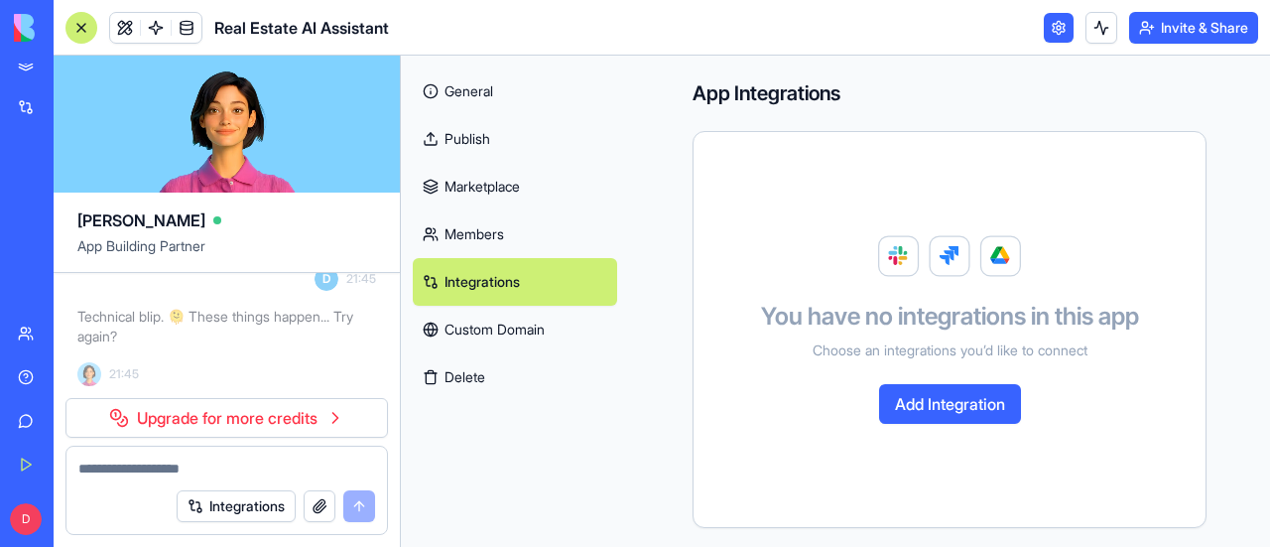
scroll to position [24518, 0]
click at [919, 404] on button "Add Integration" at bounding box center [950, 404] width 142 height 40
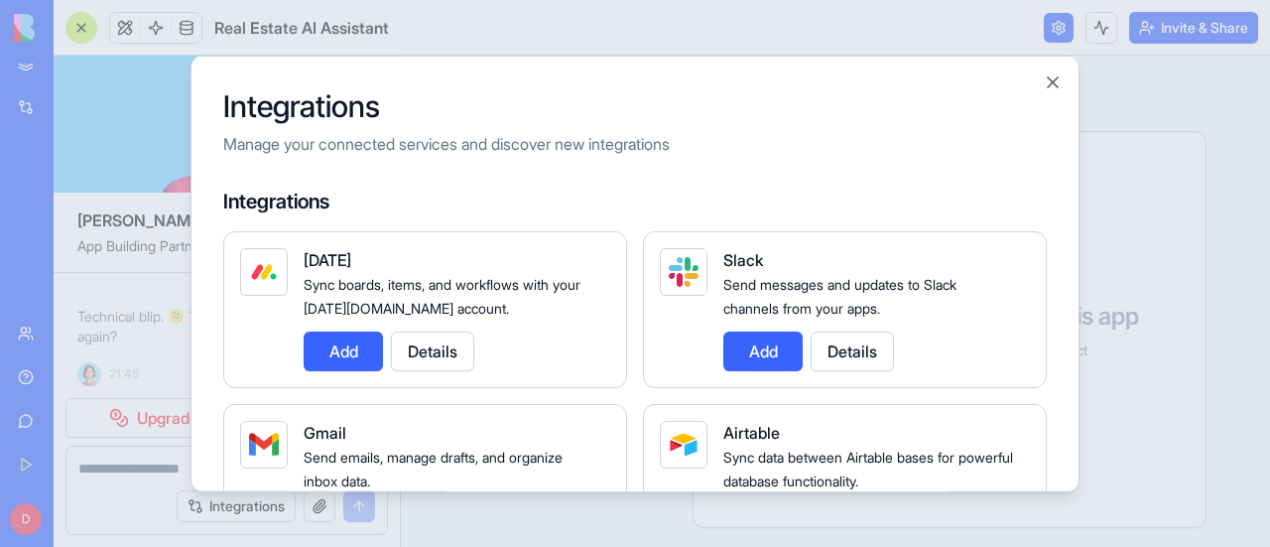
scroll to position [198, 0]
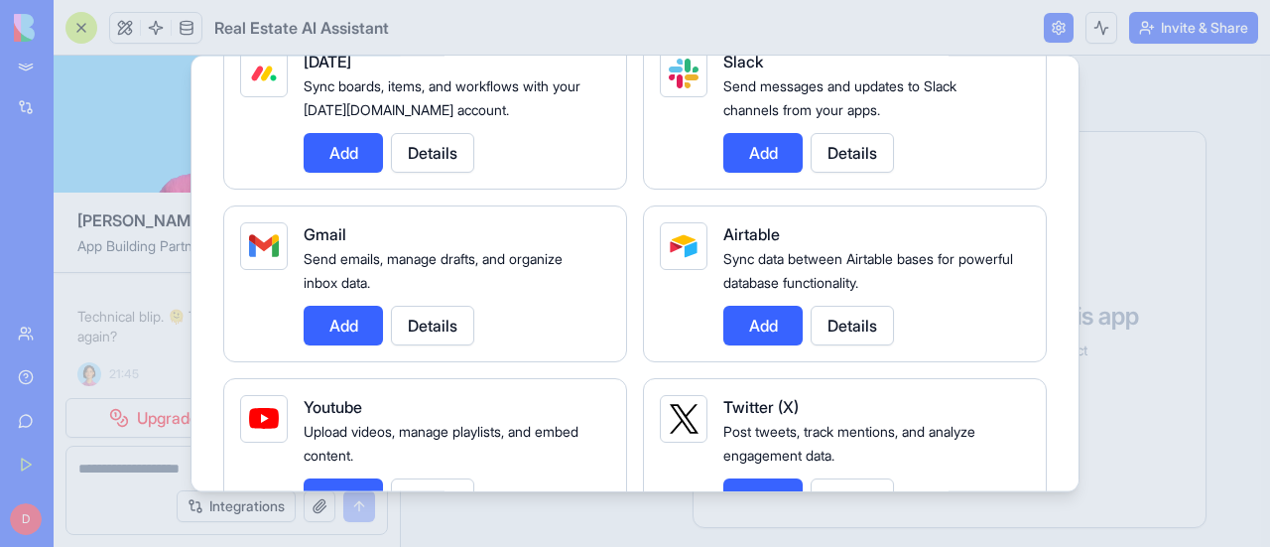
click at [347, 312] on button "Add" at bounding box center [343, 325] width 79 height 40
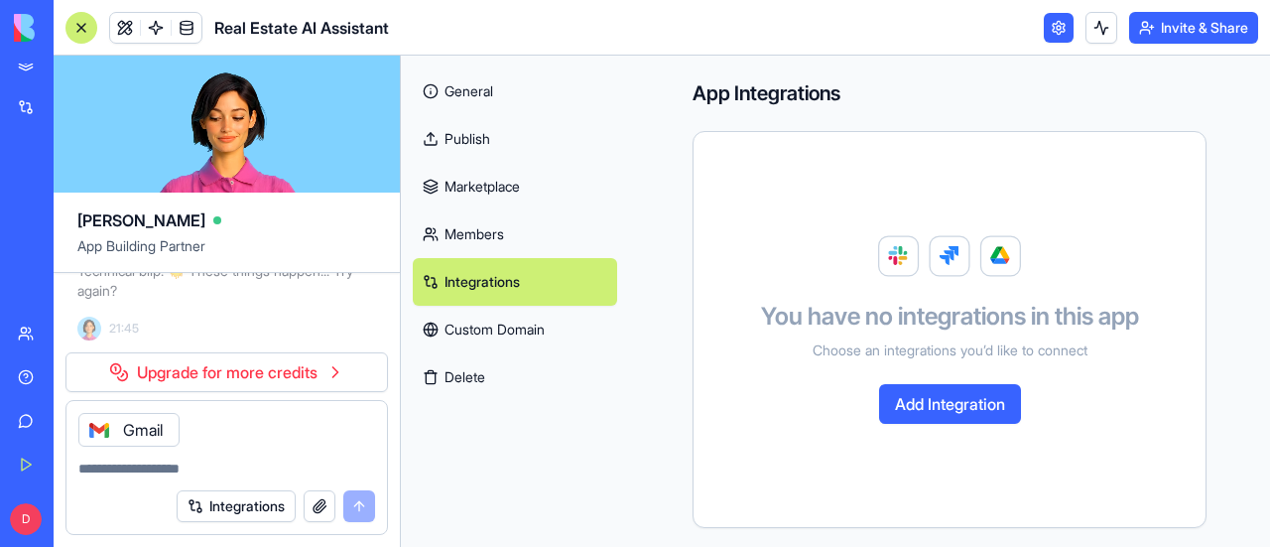
click at [317, 508] on button "button" at bounding box center [320, 506] width 32 height 32
click at [73, 376] on div "Help" at bounding box center [61, 377] width 26 height 20
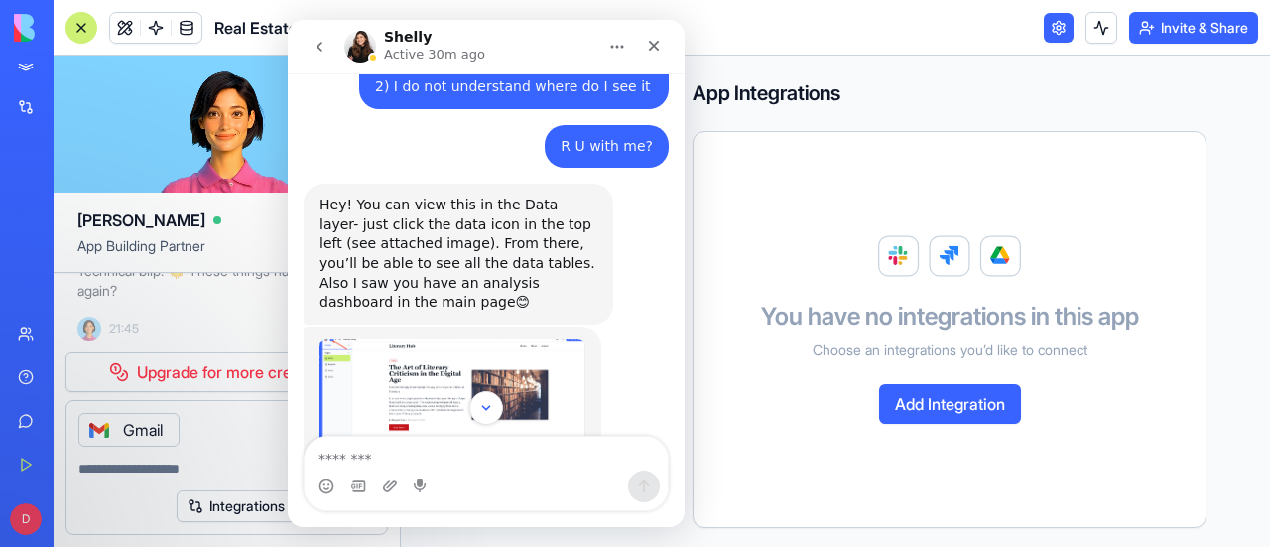
scroll to position [2046, 0]
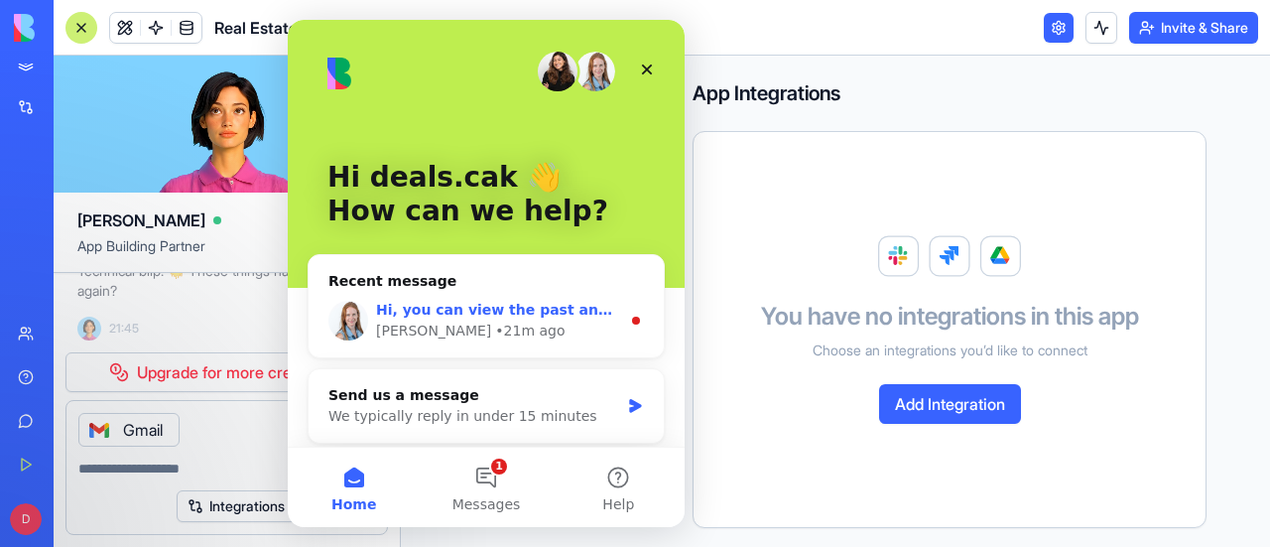
click at [495, 333] on div "• 21m ago" at bounding box center [529, 330] width 69 height 21
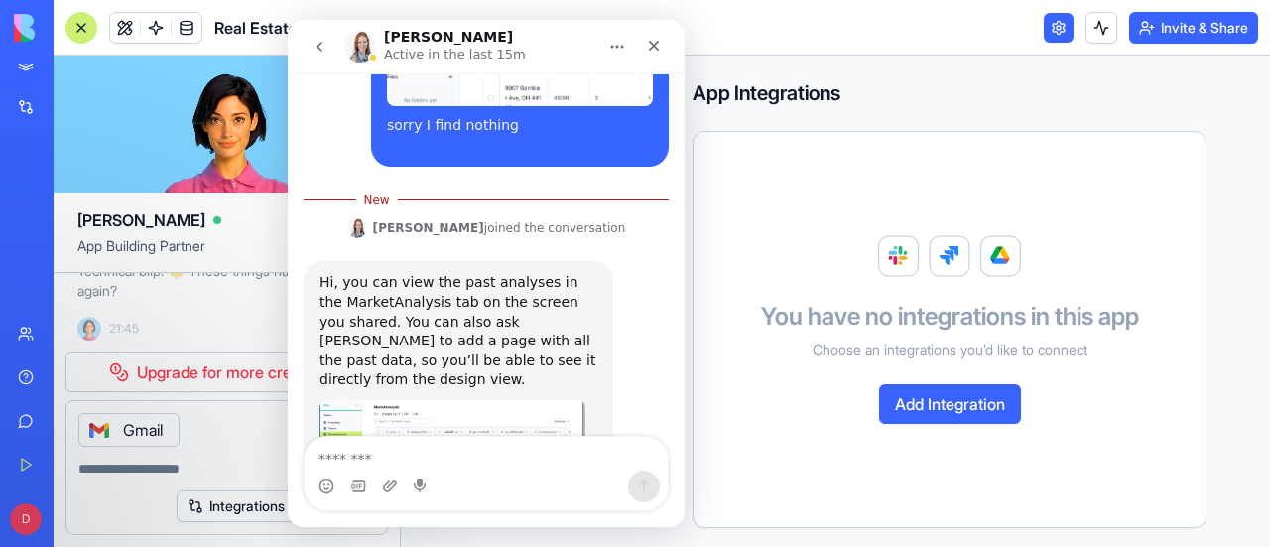
scroll to position [2391, 0]
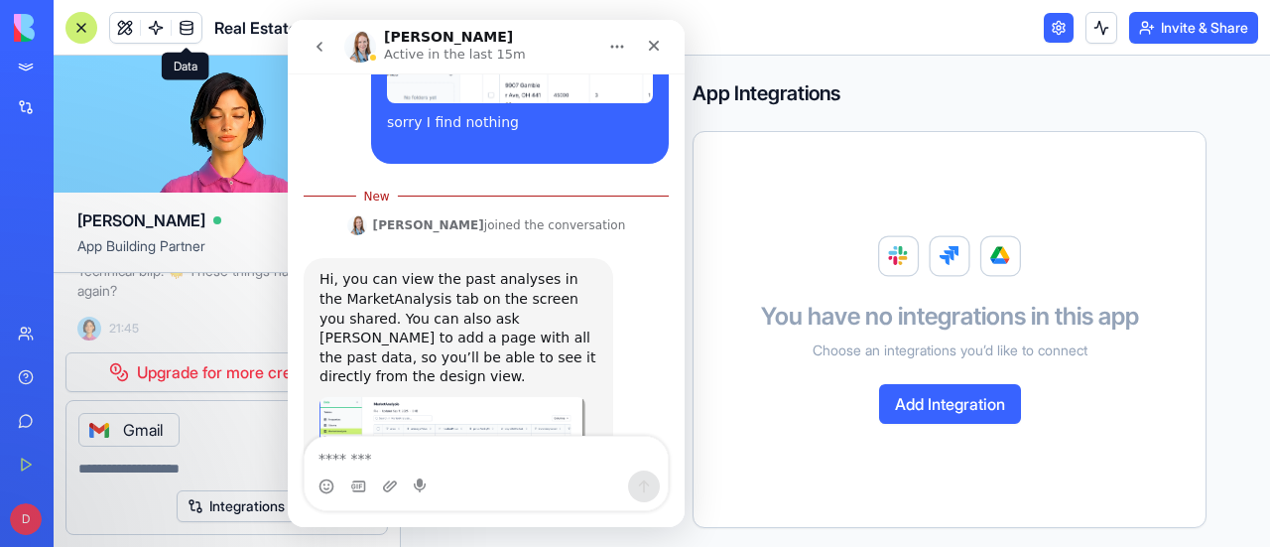
click at [185, 25] on link at bounding box center [187, 28] width 30 height 30
click at [190, 24] on link at bounding box center [187, 28] width 30 height 30
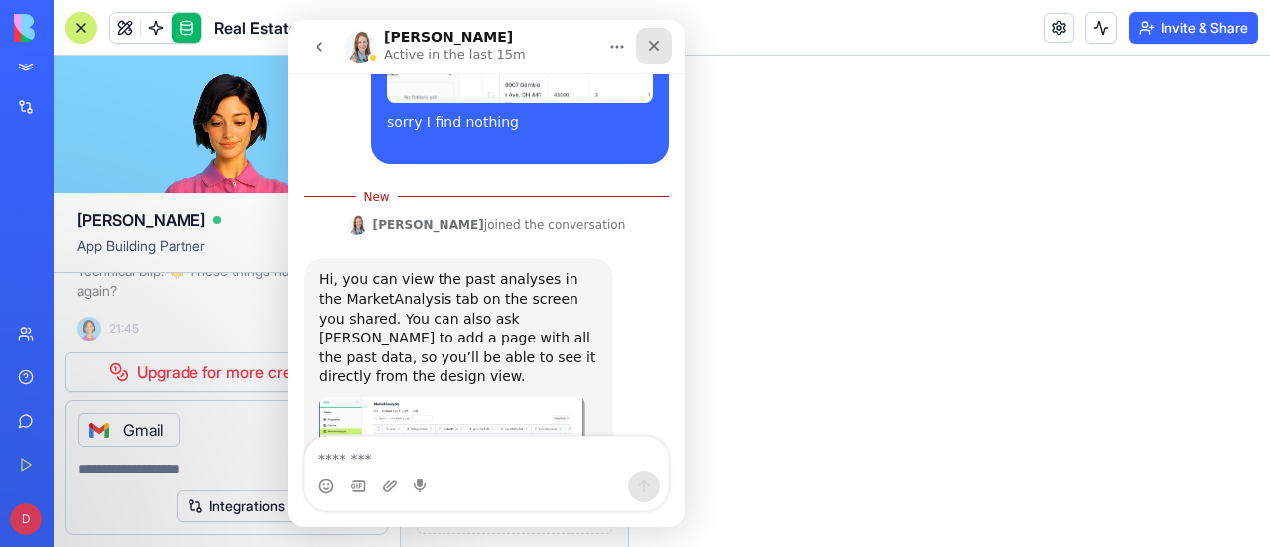
click at [654, 42] on icon "Close" at bounding box center [654, 46] width 16 height 16
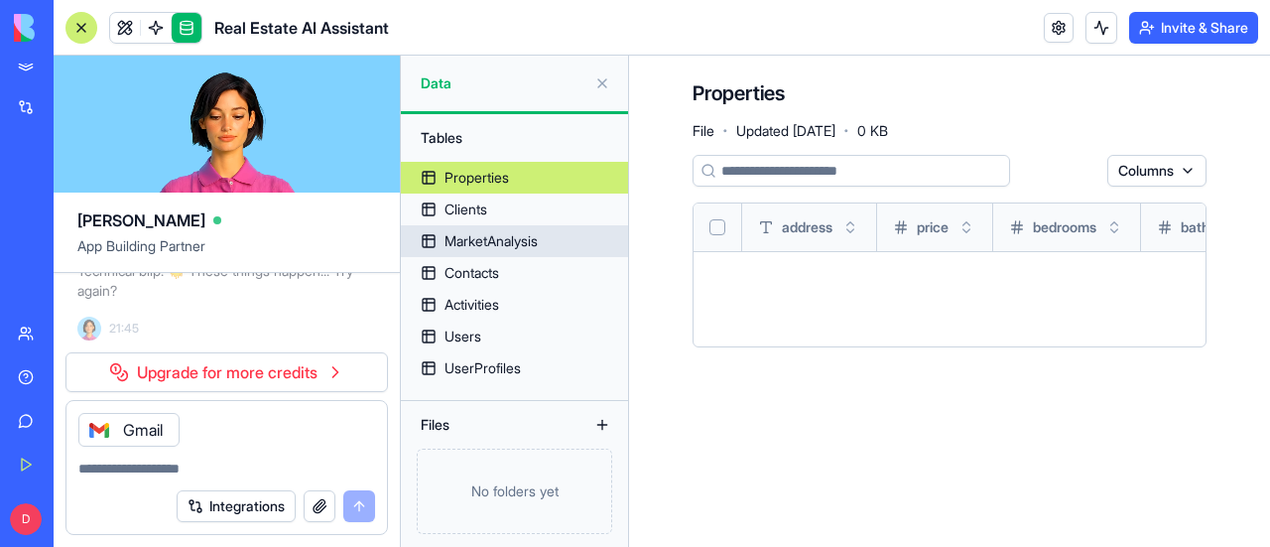
click at [524, 235] on div "MarketAnalysis" at bounding box center [490, 241] width 93 height 20
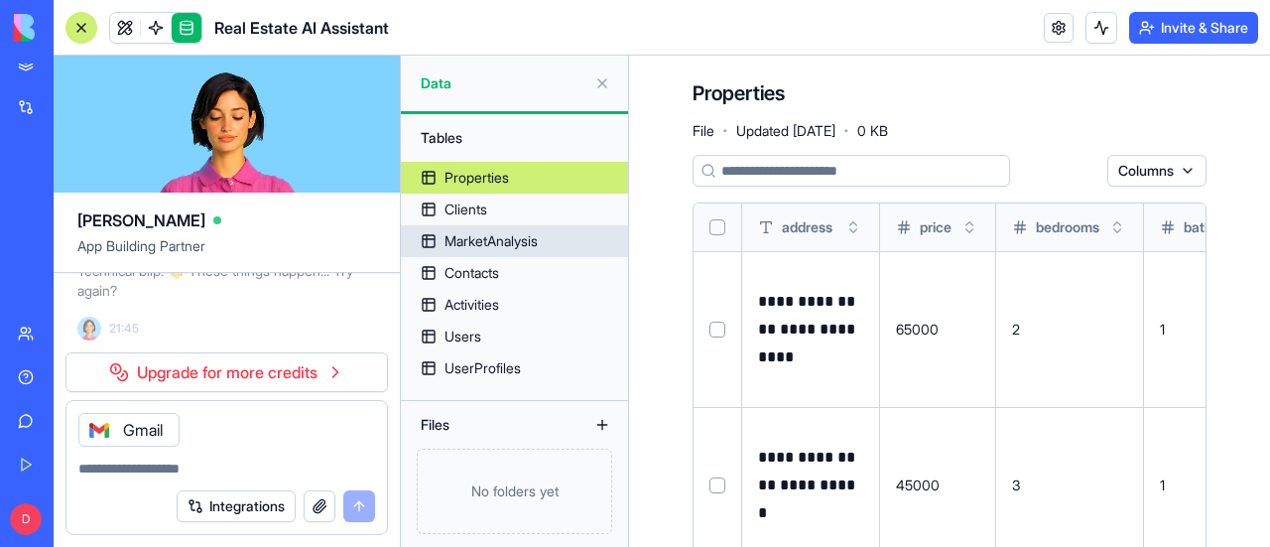
click at [462, 246] on div "MarketAnalysis" at bounding box center [490, 241] width 93 height 20
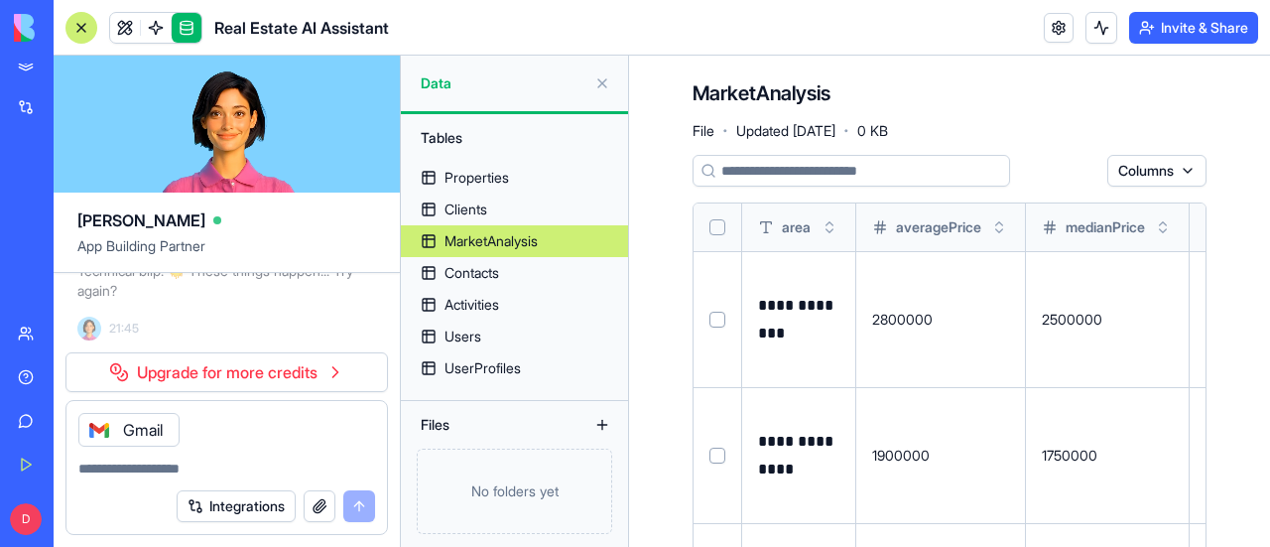
click at [73, 384] on div "Help" at bounding box center [61, 377] width 26 height 20
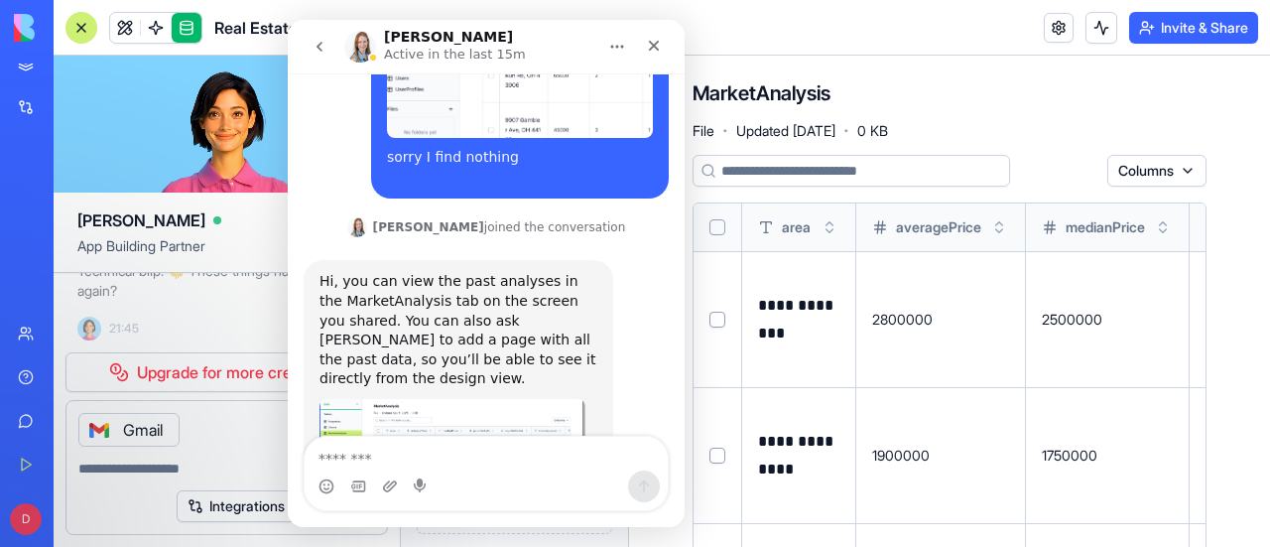
scroll to position [2360, 0]
click at [453, 398] on img "Michal says…" at bounding box center [452, 459] width 266 height 123
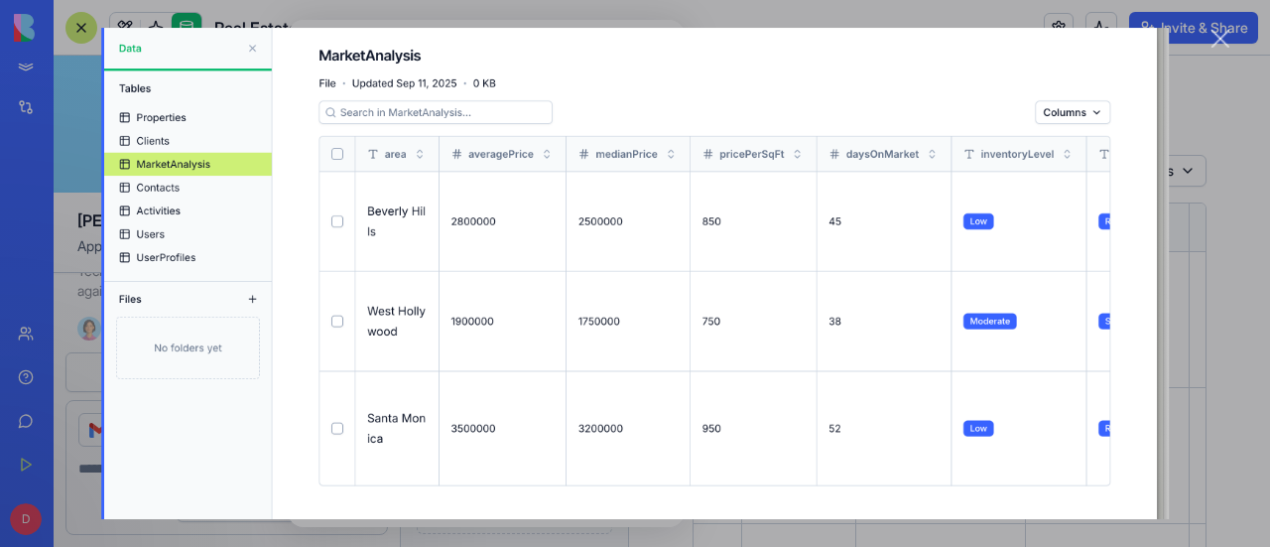
click at [1216, 39] on div "Close" at bounding box center [1220, 39] width 19 height 19
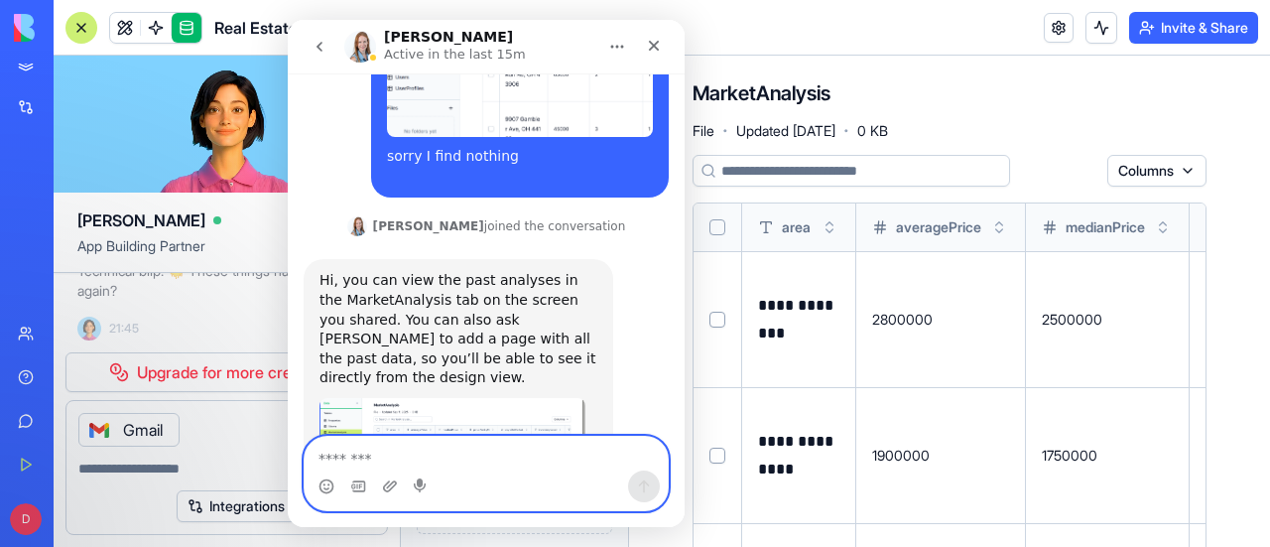
click at [368, 467] on textarea "Message…" at bounding box center [486, 454] width 363 height 34
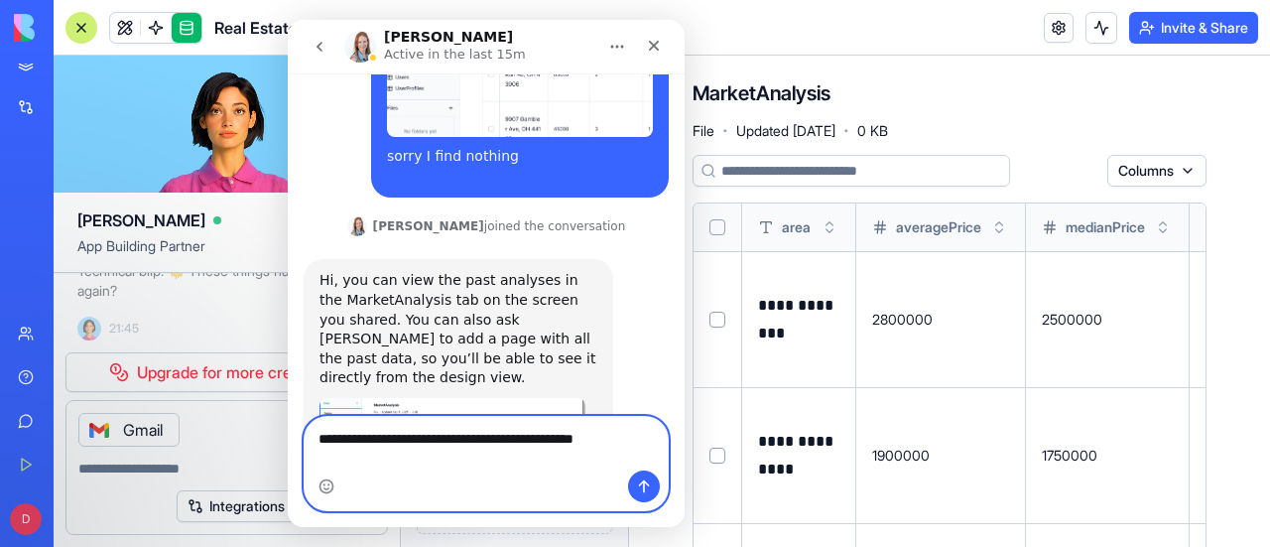
type textarea "**********"
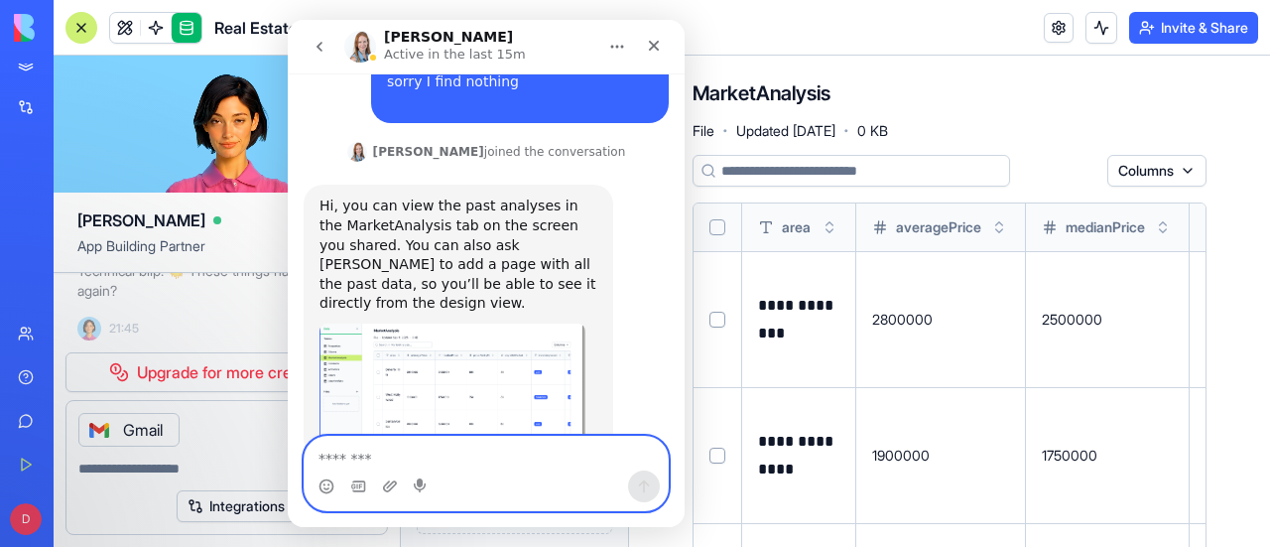
scroll to position [2439, 0]
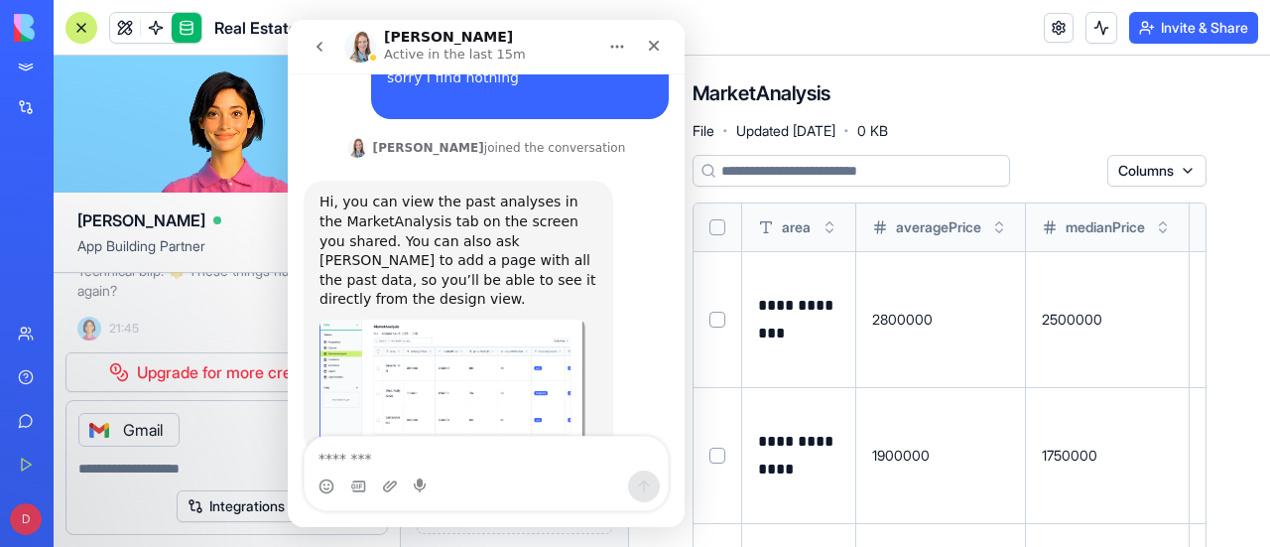
click at [819, 170] on input at bounding box center [851, 171] width 317 height 32
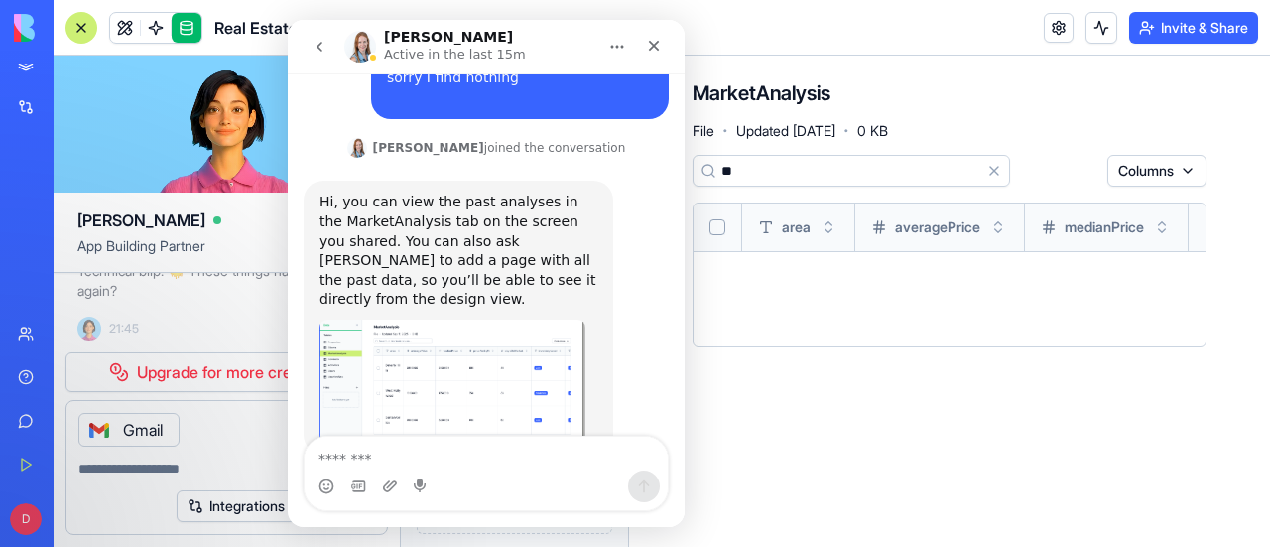
type input "*"
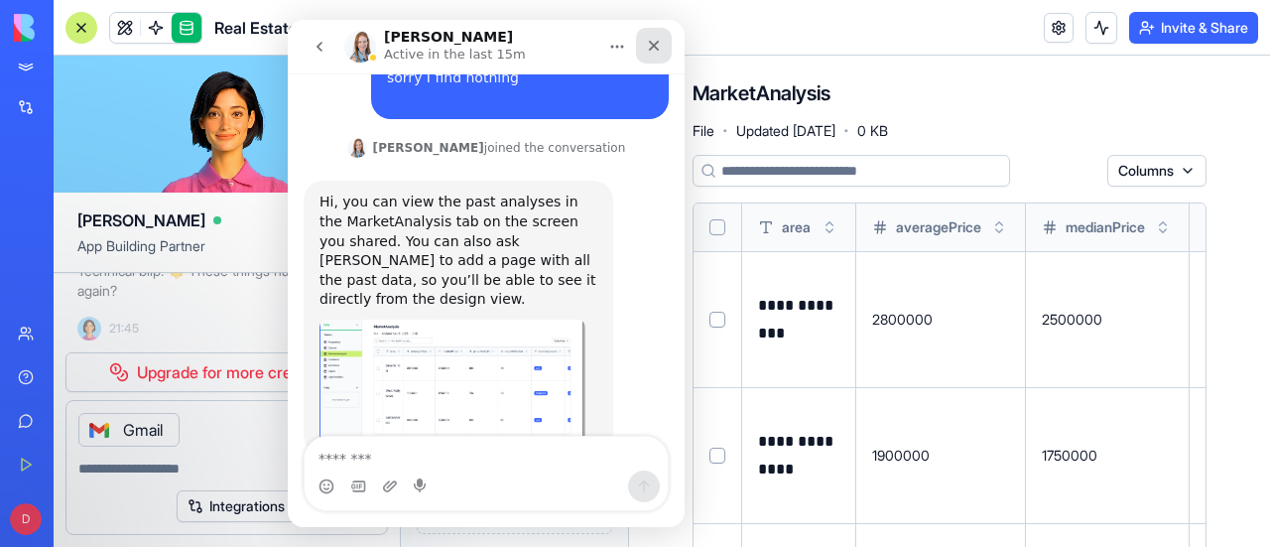
click at [657, 43] on icon "Close" at bounding box center [654, 46] width 11 height 11
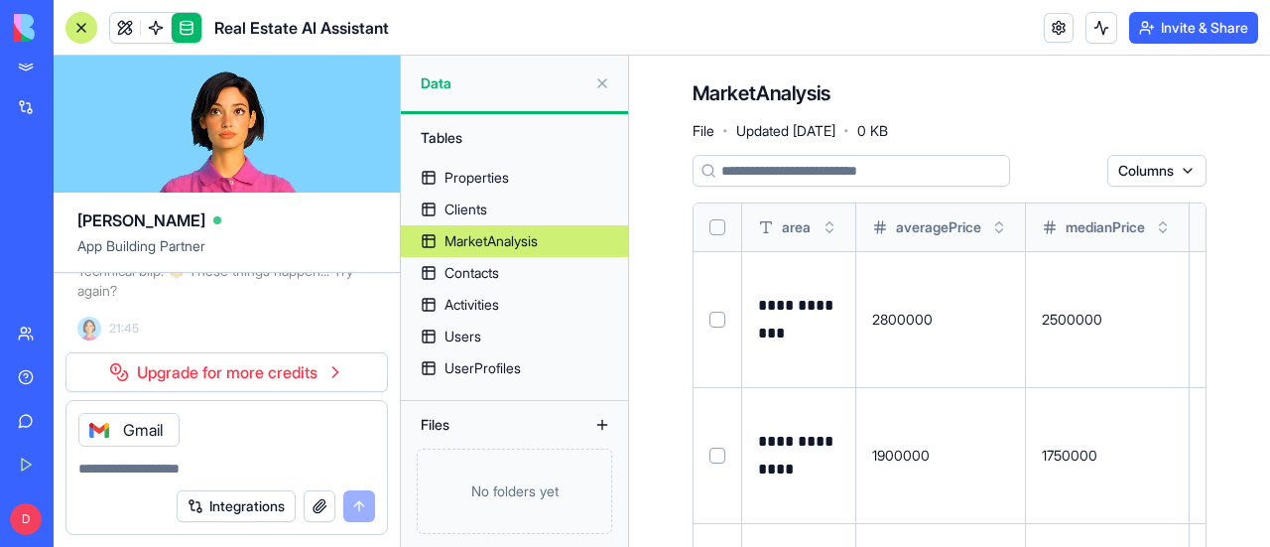
click at [723, 318] on button "Select row" at bounding box center [717, 320] width 16 height 16
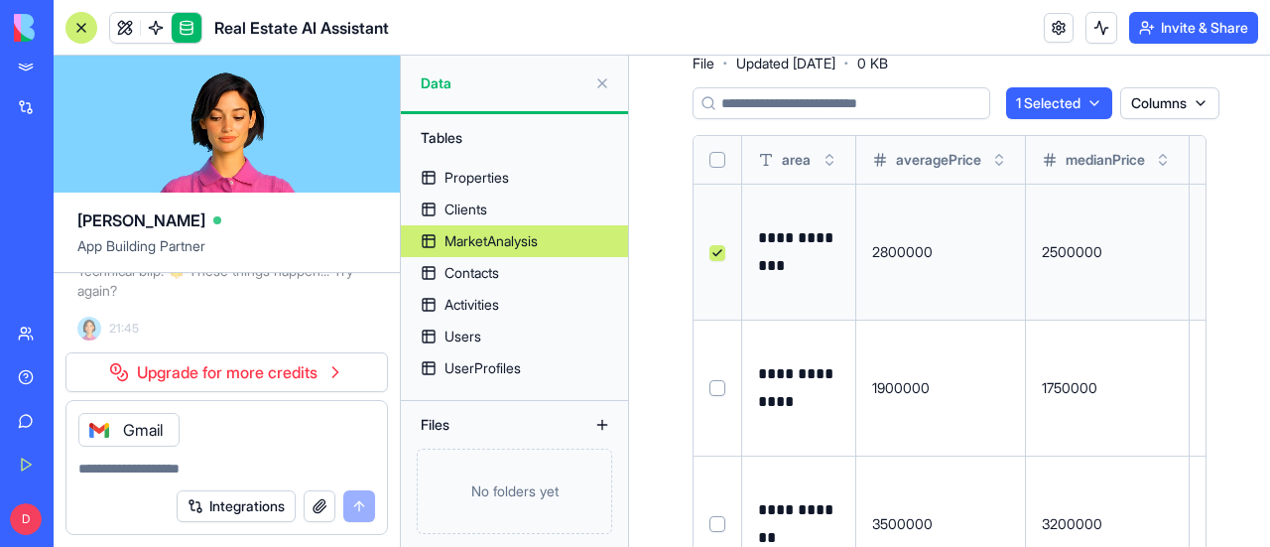
scroll to position [0, 0]
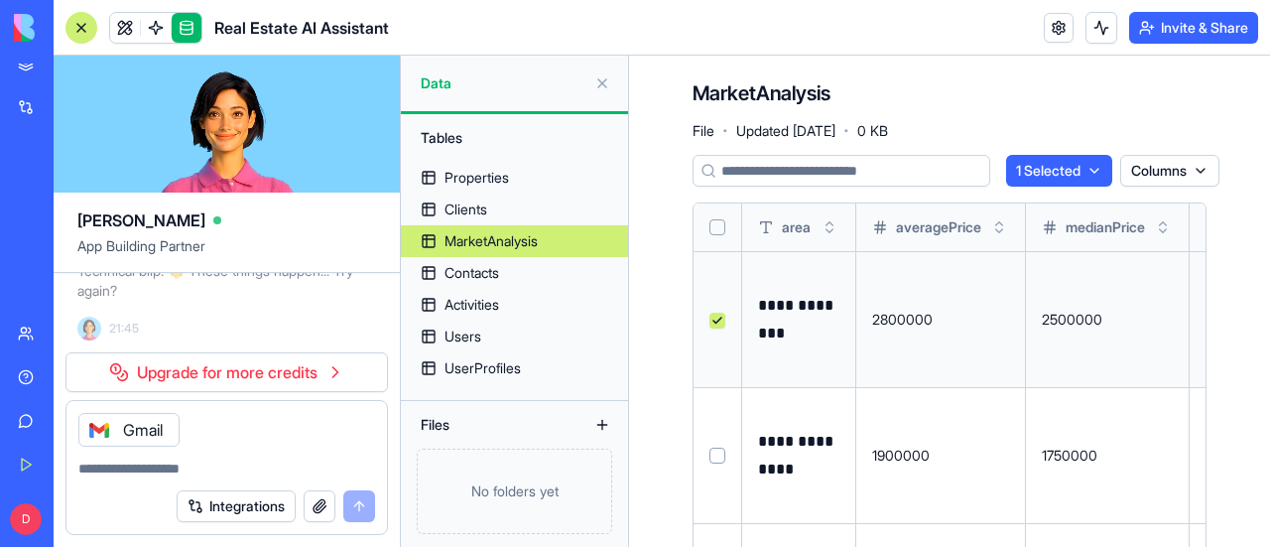
click at [0, 0] on button at bounding box center [0, 0] width 0 height 0
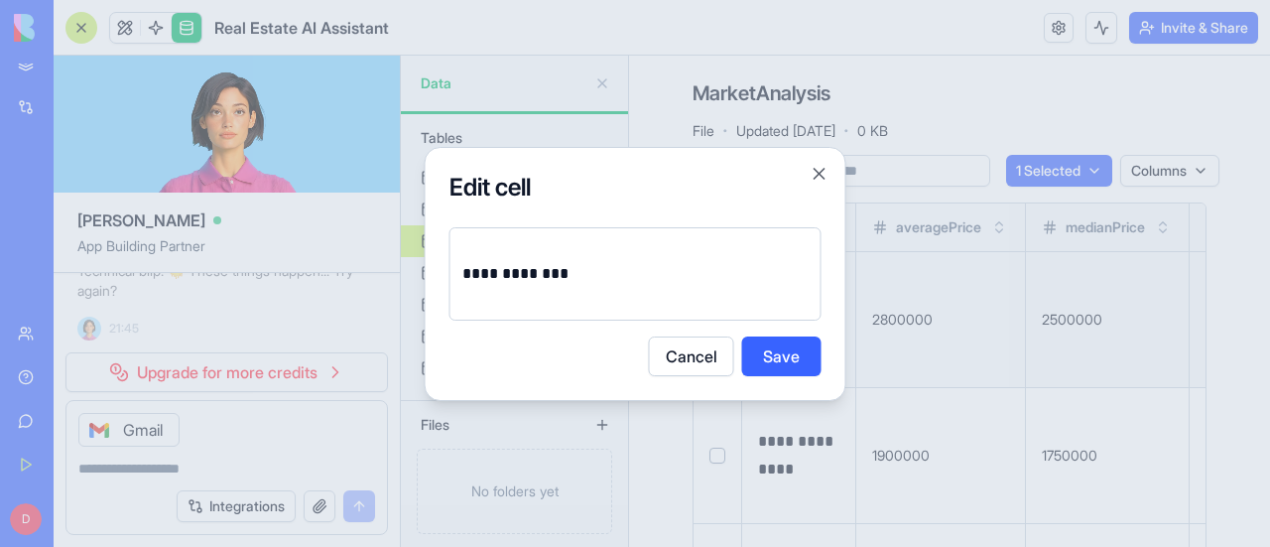
click at [693, 362] on button "Cancel" at bounding box center [691, 356] width 85 height 40
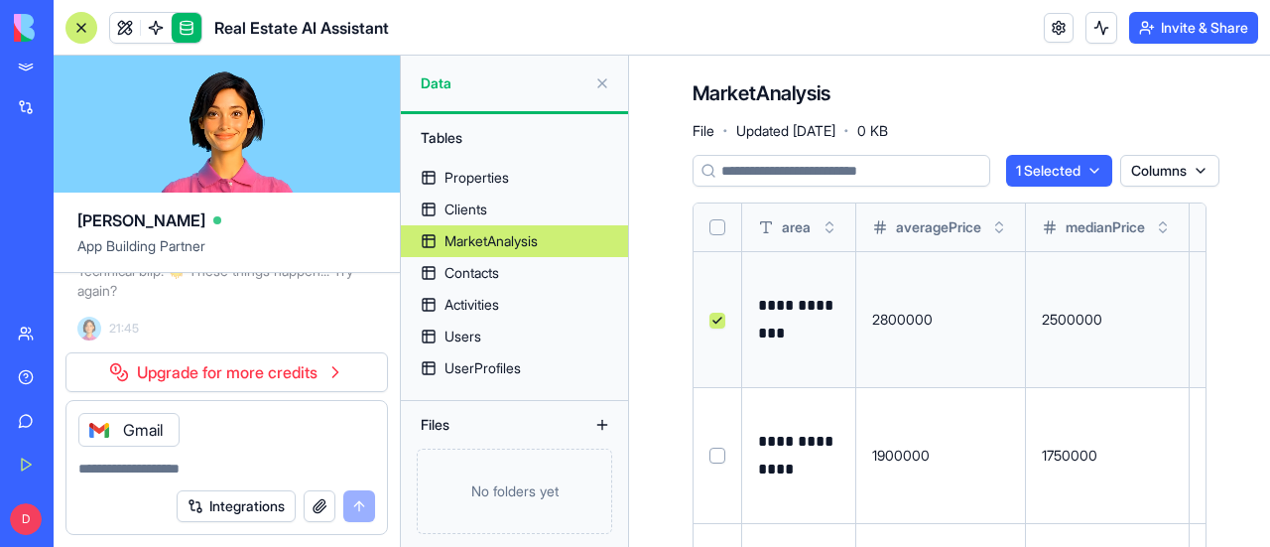
click at [73, 380] on div "Help" at bounding box center [61, 377] width 26 height 20
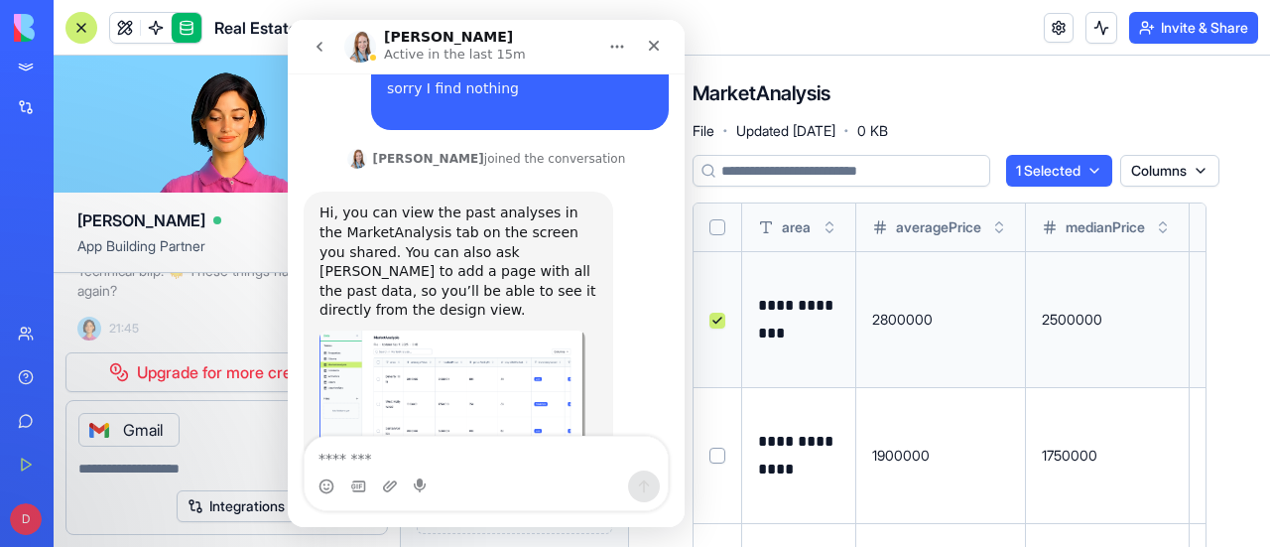
scroll to position [2439, 0]
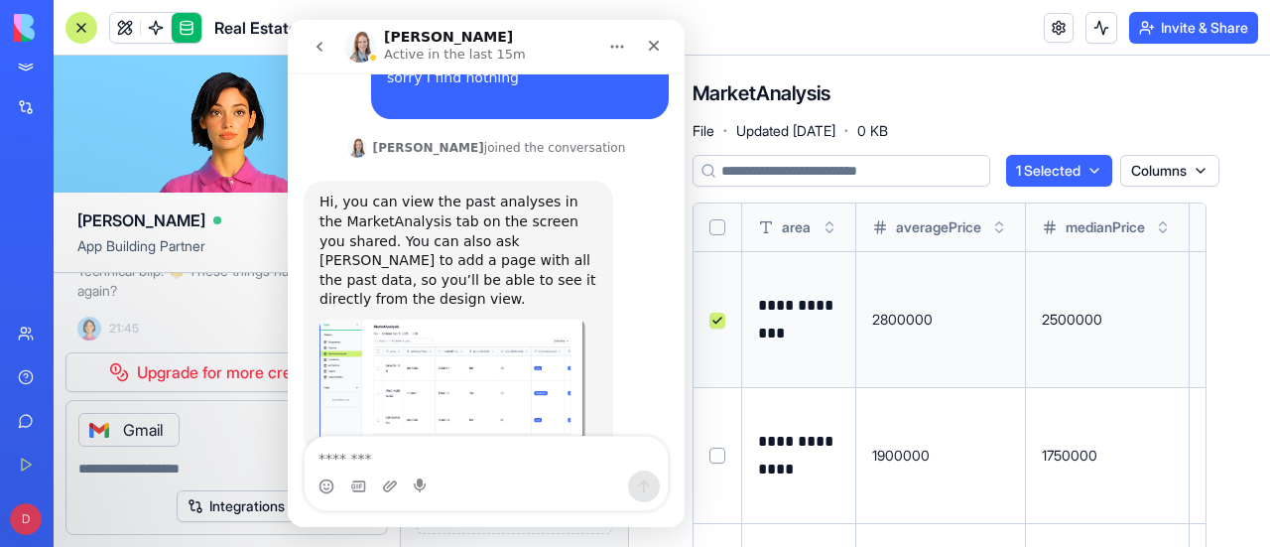
click at [381, 442] on textarea "Message…" at bounding box center [486, 454] width 363 height 34
type textarea "*"
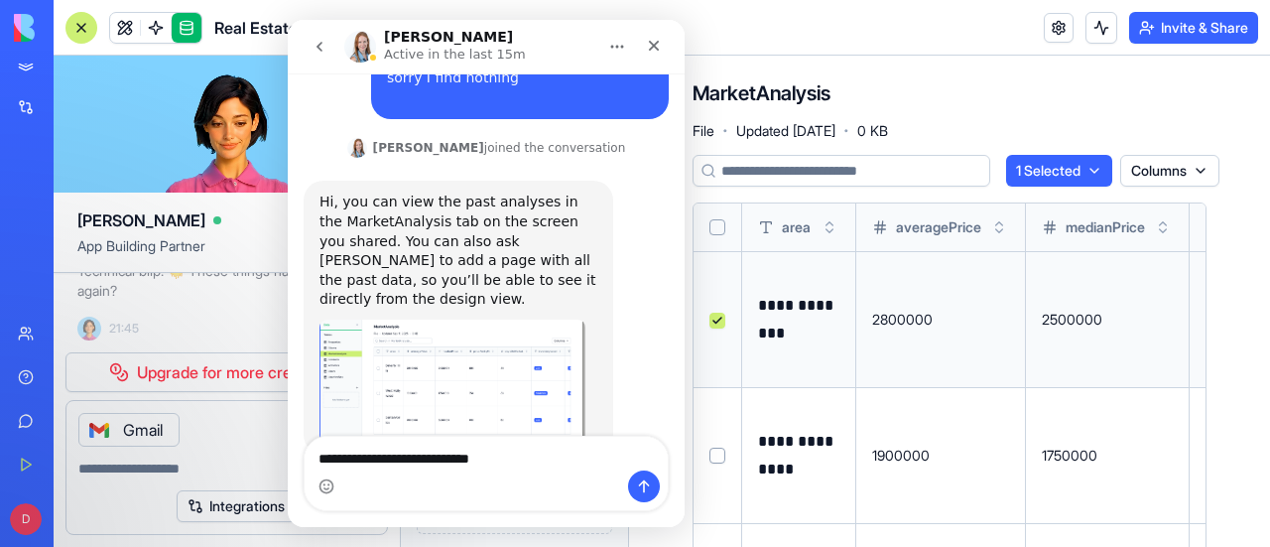
type textarea "**********"
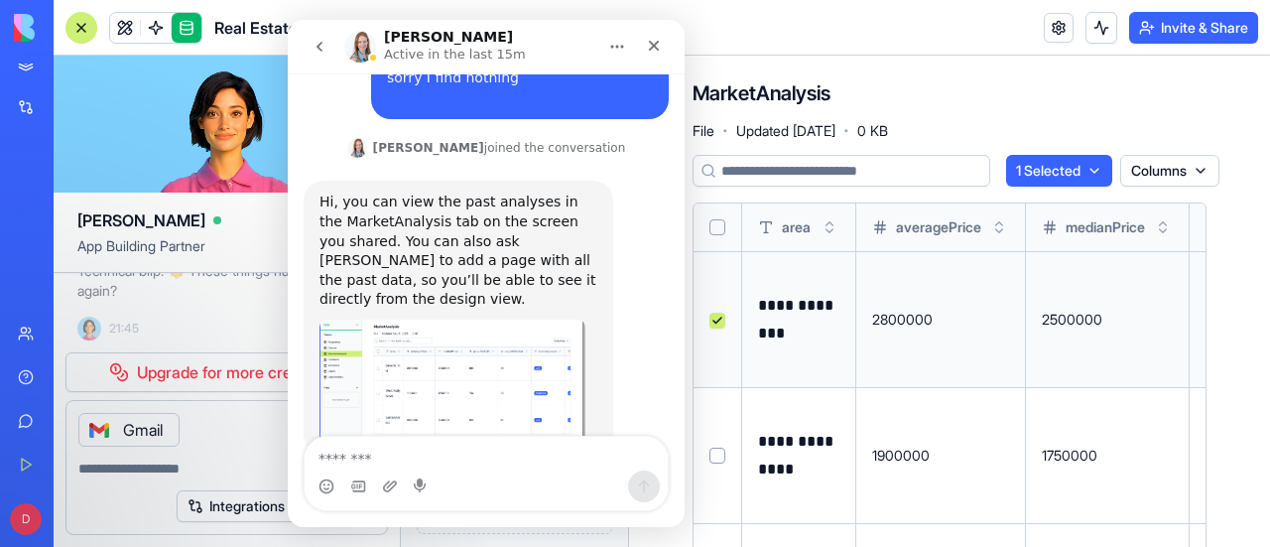
scroll to position [2484, 0]
